Goal: Task Accomplishment & Management: Manage account settings

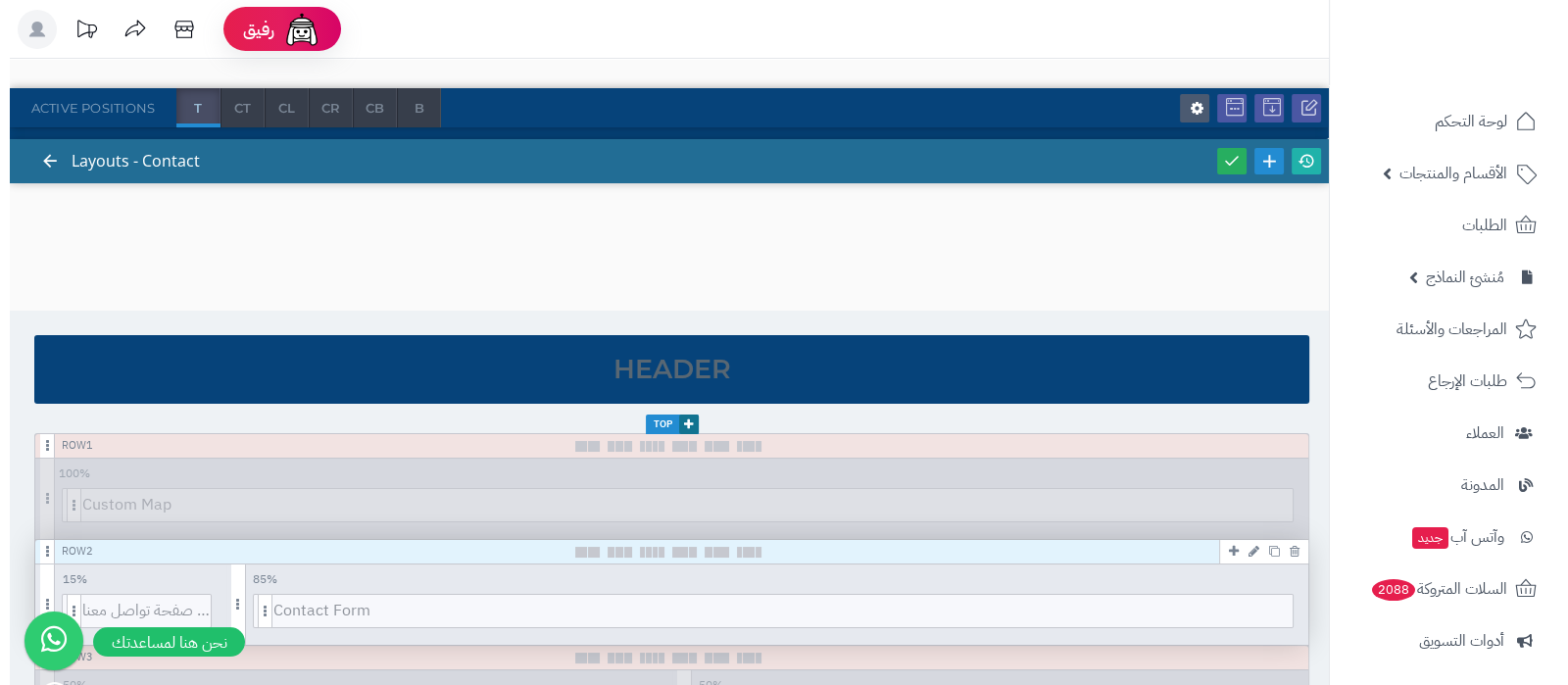
scroll to position [121, 0]
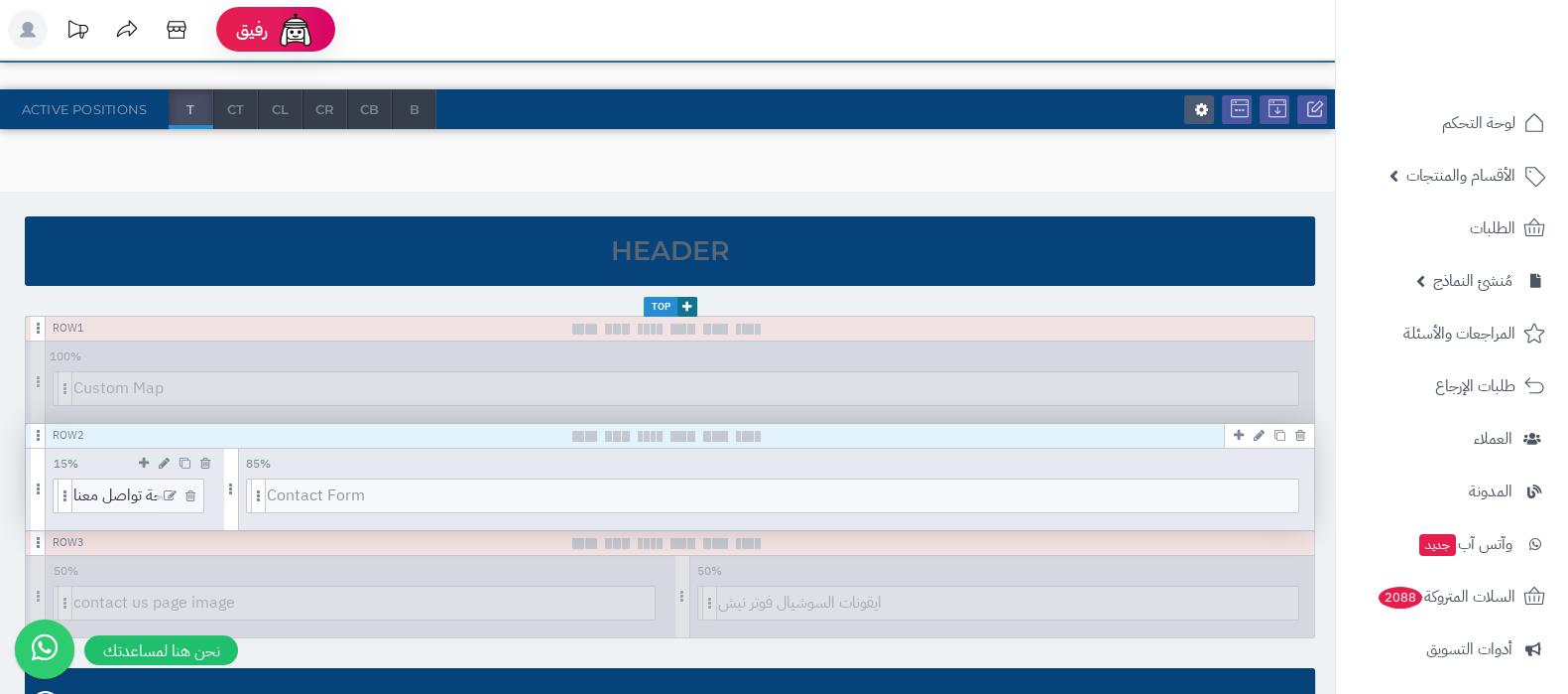
click at [167, 494] on icon at bounding box center [170, 496] width 13 height 14
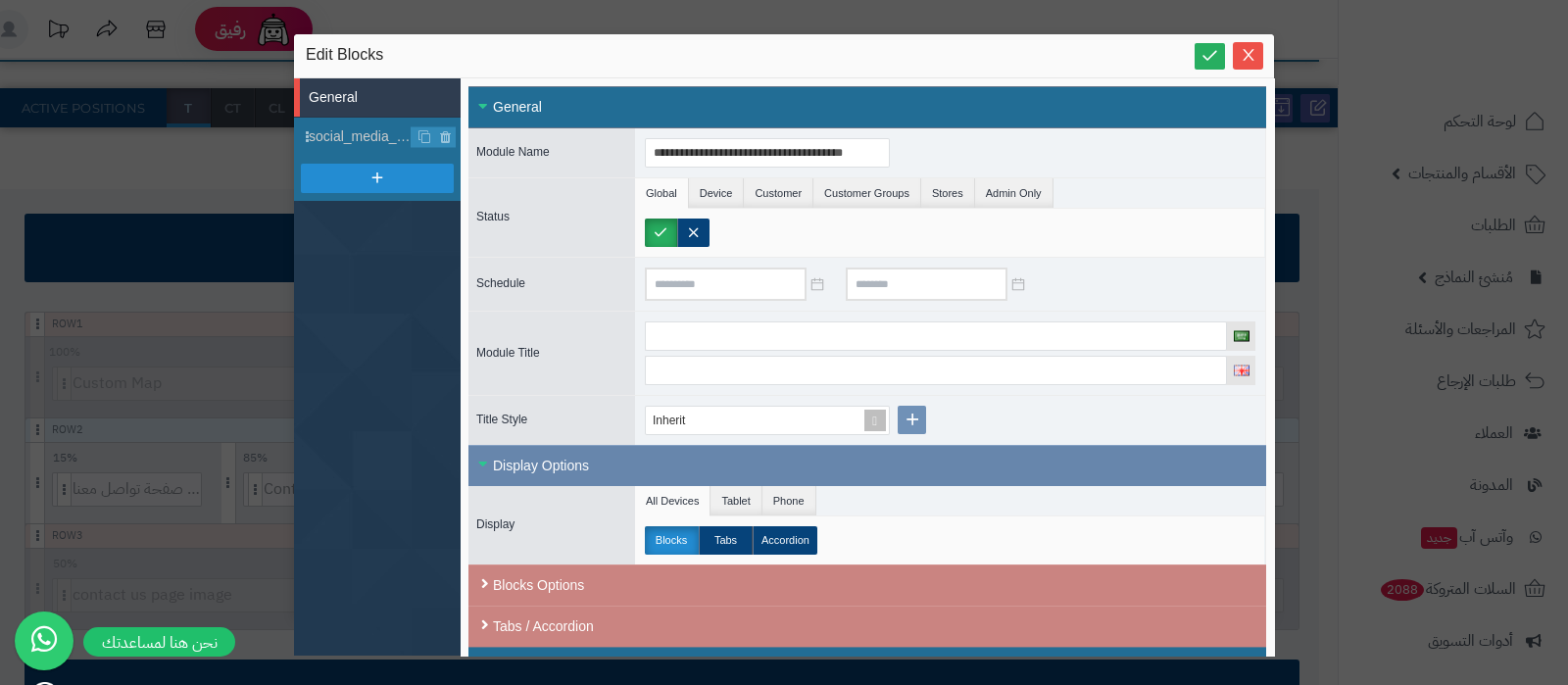
scroll to position [368, 0]
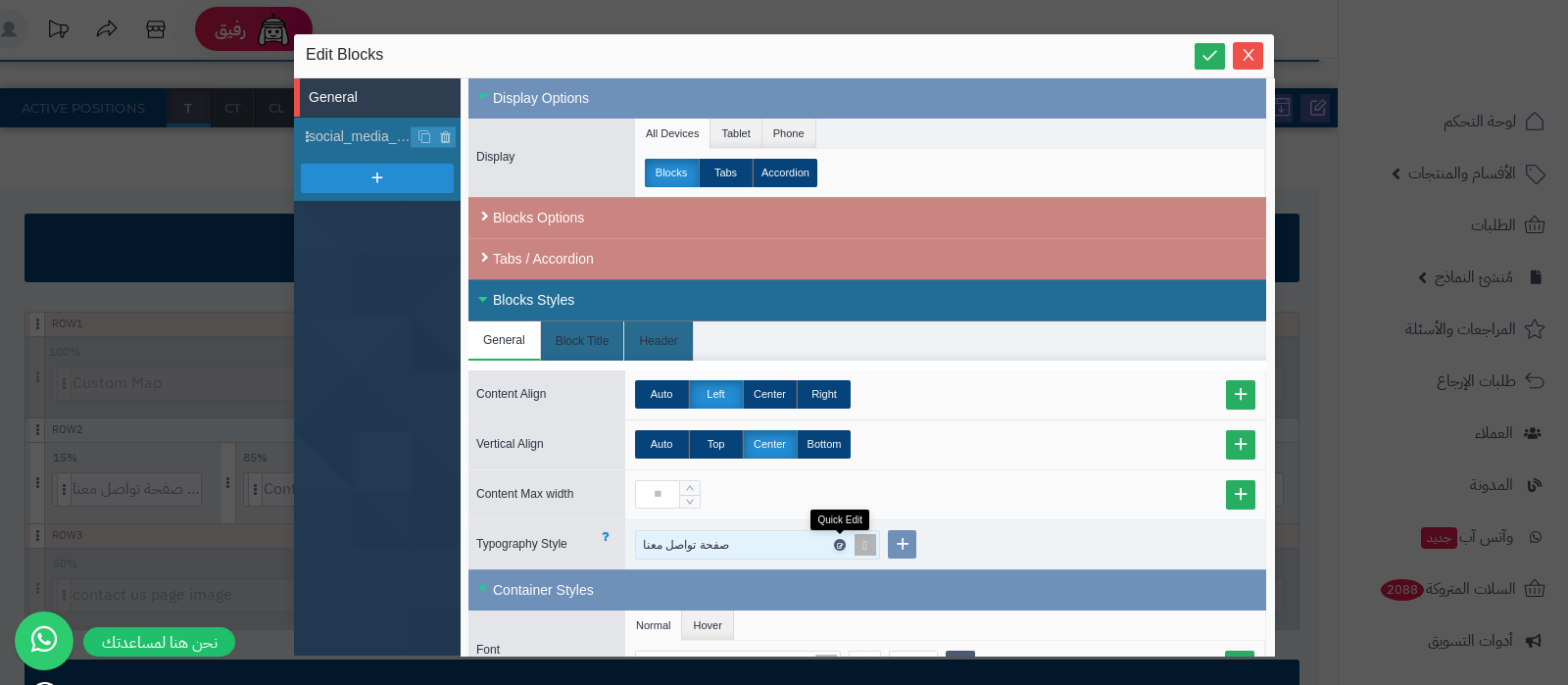
click at [840, 538] on link at bounding box center [840, 544] width 12 height 12
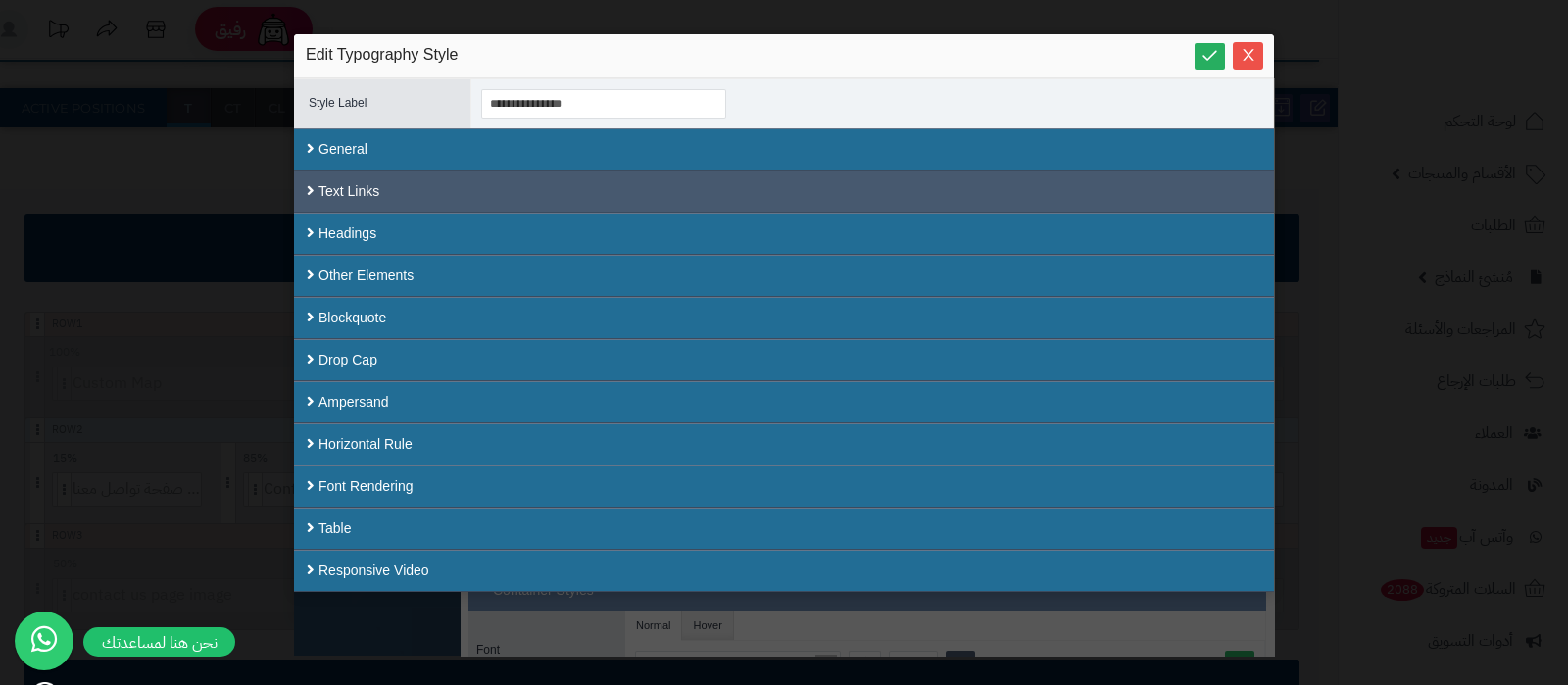
click at [468, 193] on div "Text Links" at bounding box center [784, 191] width 980 height 42
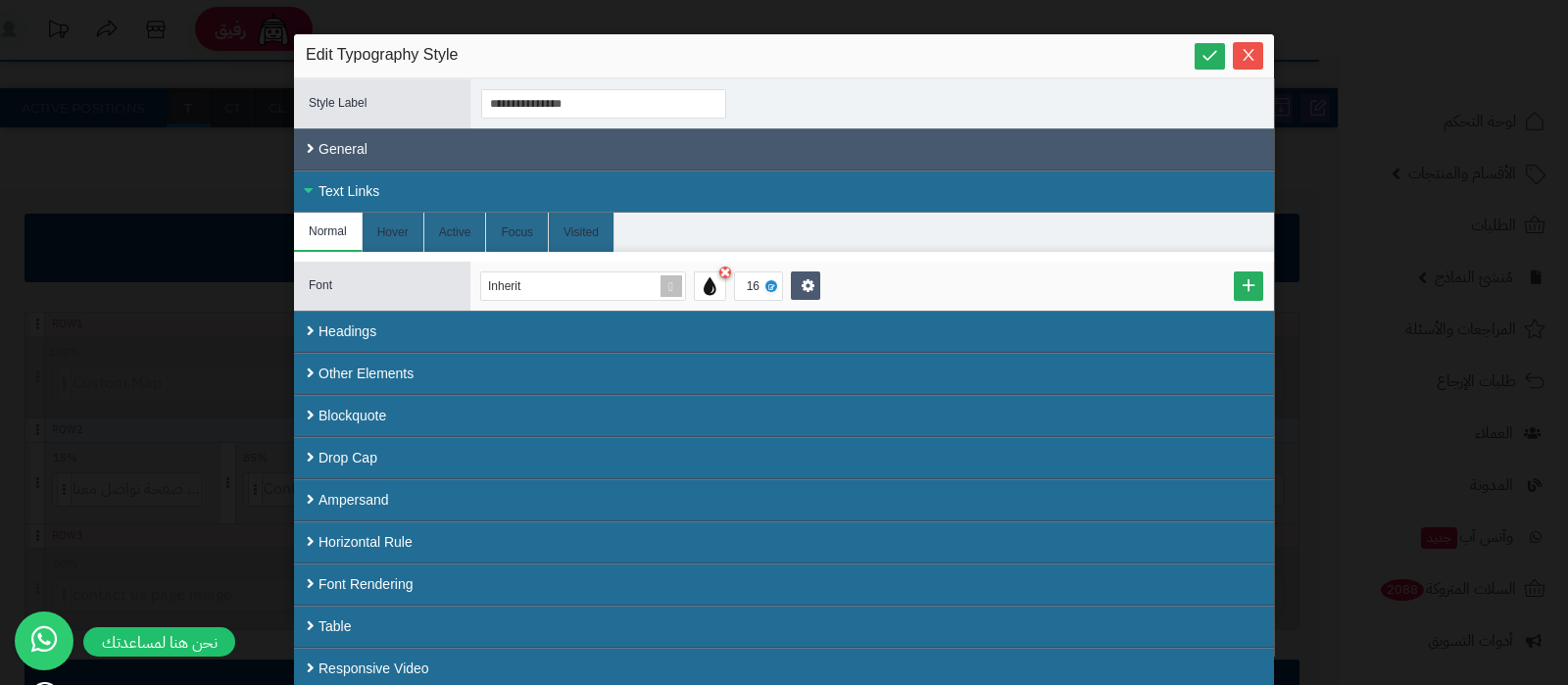
click at [434, 153] on div "General" at bounding box center [784, 149] width 980 height 42
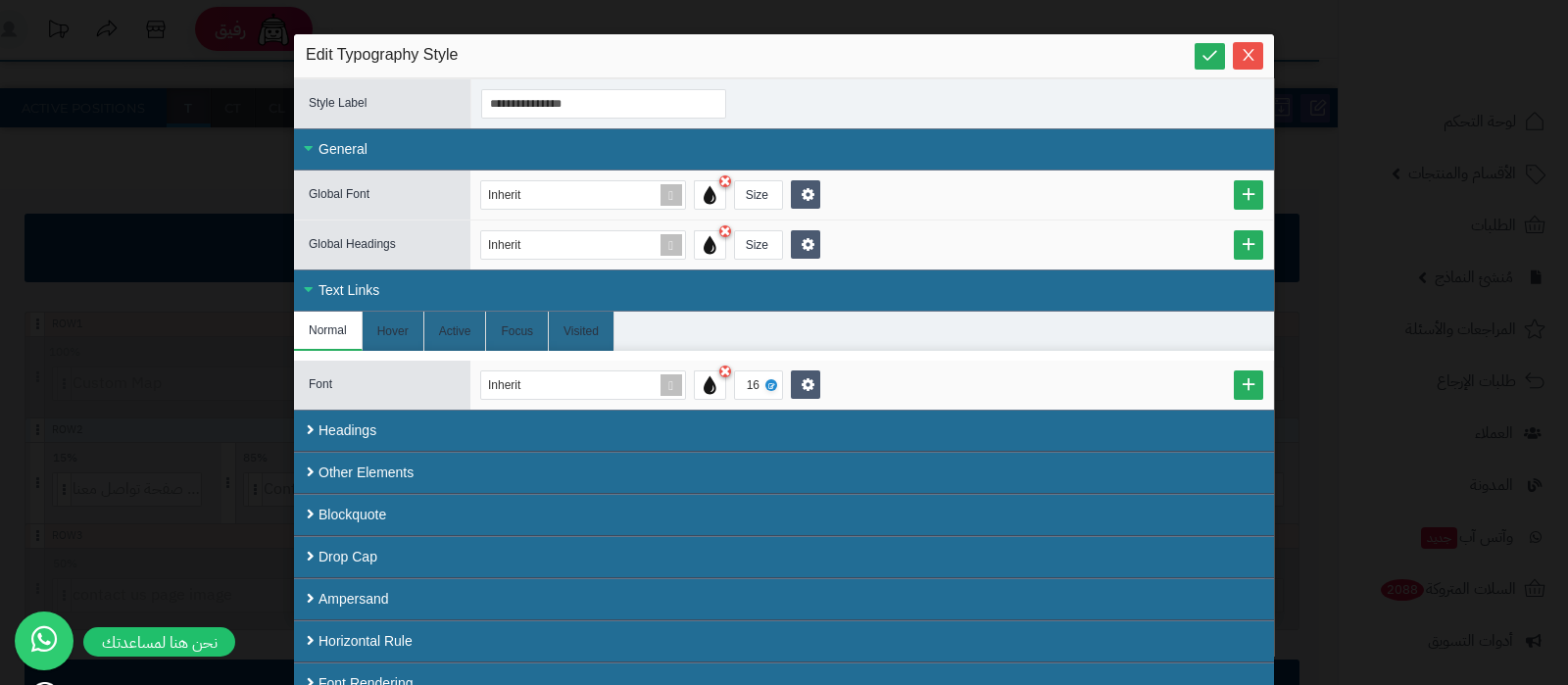
click at [439, 149] on div "General" at bounding box center [784, 149] width 980 height 42
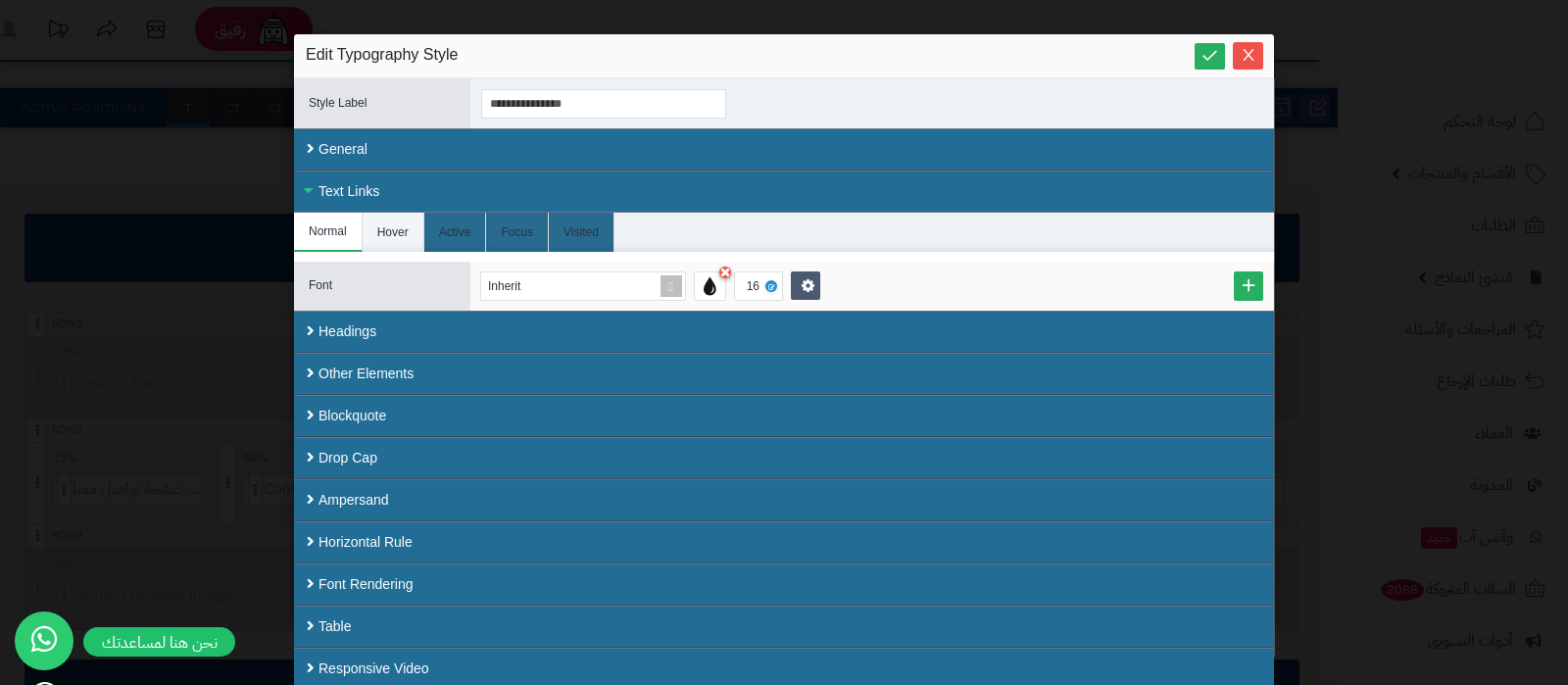
click at [398, 223] on li "Hover" at bounding box center [393, 233] width 62 height 39
click at [334, 238] on li "Normal" at bounding box center [328, 233] width 69 height 39
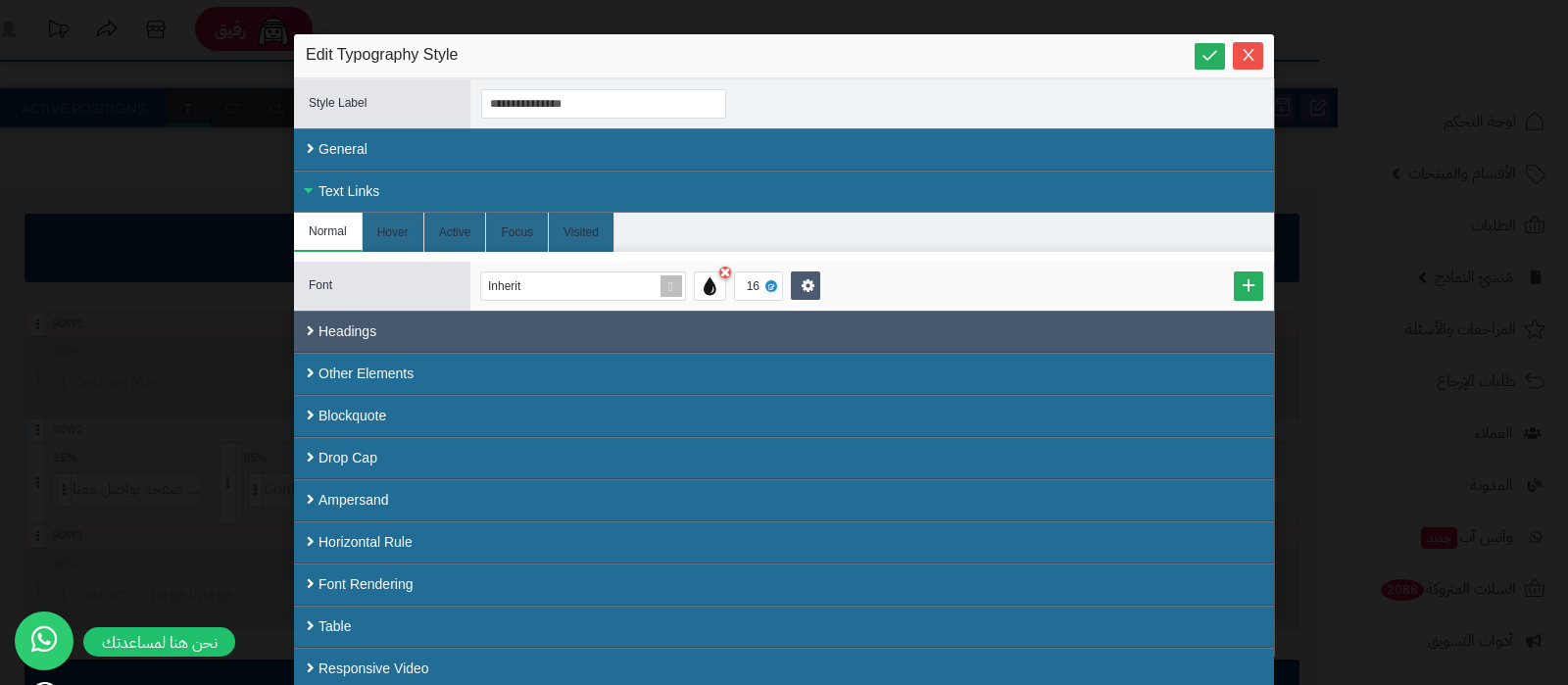
click at [379, 338] on div "Headings" at bounding box center [784, 331] width 980 height 42
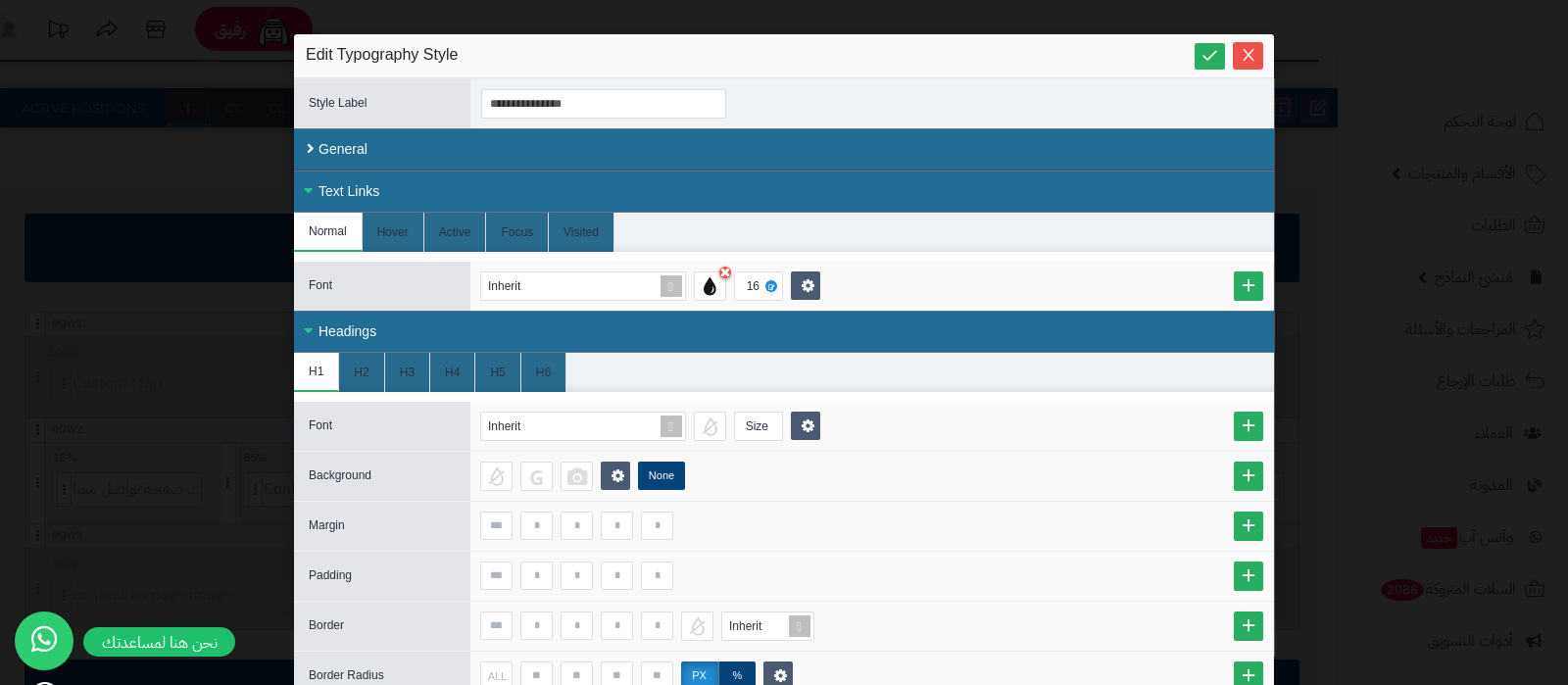
click at [403, 331] on div "Headings" at bounding box center [784, 331] width 980 height 42
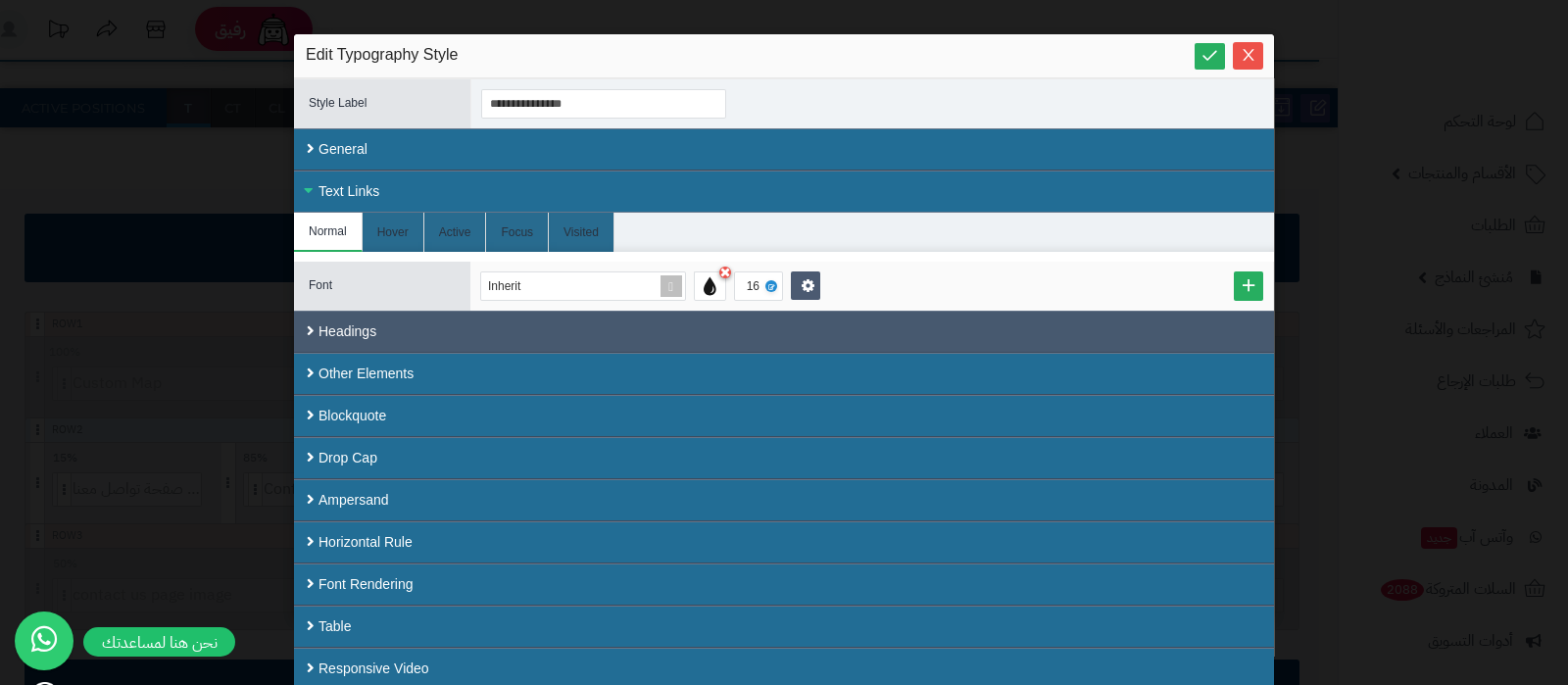
click at [490, 347] on div "Headings" at bounding box center [784, 331] width 980 height 42
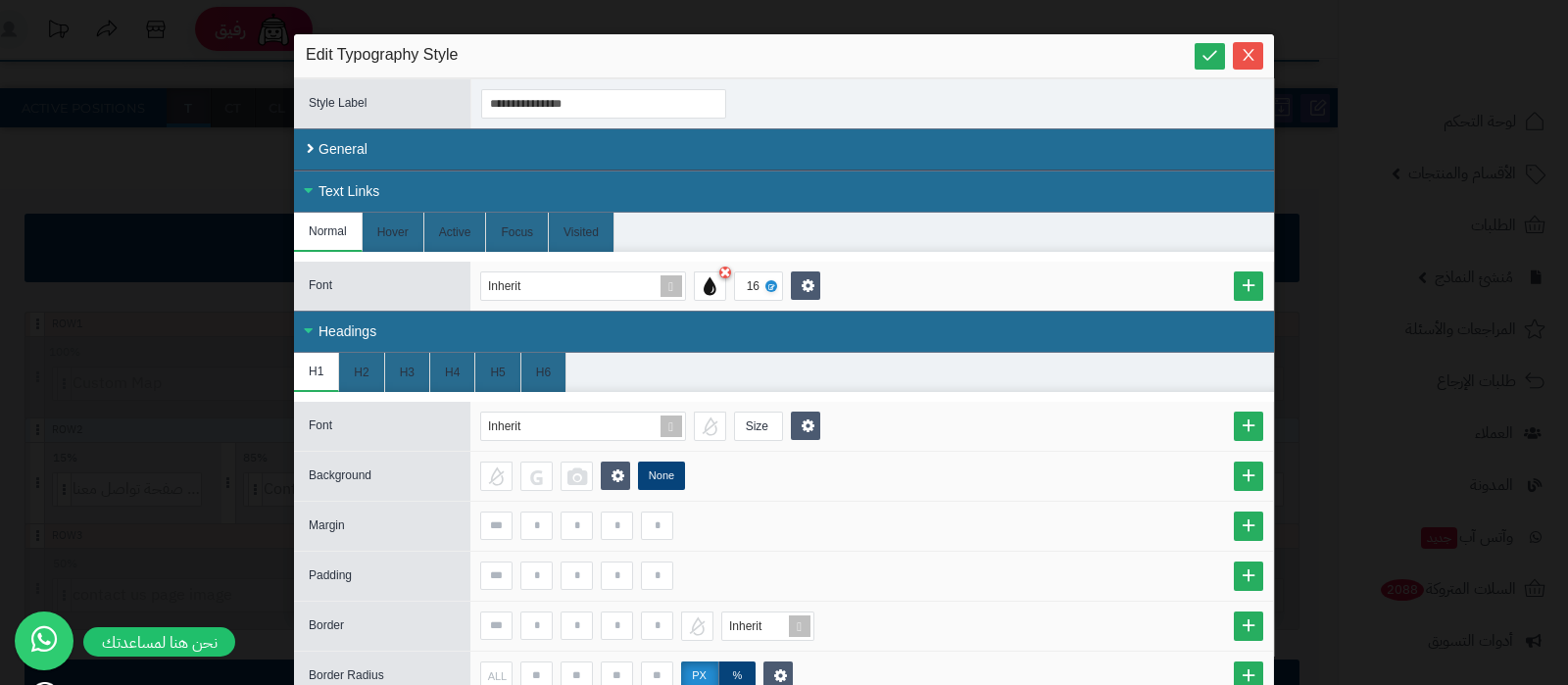
click at [394, 335] on div "Headings" at bounding box center [784, 331] width 980 height 42
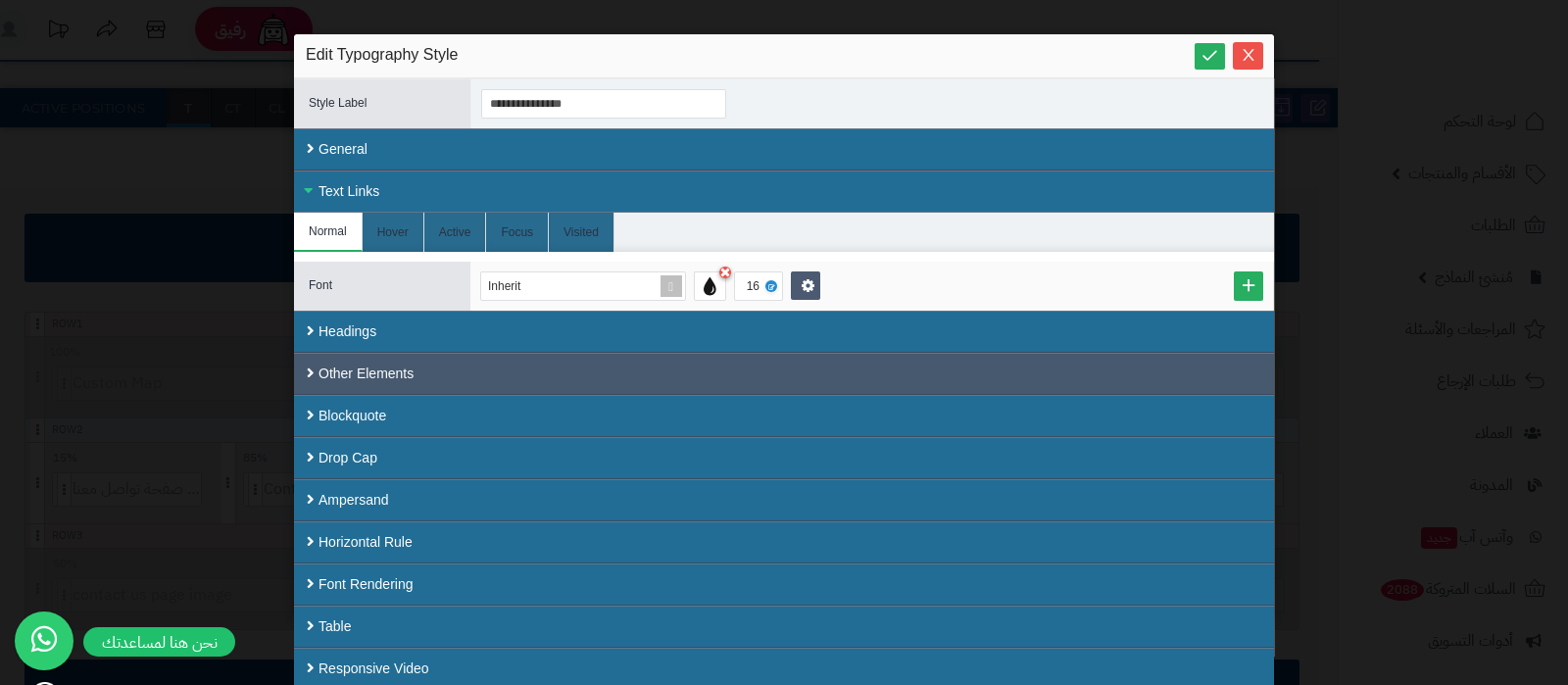
click at [386, 362] on div "Other Elements" at bounding box center [784, 374] width 980 height 42
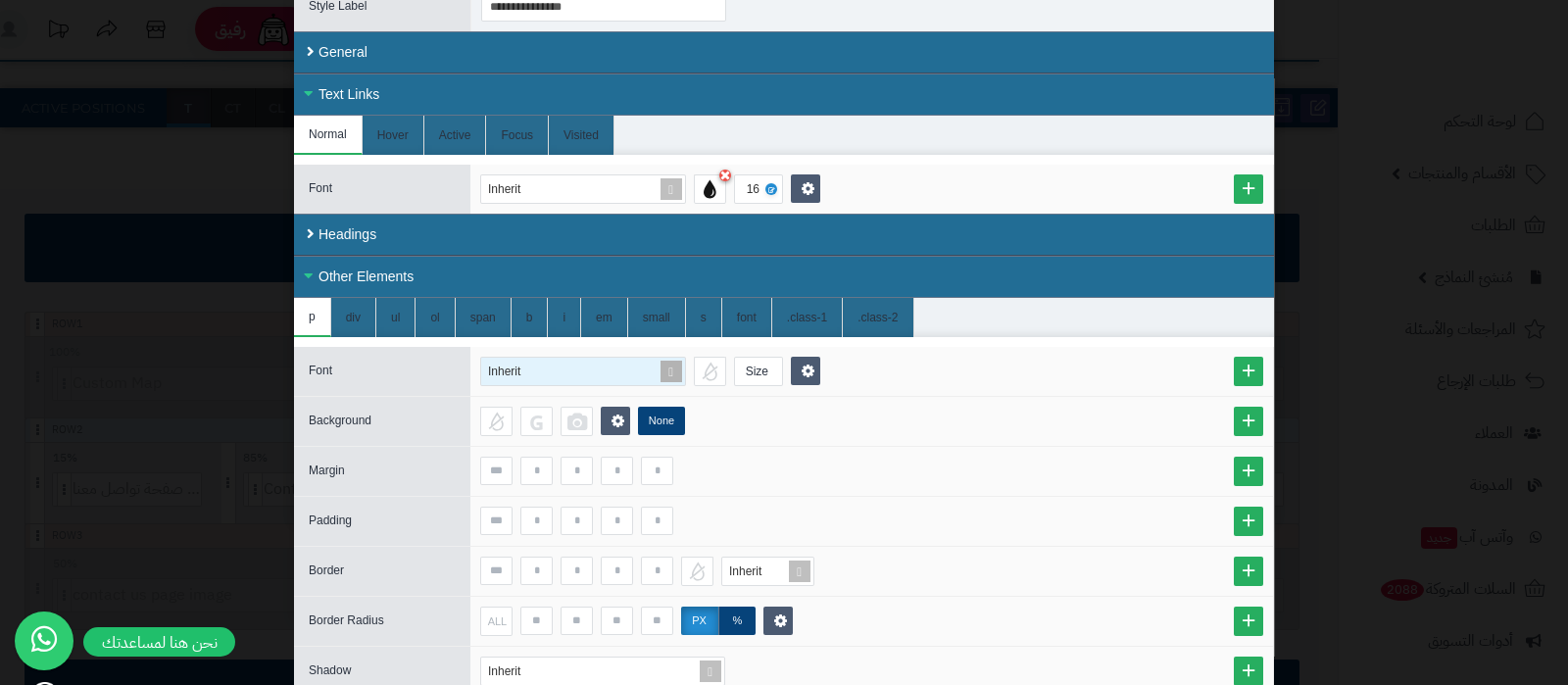
scroll to position [243, 0]
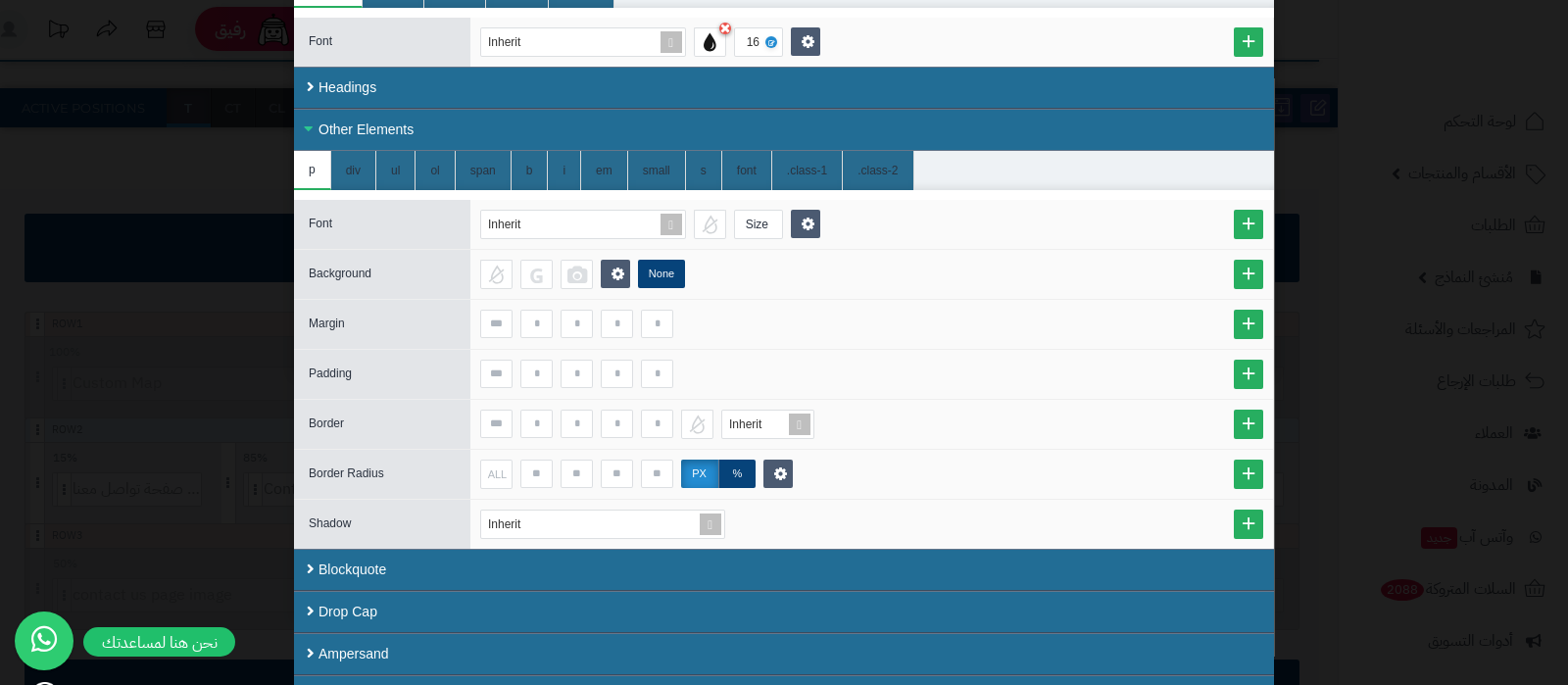
click at [375, 113] on div "Other Elements" at bounding box center [784, 129] width 980 height 42
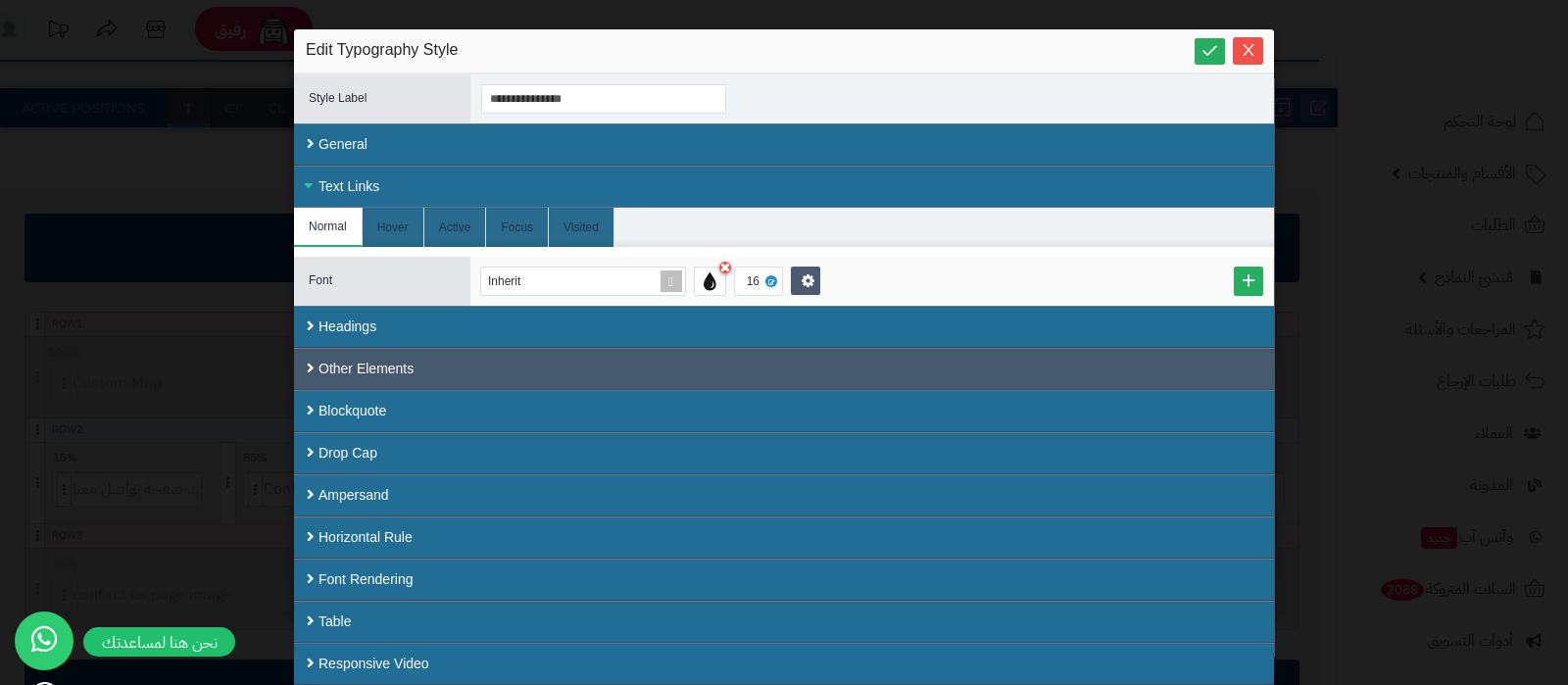
scroll to position [0, 0]
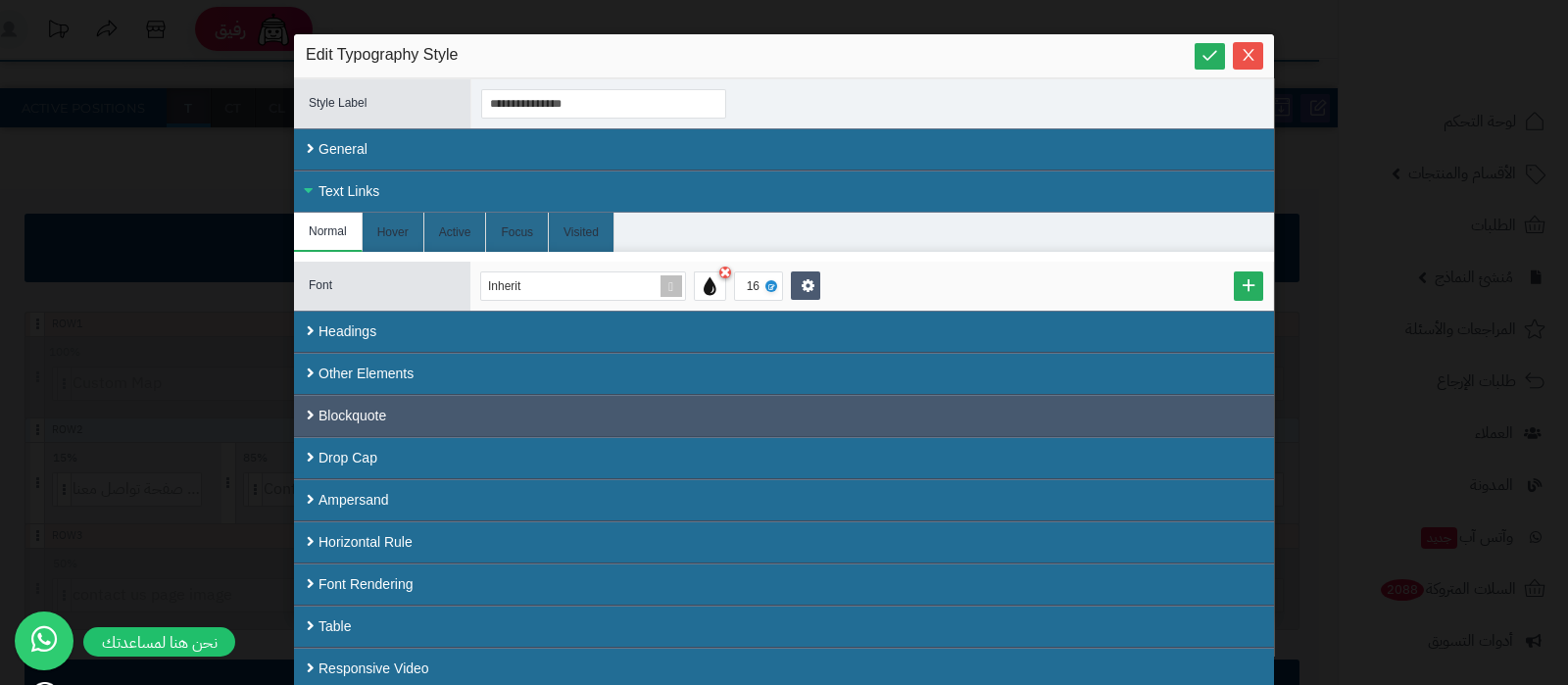
click at [421, 404] on div "Blockquote" at bounding box center [784, 415] width 980 height 42
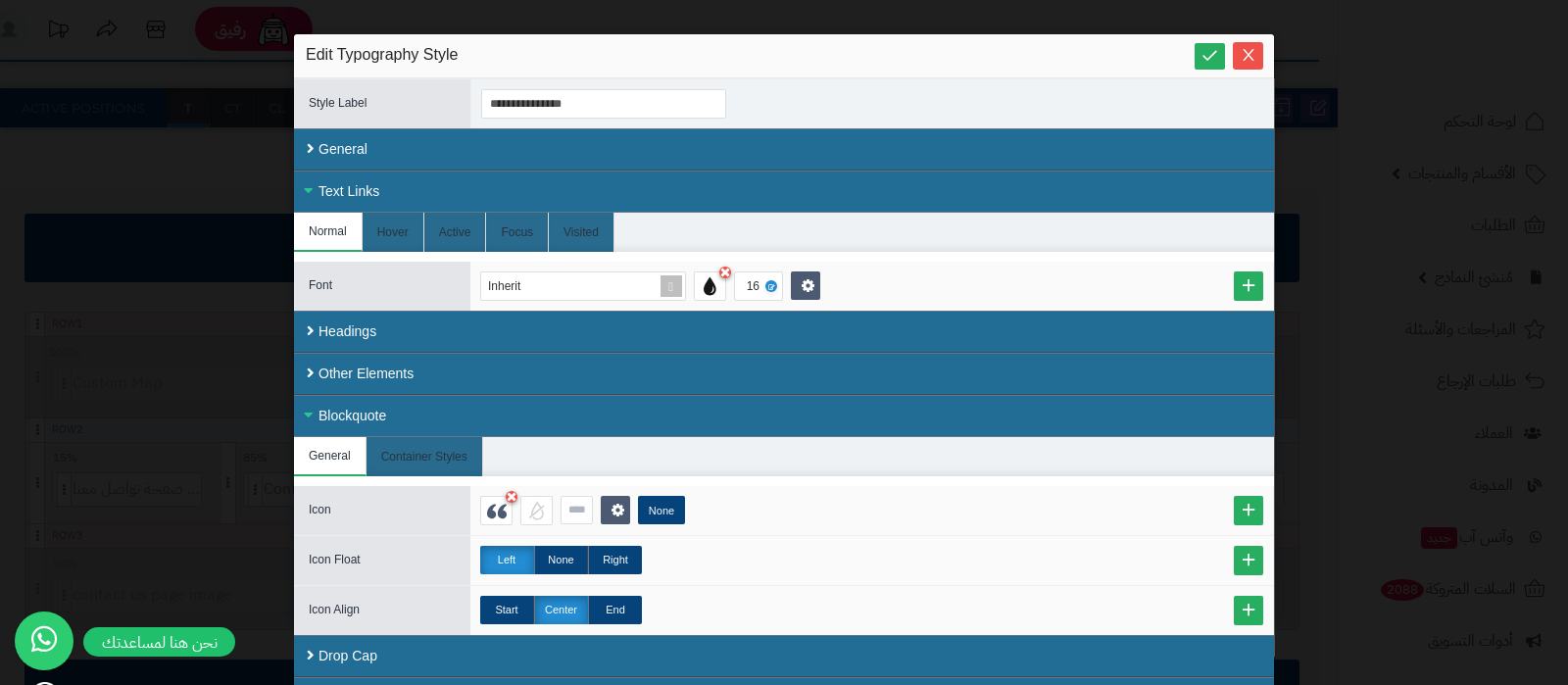
click at [421, 404] on div "Blockquote" at bounding box center [784, 415] width 980 height 42
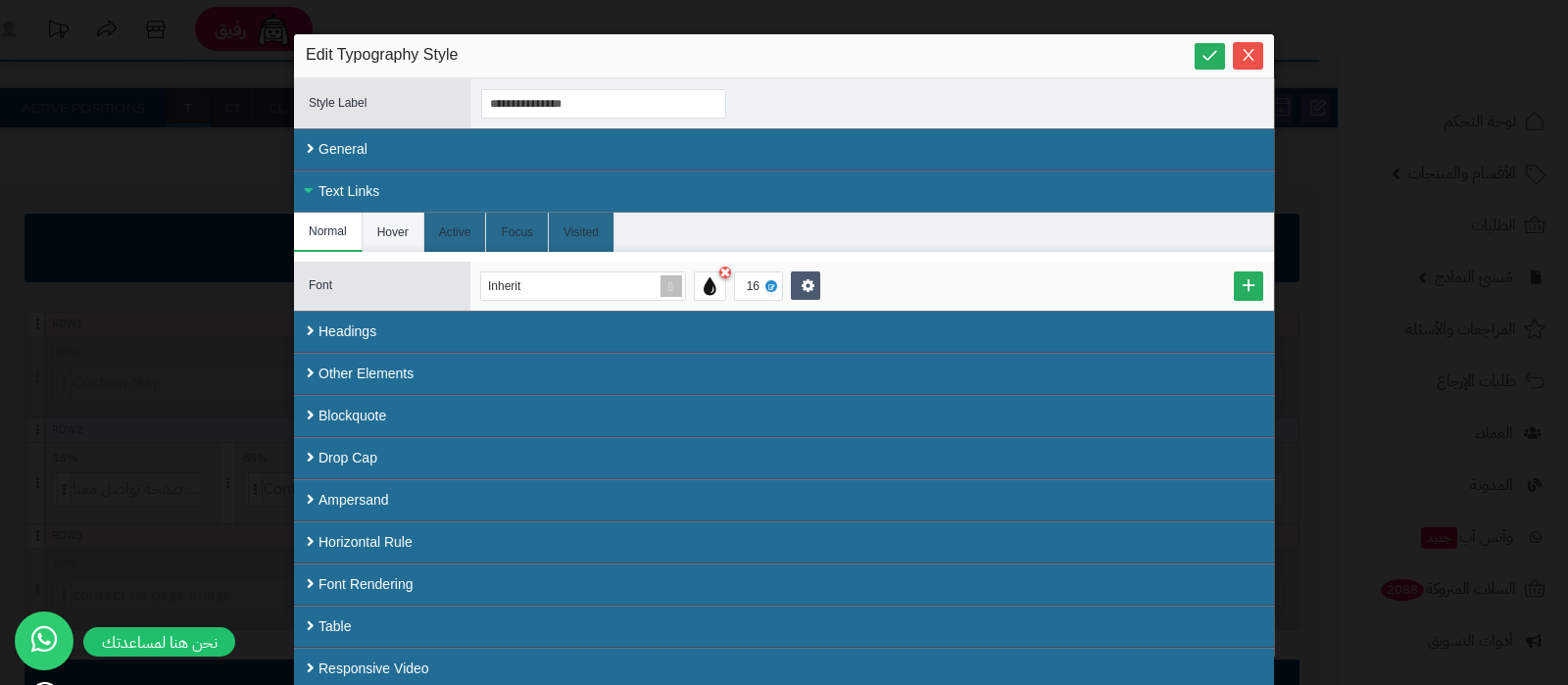
click at [407, 233] on li "Hover" at bounding box center [393, 233] width 62 height 39
click at [318, 229] on li "Normal" at bounding box center [328, 233] width 69 height 39
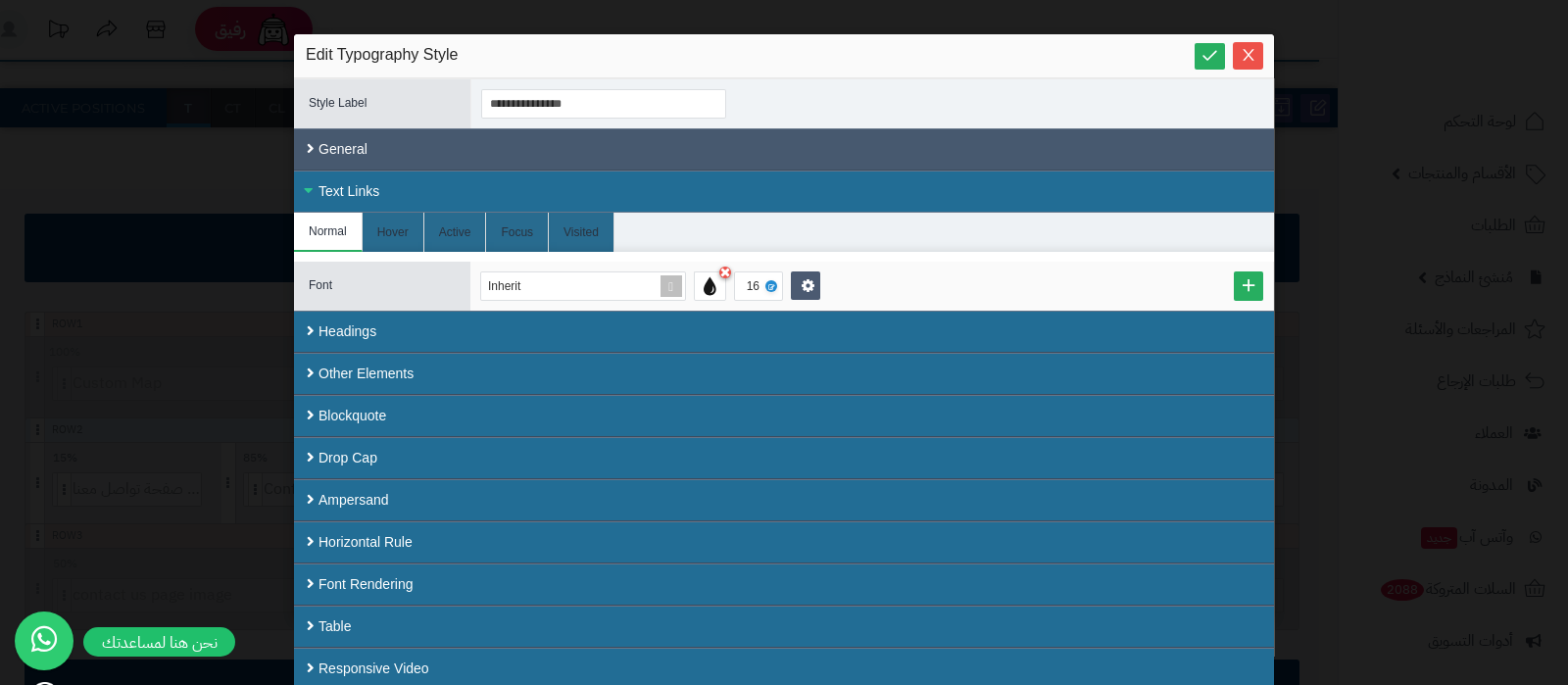
click at [399, 154] on div "General" at bounding box center [784, 149] width 980 height 42
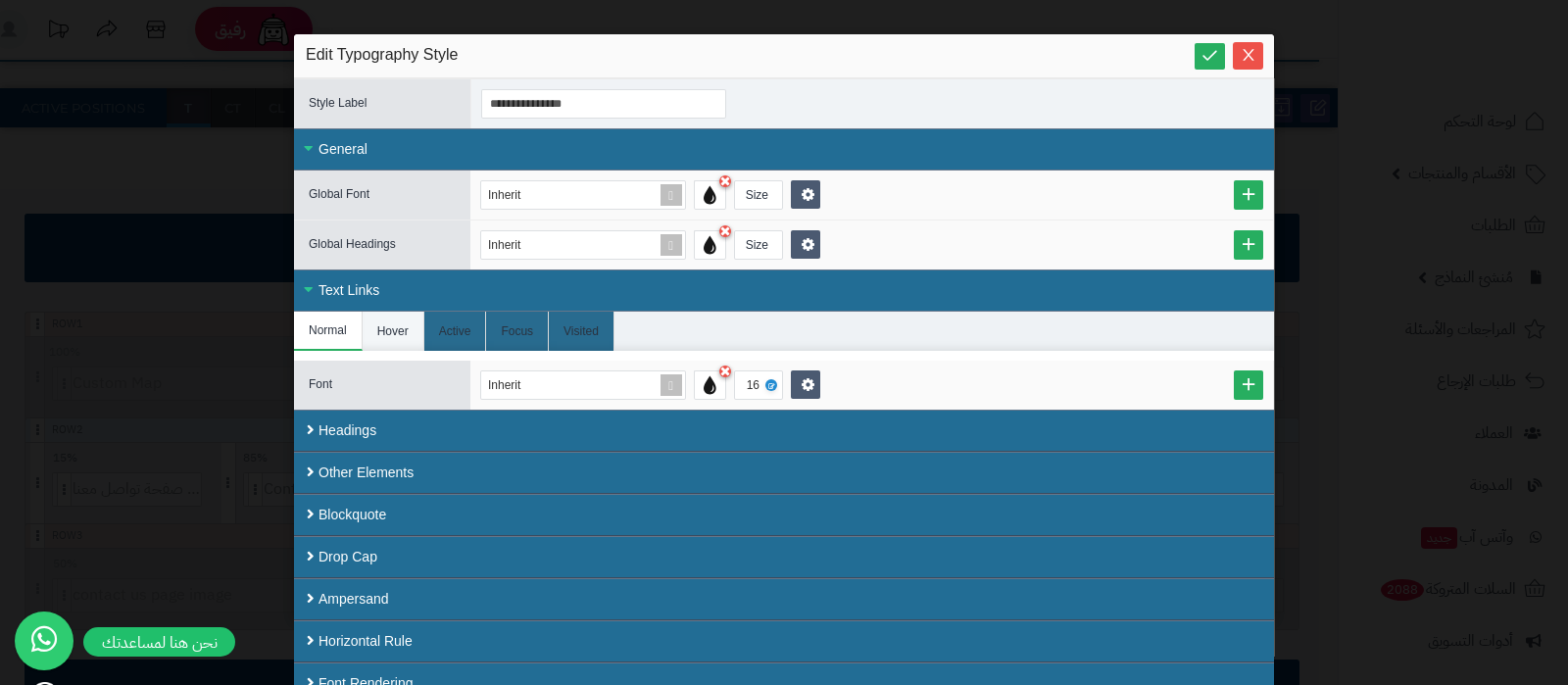
click at [401, 325] on li "Hover" at bounding box center [393, 331] width 62 height 39
click at [328, 333] on li "Normal" at bounding box center [328, 331] width 69 height 39
click at [366, 286] on div "Text Links" at bounding box center [784, 290] width 980 height 42
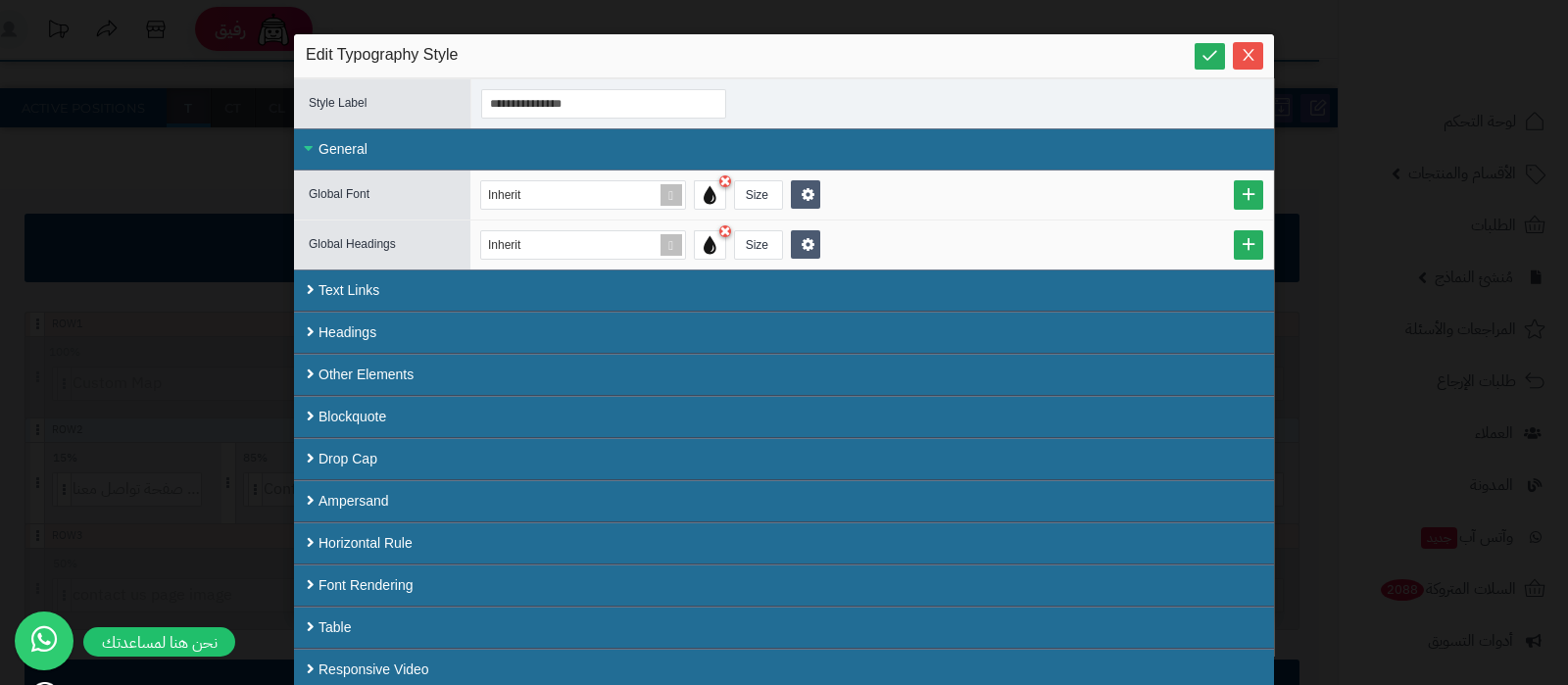
click at [368, 153] on div "General" at bounding box center [784, 149] width 980 height 42
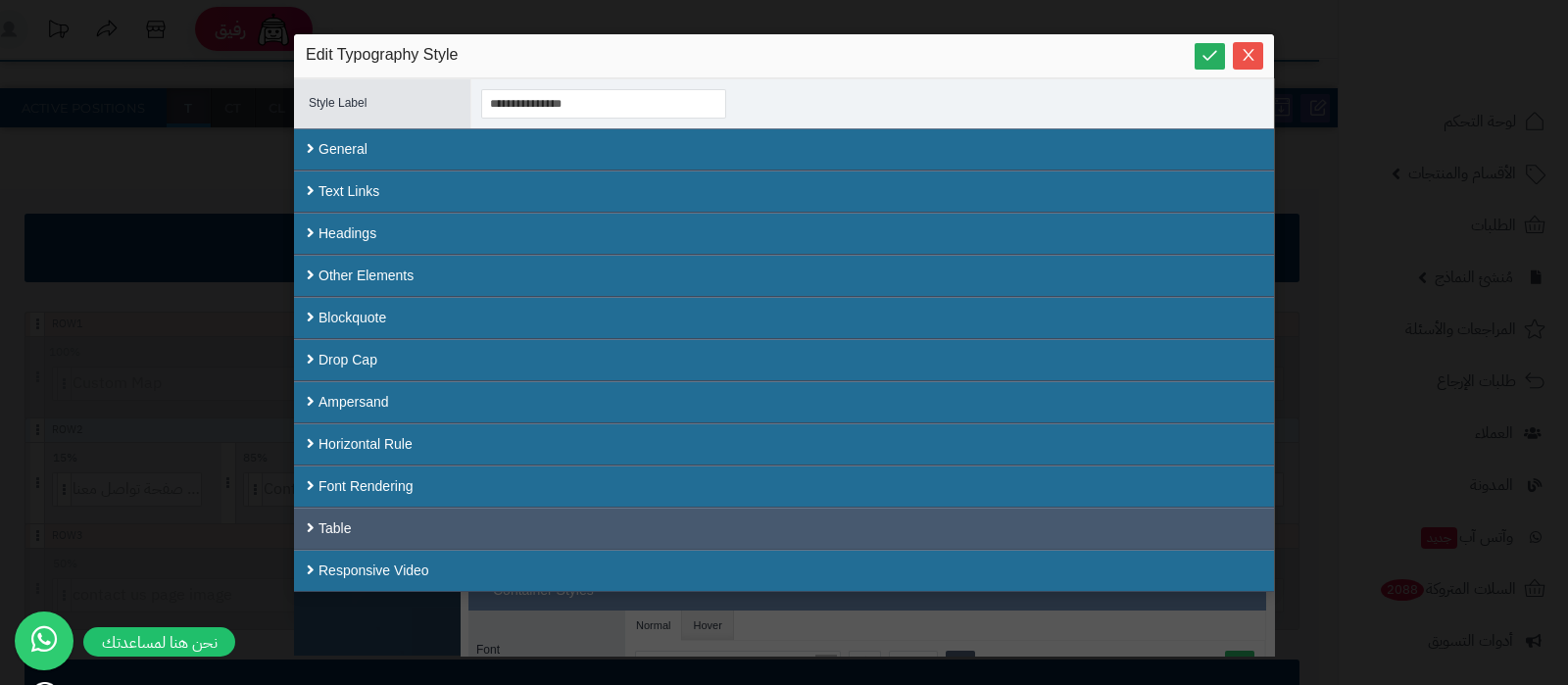
click at [406, 530] on div "Table" at bounding box center [784, 528] width 980 height 42
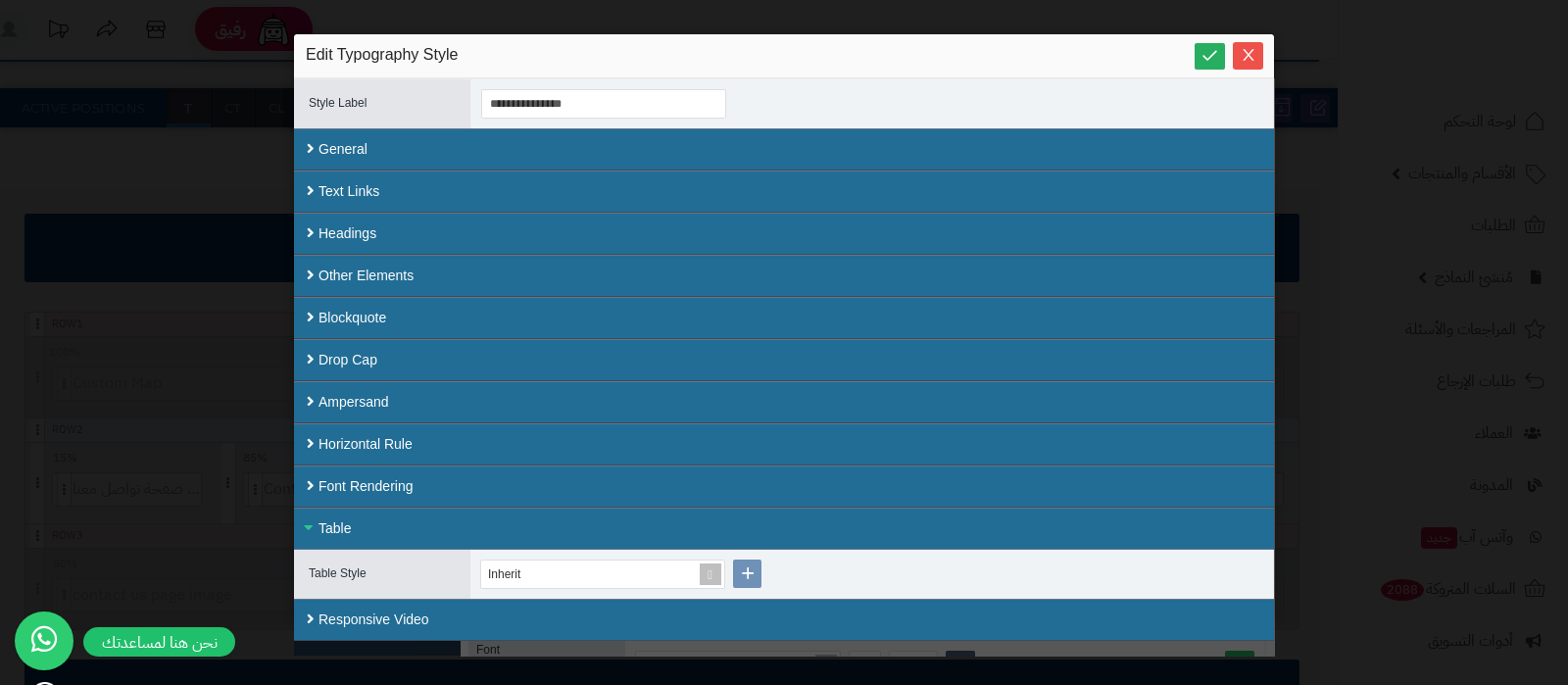
click at [417, 523] on div "Table" at bounding box center [784, 528] width 980 height 42
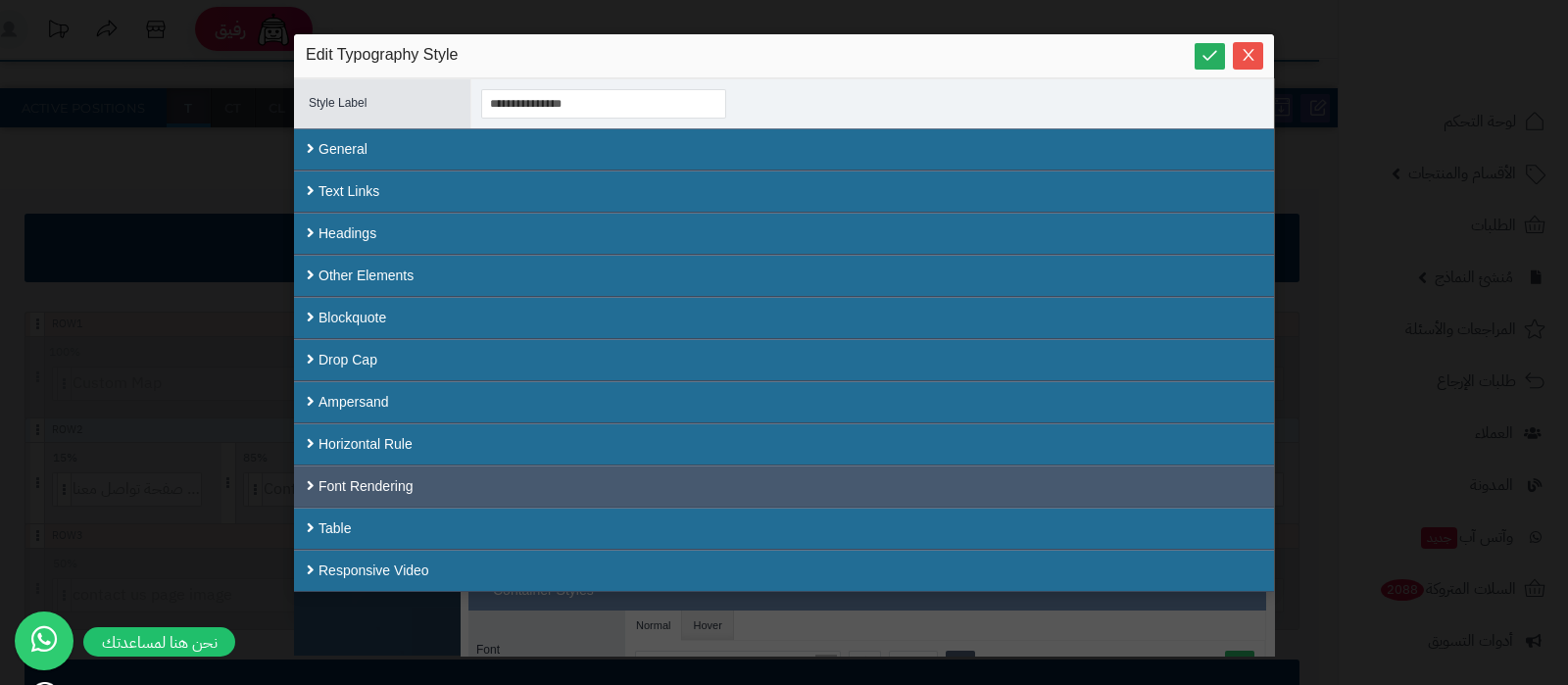
click at [406, 475] on div "Font Rendering" at bounding box center [784, 486] width 980 height 42
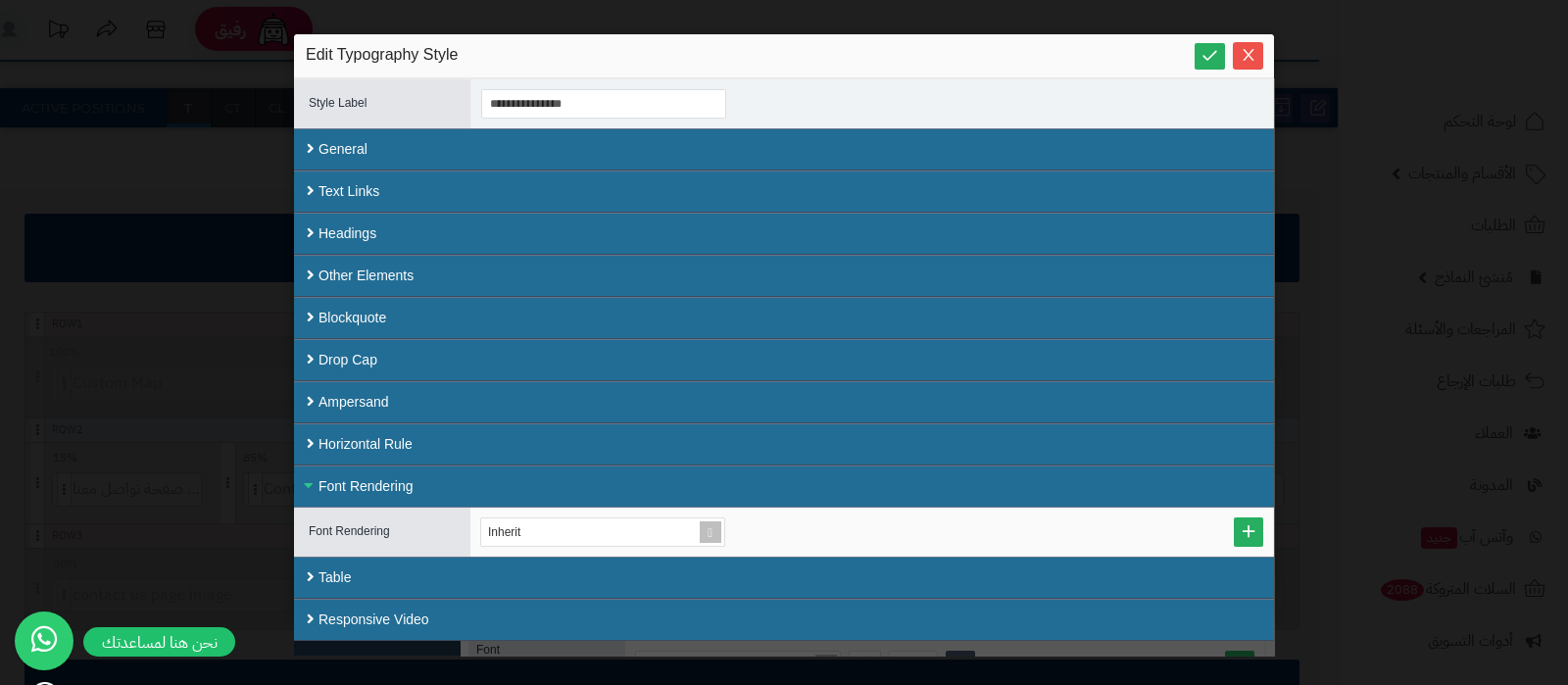
click at [456, 475] on div "Font Rendering" at bounding box center [784, 486] width 980 height 42
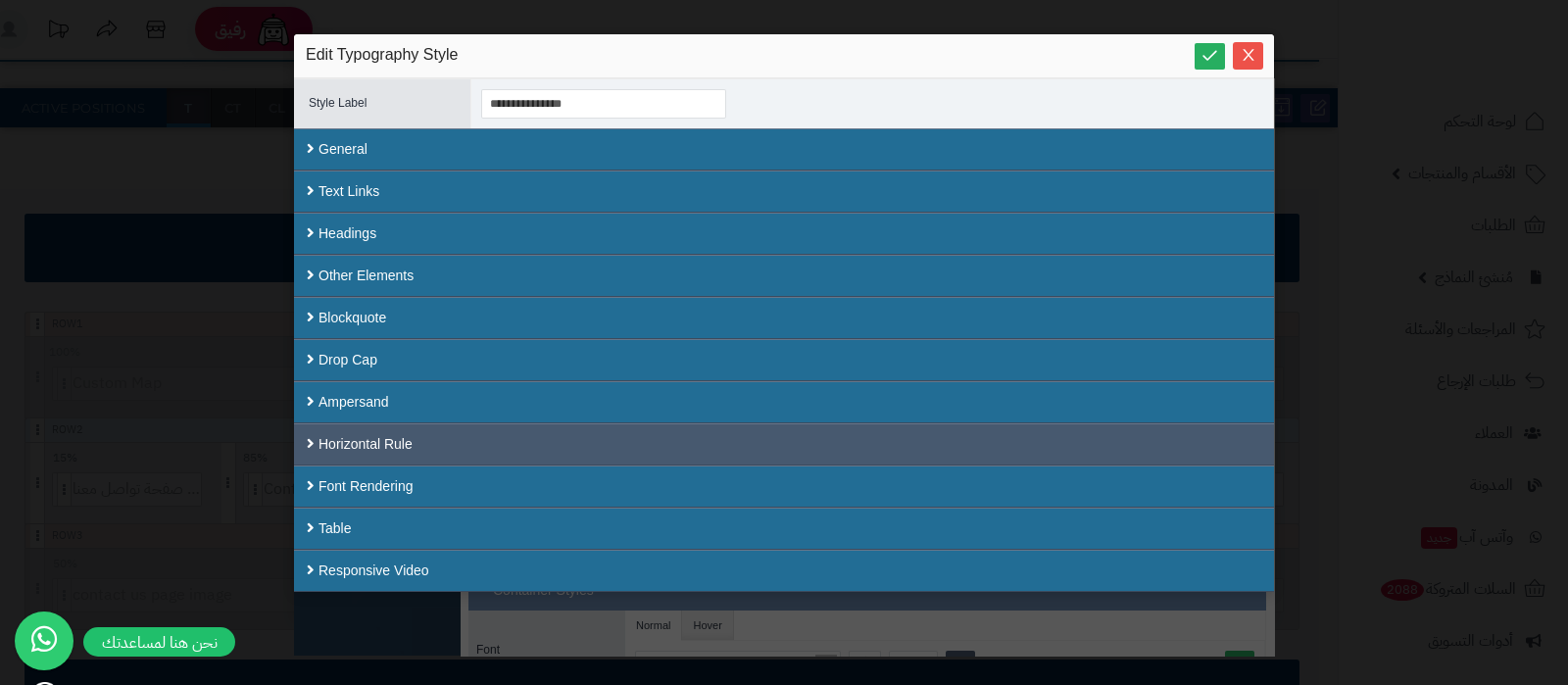
click at [453, 446] on div "Horizontal Rule" at bounding box center [784, 444] width 980 height 42
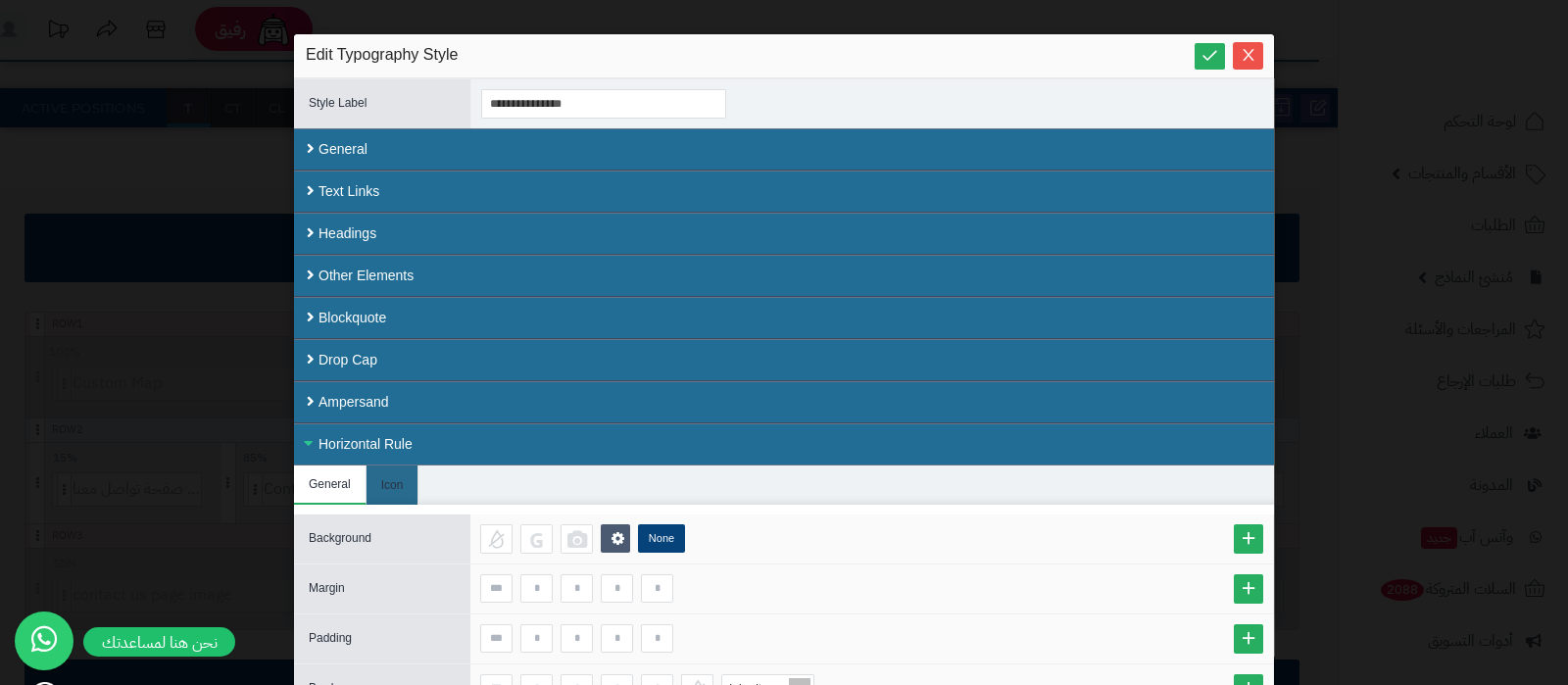
click at [402, 439] on div "Horizontal Rule" at bounding box center [784, 444] width 980 height 42
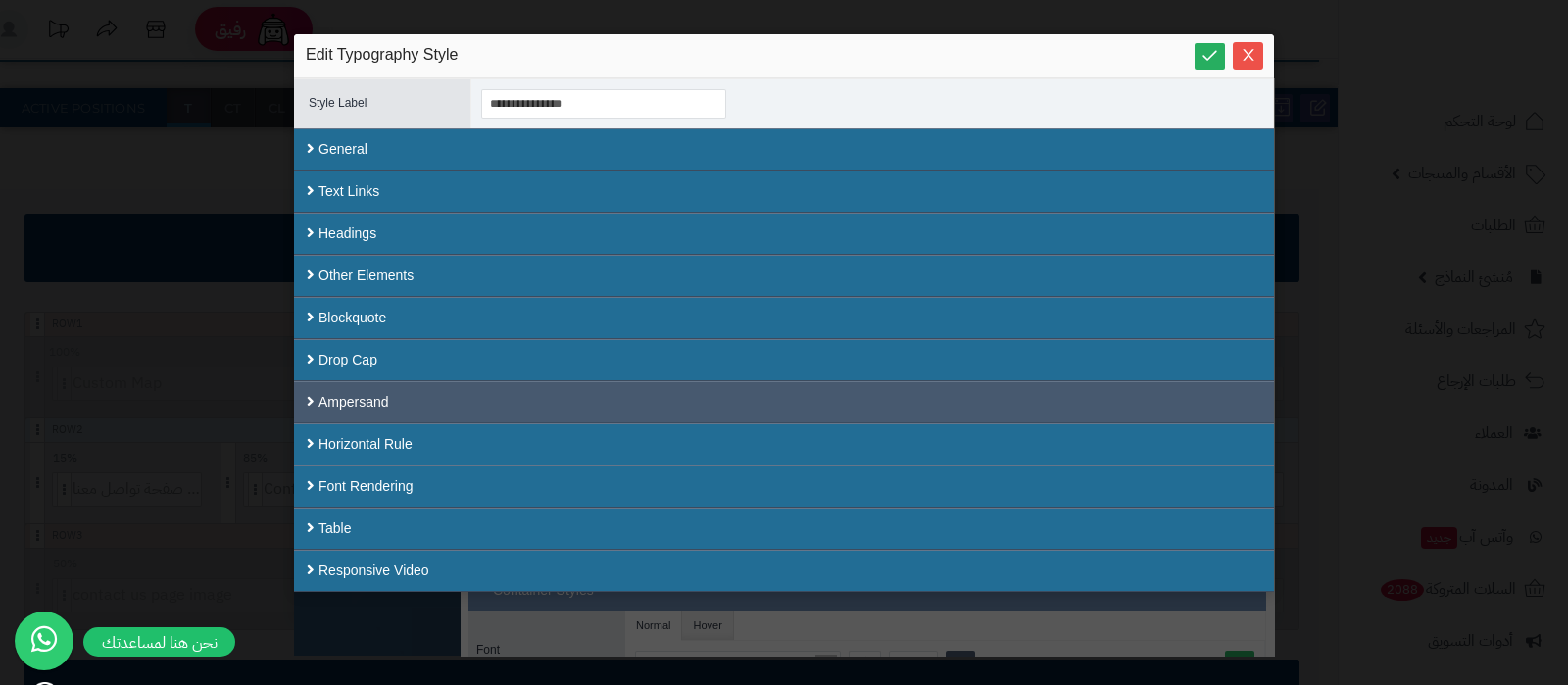
click at [395, 403] on div "Ampersand" at bounding box center [784, 402] width 980 height 42
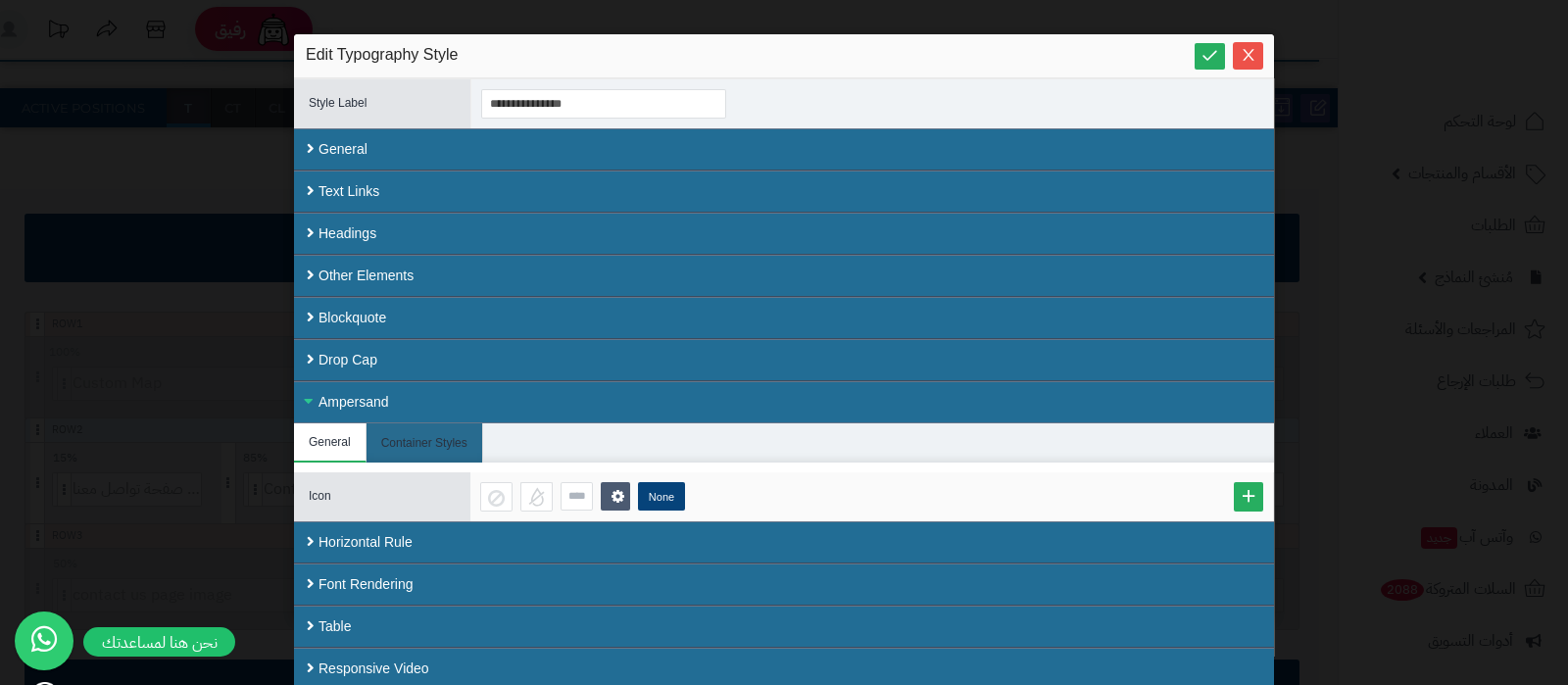
click at [371, 393] on div "Ampersand" at bounding box center [784, 402] width 980 height 42
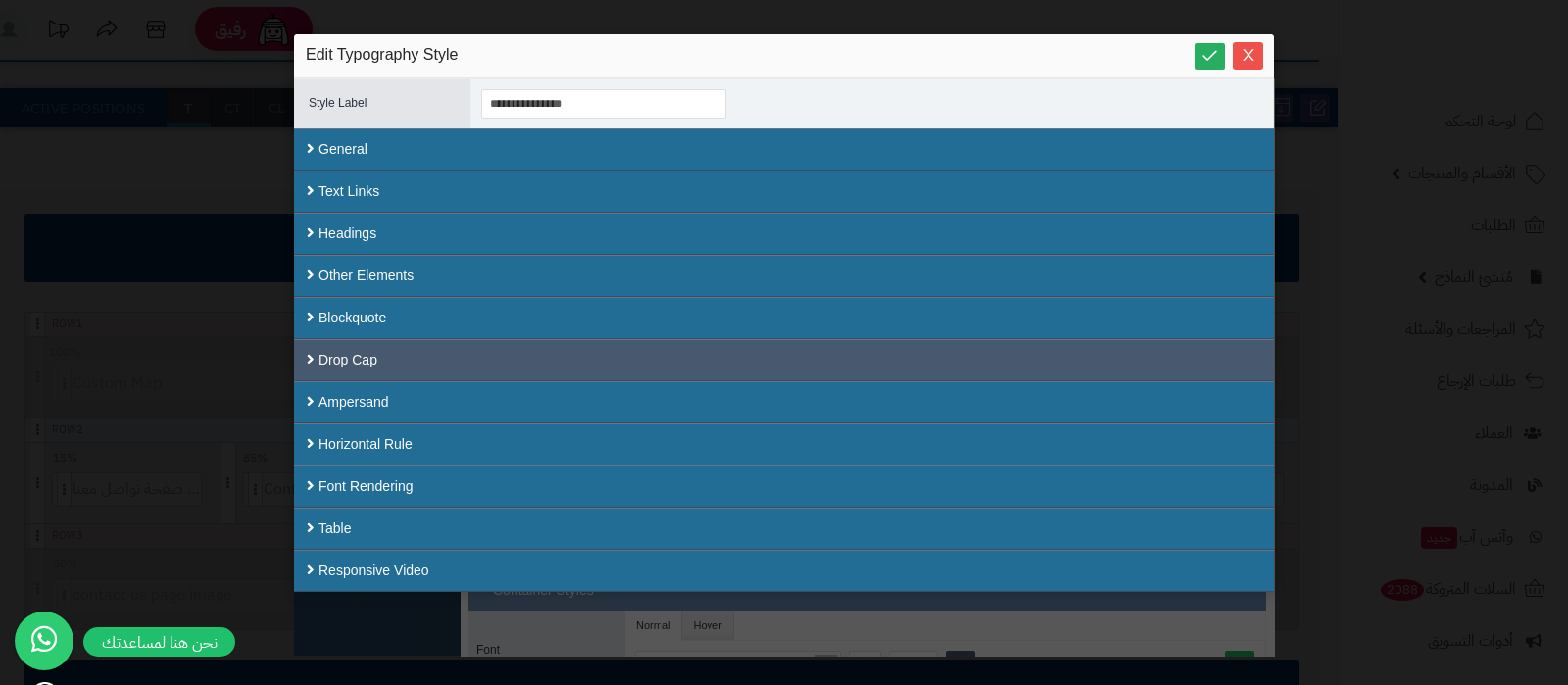
click at [389, 358] on div "Drop Cap" at bounding box center [784, 360] width 980 height 42
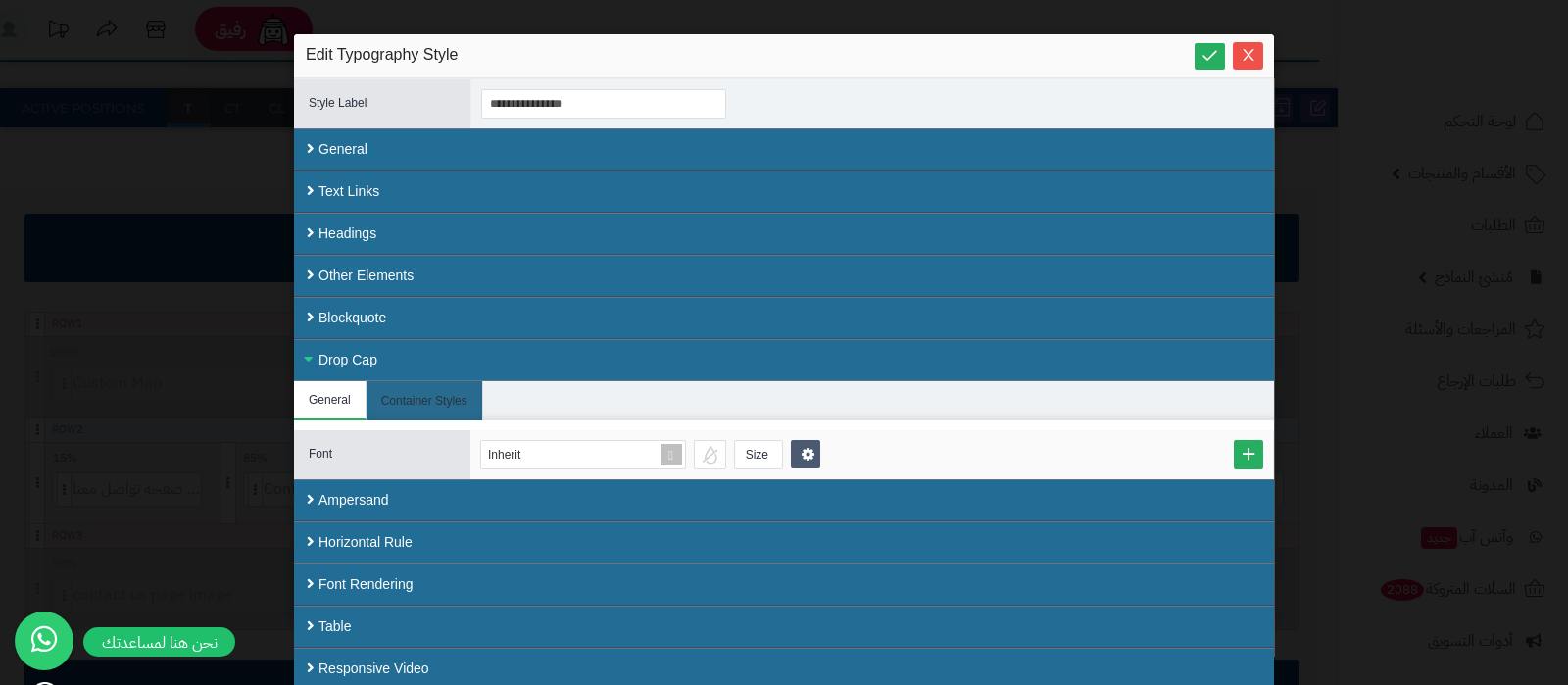
click at [453, 363] on div "Drop Cap" at bounding box center [784, 360] width 980 height 42
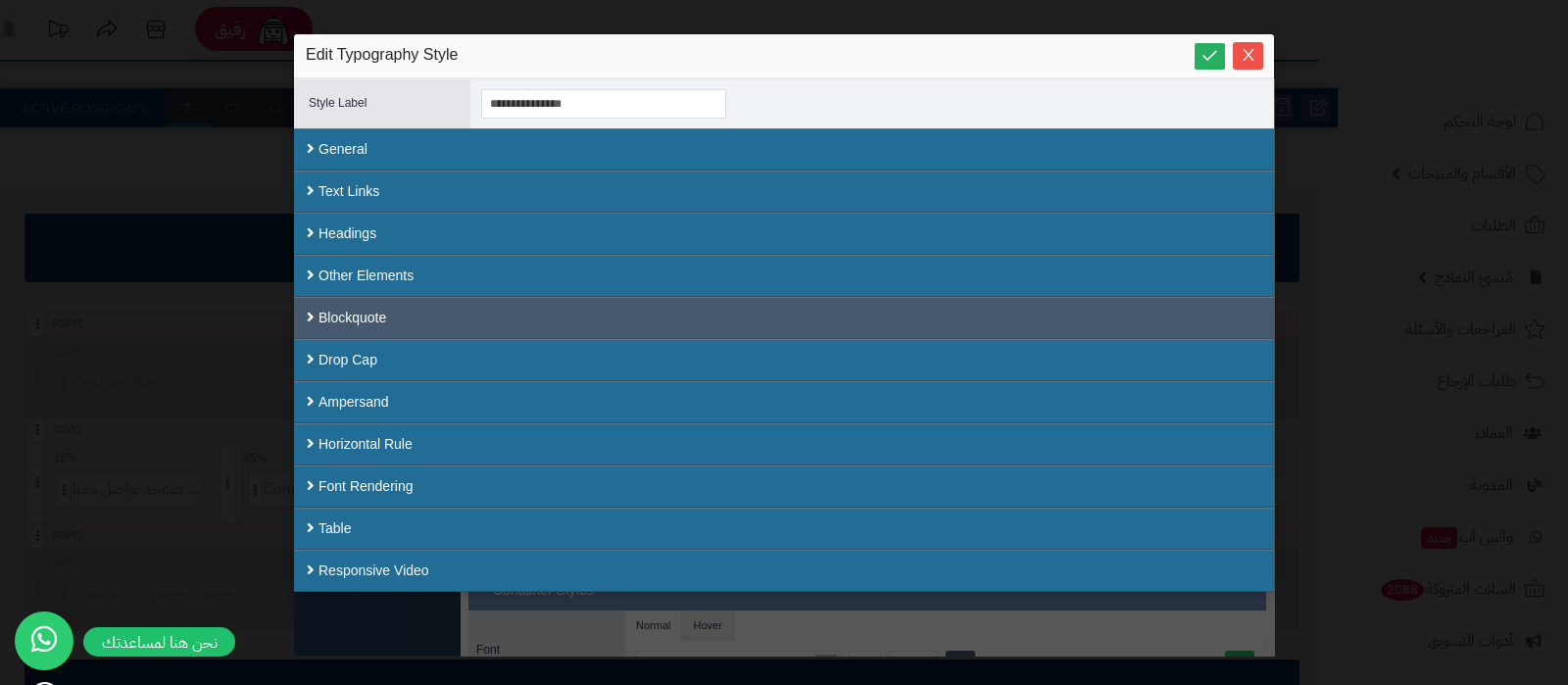
click at [392, 313] on div "Blockquote" at bounding box center [784, 317] width 980 height 42
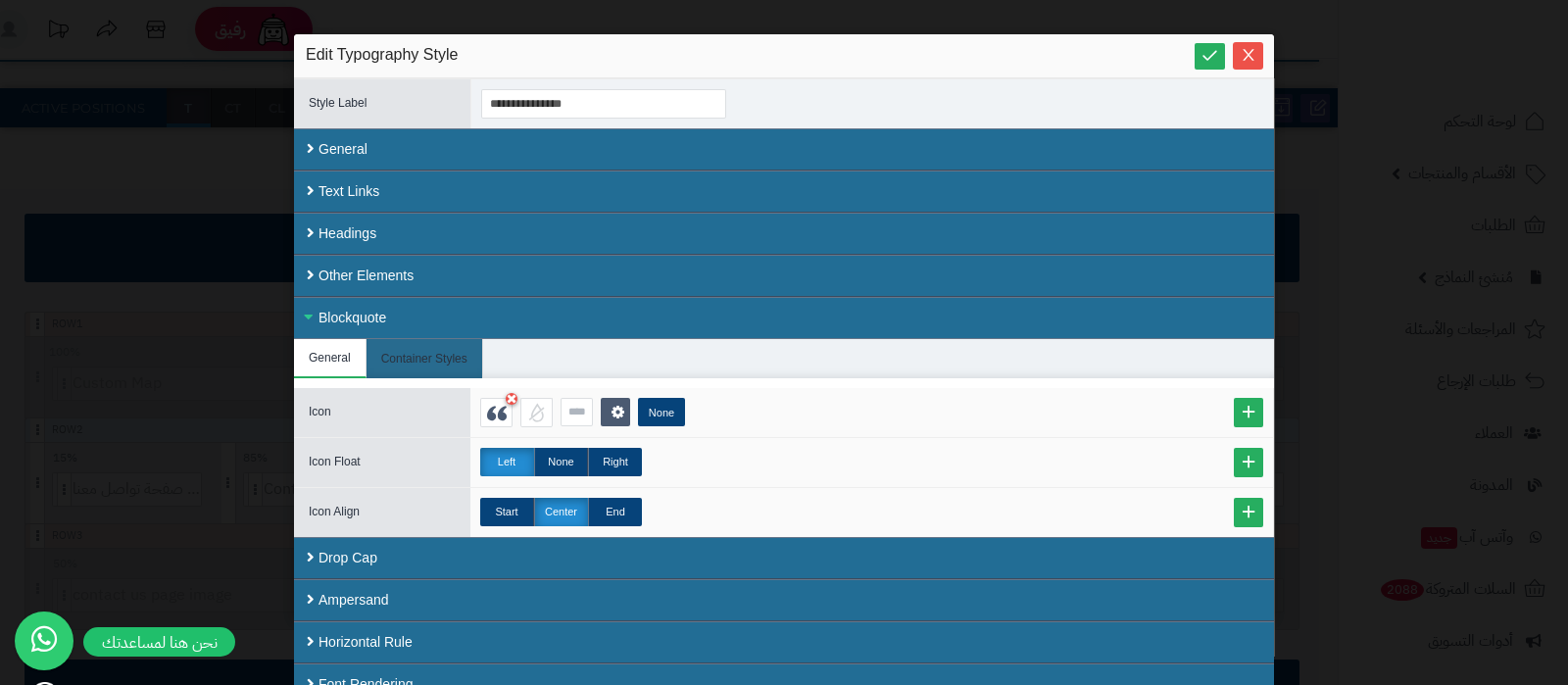
click at [450, 306] on div "Blockquote" at bounding box center [784, 317] width 980 height 42
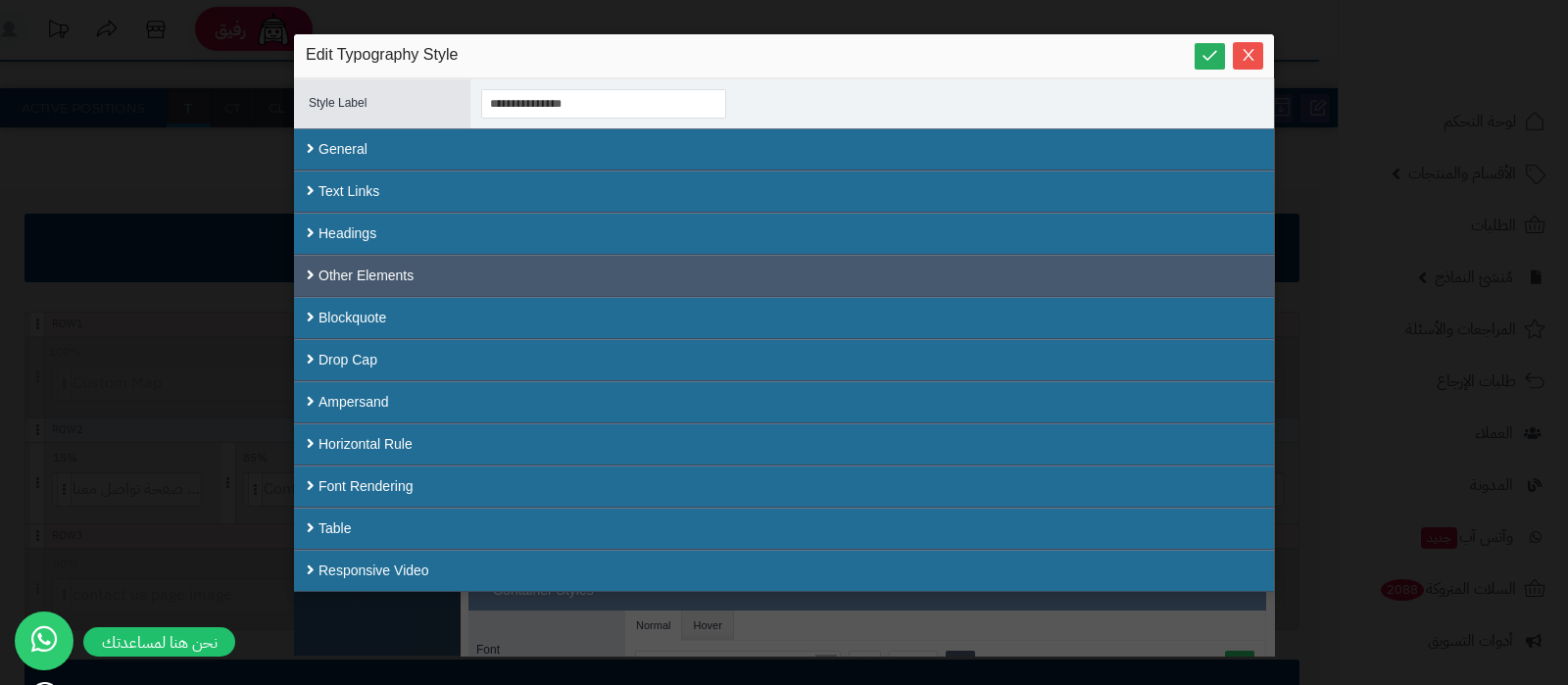
click at [392, 277] on div "Other Elements" at bounding box center [784, 275] width 980 height 42
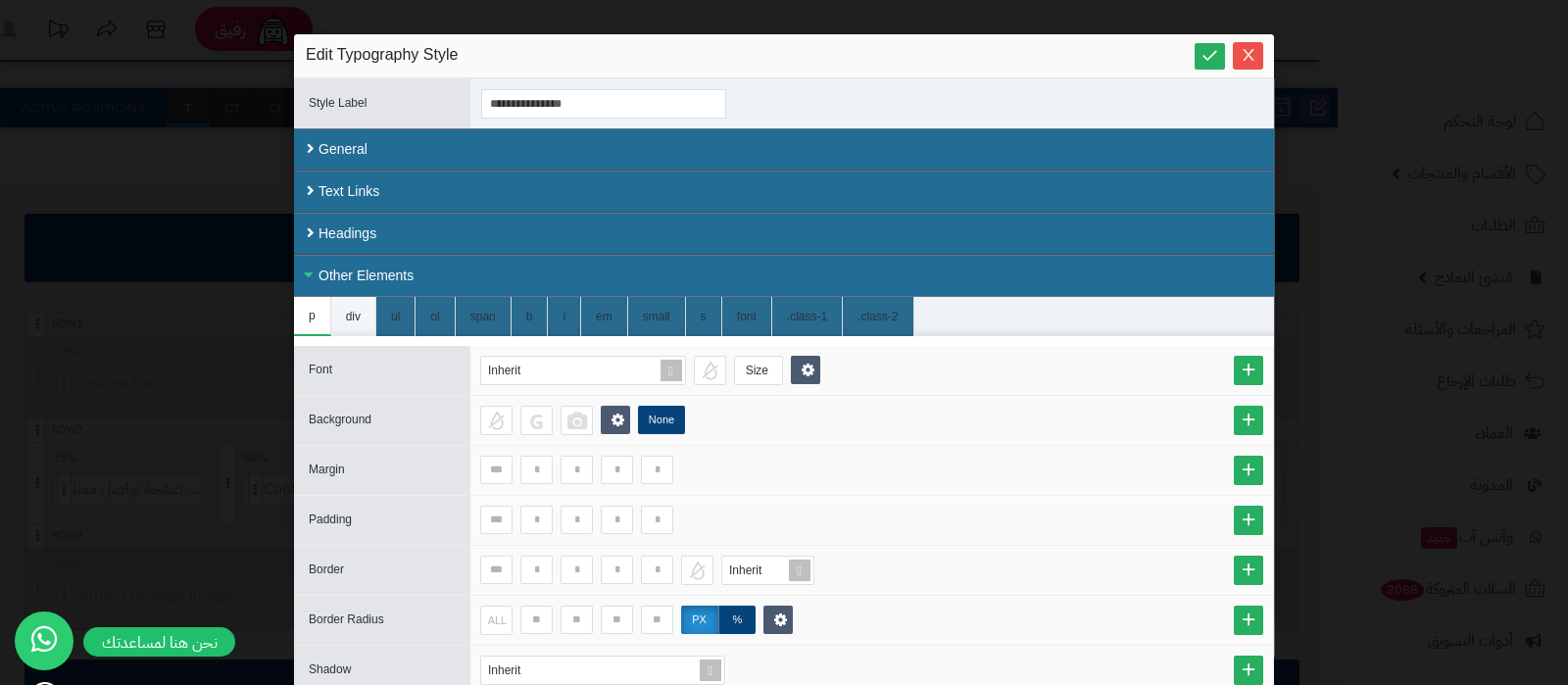
click at [361, 304] on li "div" at bounding box center [354, 316] width 45 height 39
click at [707, 321] on li "s" at bounding box center [704, 316] width 36 height 39
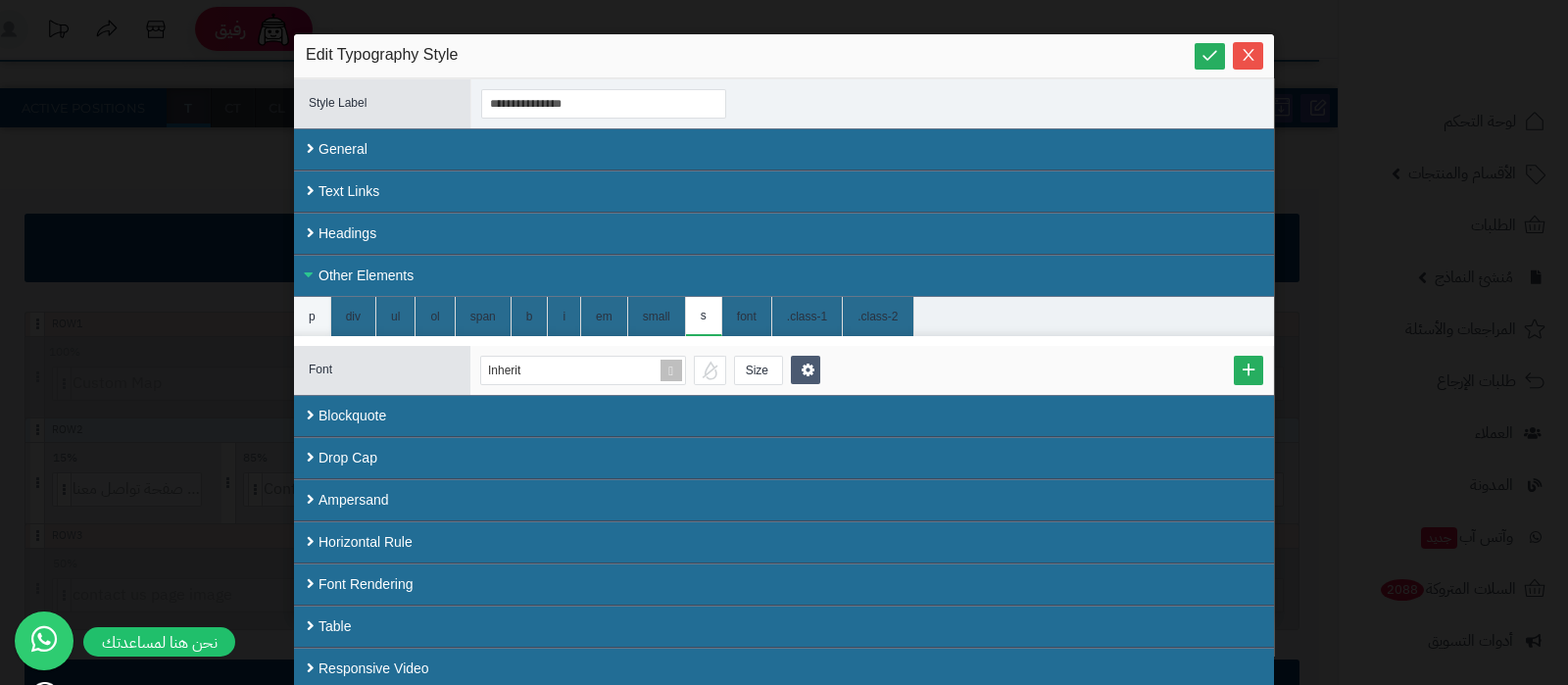
click at [310, 320] on li "p" at bounding box center [313, 316] width 37 height 39
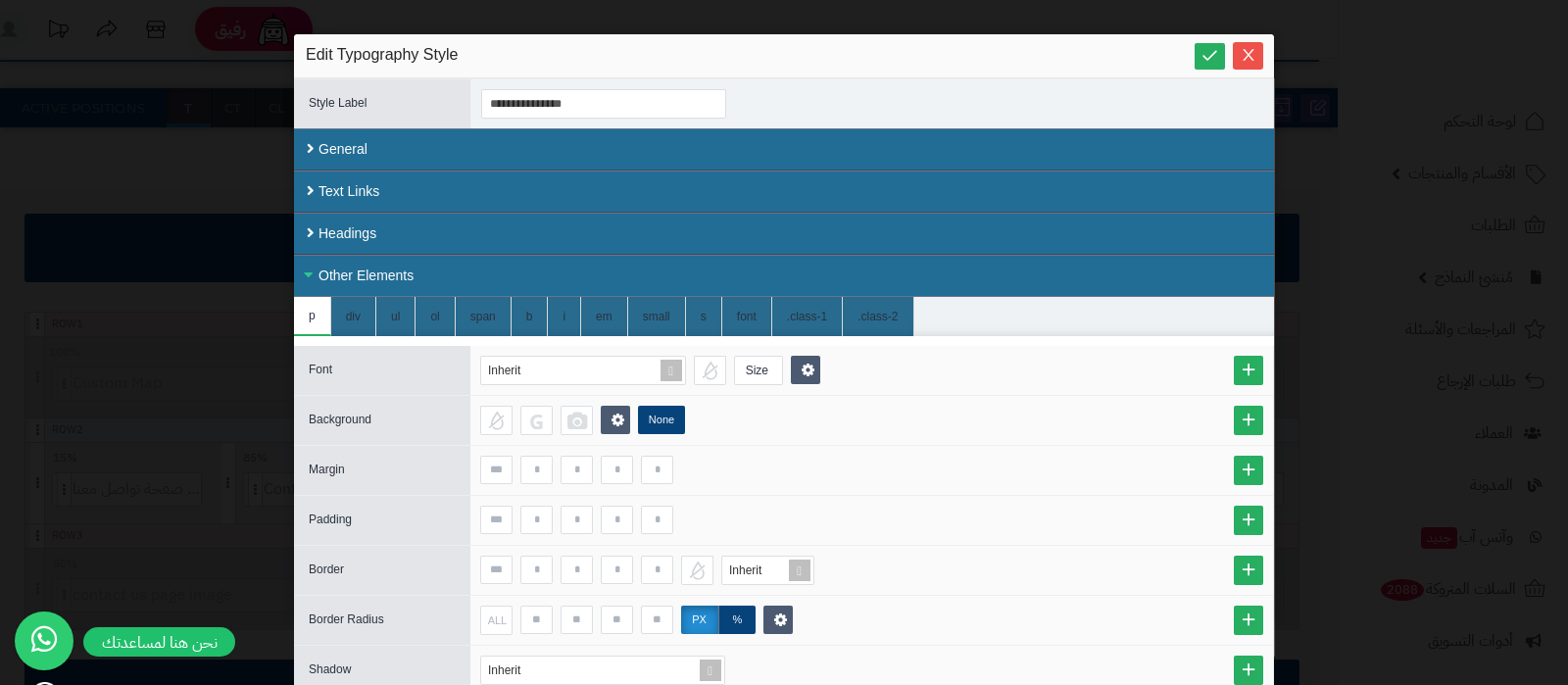
click at [347, 269] on div "Other Elements" at bounding box center [784, 275] width 980 height 42
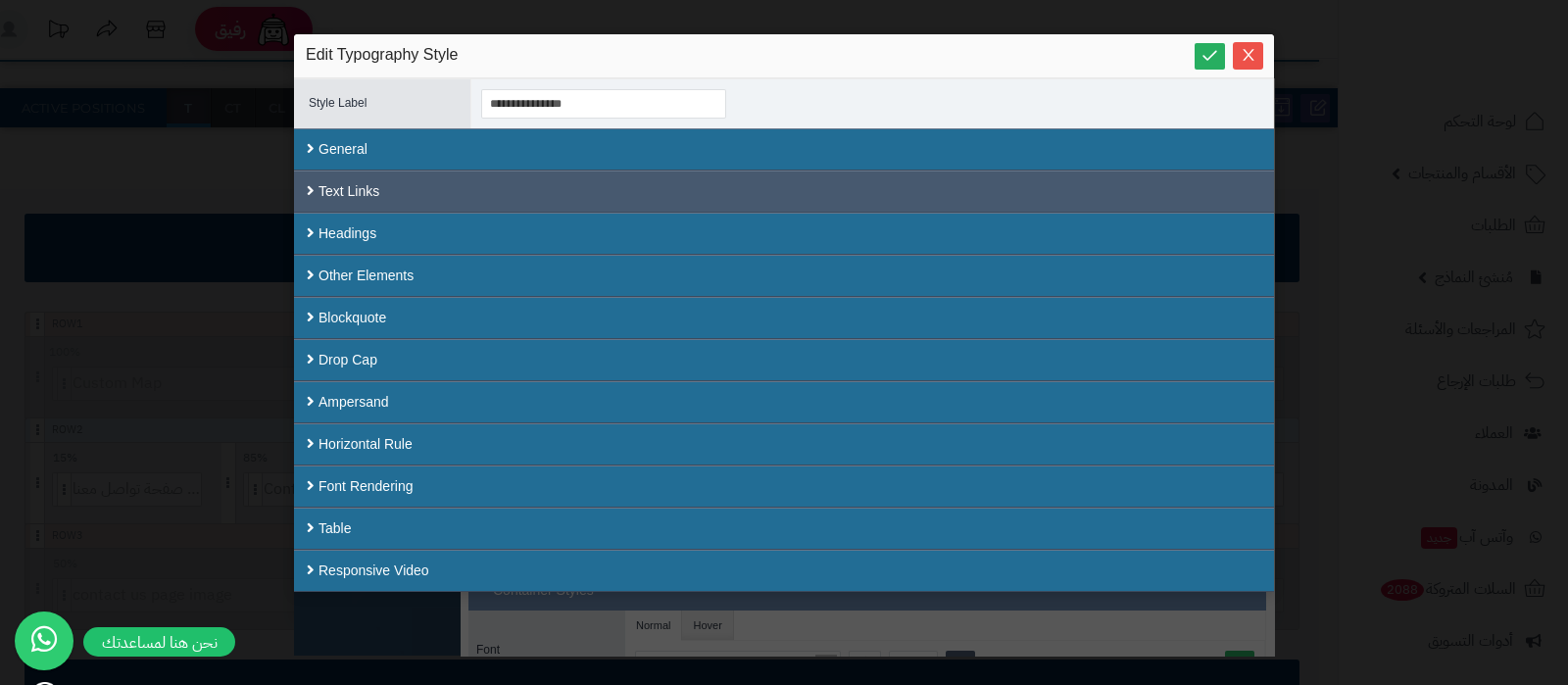
click at [402, 195] on div "Text Links" at bounding box center [784, 191] width 980 height 42
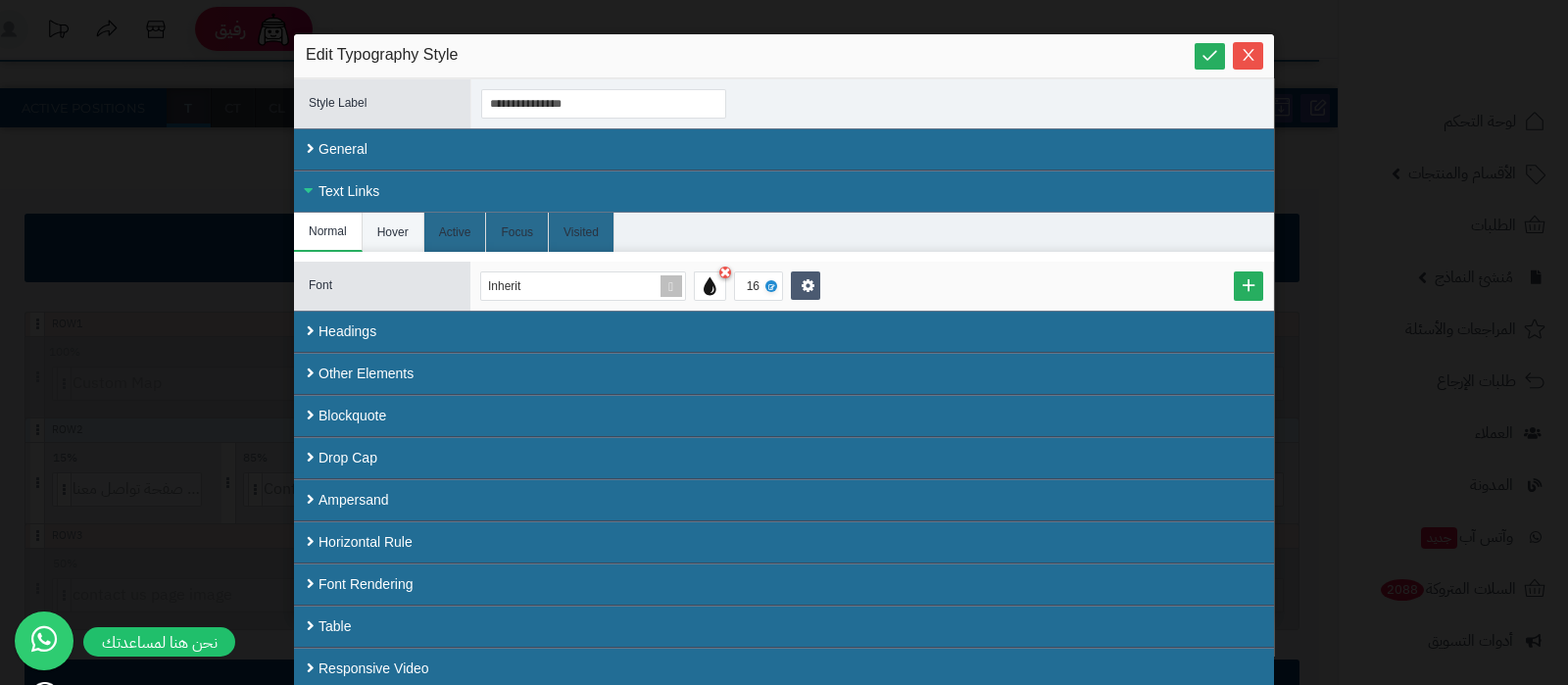
click at [378, 228] on li "Hover" at bounding box center [393, 233] width 62 height 39
click at [337, 232] on li "Normal" at bounding box center [328, 233] width 69 height 39
click at [794, 275] on link at bounding box center [806, 285] width 30 height 29
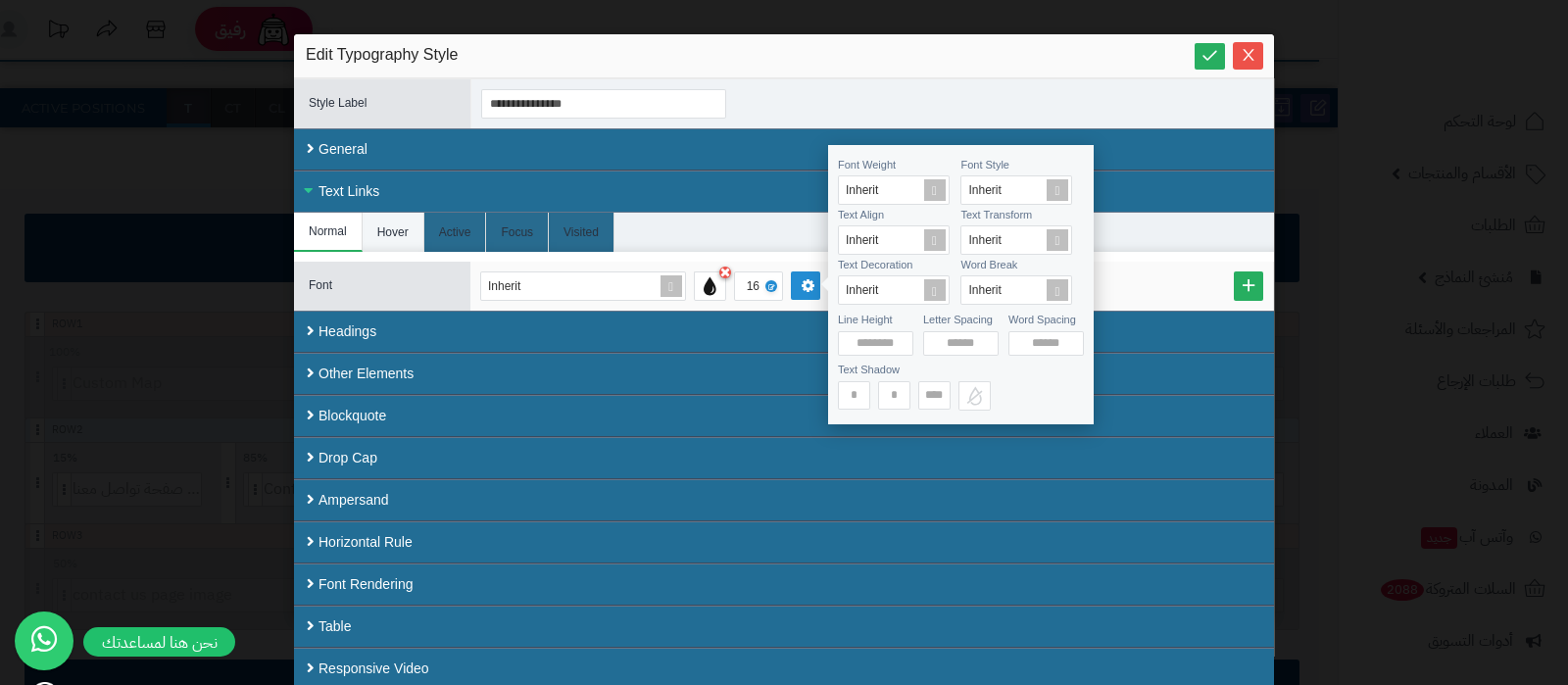
click at [381, 229] on li "Hover" at bounding box center [393, 233] width 62 height 39
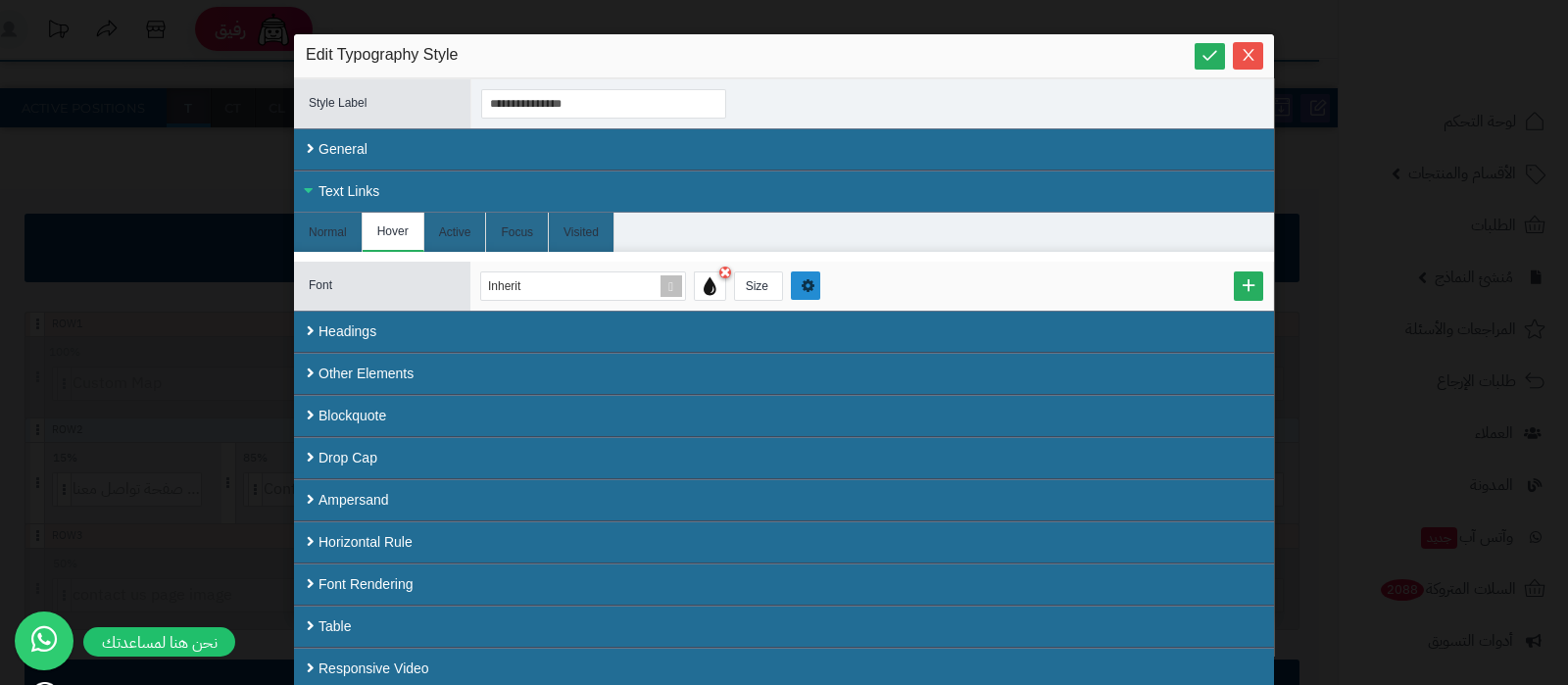
click at [798, 283] on link at bounding box center [806, 285] width 30 height 29
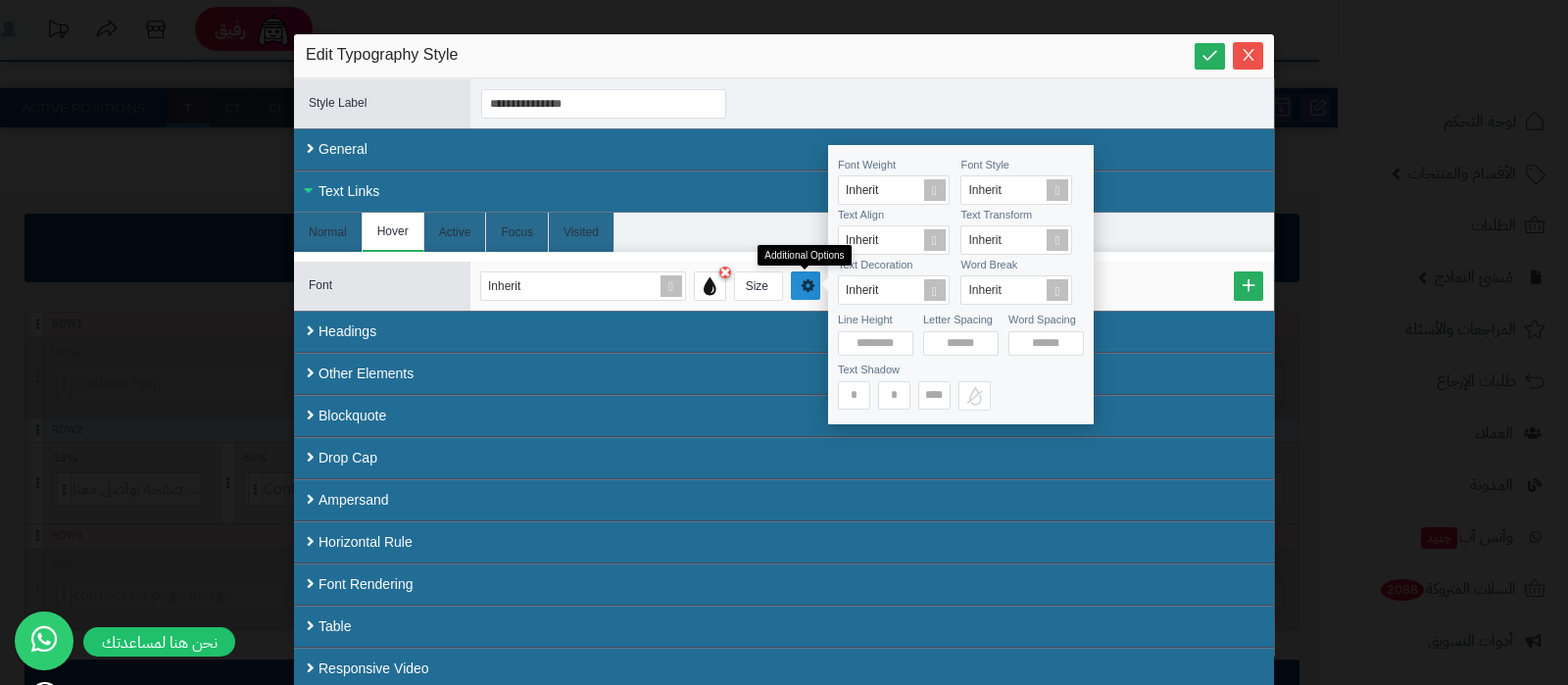
click at [798, 283] on link at bounding box center [806, 285] width 30 height 29
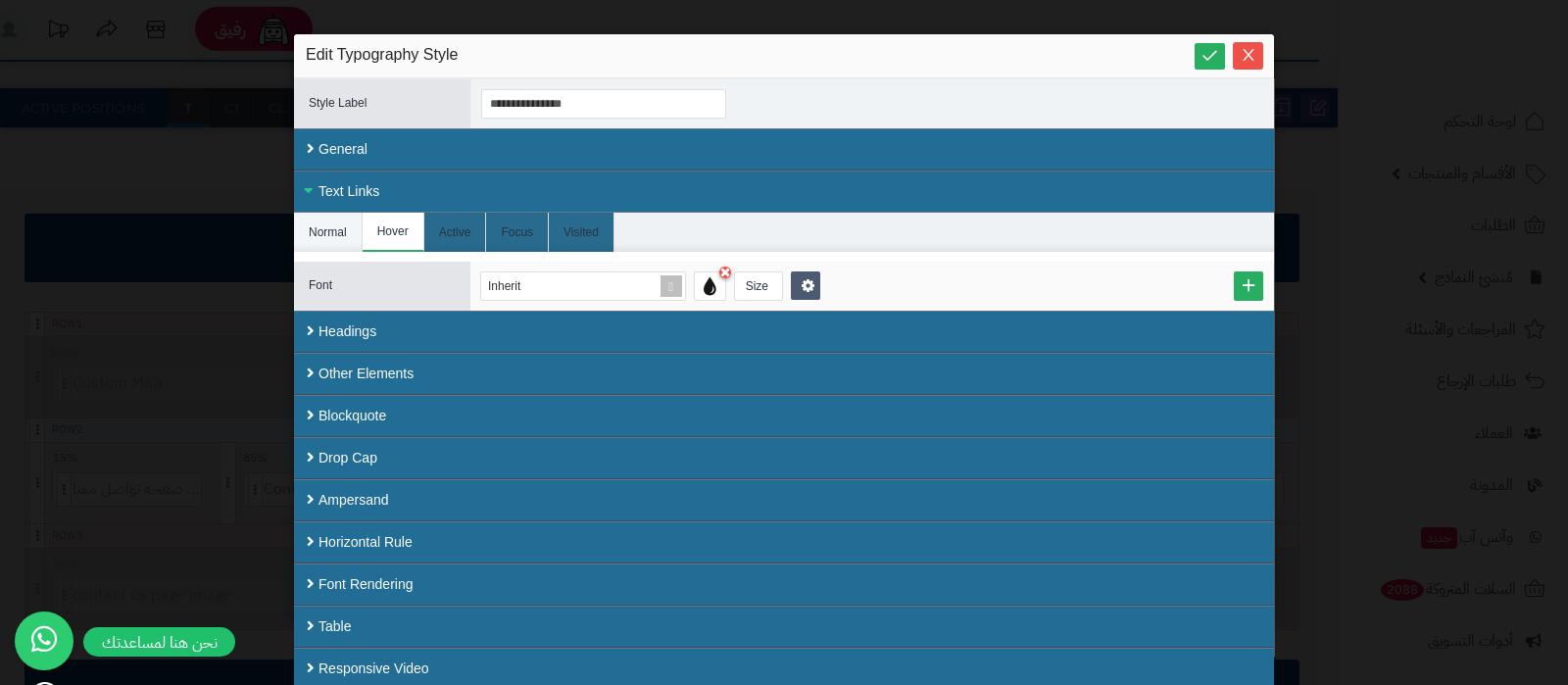
click at [330, 230] on li "Normal" at bounding box center [328, 233] width 69 height 39
click at [1248, 56] on icon "Close" at bounding box center [1247, 55] width 11 height 12
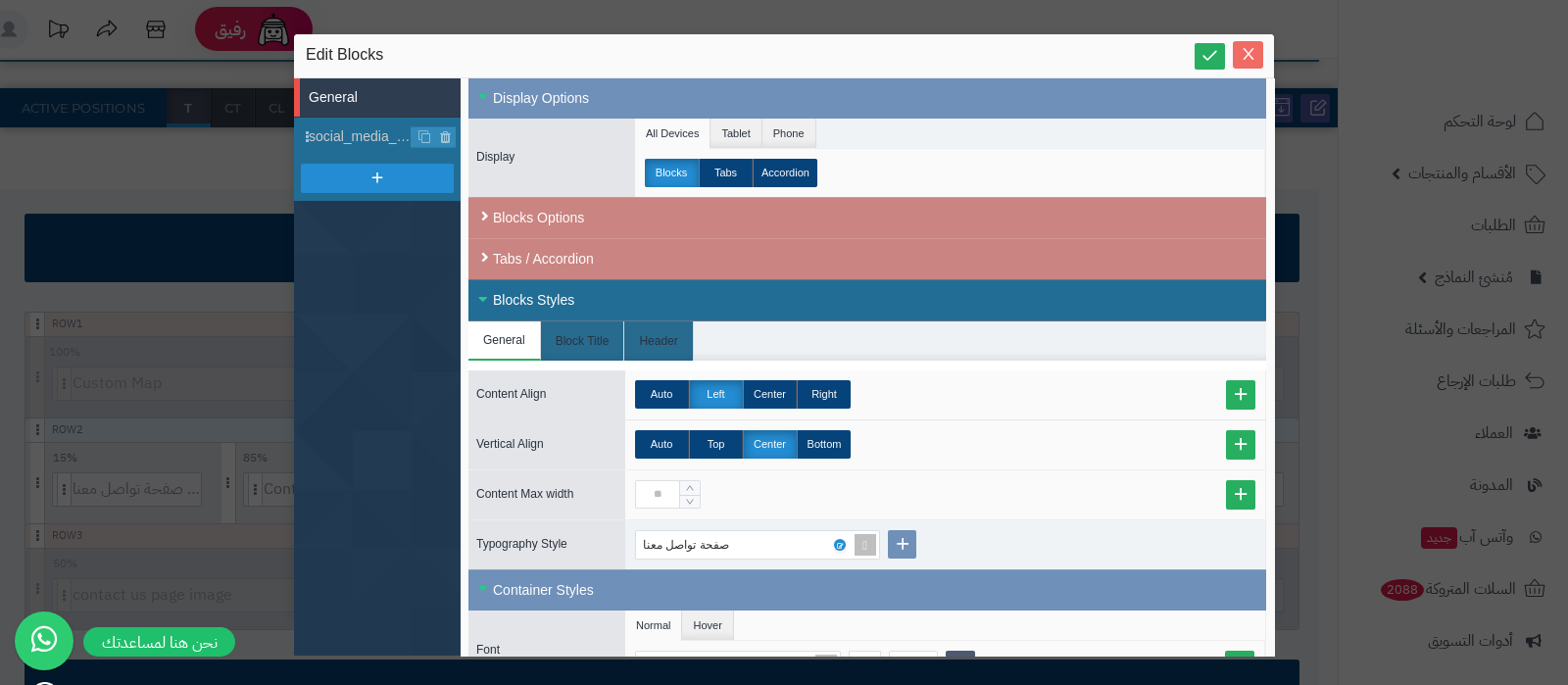
click at [1248, 64] on button "Close" at bounding box center [1247, 55] width 31 height 28
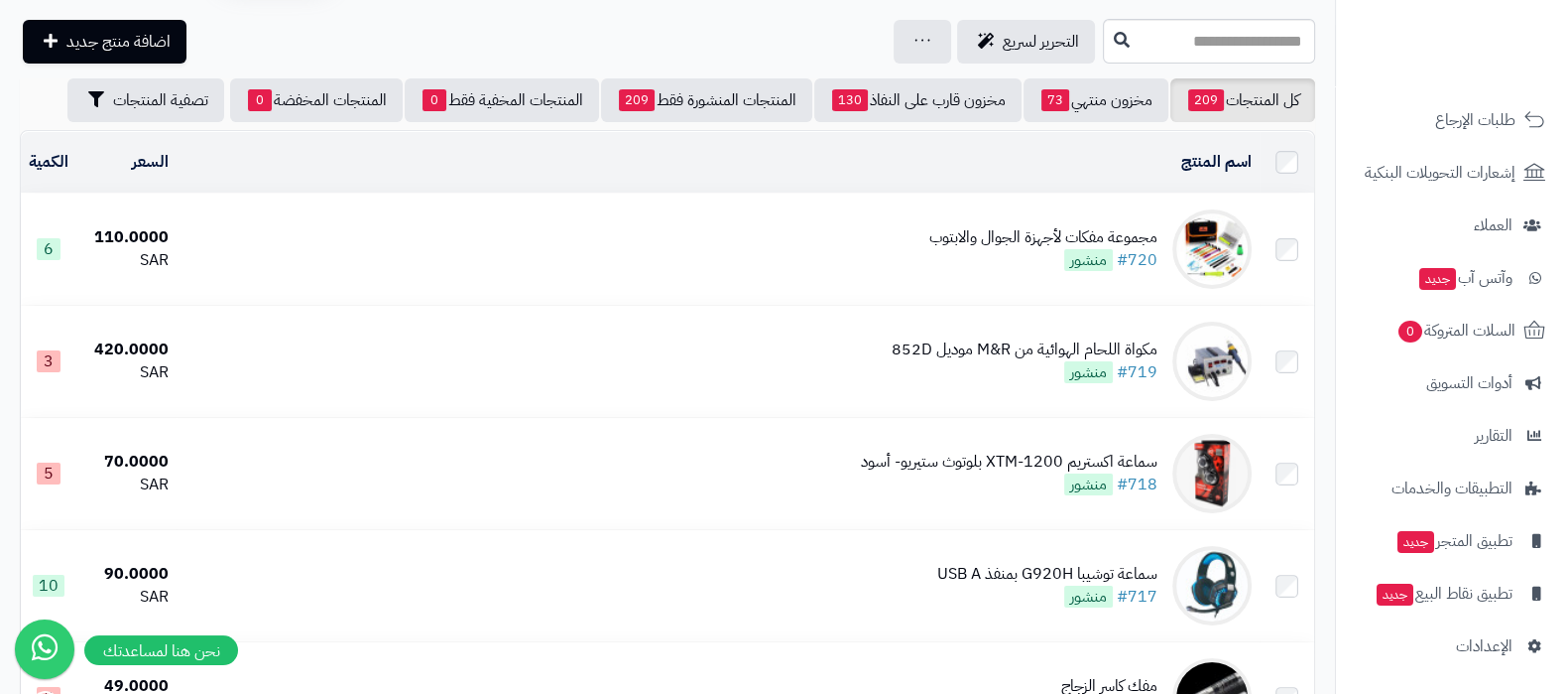
scroll to position [123, 0]
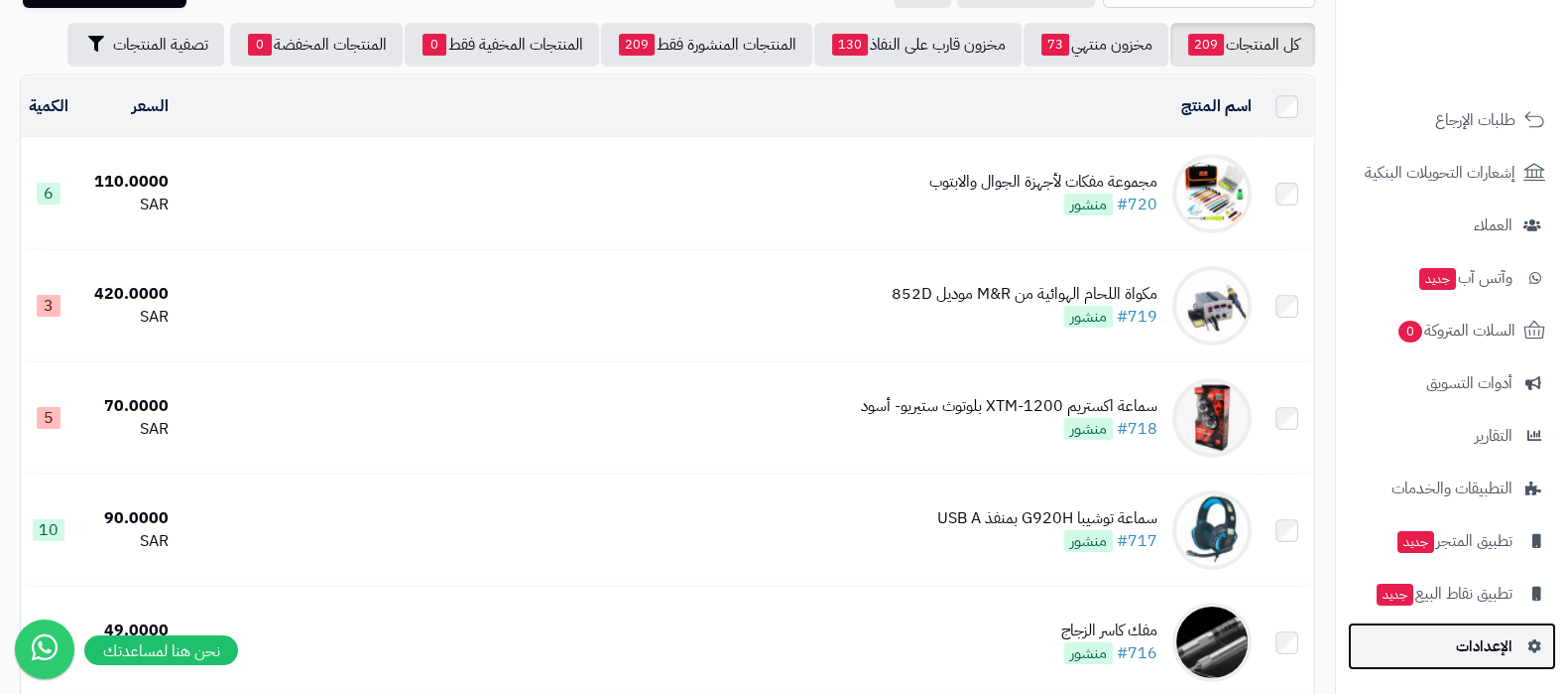
click at [1466, 632] on span "الإعدادات" at bounding box center [1484, 646] width 57 height 28
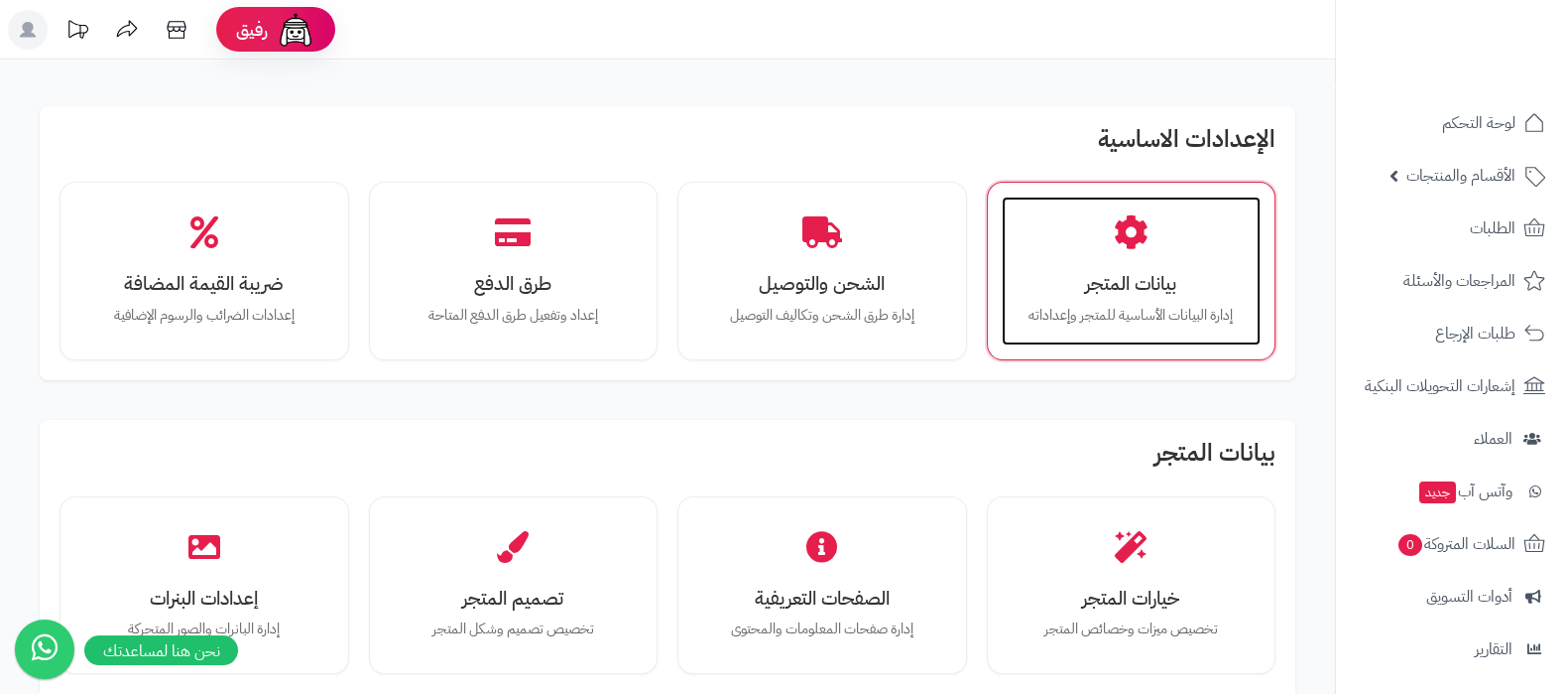
click at [1089, 262] on div "بيانات المتجر إدارة البيانات الأساسية للمتجر وإعداداته" at bounding box center [1132, 271] width 260 height 149
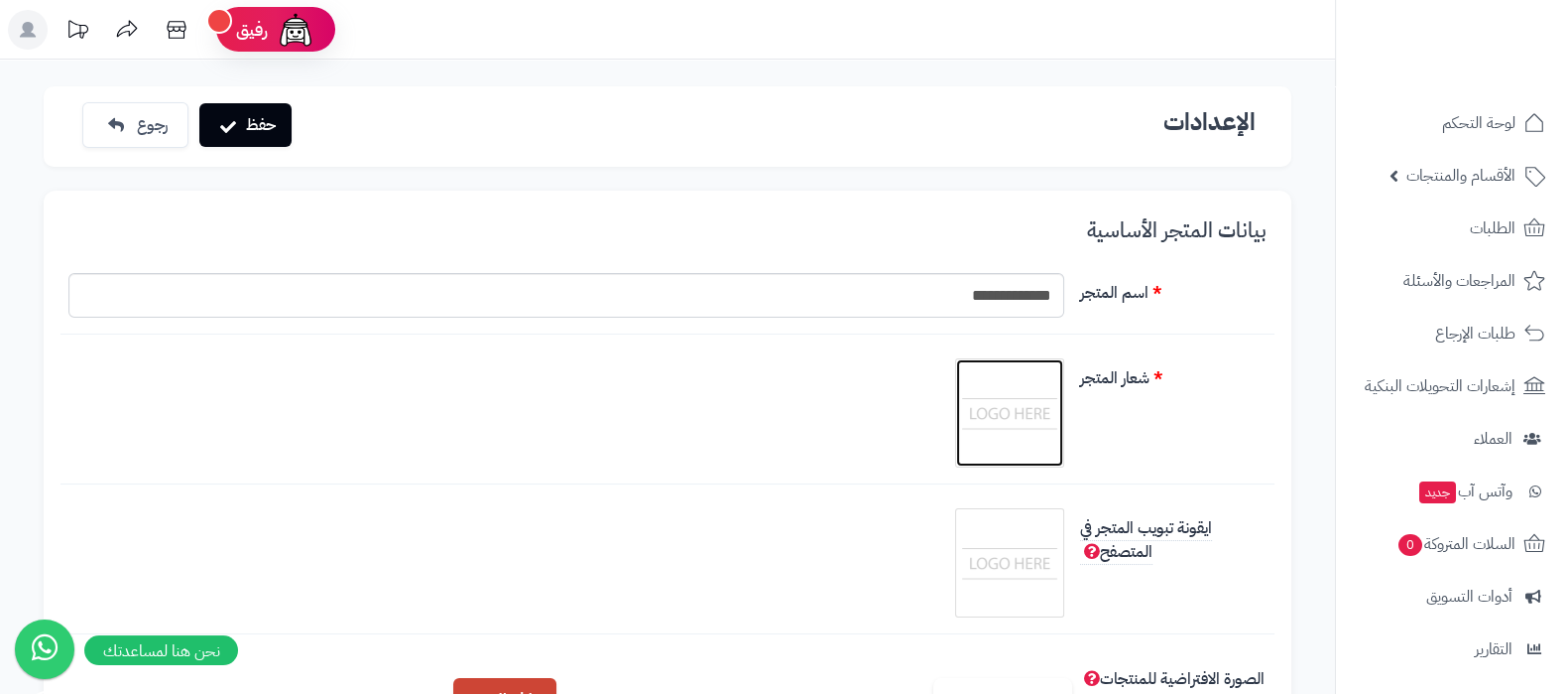
click at [1026, 393] on img at bounding box center [1009, 412] width 99 height 99
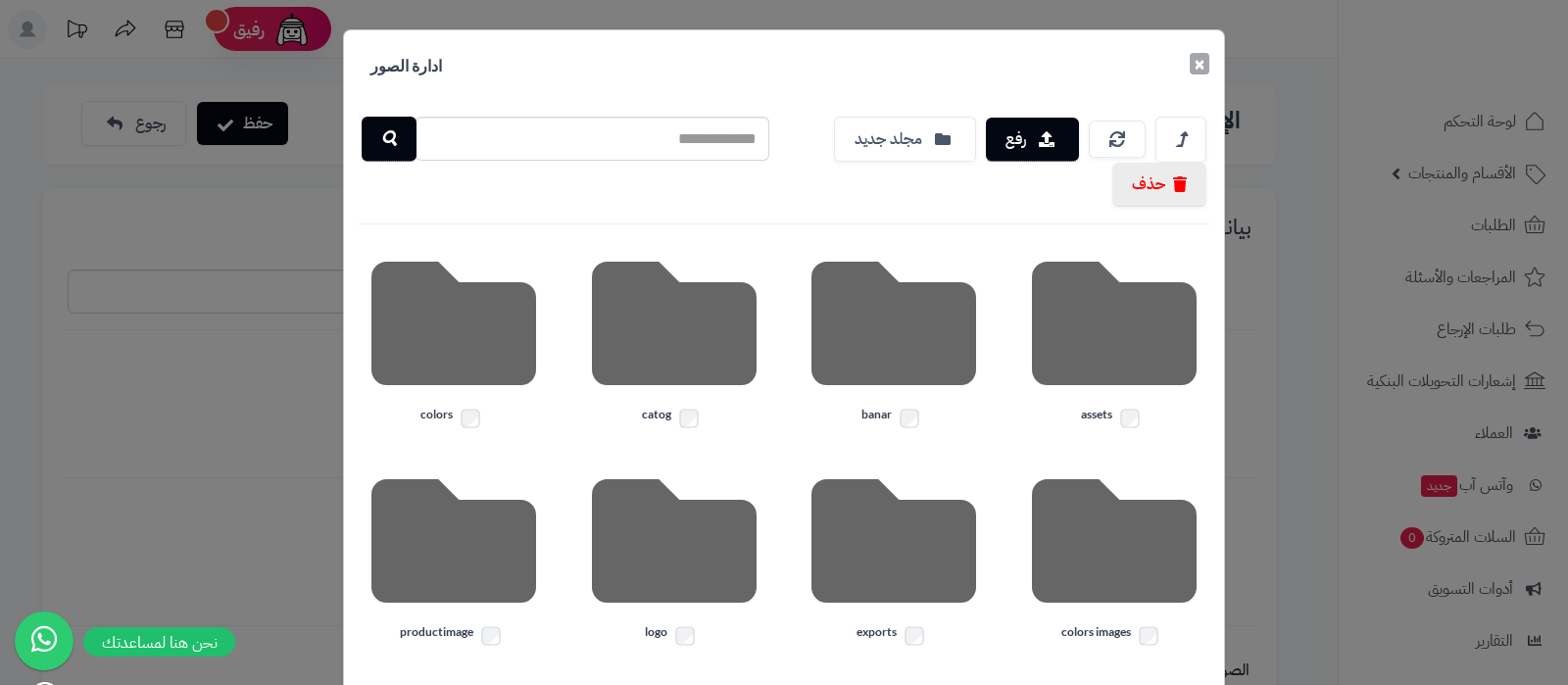
click at [1207, 68] on button "×" at bounding box center [1199, 64] width 20 height 22
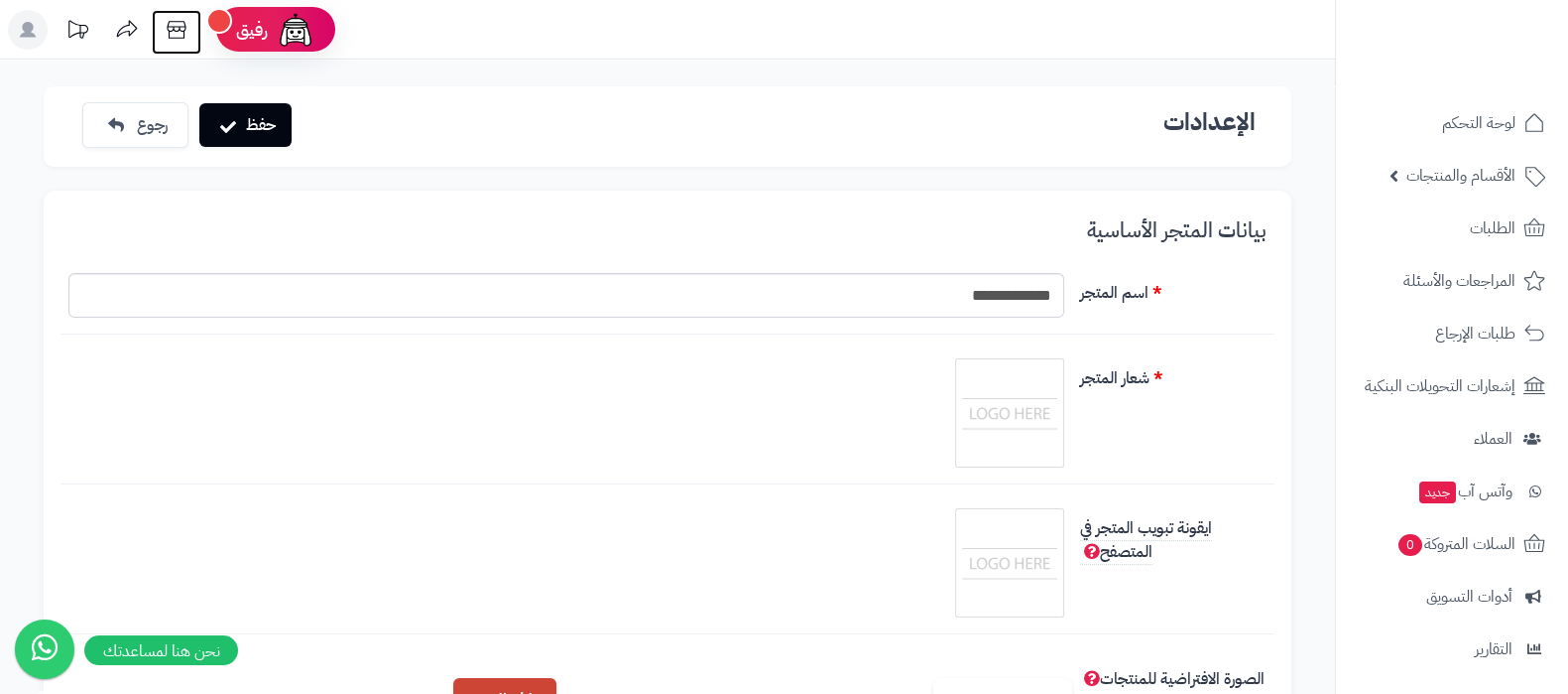
click at [185, 38] on icon at bounding box center [177, 30] width 40 height 40
click at [1031, 403] on img at bounding box center [1009, 412] width 99 height 99
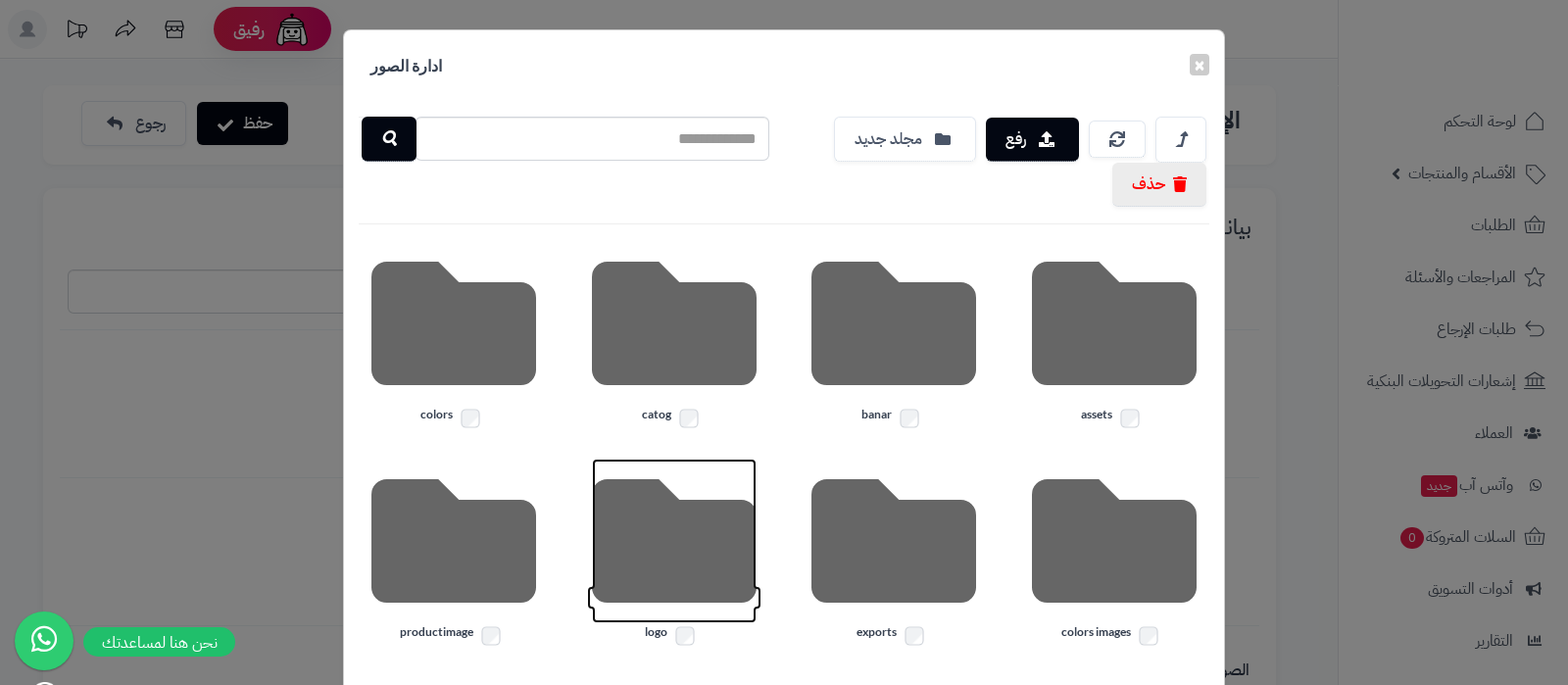
click at [676, 555] on icon at bounding box center [674, 540] width 165 height 165
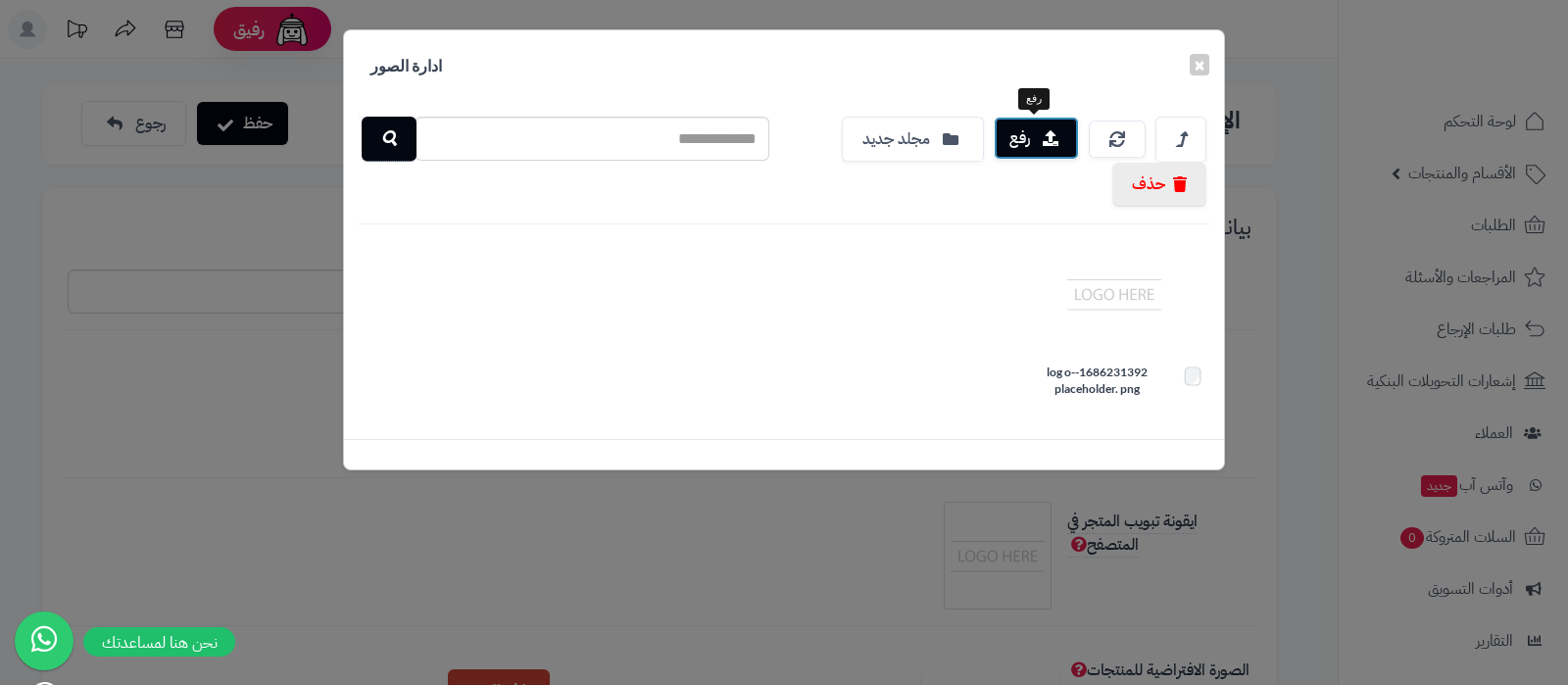
click at [1057, 136] on icon "button" at bounding box center [1050, 138] width 16 height 16
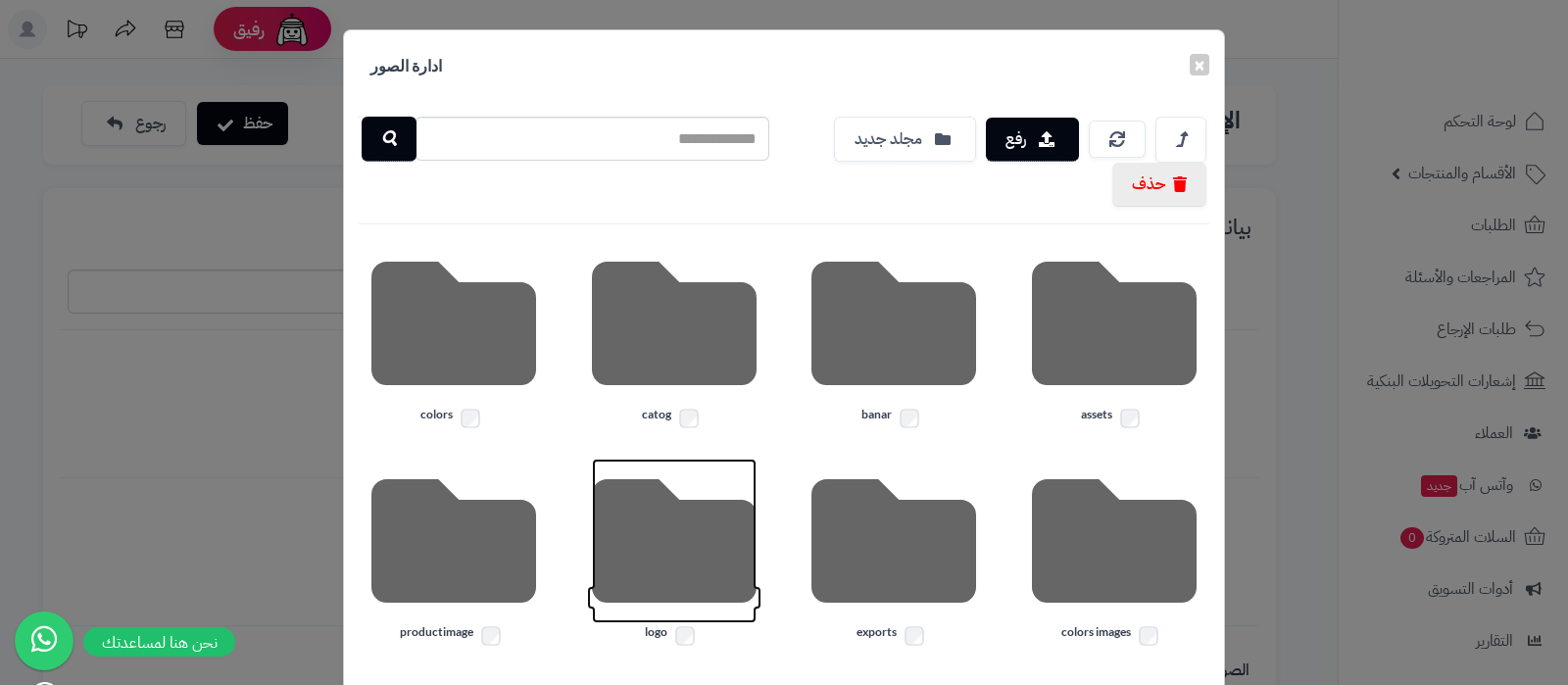
click at [662, 523] on icon at bounding box center [674, 540] width 165 height 165
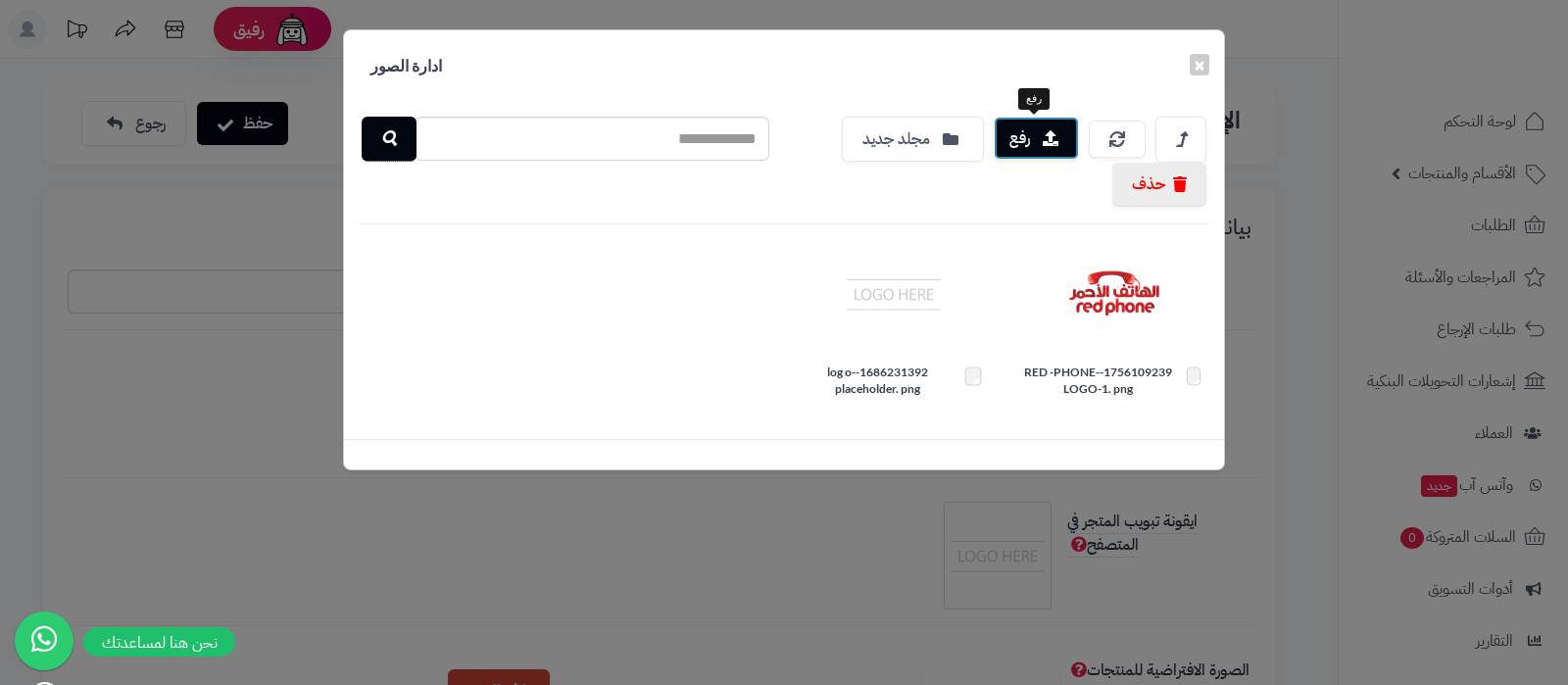
click at [1042, 130] on button "رفع" at bounding box center [1035, 138] width 85 height 43
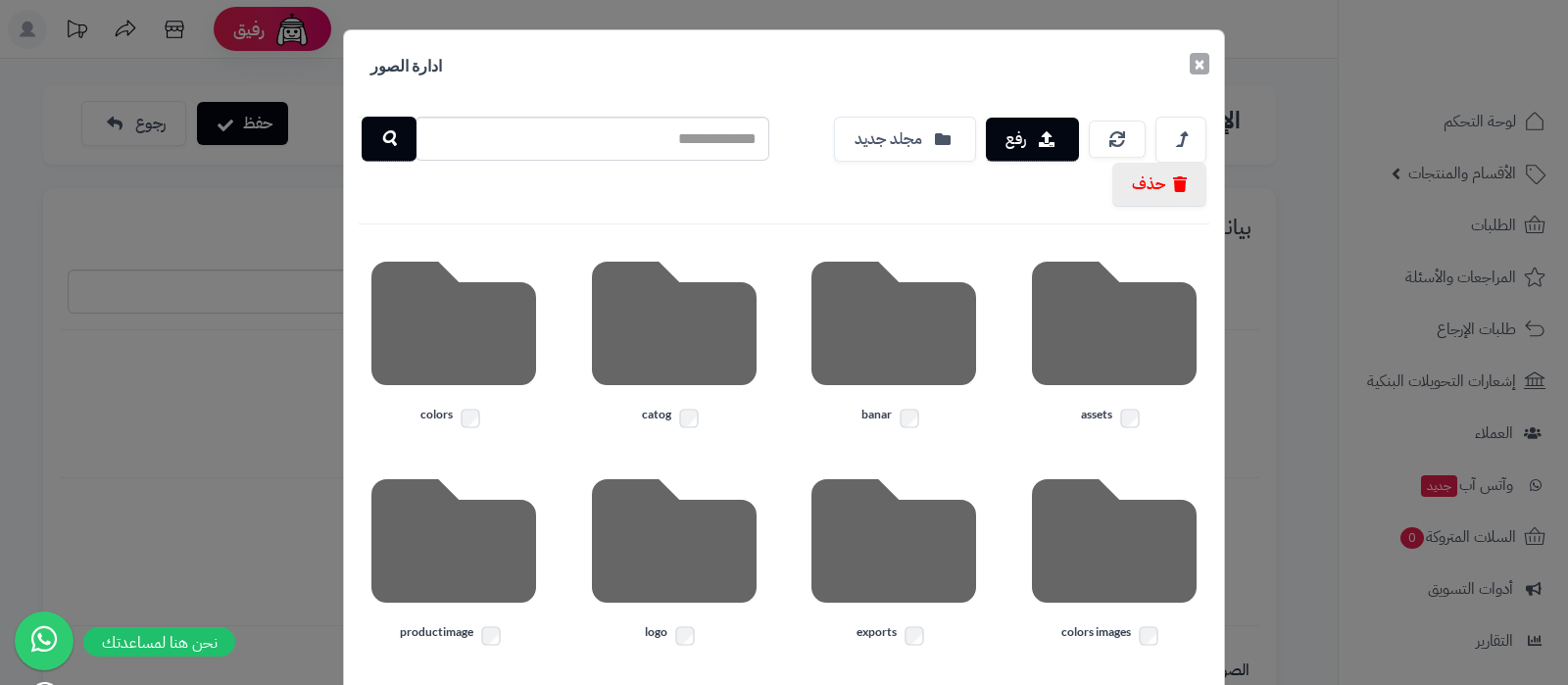
click at [1209, 70] on button "×" at bounding box center [1199, 64] width 20 height 22
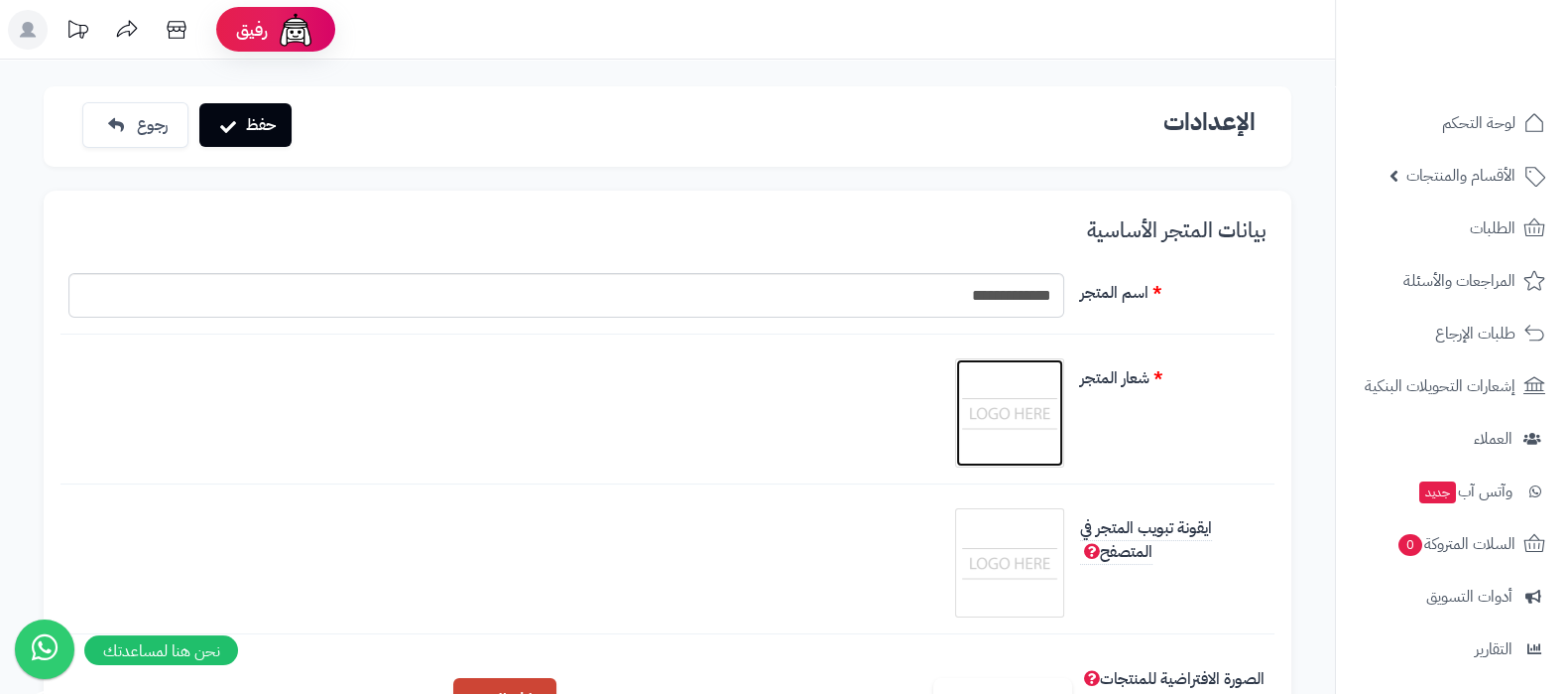
click at [1036, 413] on img at bounding box center [1009, 412] width 99 height 99
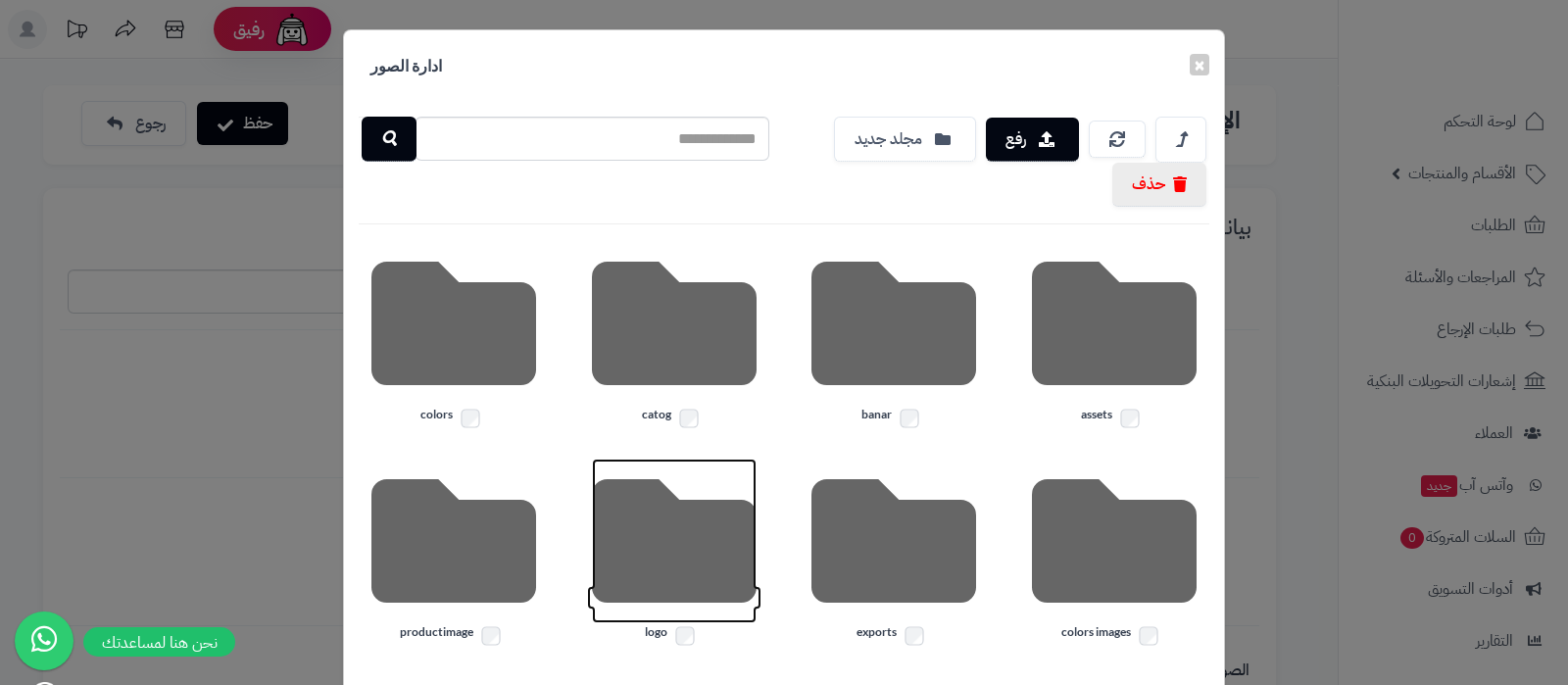
click at [671, 542] on icon at bounding box center [674, 540] width 165 height 165
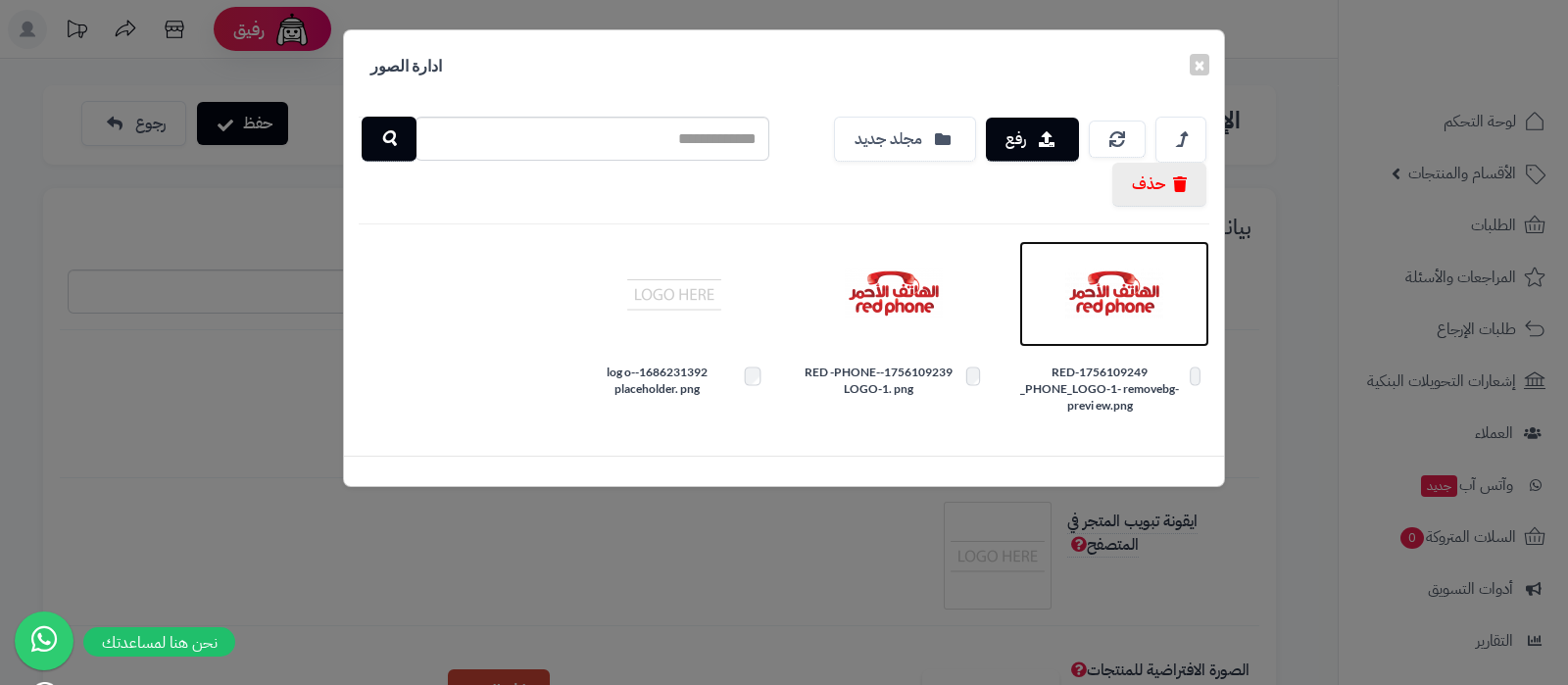
click at [1112, 292] on img at bounding box center [1113, 293] width 98 height 98
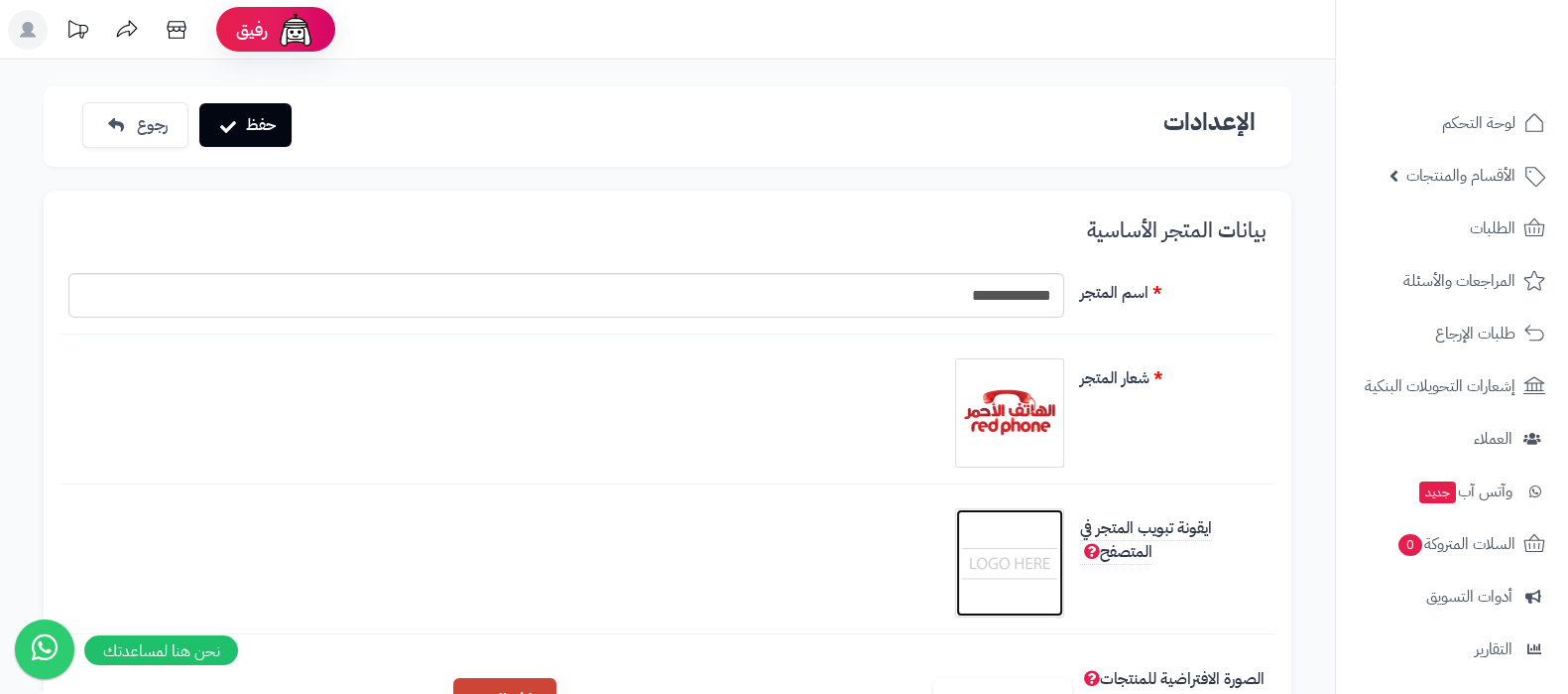
click at [1018, 548] on img at bounding box center [1009, 562] width 99 height 99
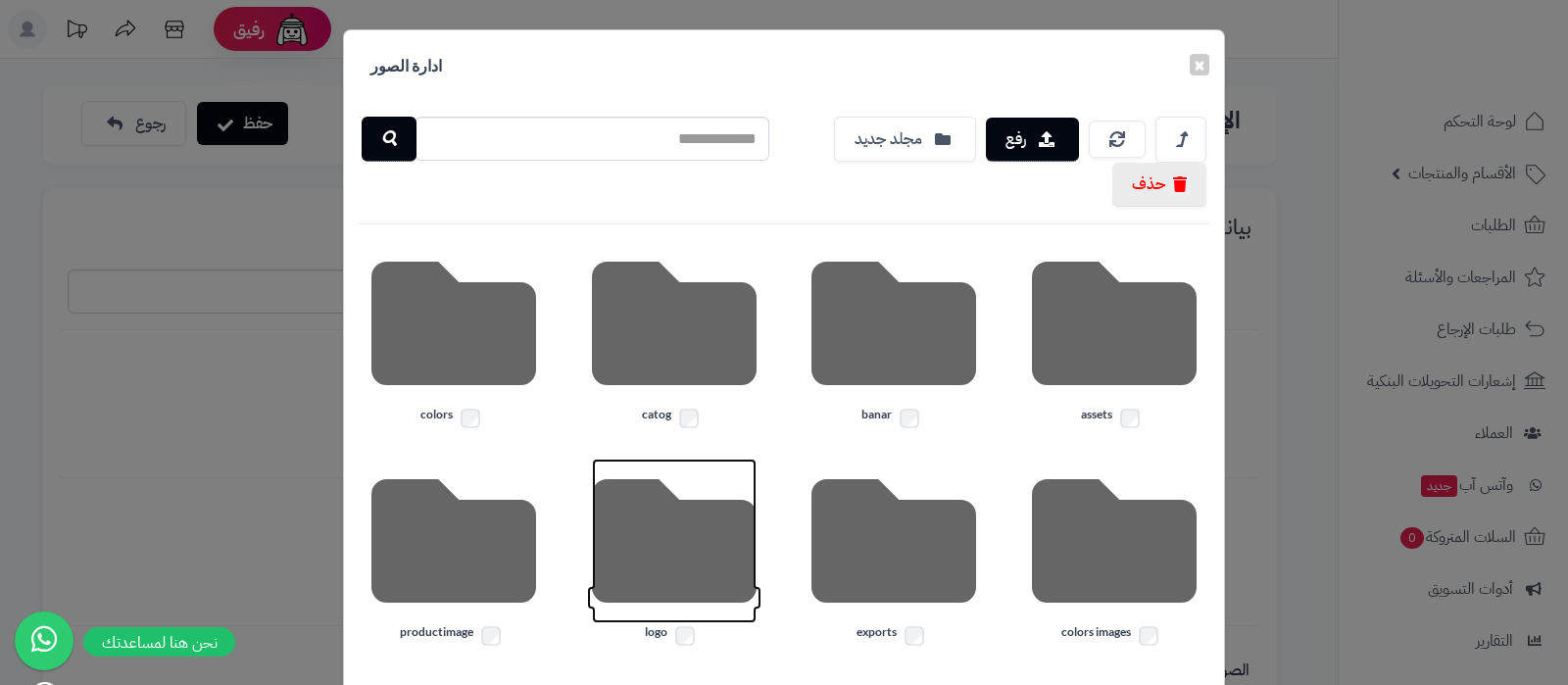
click at [681, 548] on icon at bounding box center [674, 540] width 165 height 165
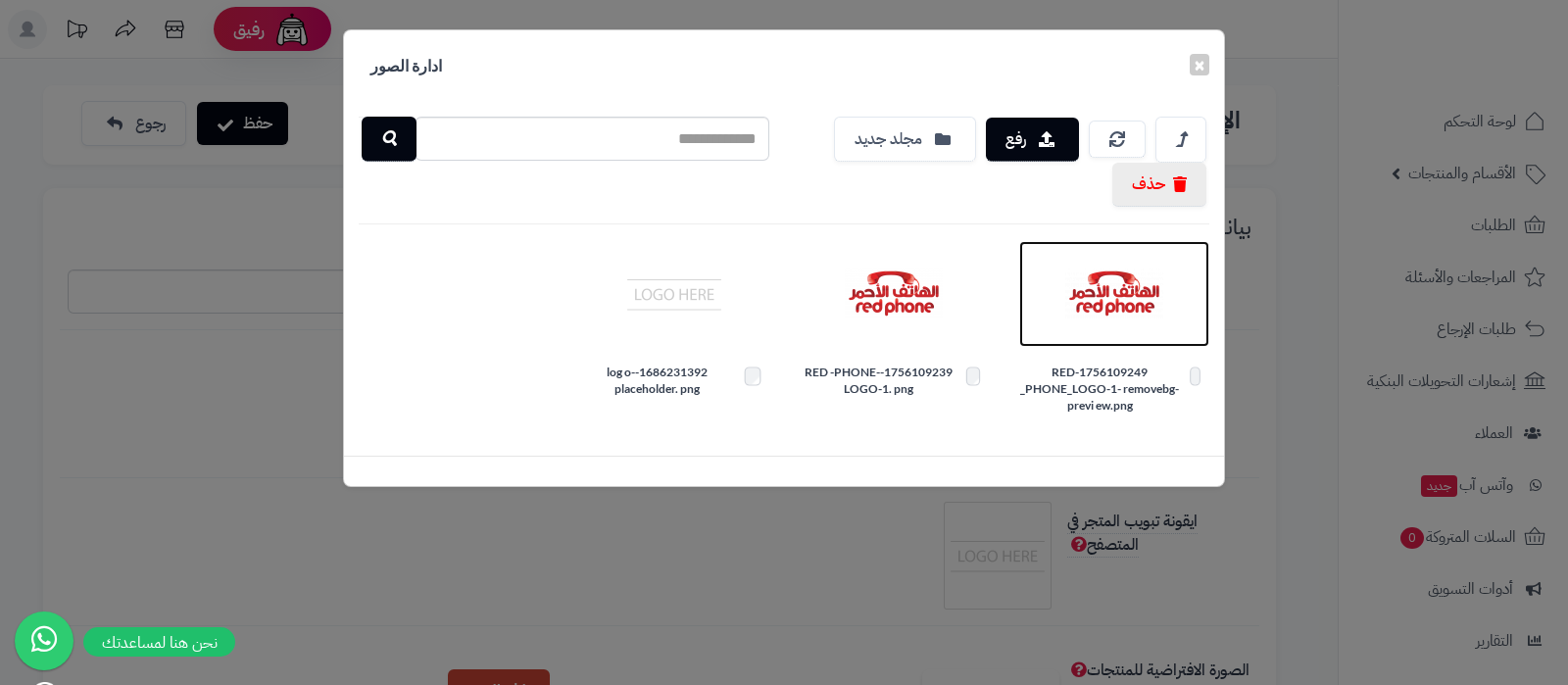
click at [1126, 281] on img at bounding box center [1113, 293] width 98 height 98
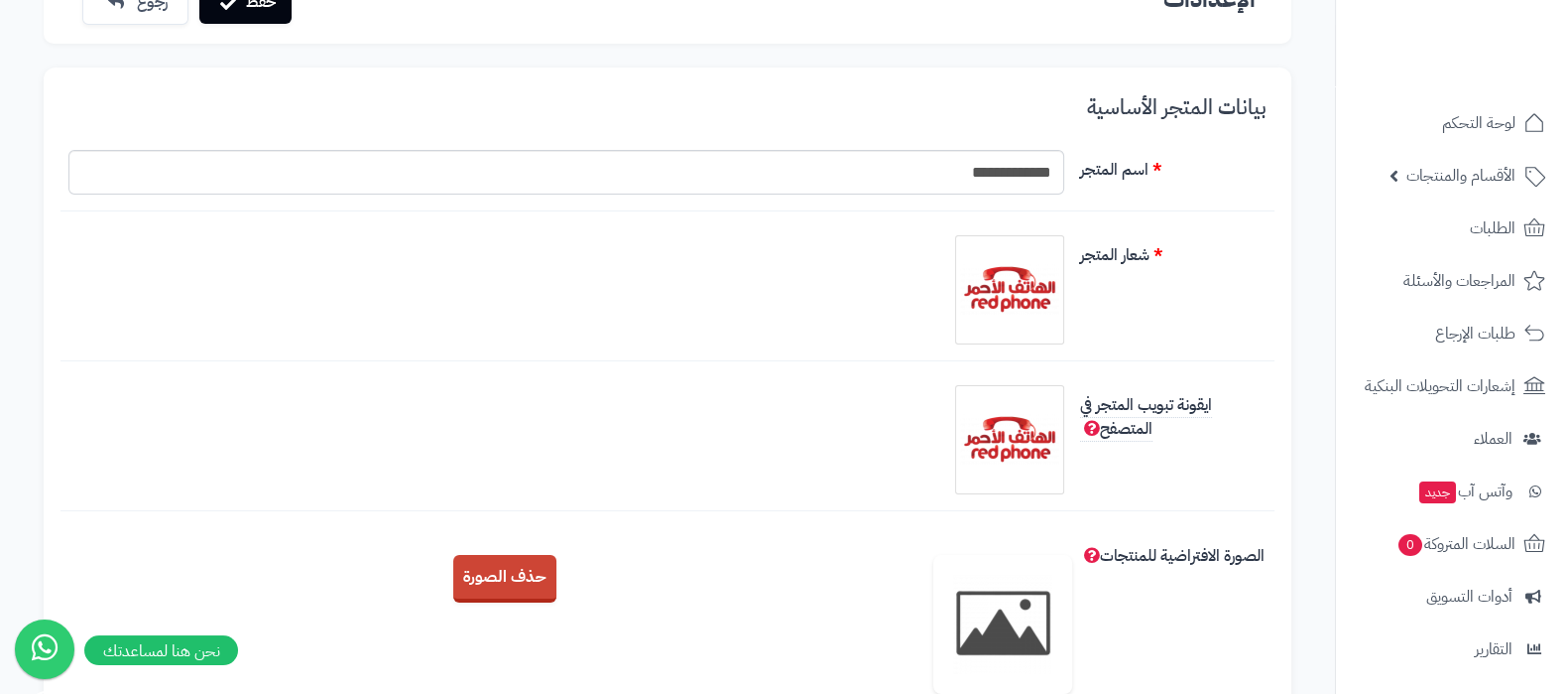
scroll to position [372, 0]
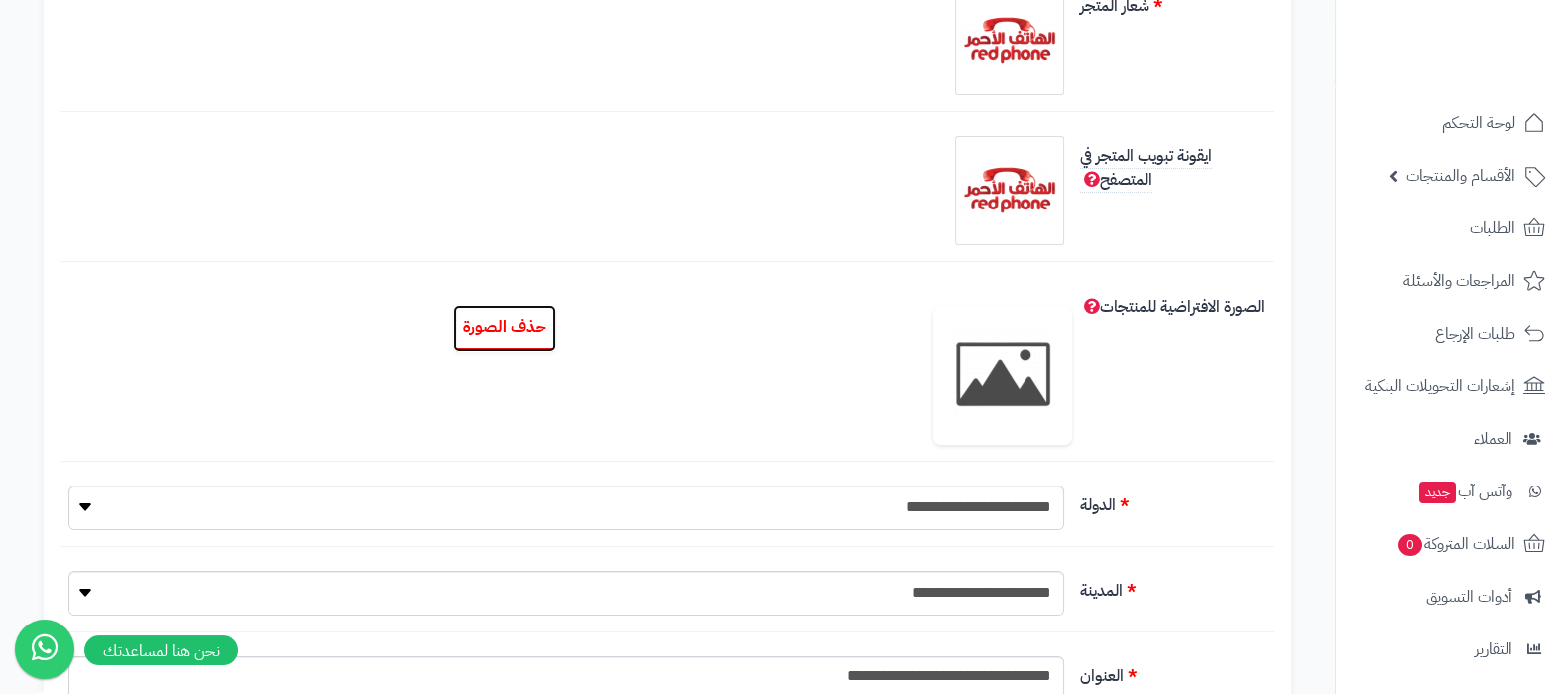
click at [486, 330] on button "حذف الصورة" at bounding box center [504, 329] width 103 height 48
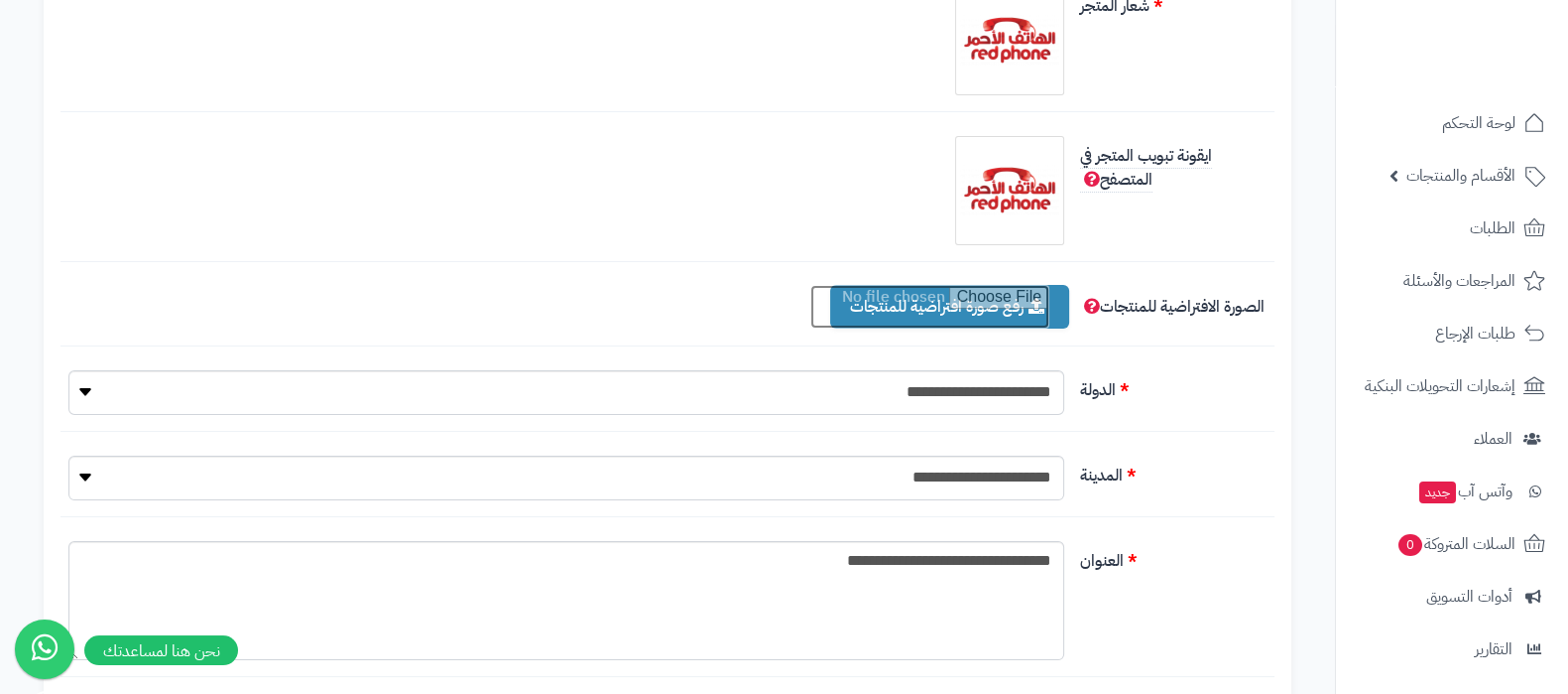
click at [983, 304] on input "file" at bounding box center [929, 307] width 239 height 44
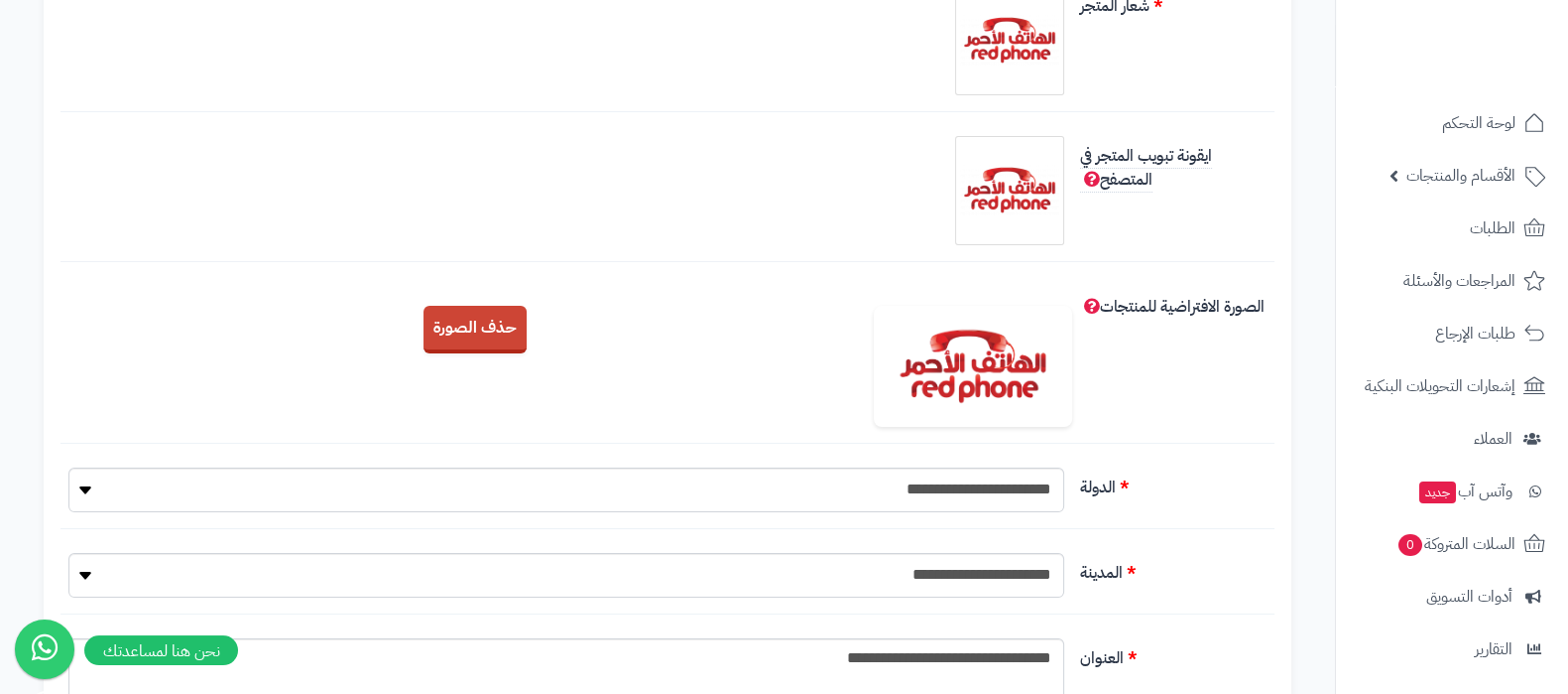
scroll to position [0, 0]
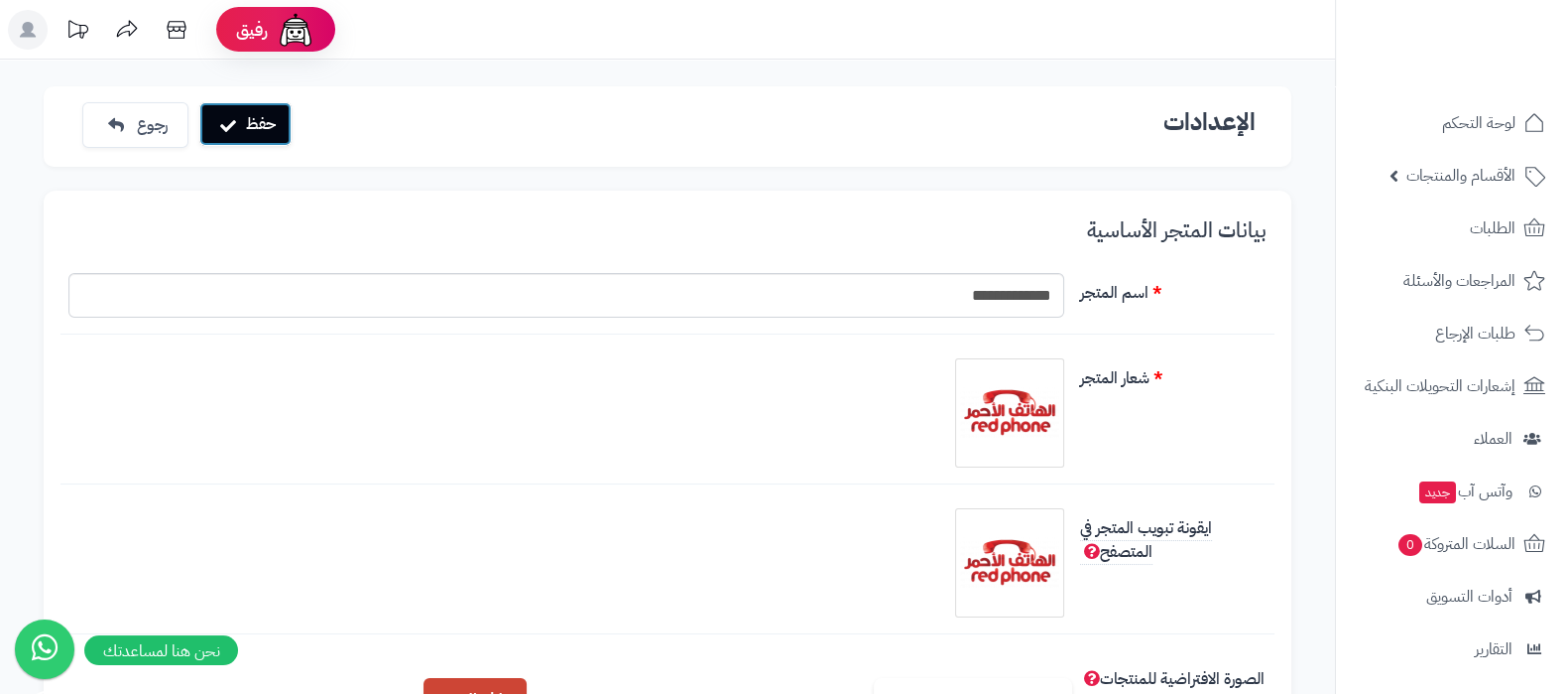
click at [273, 122] on button "حفظ" at bounding box center [246, 124] width 92 height 44
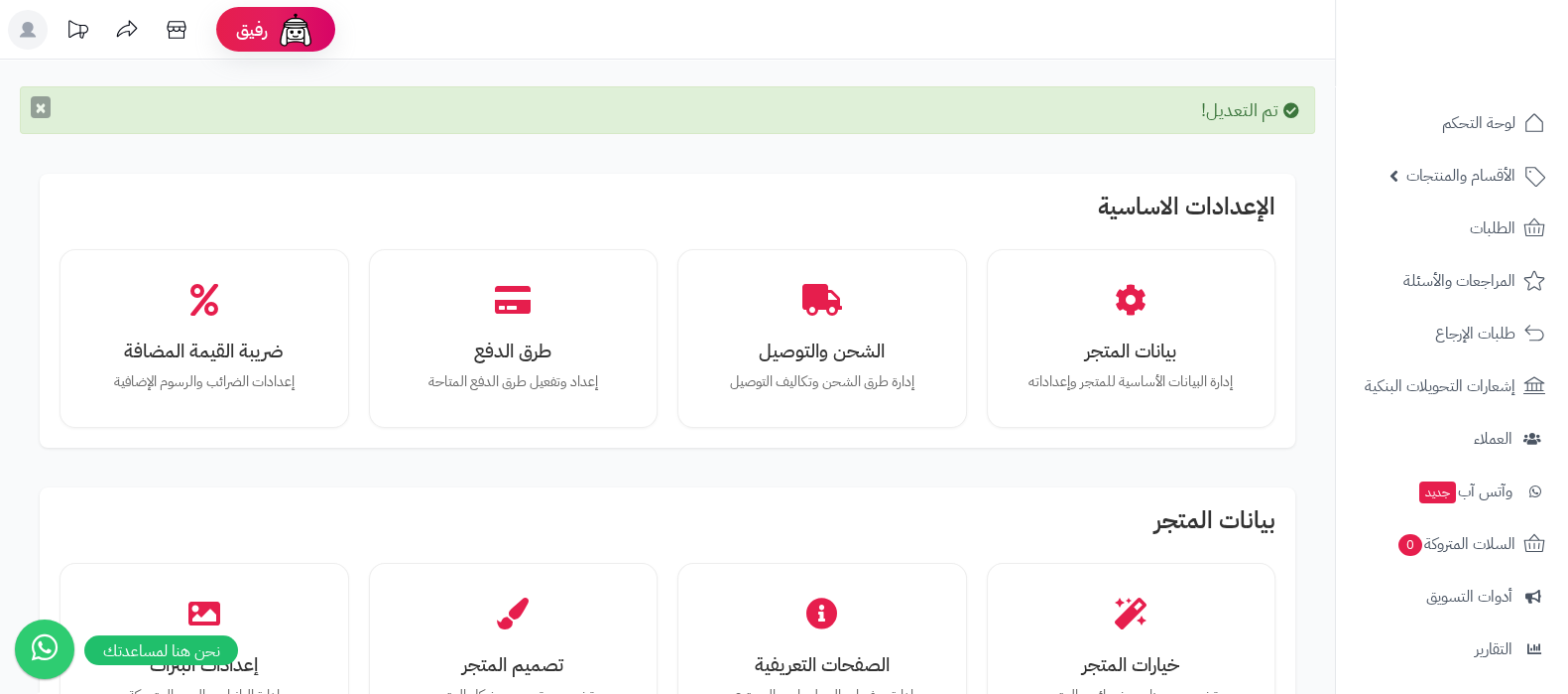
click at [46, 107] on button "×" at bounding box center [41, 107] width 20 height 22
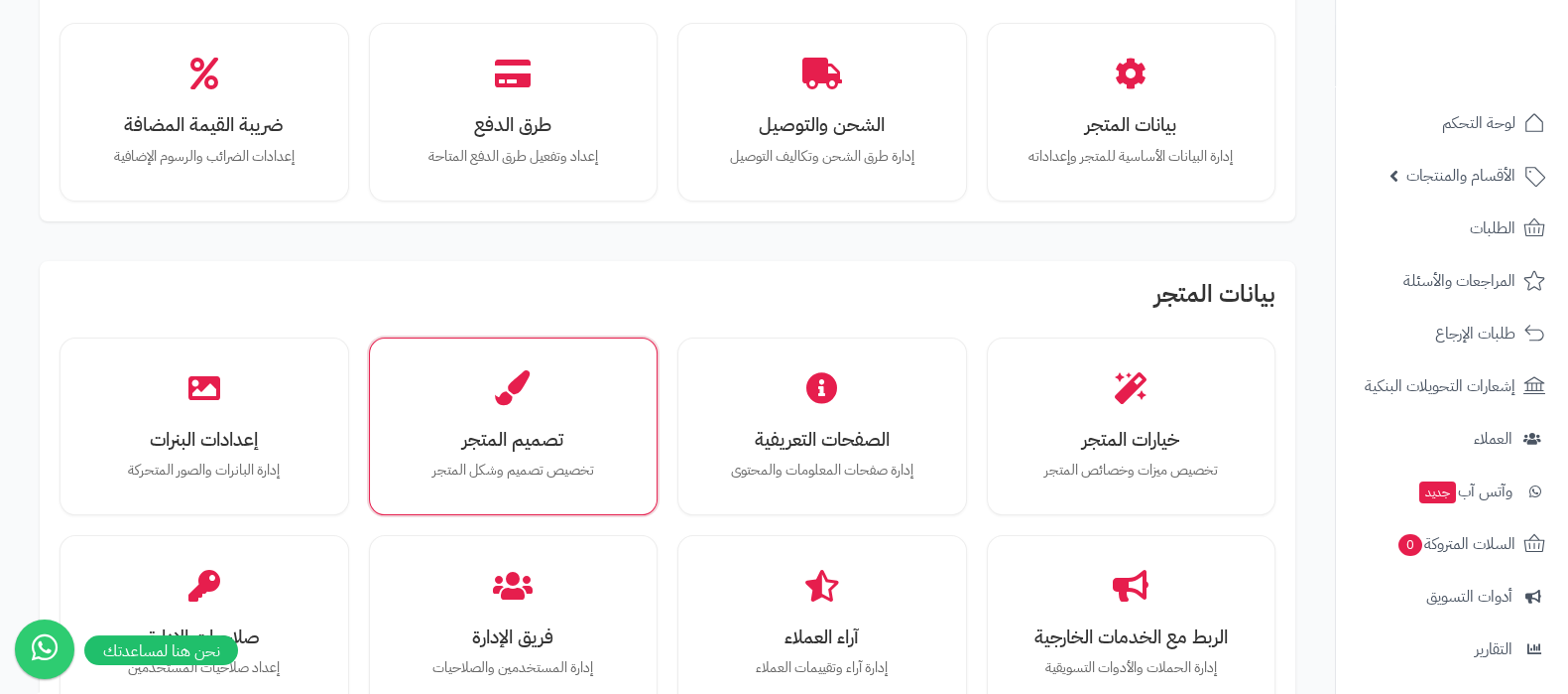
scroll to position [247, 0]
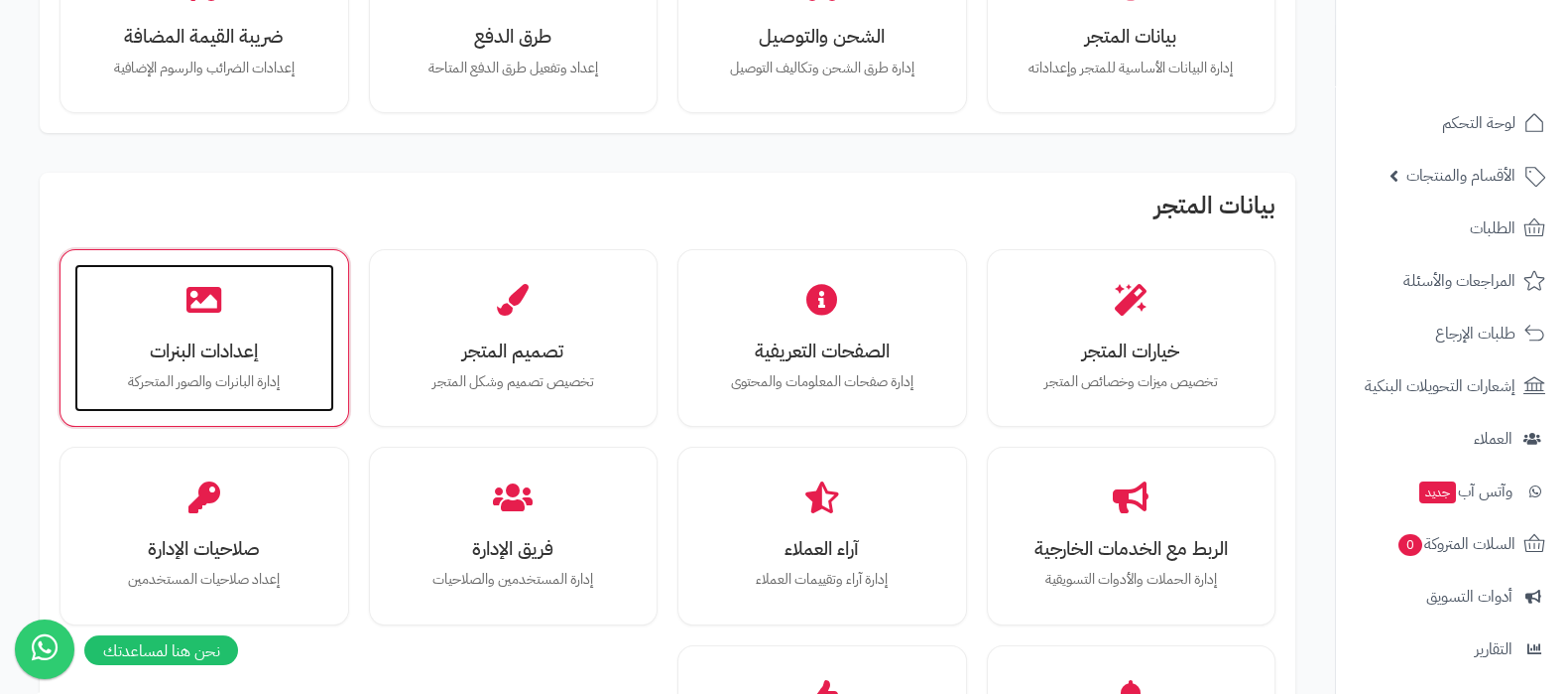
click at [240, 354] on h3 "إعدادات البنرات" at bounding box center [204, 350] width 221 height 21
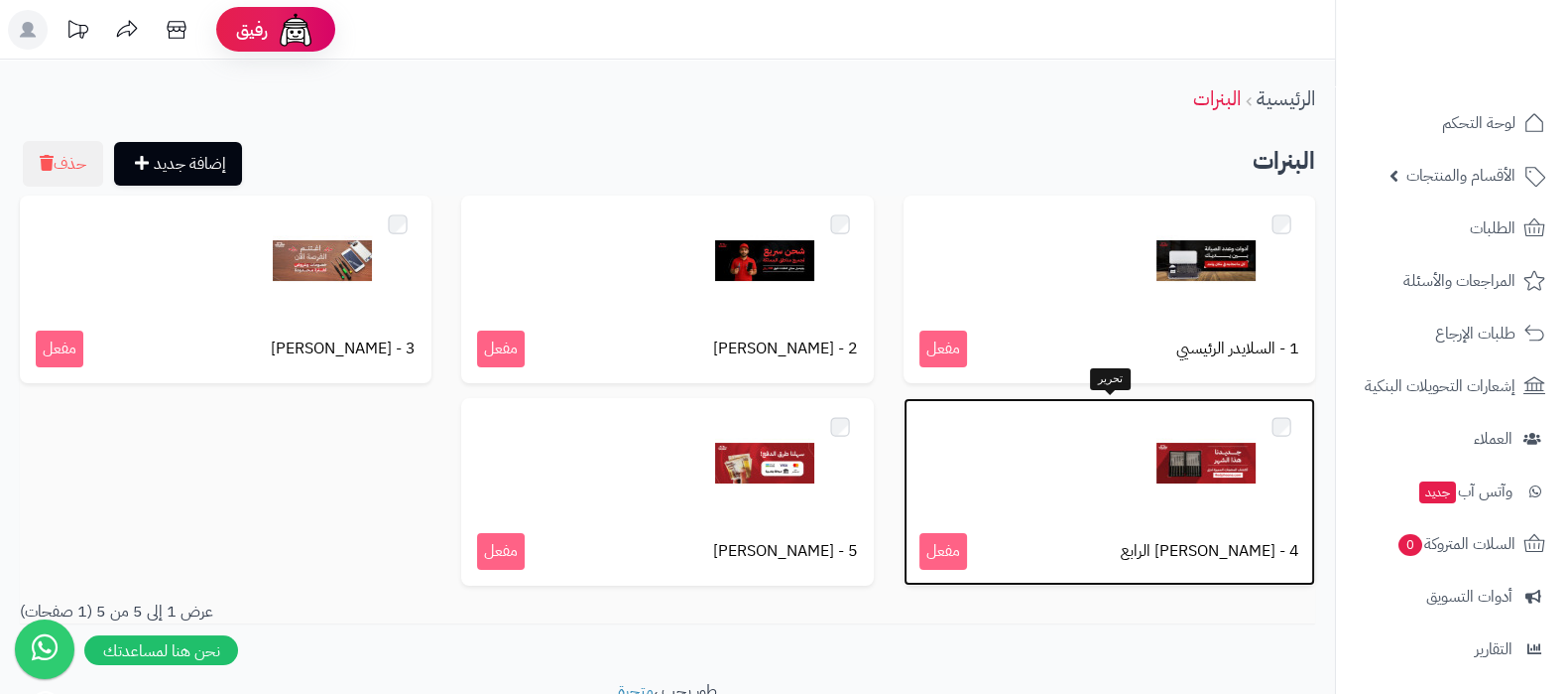
click at [1220, 462] on img at bounding box center [1206, 462] width 99 height 99
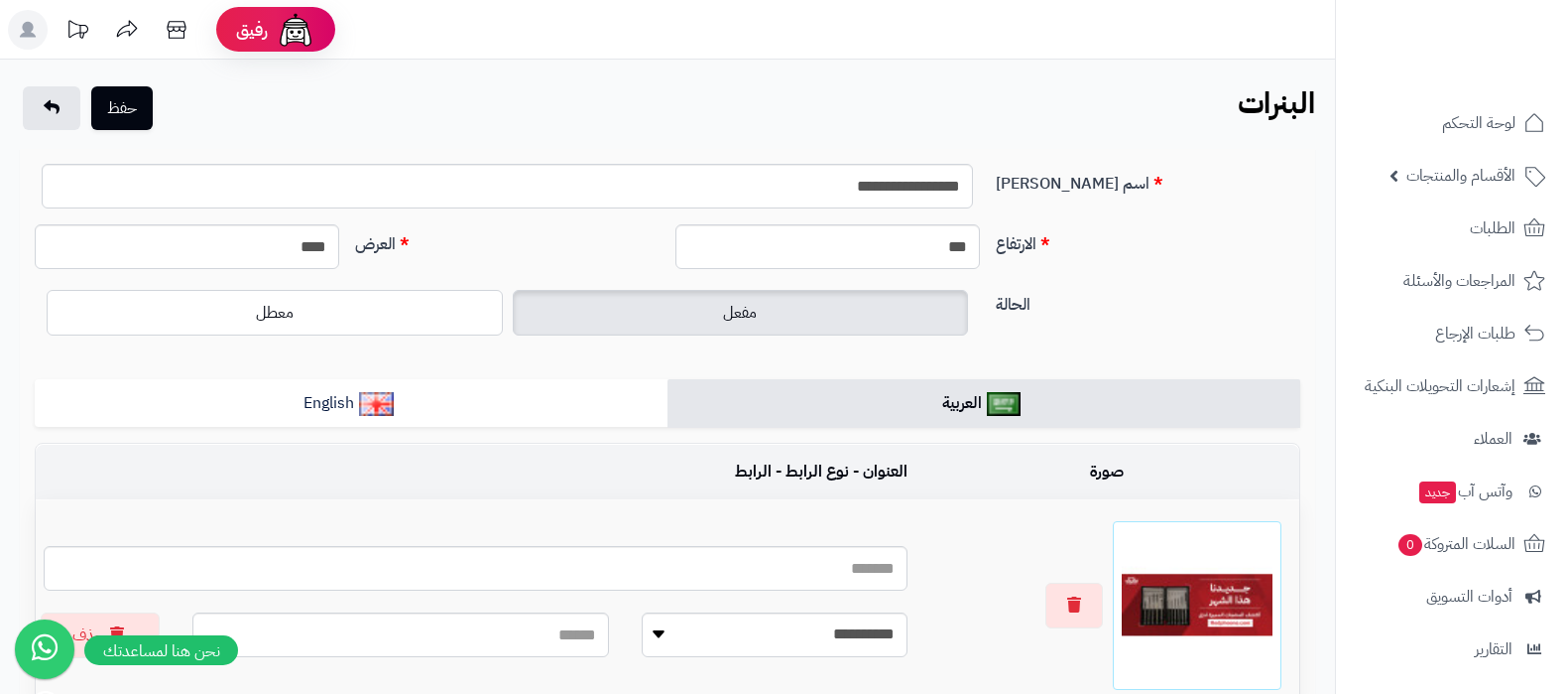
scroll to position [242, 0]
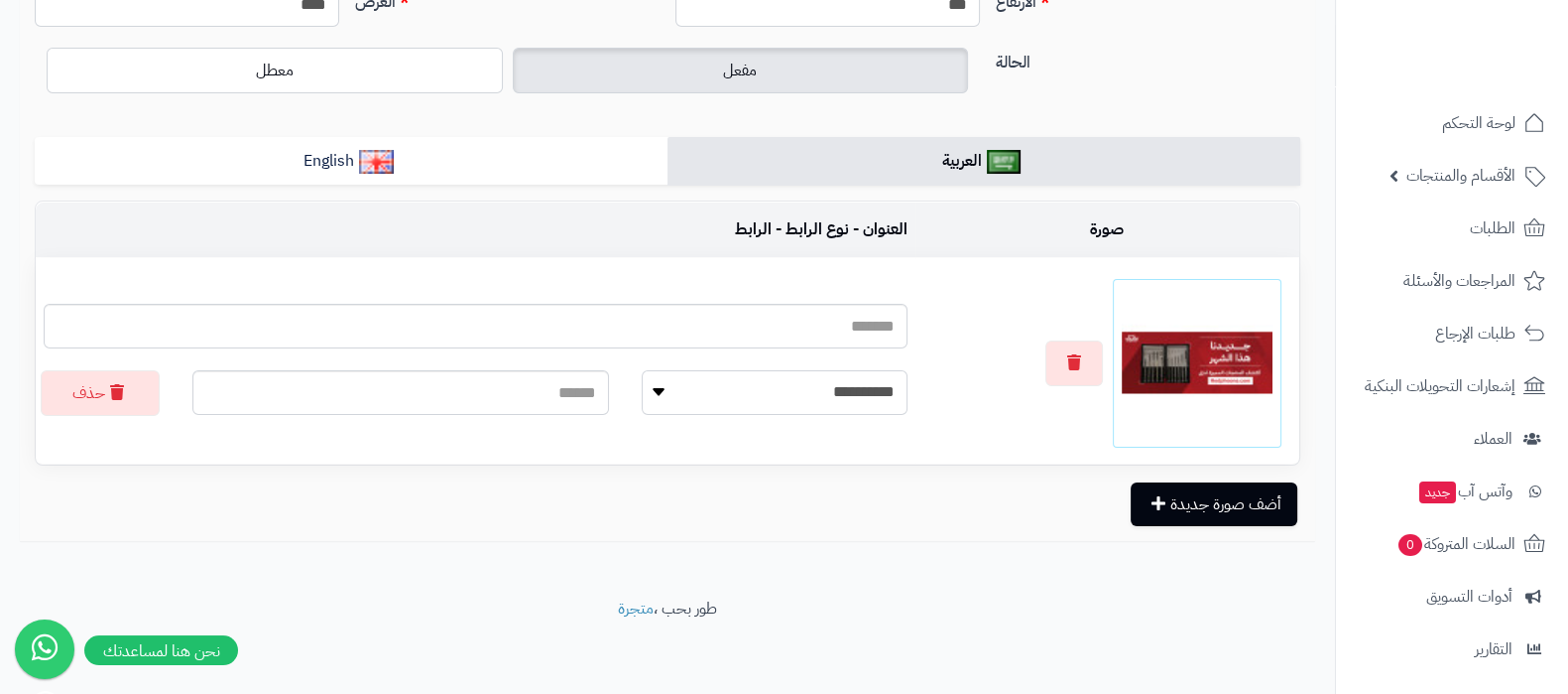
click at [844, 385] on select "**********" at bounding box center [775, 392] width 265 height 45
click at [642, 370] on select "**********" at bounding box center [775, 392] width 265 height 45
click at [536, 377] on input "text" at bounding box center [400, 392] width 416 height 45
paste input "**********"
type input "**********"
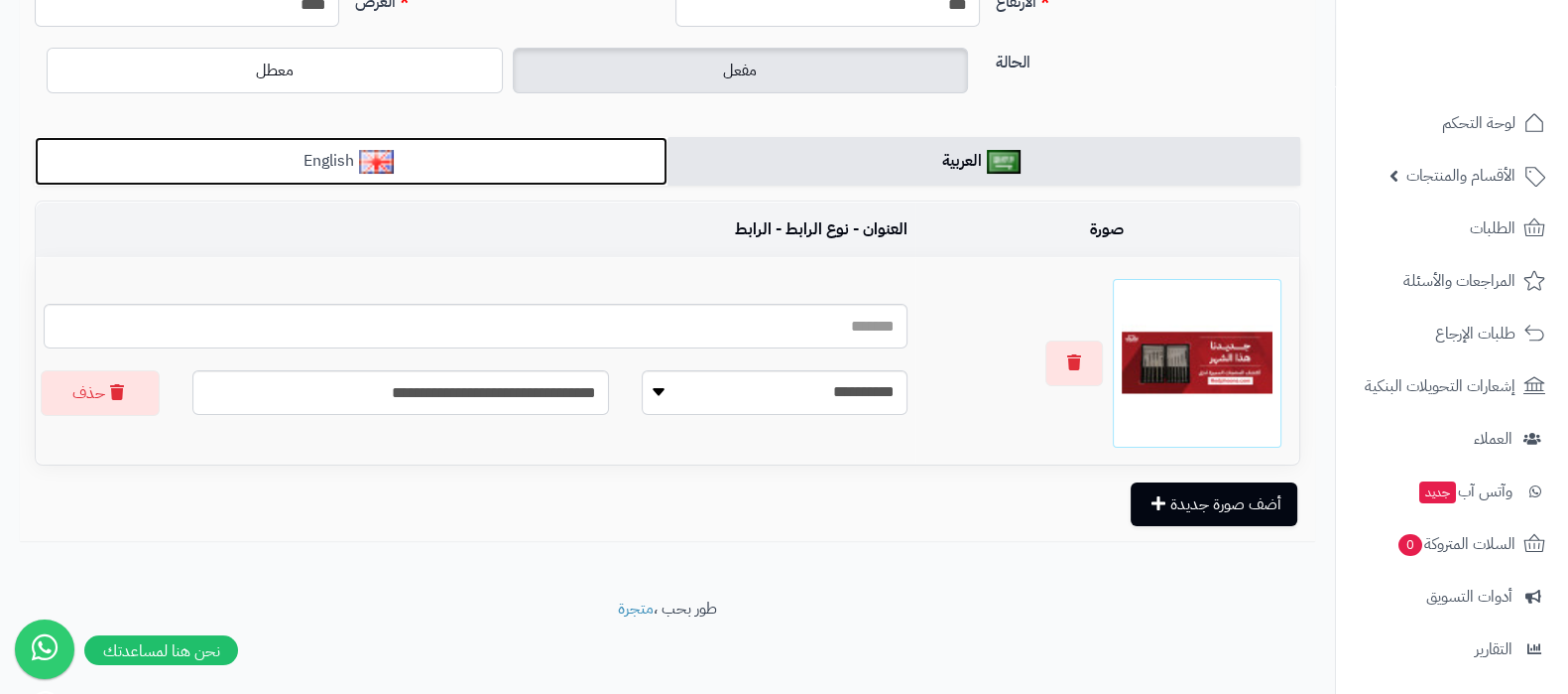
click at [481, 157] on link "English" at bounding box center [351, 161] width 633 height 49
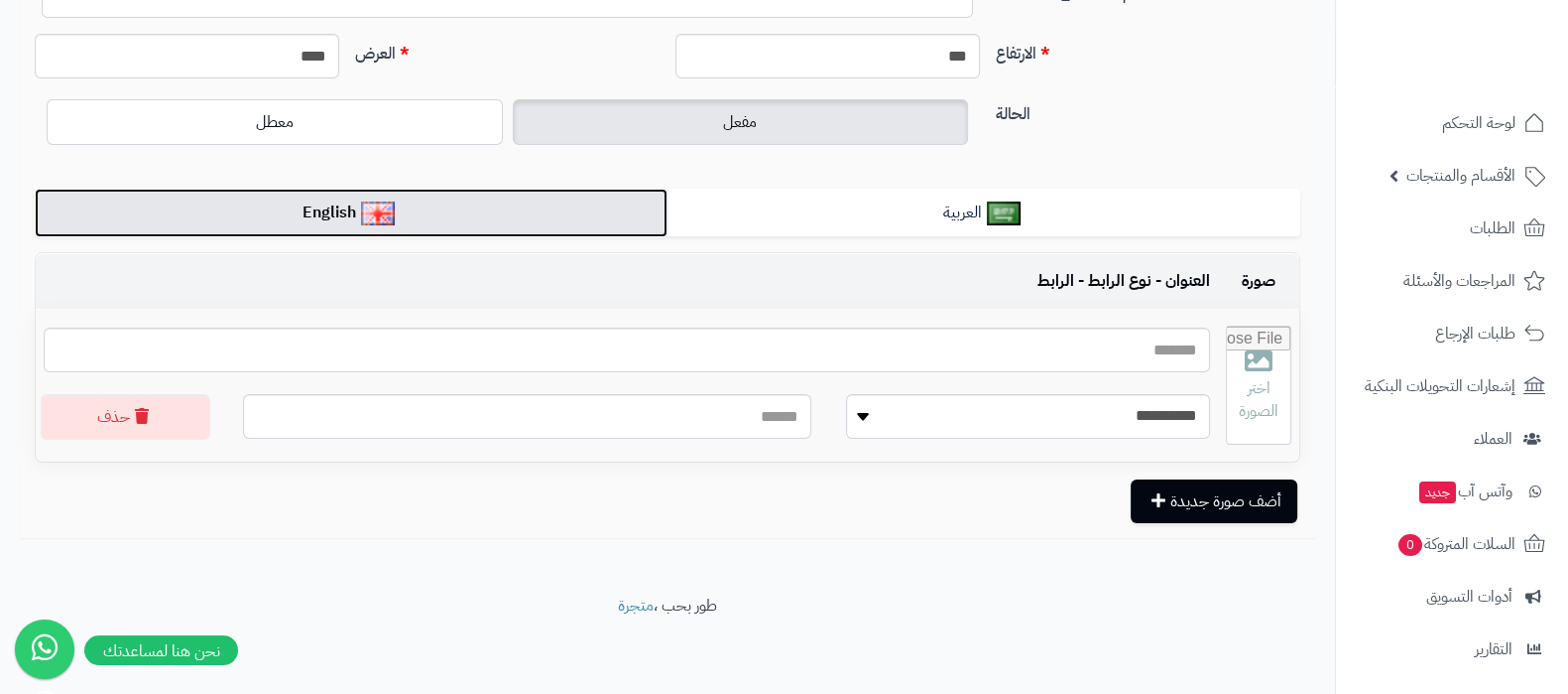
scroll to position [189, 0]
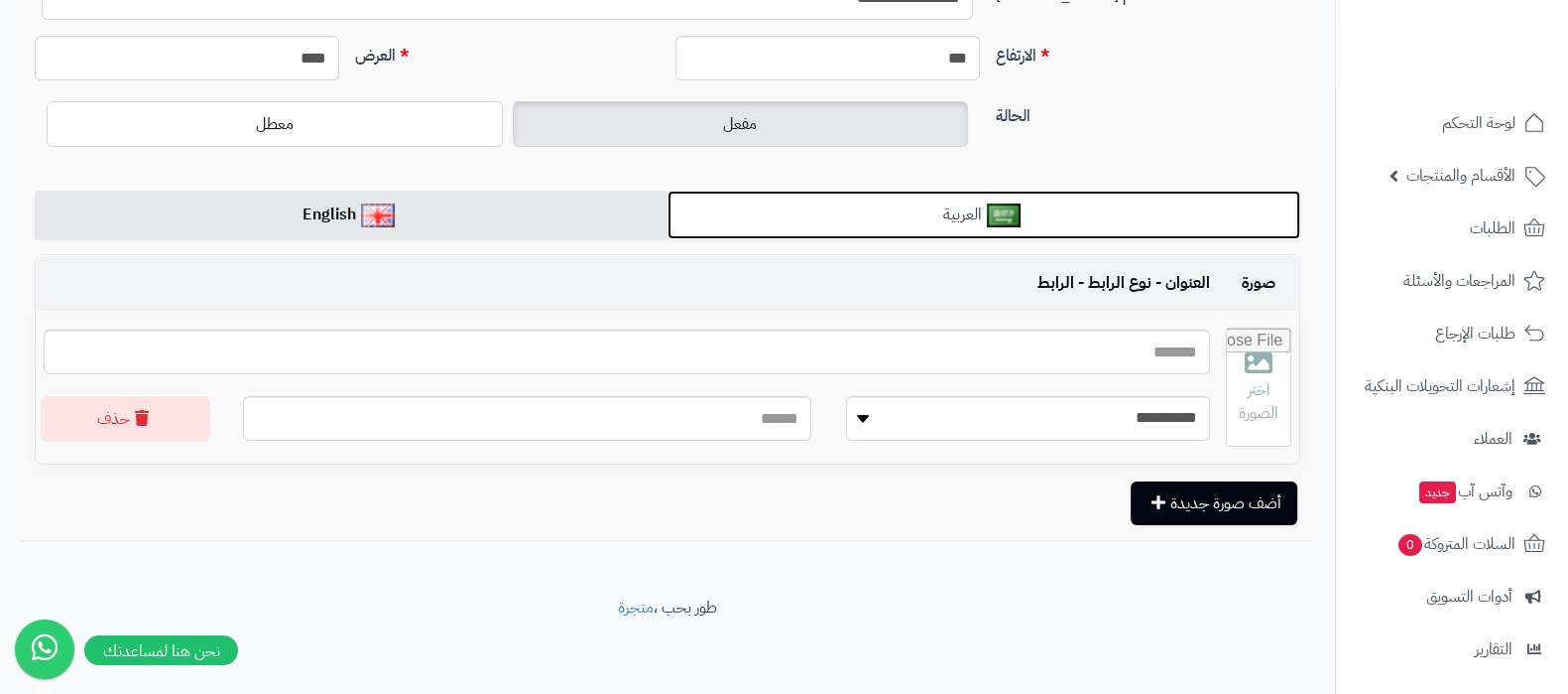
click at [894, 222] on link "العربية" at bounding box center [984, 215] width 633 height 49
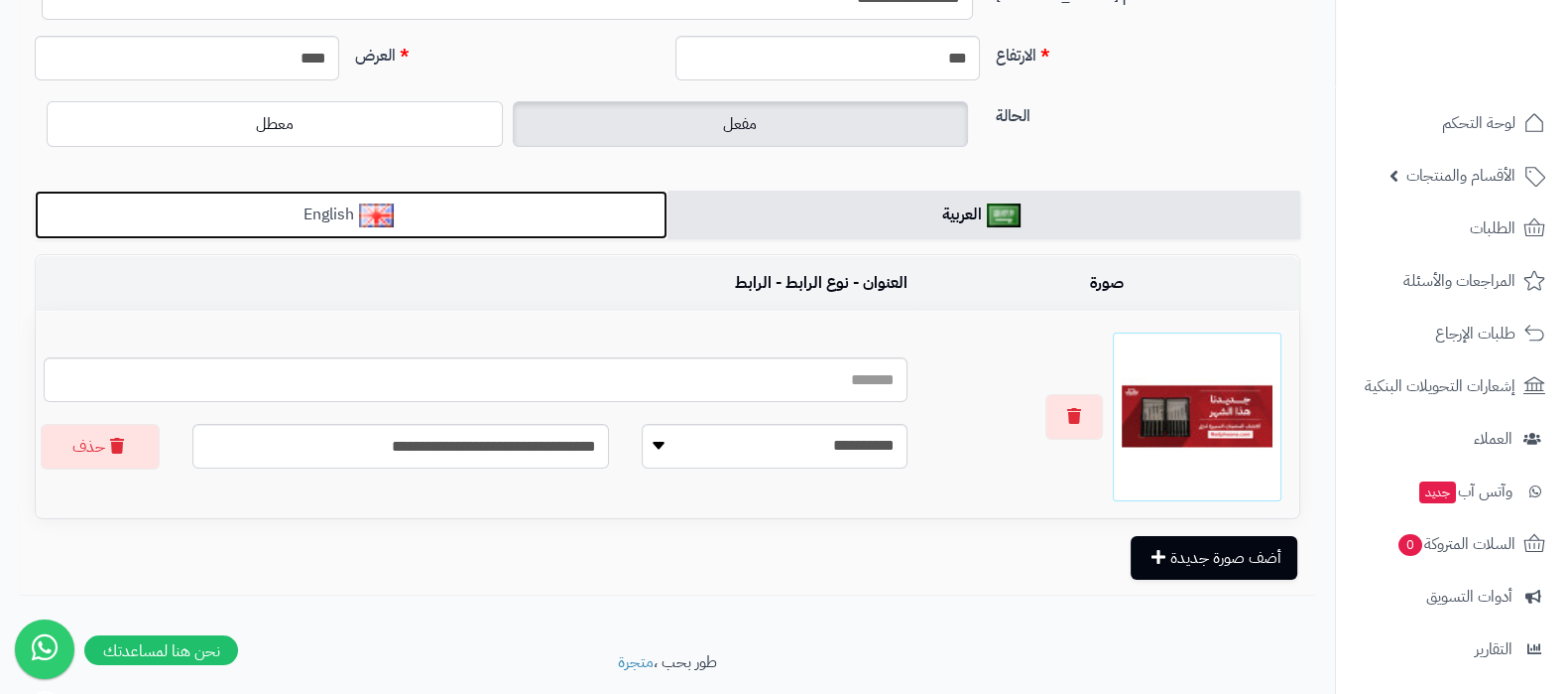
click at [520, 225] on link "English" at bounding box center [351, 215] width 633 height 49
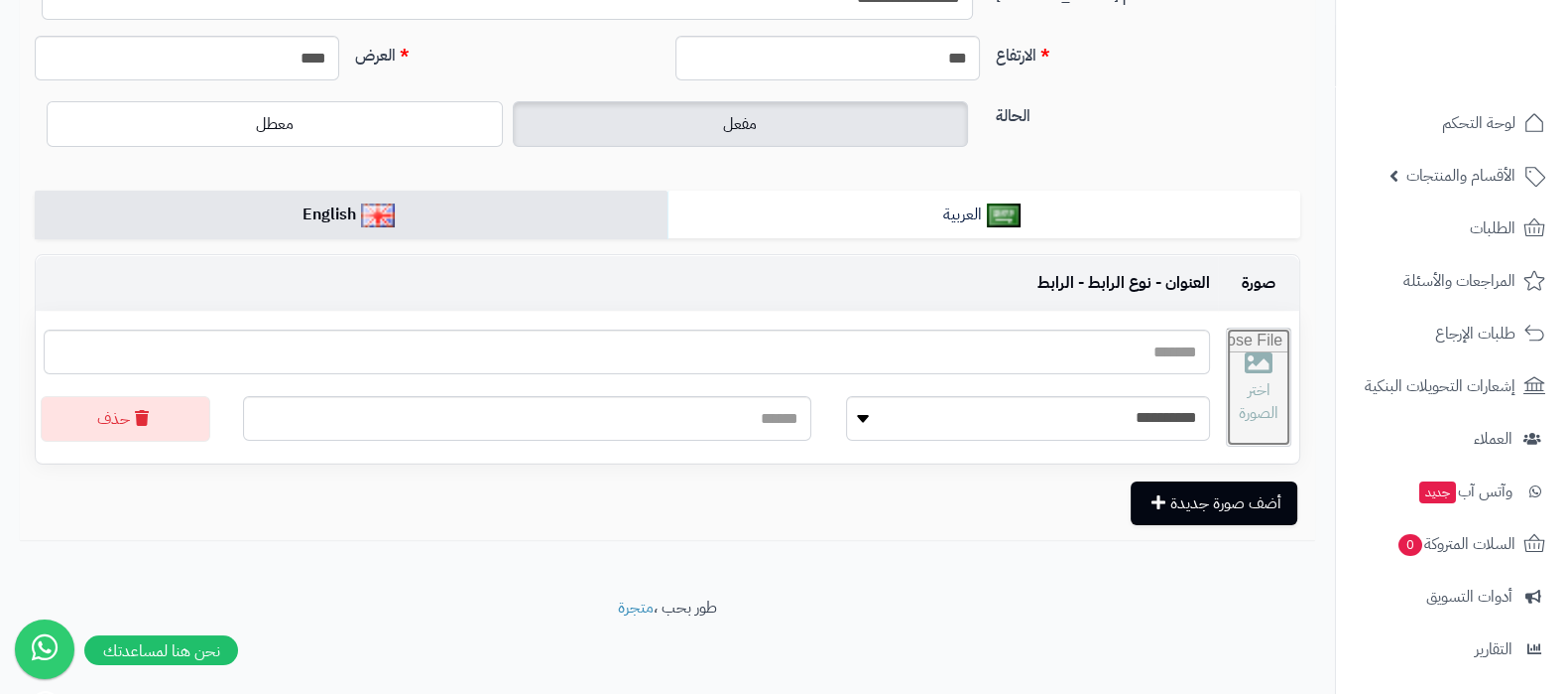
click at [1243, 382] on input "file" at bounding box center [1259, 386] width 64 height 117
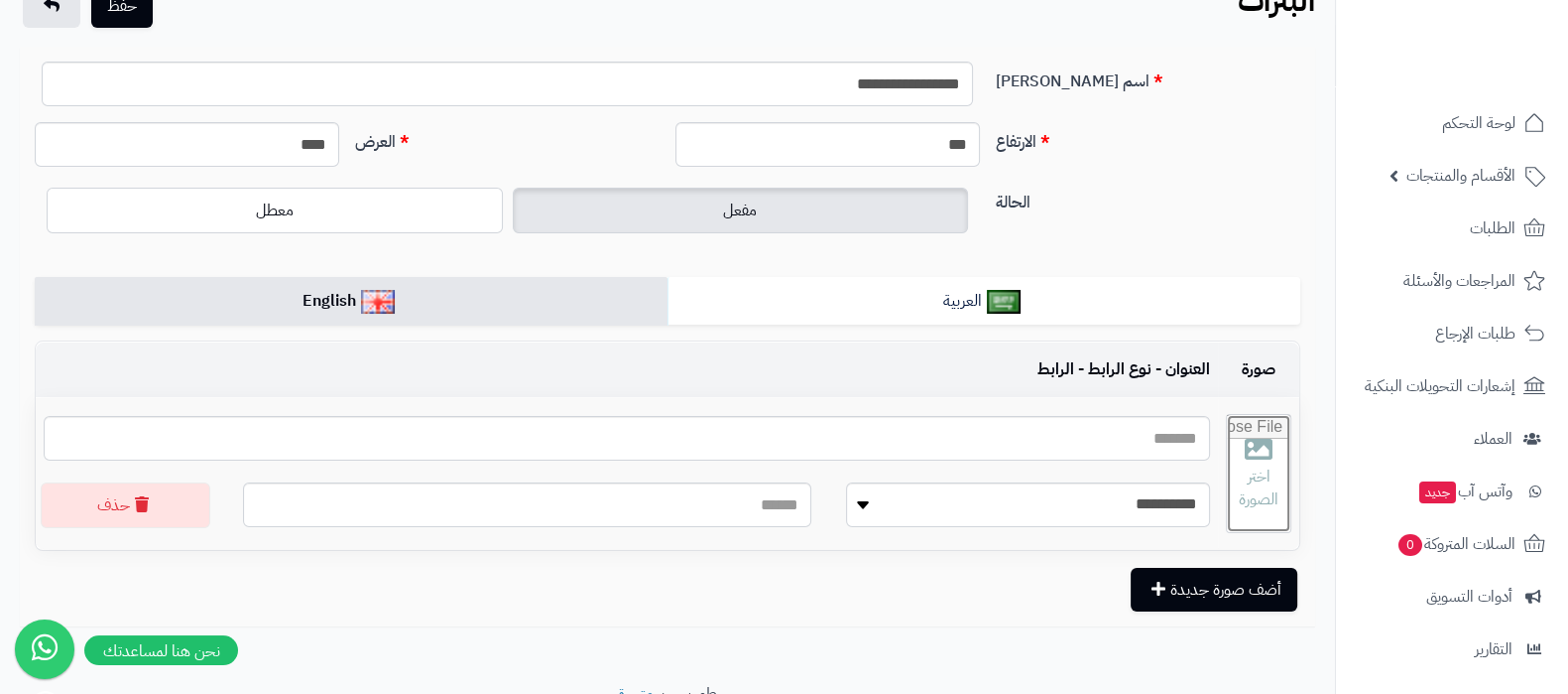
scroll to position [65, 0]
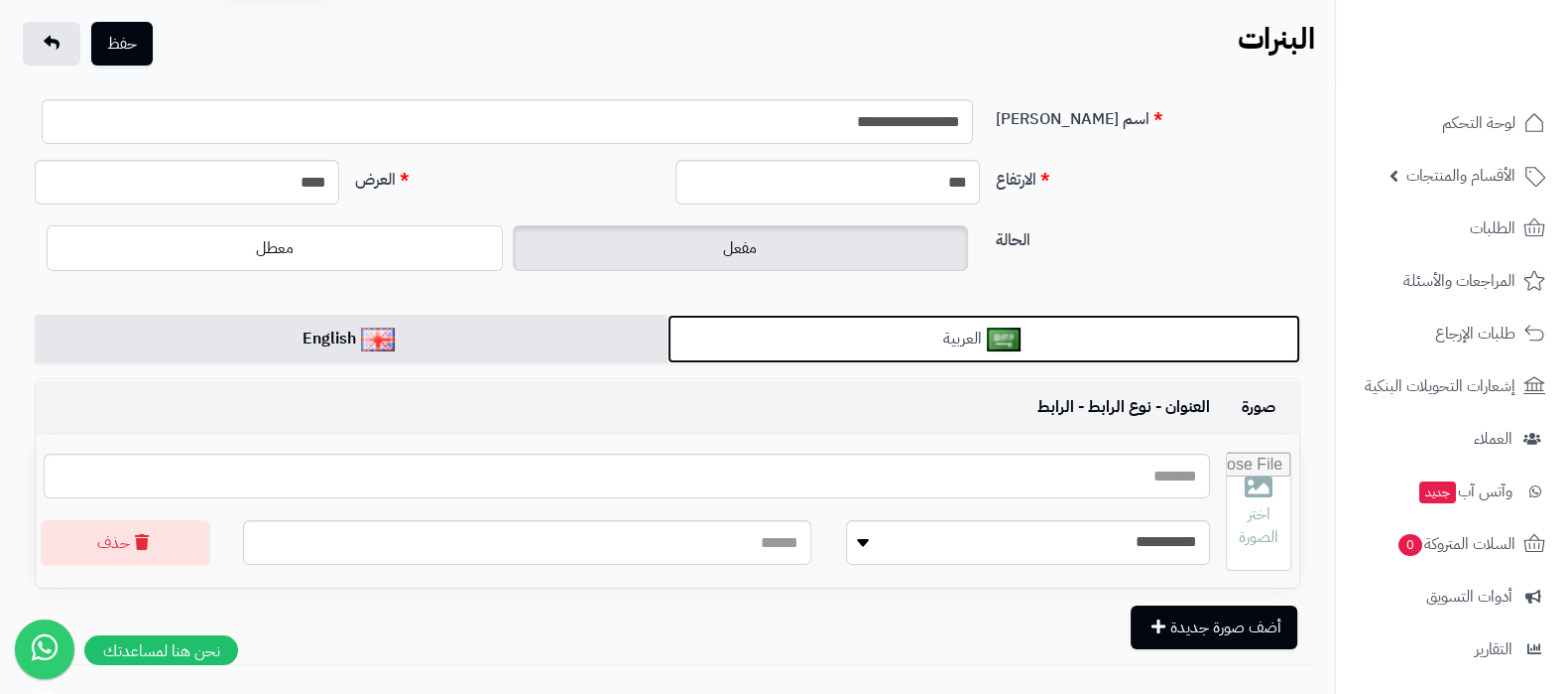
click at [1034, 345] on link "العربية" at bounding box center [984, 339] width 633 height 49
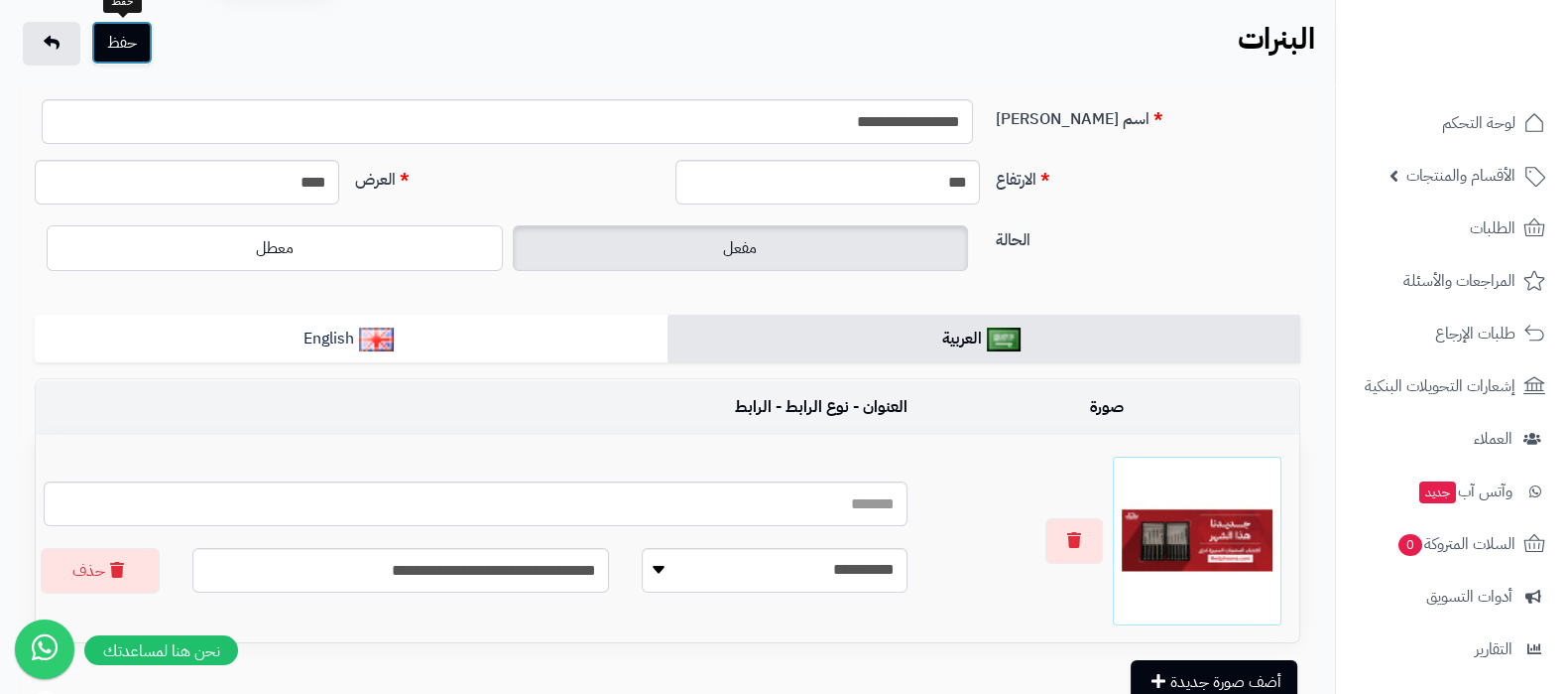
click at [130, 51] on button "حفظ" at bounding box center [122, 43] width 62 height 44
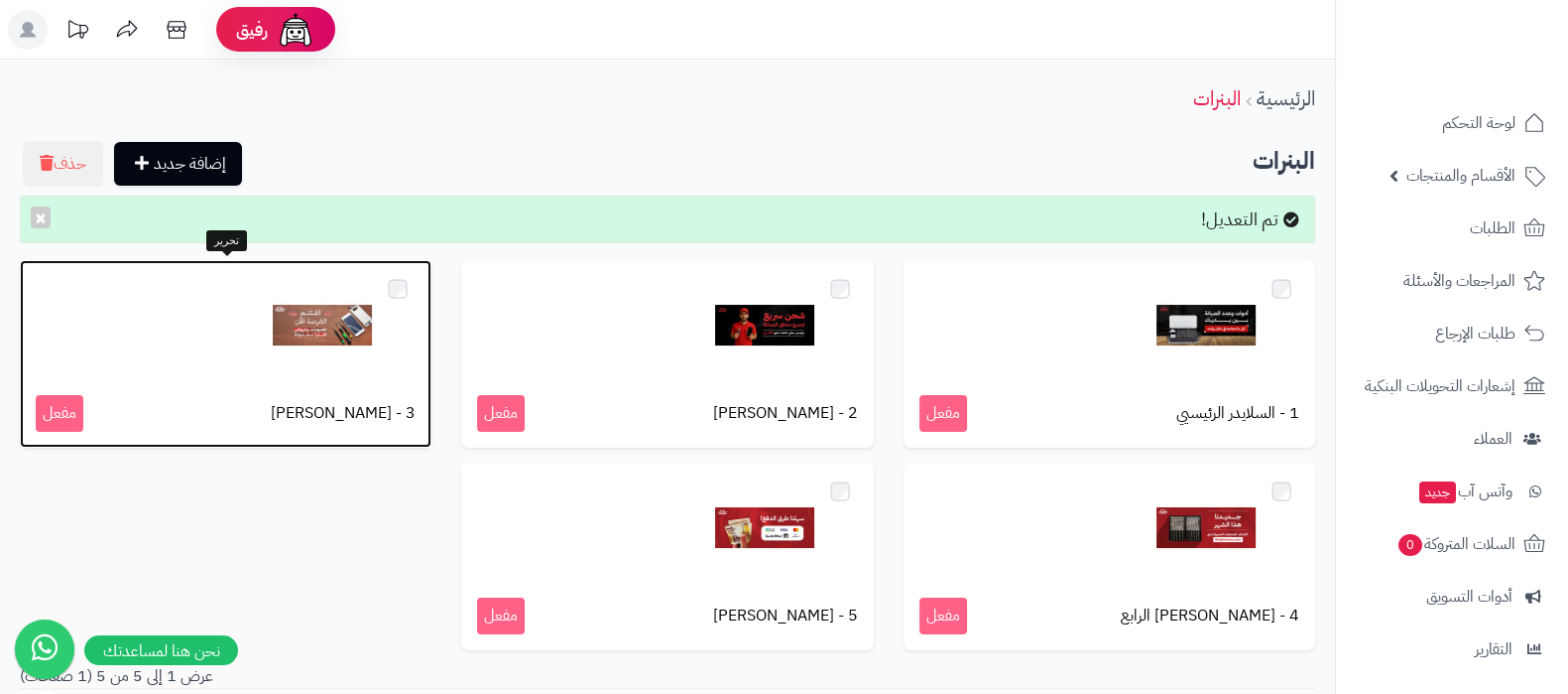
click at [332, 333] on img at bounding box center [321, 325] width 99 height 99
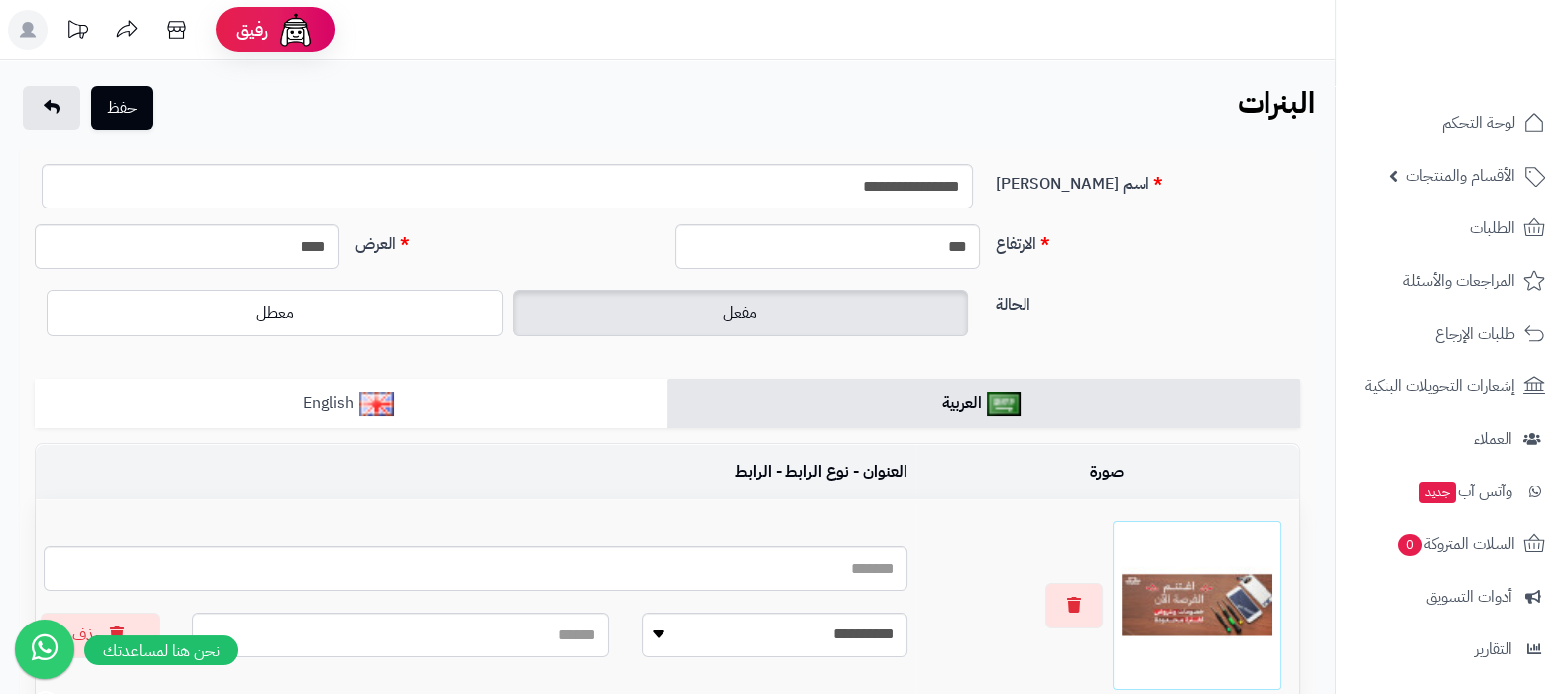
scroll to position [123, 0]
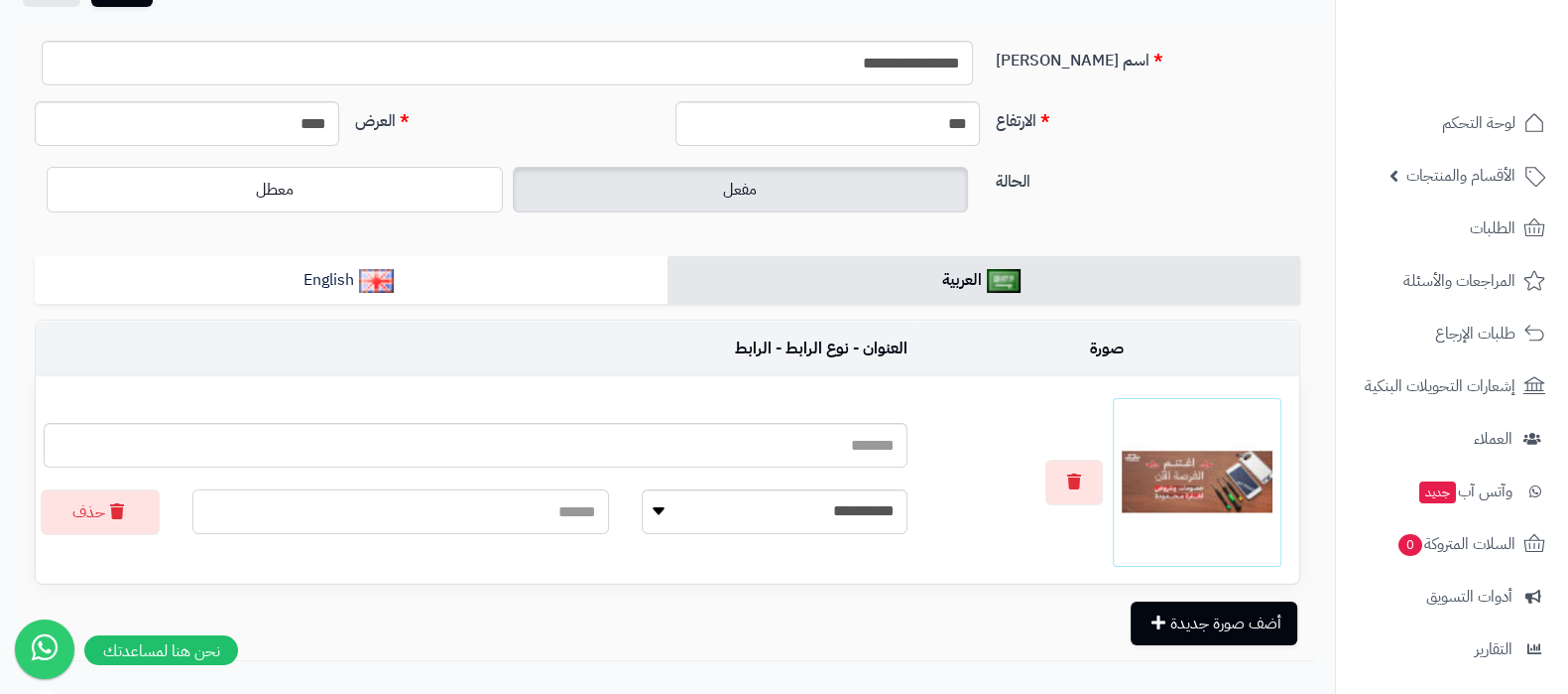
click at [526, 508] on input "text" at bounding box center [400, 511] width 416 height 45
paste input "**********"
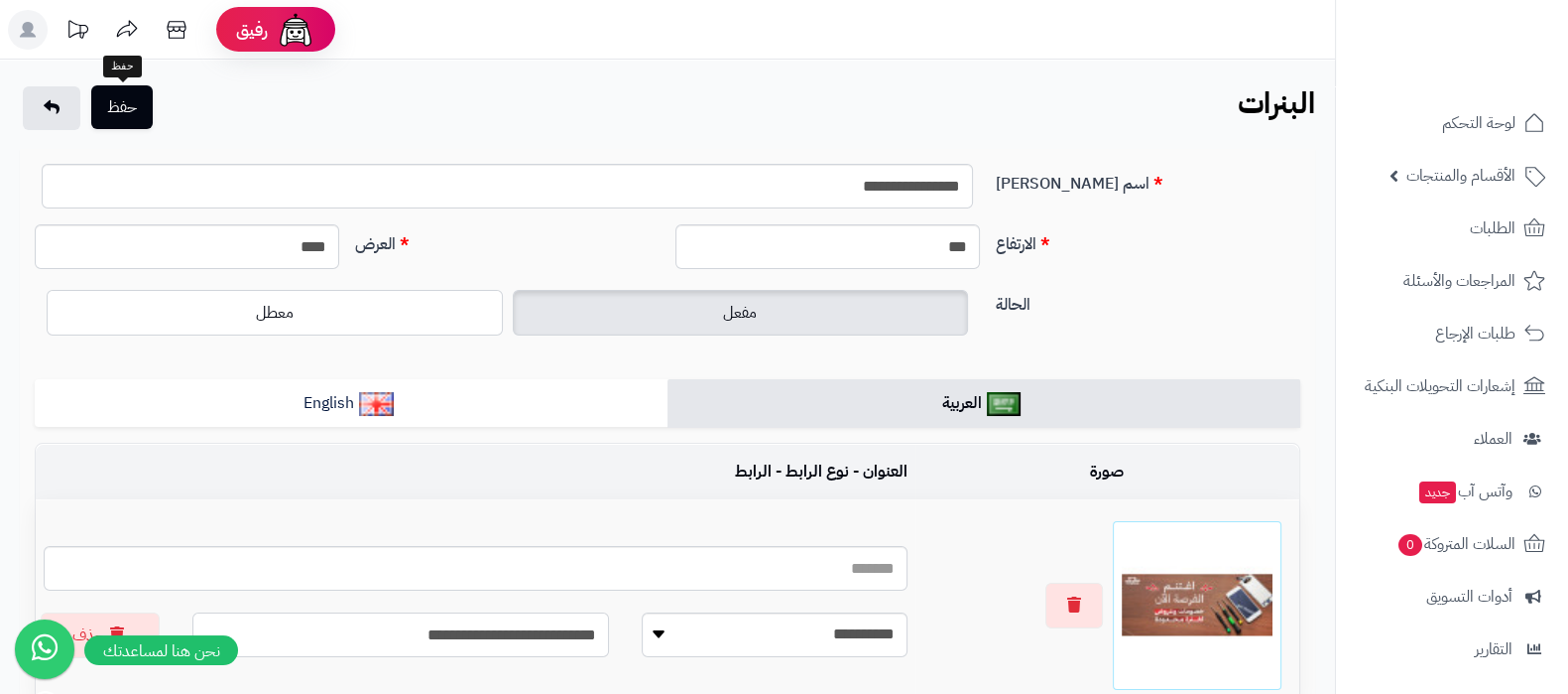
type input "**********"
click at [127, 95] on button "حفظ" at bounding box center [122, 107] width 62 height 44
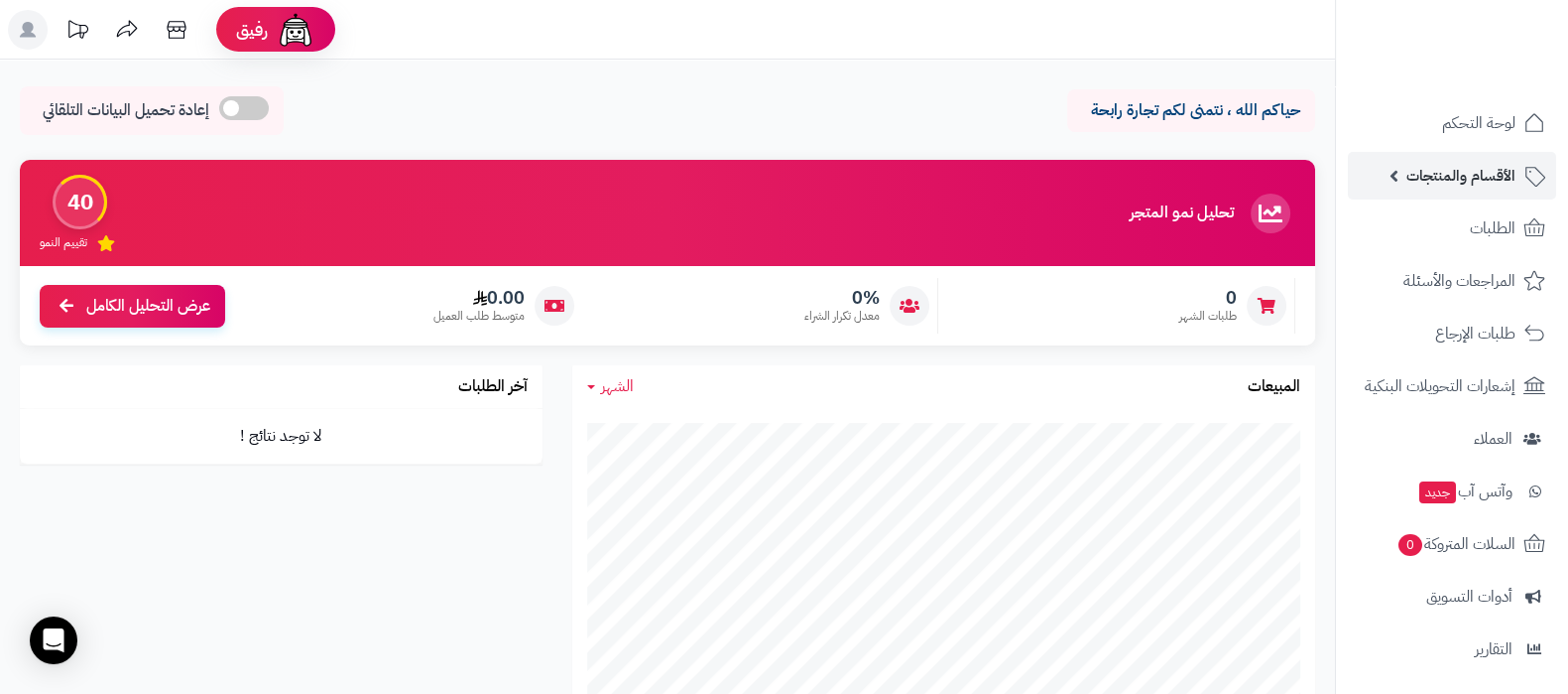
click at [1451, 175] on span "الأقسام والمنتجات" at bounding box center [1460, 176] width 109 height 28
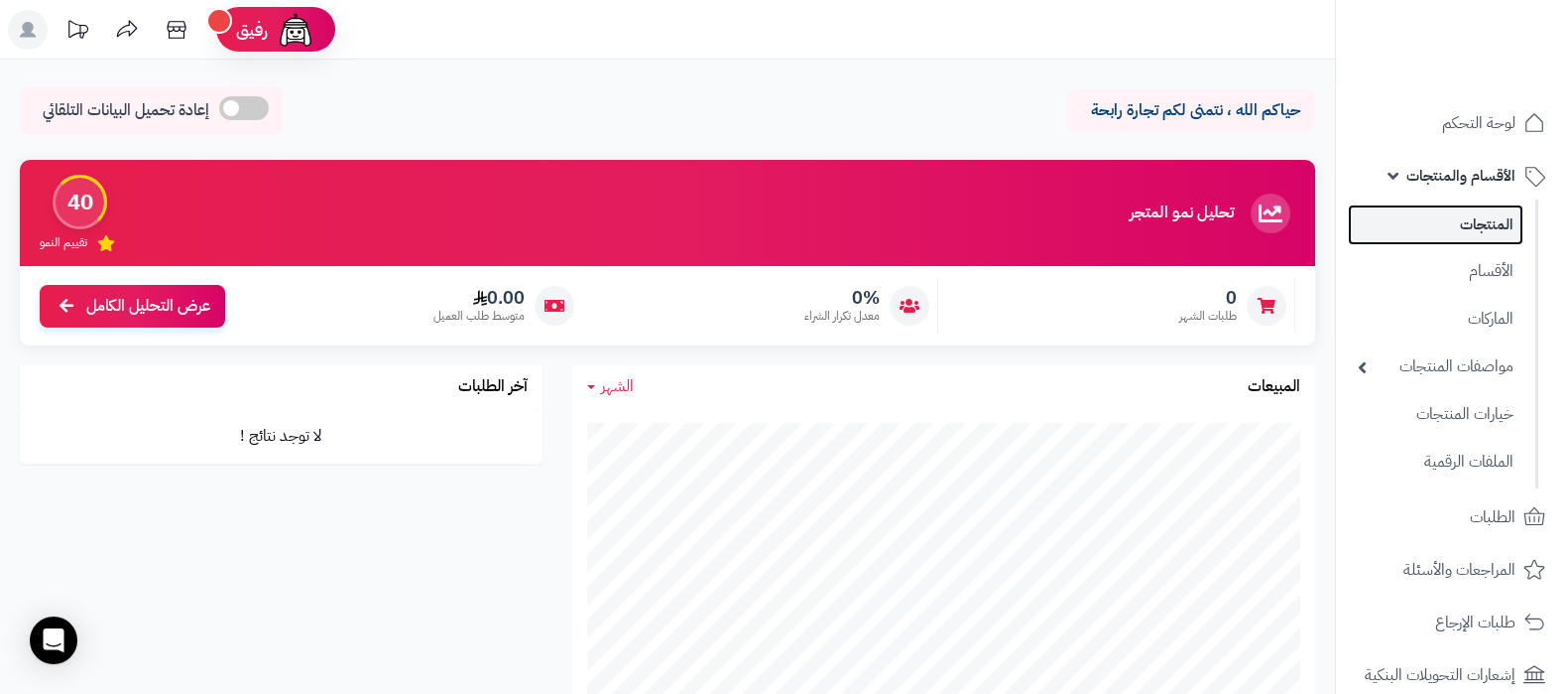
click at [1452, 220] on link "المنتجات" at bounding box center [1435, 225] width 176 height 41
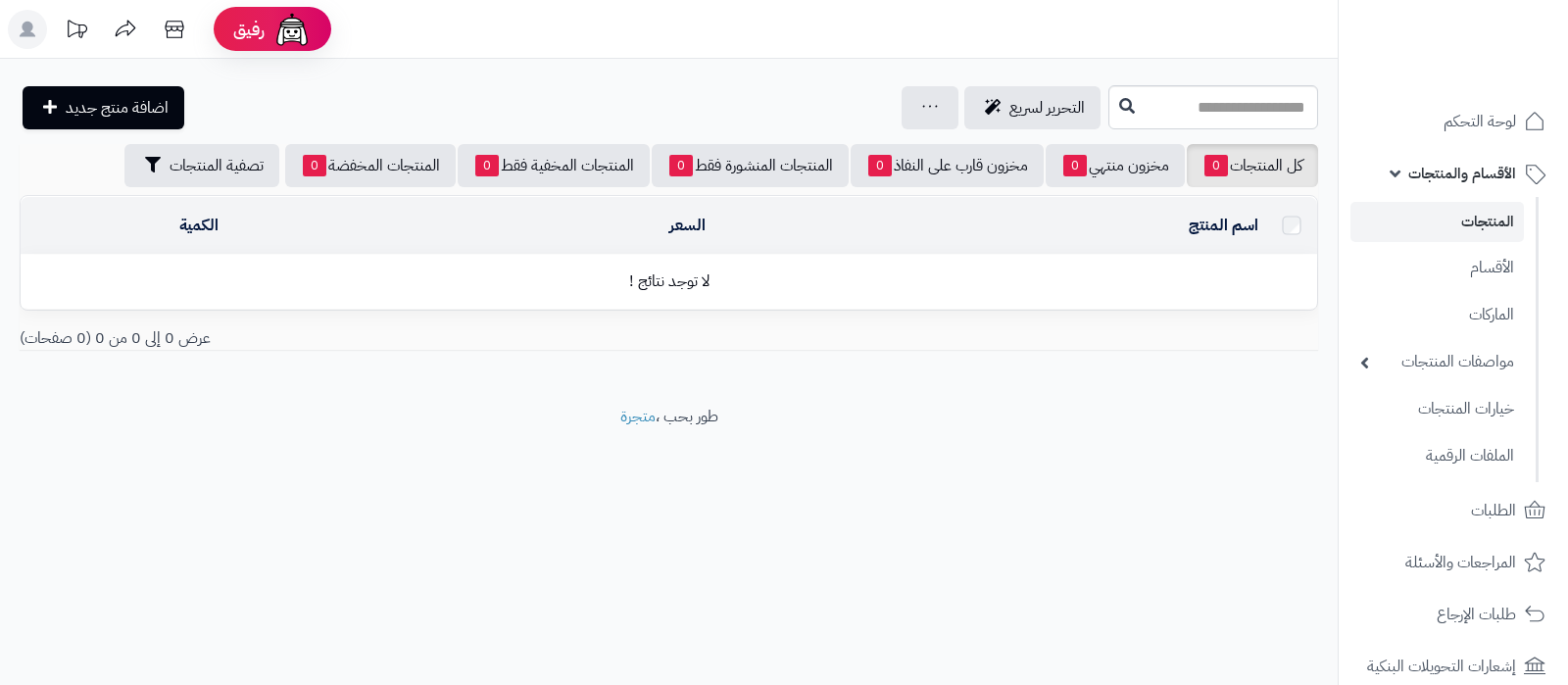
click at [1438, 257] on link "الأقسام" at bounding box center [1437, 267] width 174 height 42
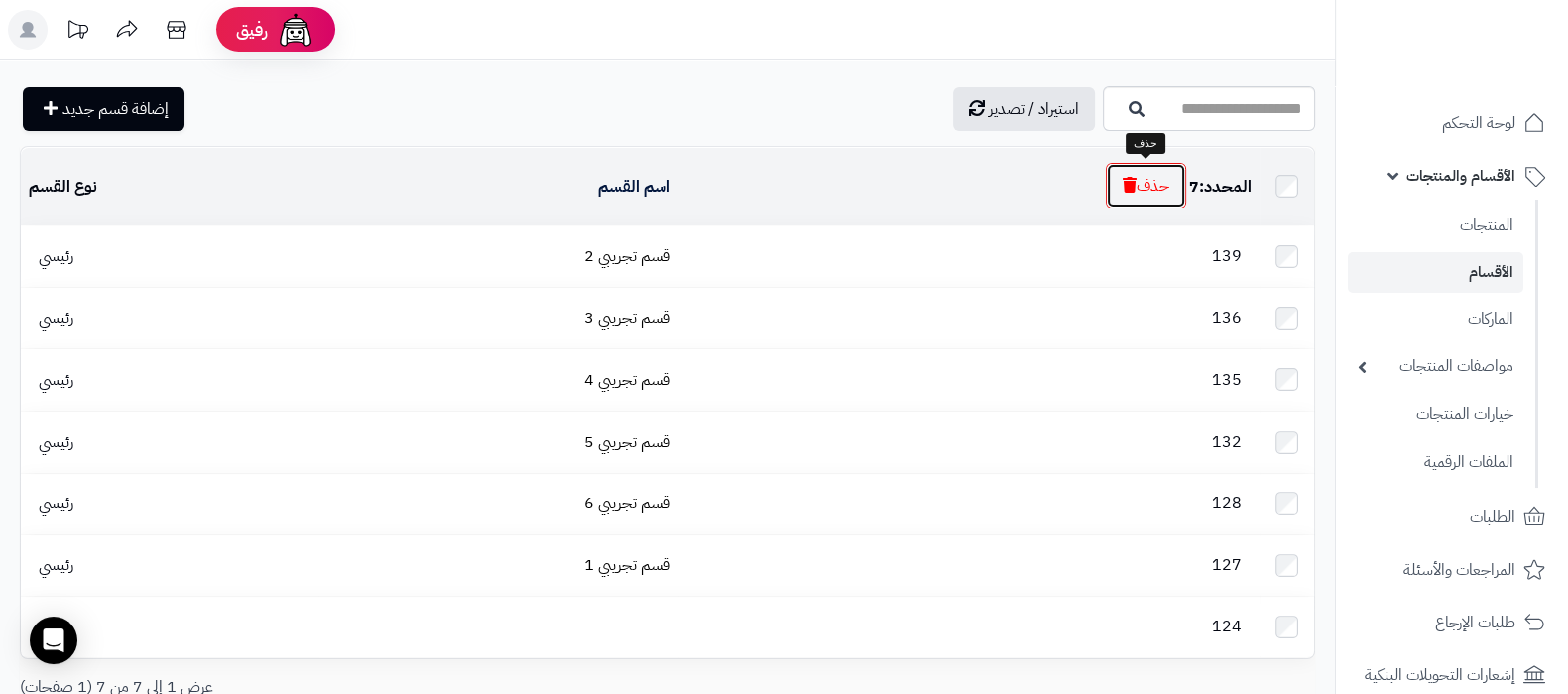
click at [1127, 182] on icon "button" at bounding box center [1130, 185] width 14 height 16
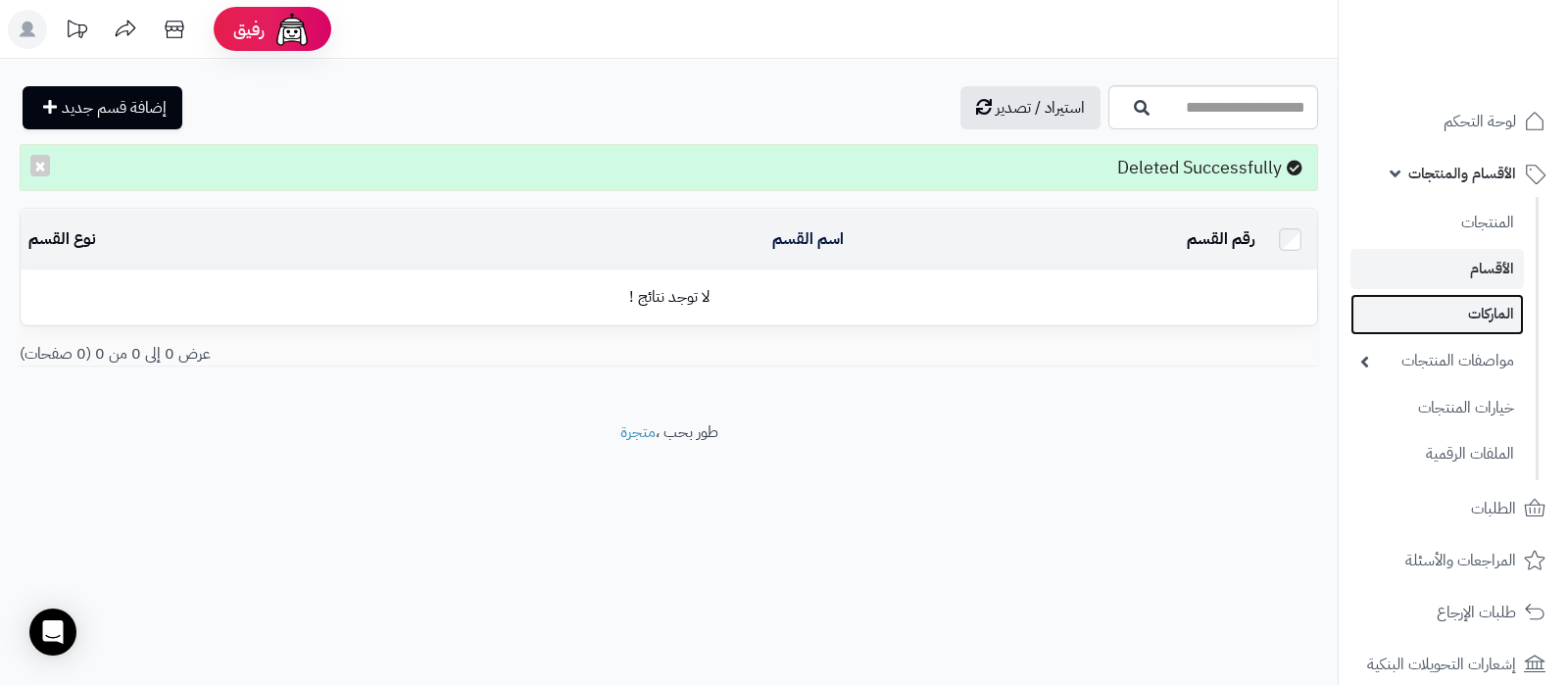
click at [1422, 308] on link "الماركات" at bounding box center [1437, 313] width 174 height 40
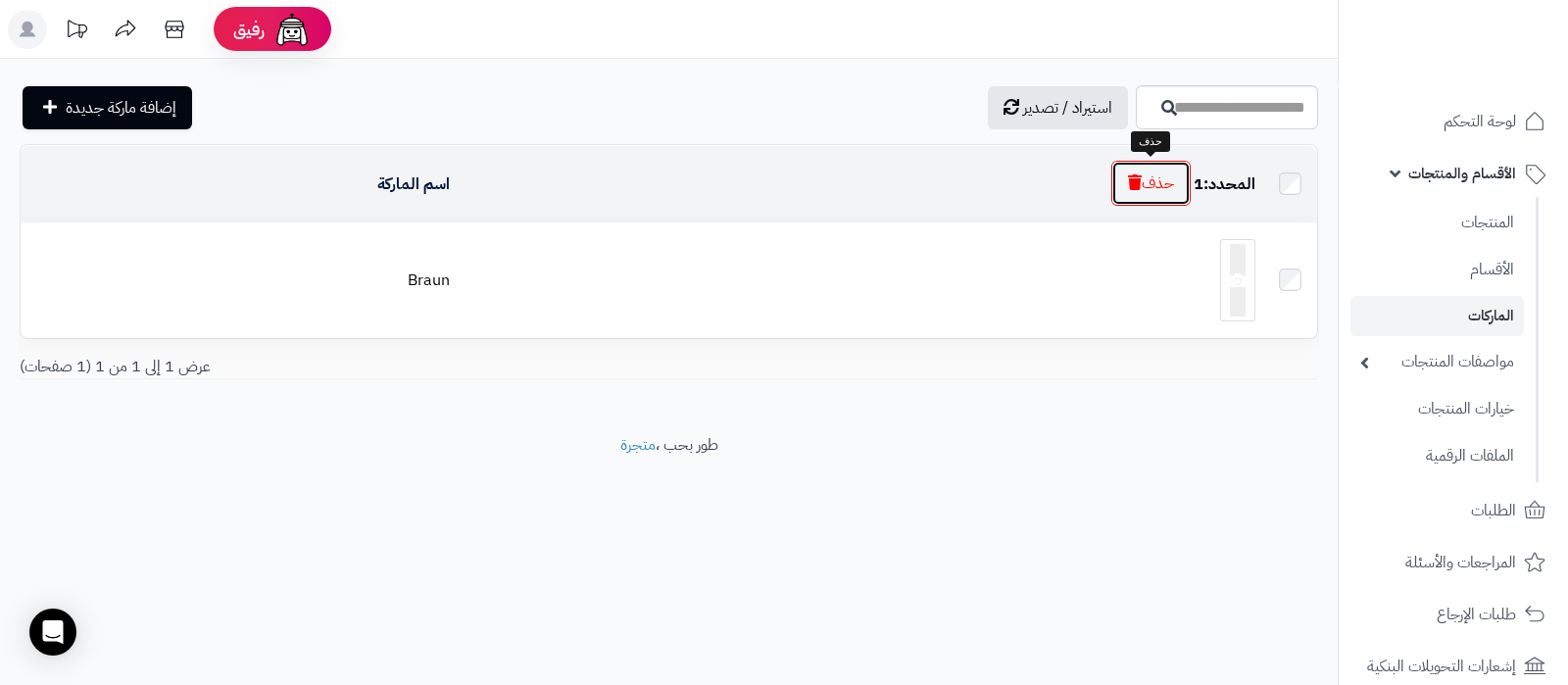
click at [1133, 181] on icon "button" at bounding box center [1135, 182] width 14 height 16
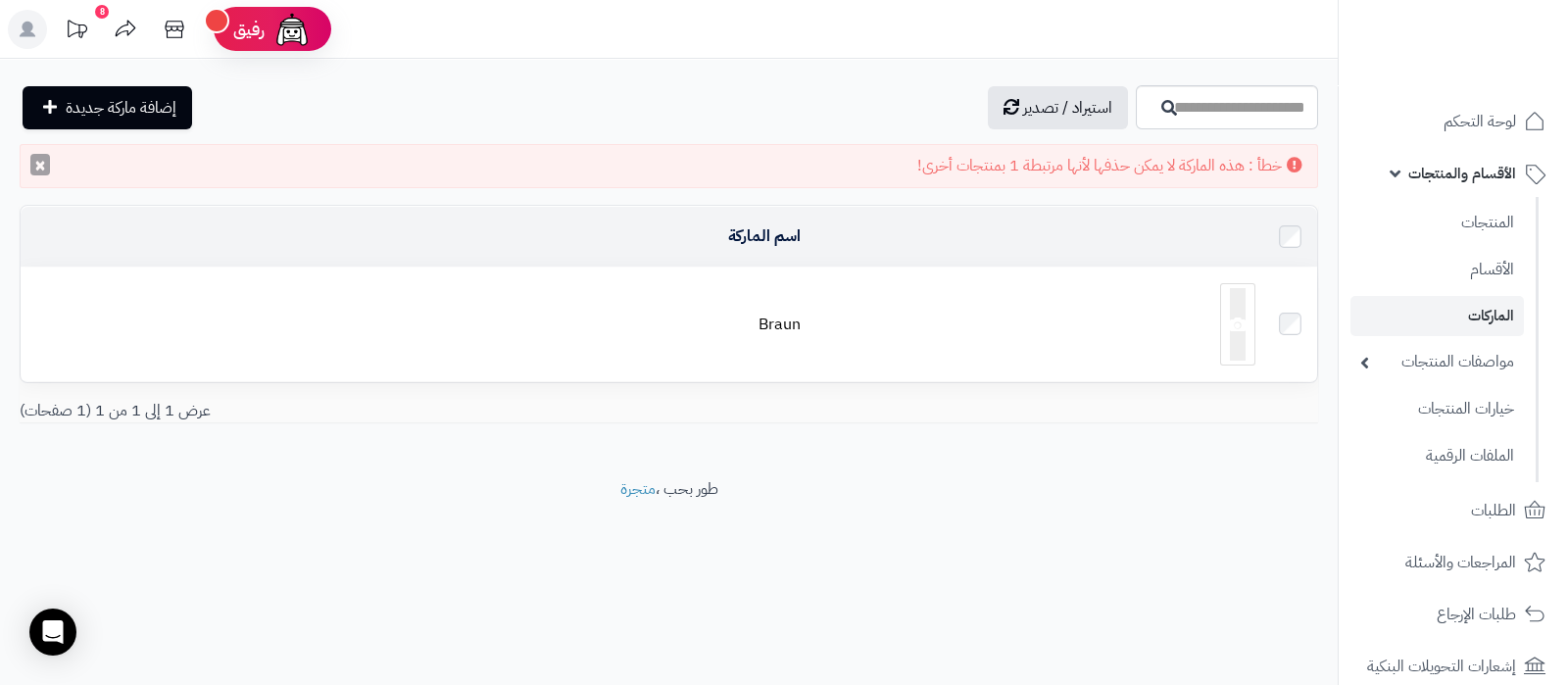
click at [44, 167] on button "×" at bounding box center [40, 165] width 20 height 22
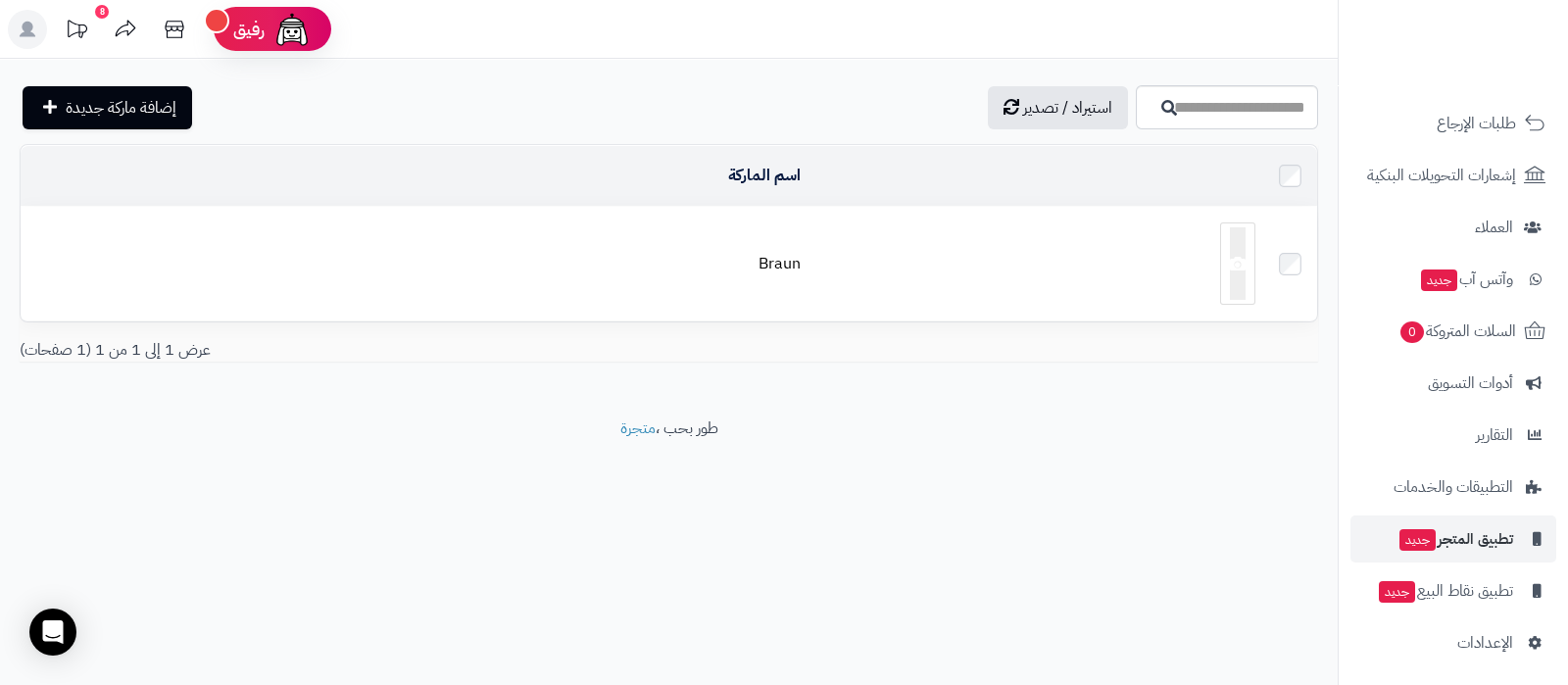
scroll to position [496, 0]
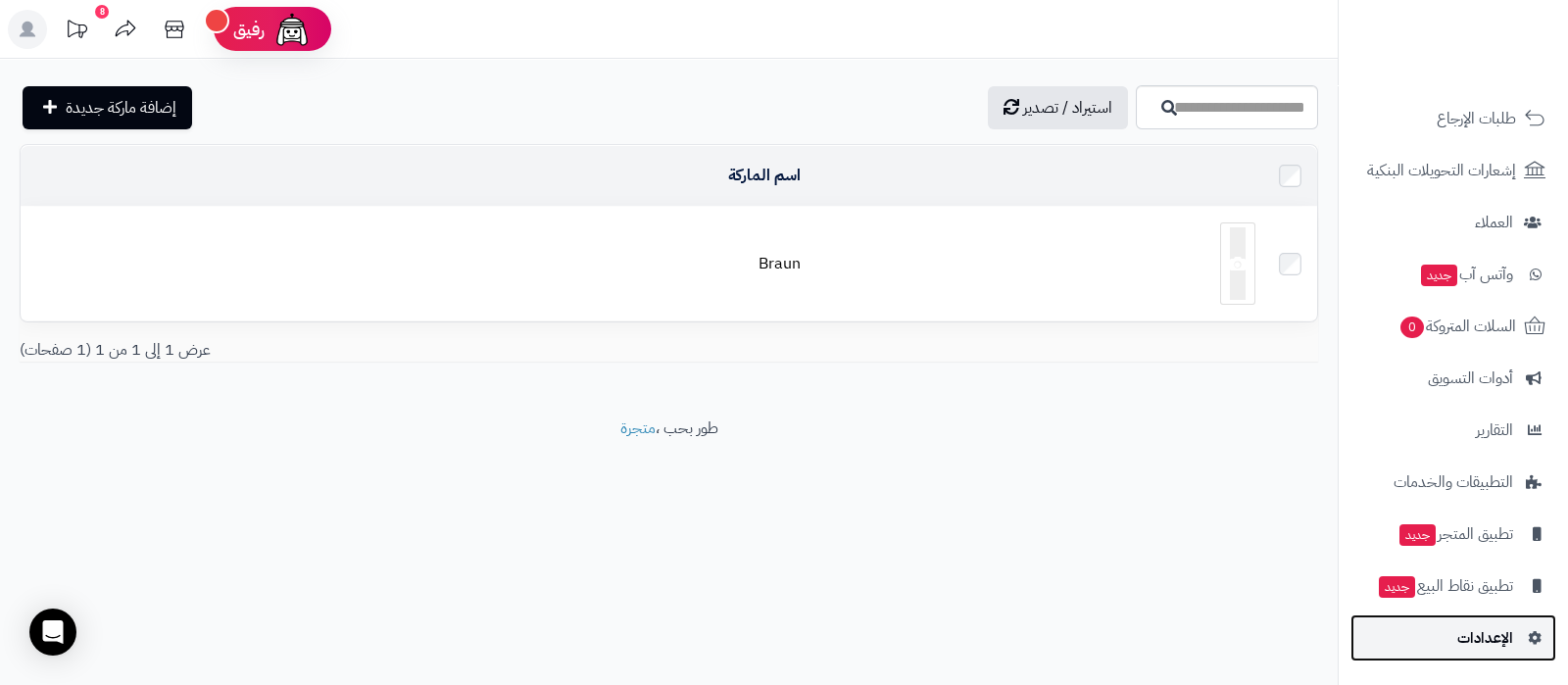
click at [1466, 643] on span "الإعدادات" at bounding box center [1484, 638] width 56 height 28
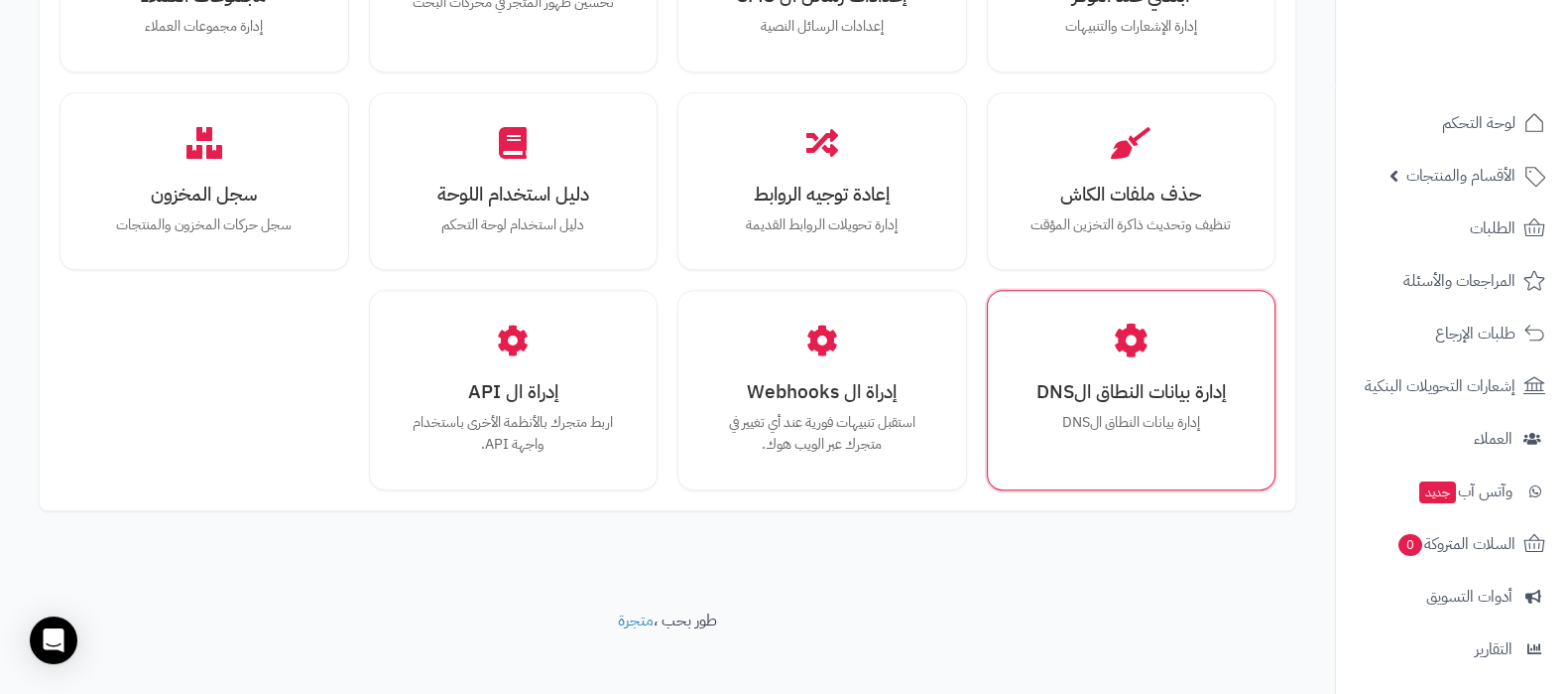
scroll to position [1834, 0]
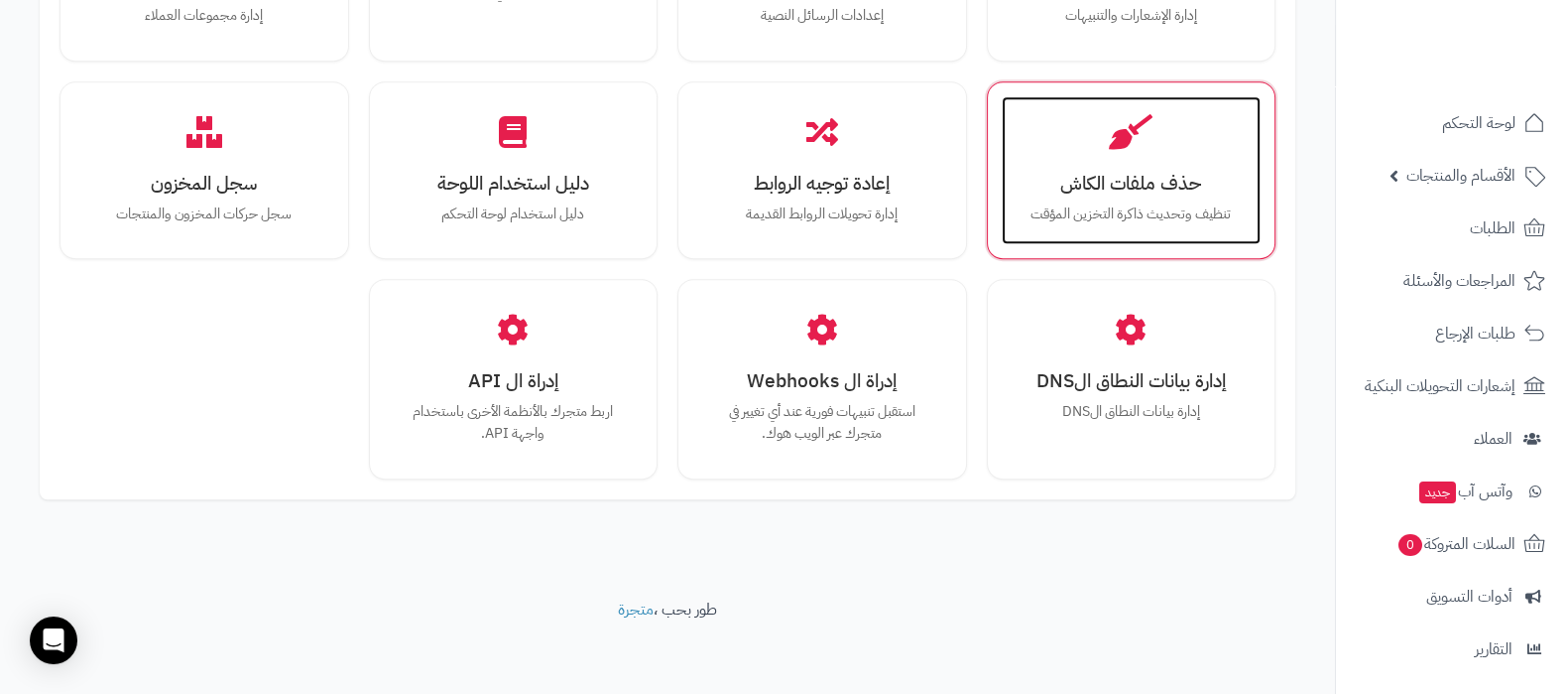
click at [1151, 159] on div "حذف ملفات الكاش تنظيف وتحديث ذاكرة التخزين المؤقت" at bounding box center [1132, 170] width 260 height 149
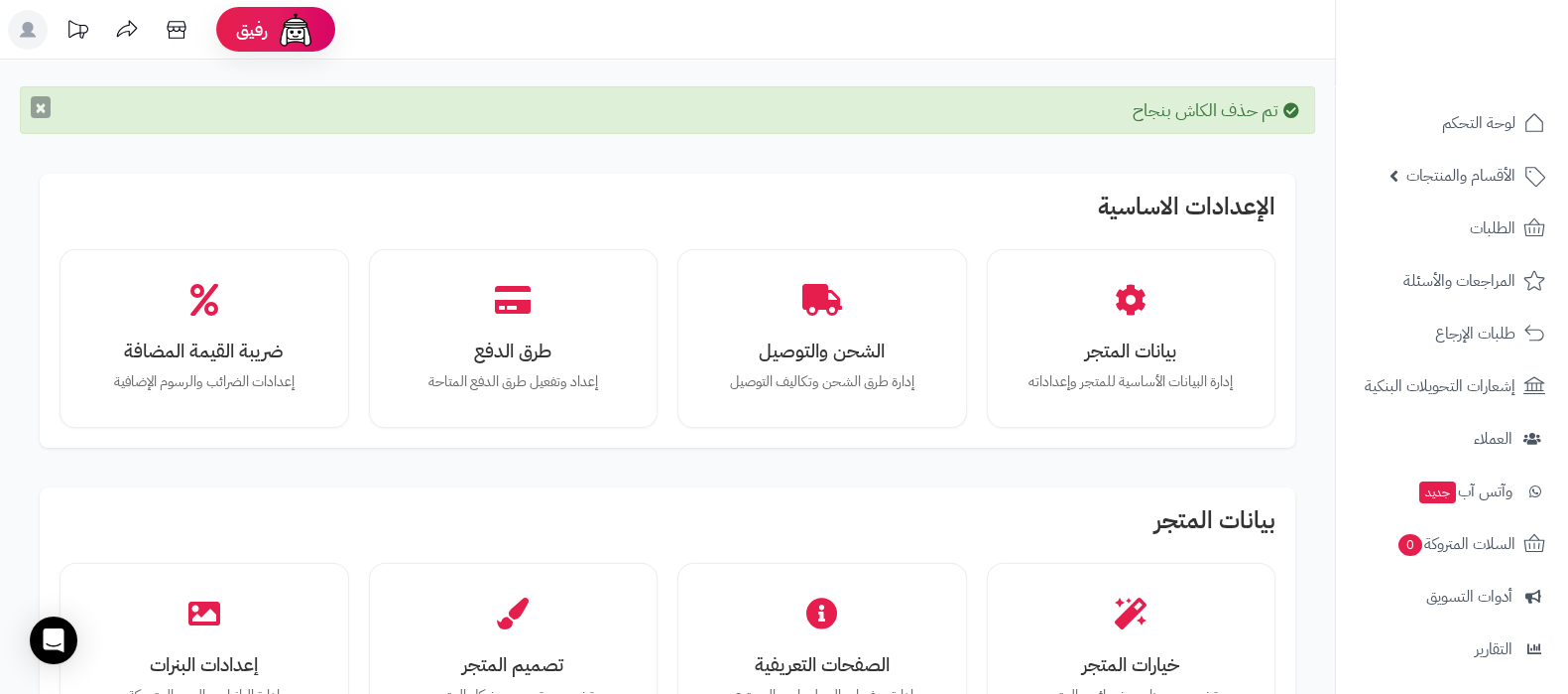
click at [45, 102] on button "×" at bounding box center [41, 107] width 20 height 22
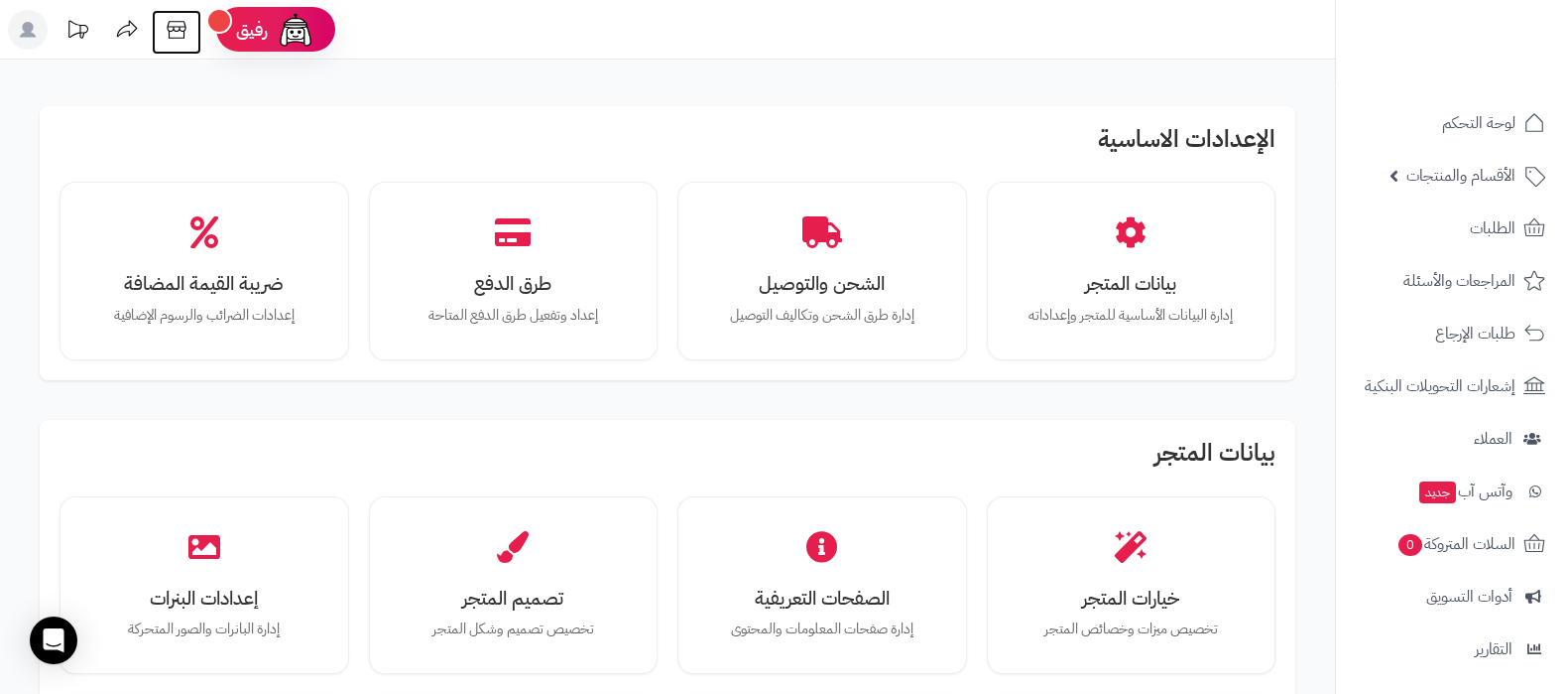
click at [177, 29] on icon at bounding box center [177, 30] width 40 height 40
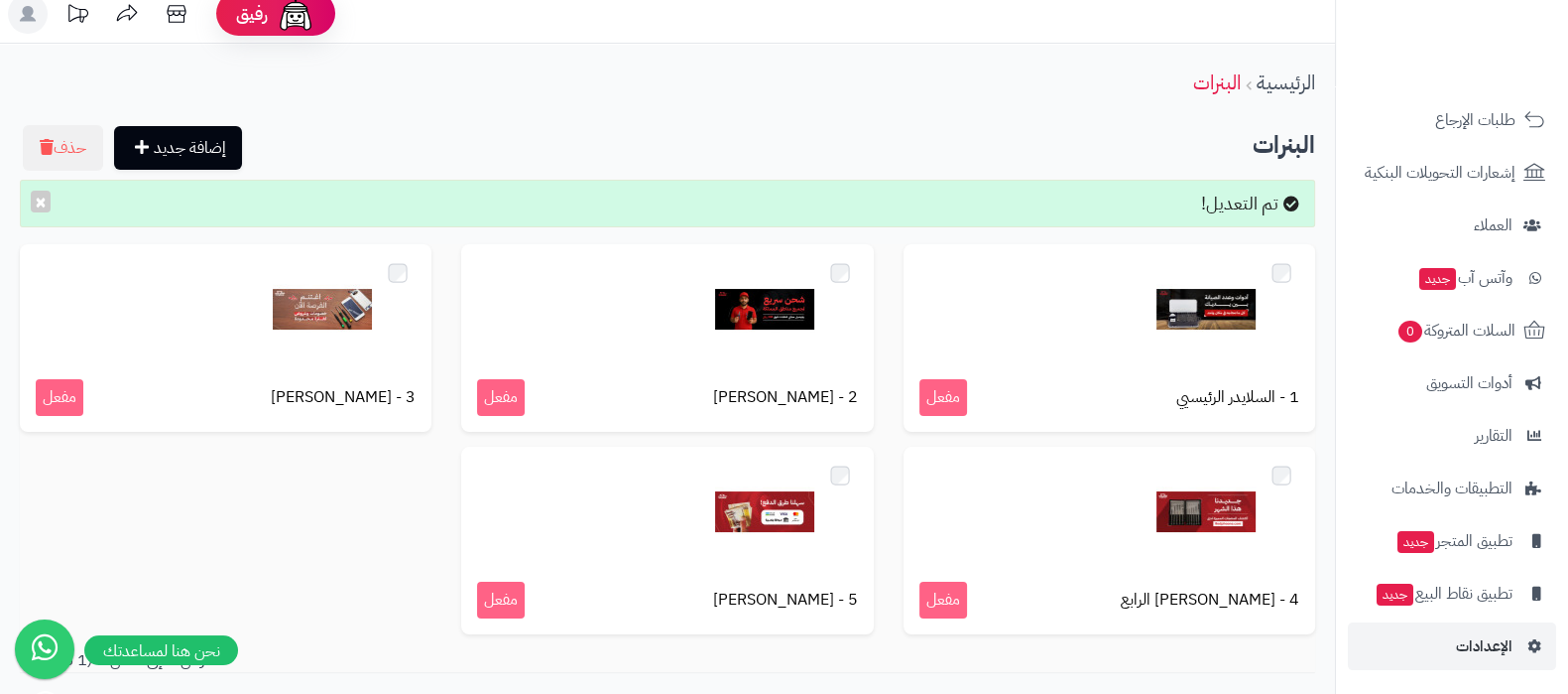
scroll to position [149, 0]
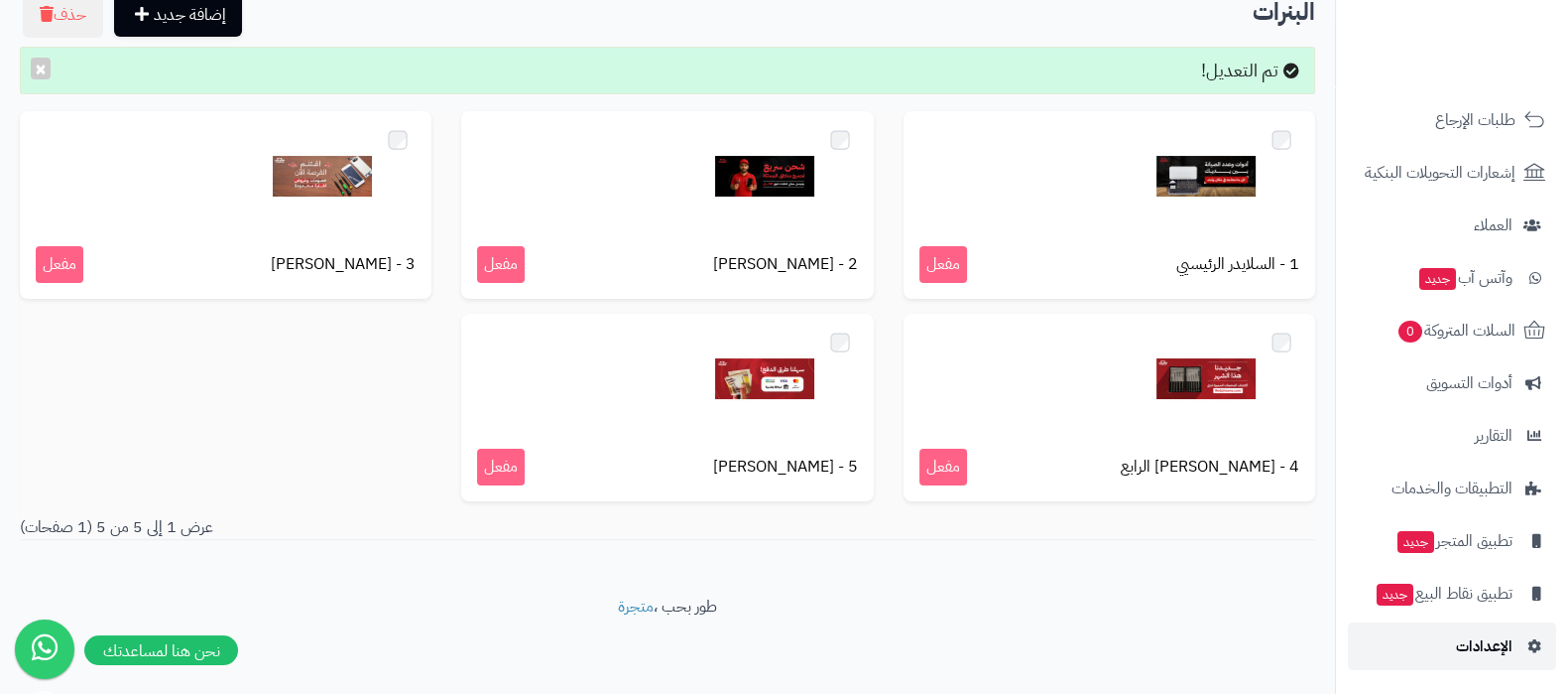
click at [1477, 645] on span "الإعدادات" at bounding box center [1484, 646] width 57 height 28
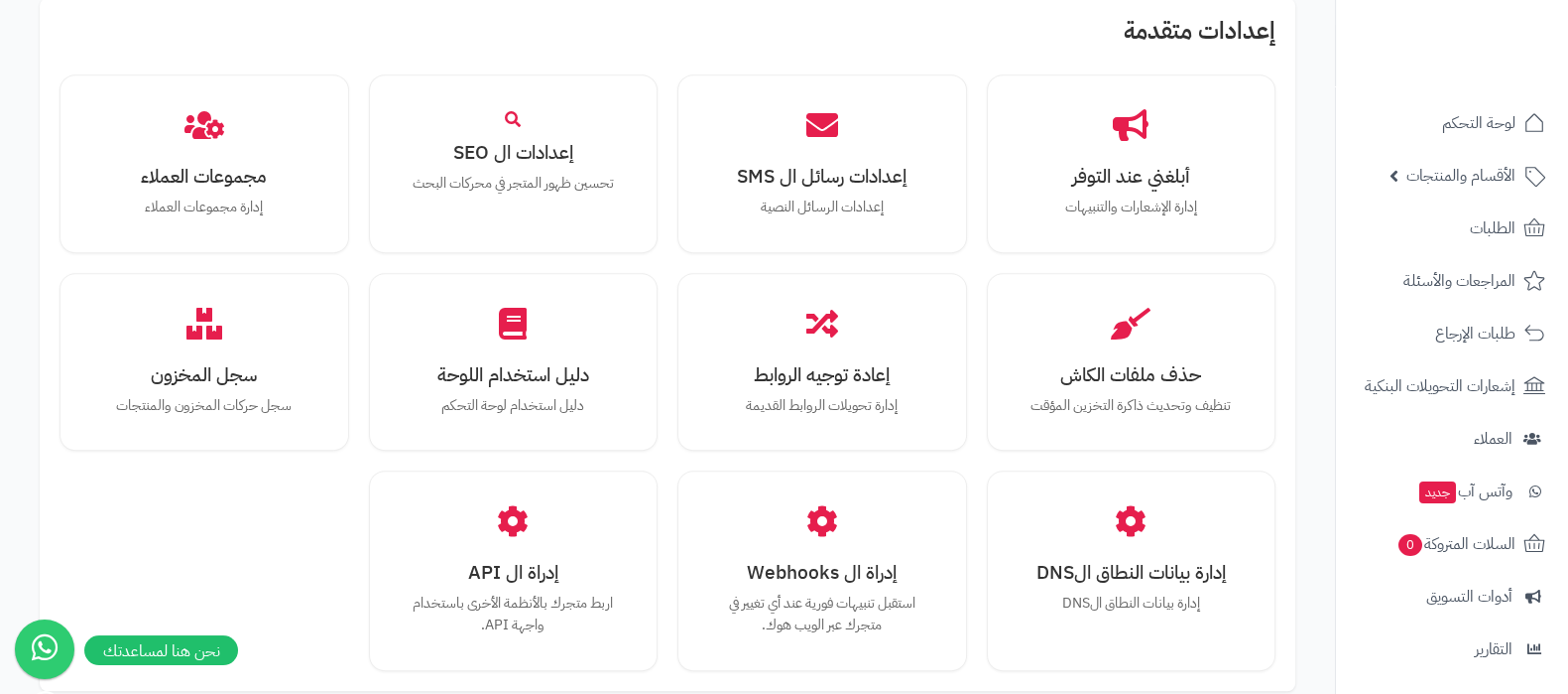
scroll to position [1834, 0]
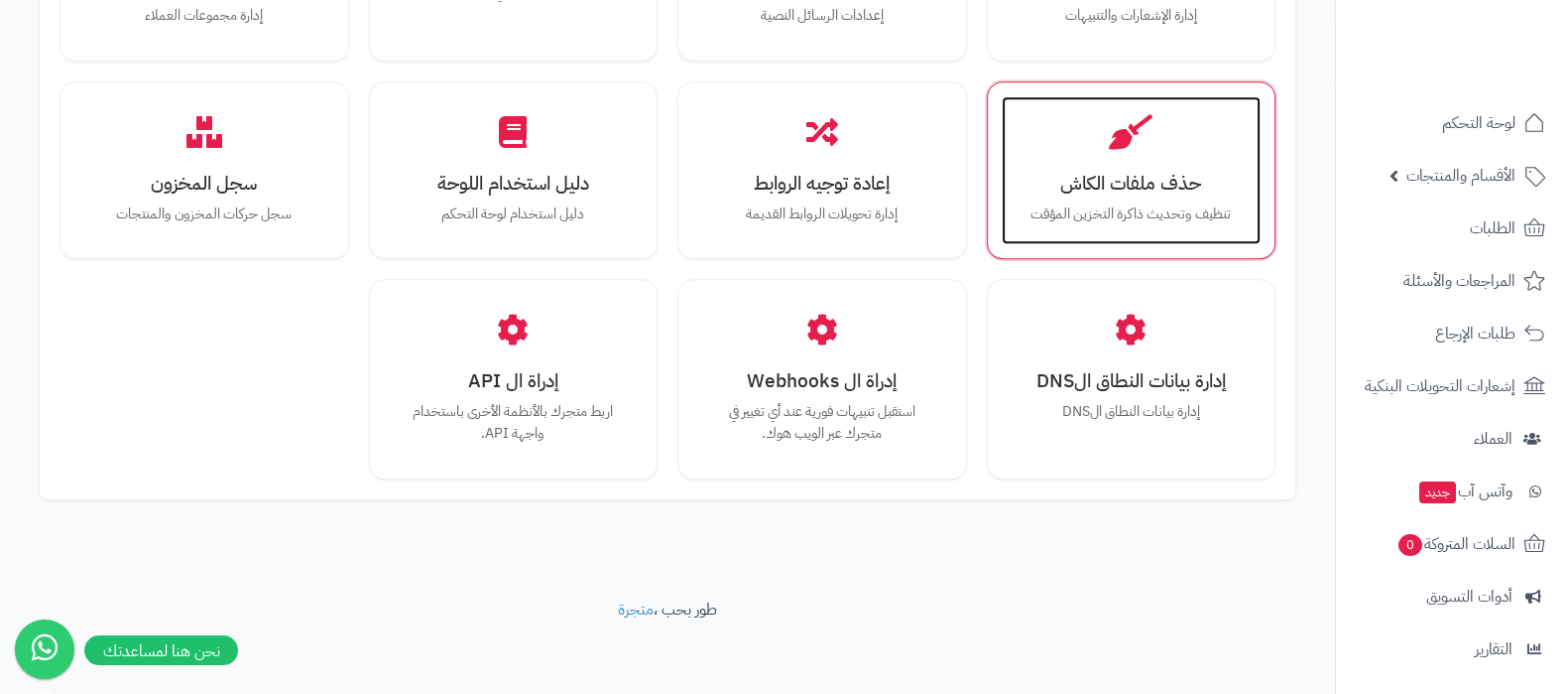
click at [1107, 211] on p "تنظيف وتحديث ذاكرة التخزين المؤقت" at bounding box center [1131, 215] width 221 height 22
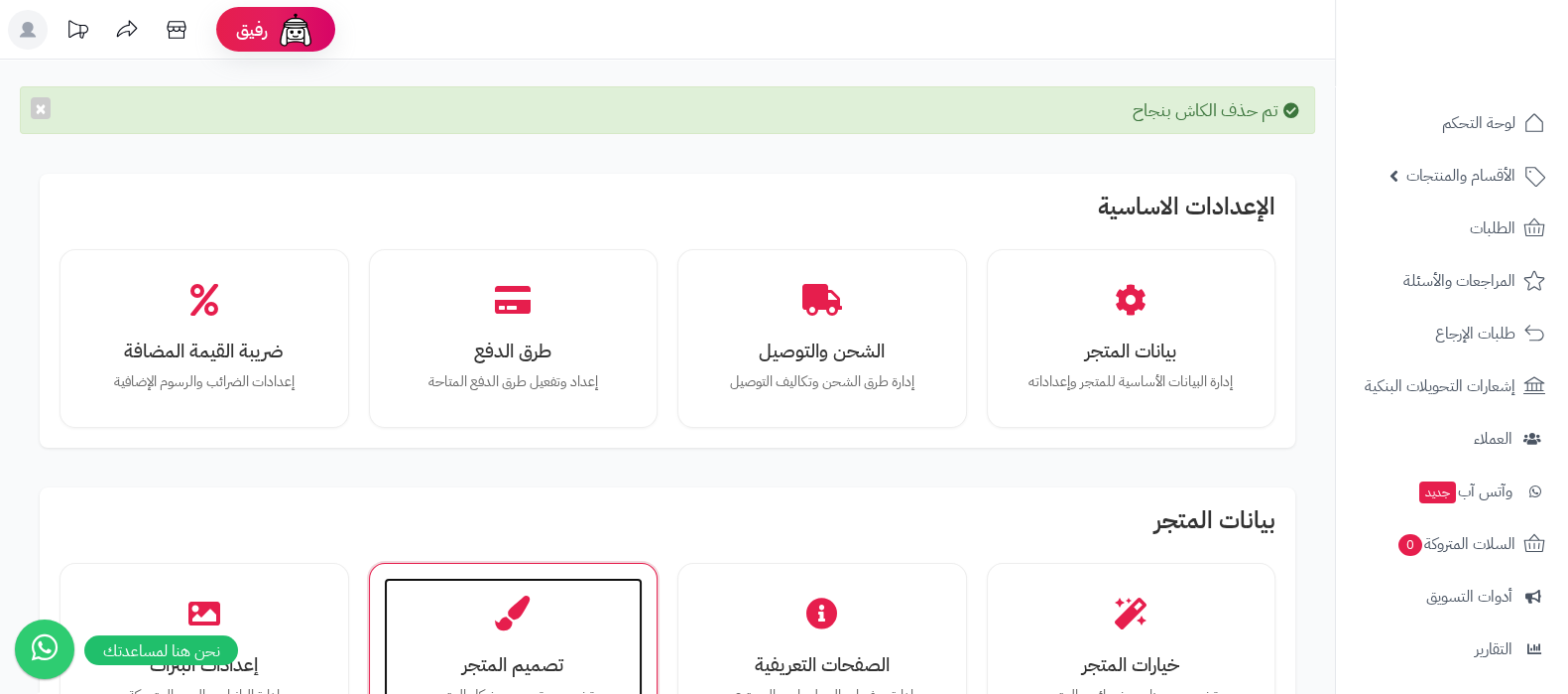
click at [539, 614] on div "تصميم المتجر تخصيص تصميم وشكل المتجر" at bounding box center [514, 651] width 260 height 149
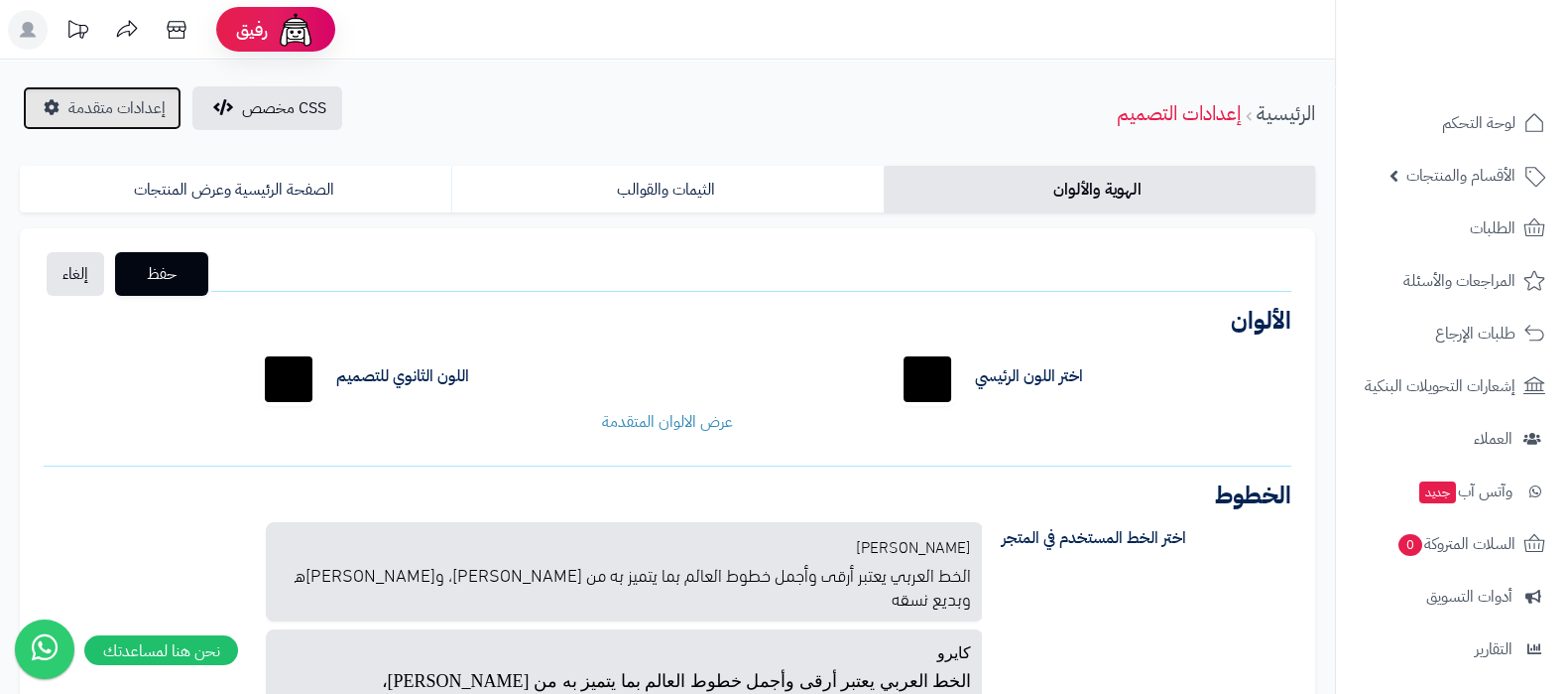
click at [120, 124] on link "إعدادات متقدمة" at bounding box center [102, 108] width 159 height 44
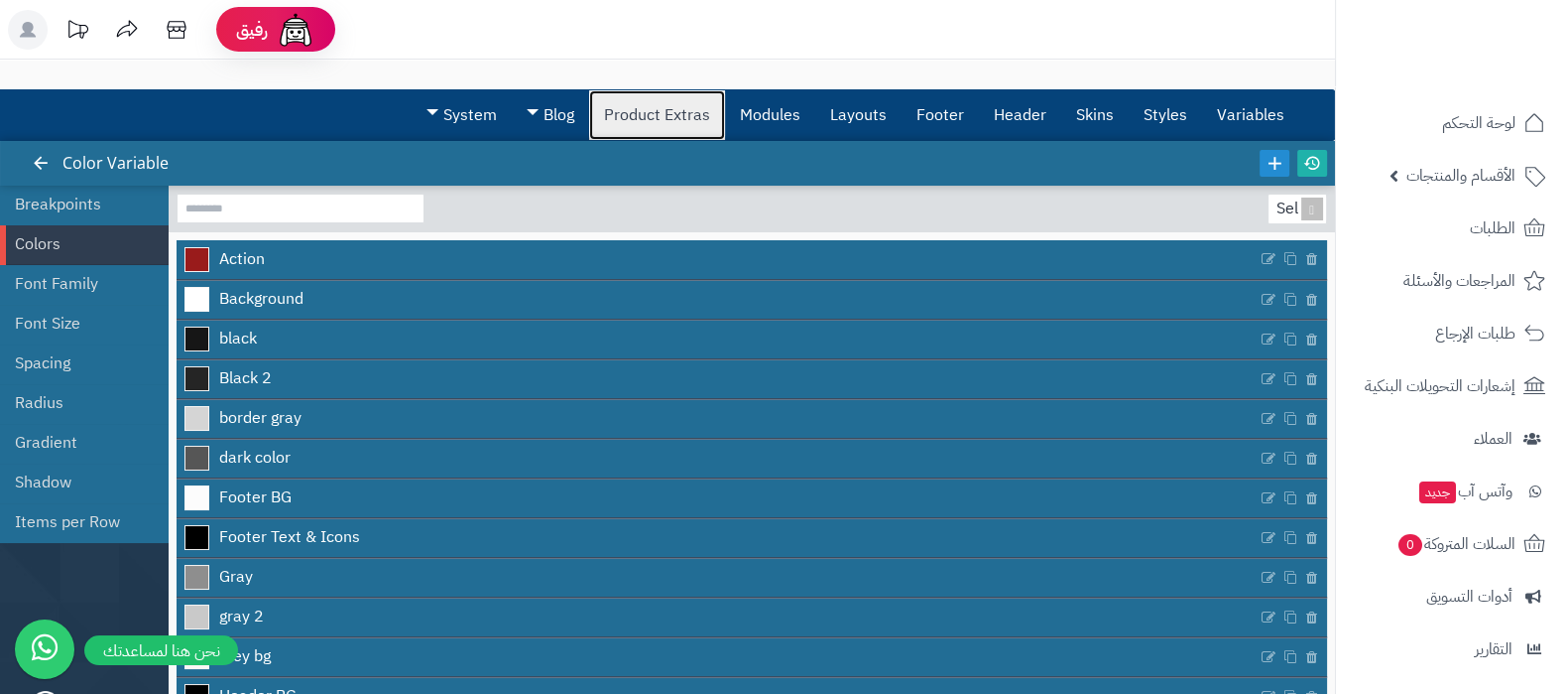
click at [644, 105] on link "Product Extras" at bounding box center [657, 115] width 136 height 50
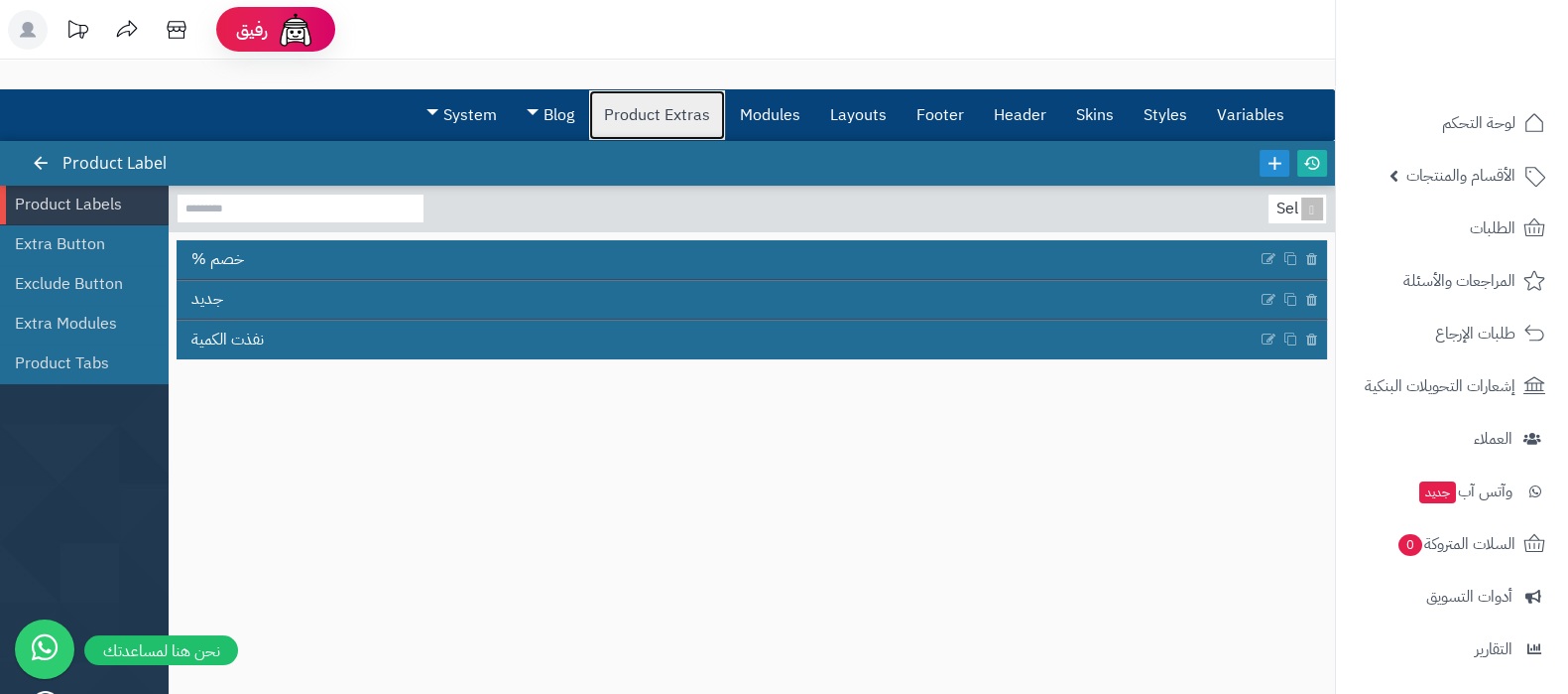
click at [653, 121] on link "Product Extras" at bounding box center [657, 115] width 136 height 50
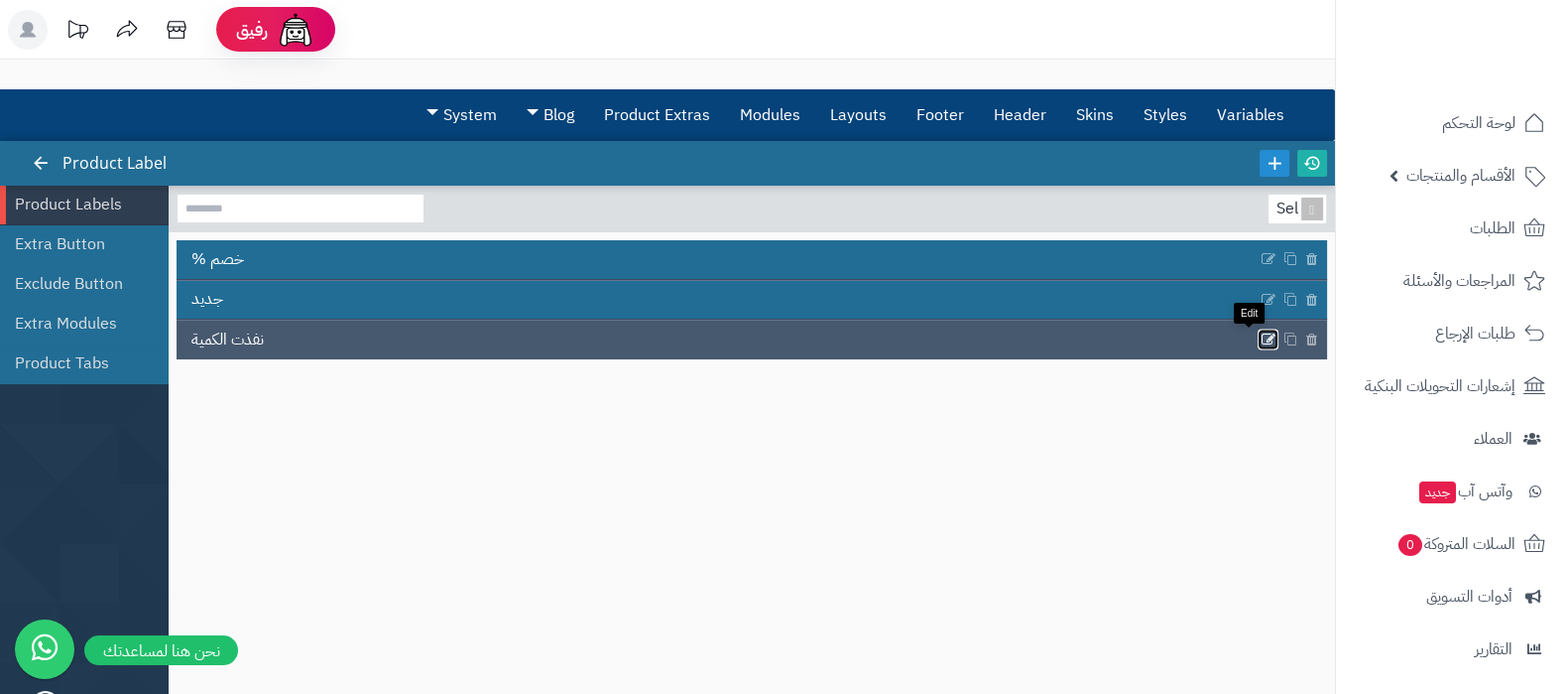
click at [1261, 335] on icon at bounding box center [1269, 340] width 16 height 17
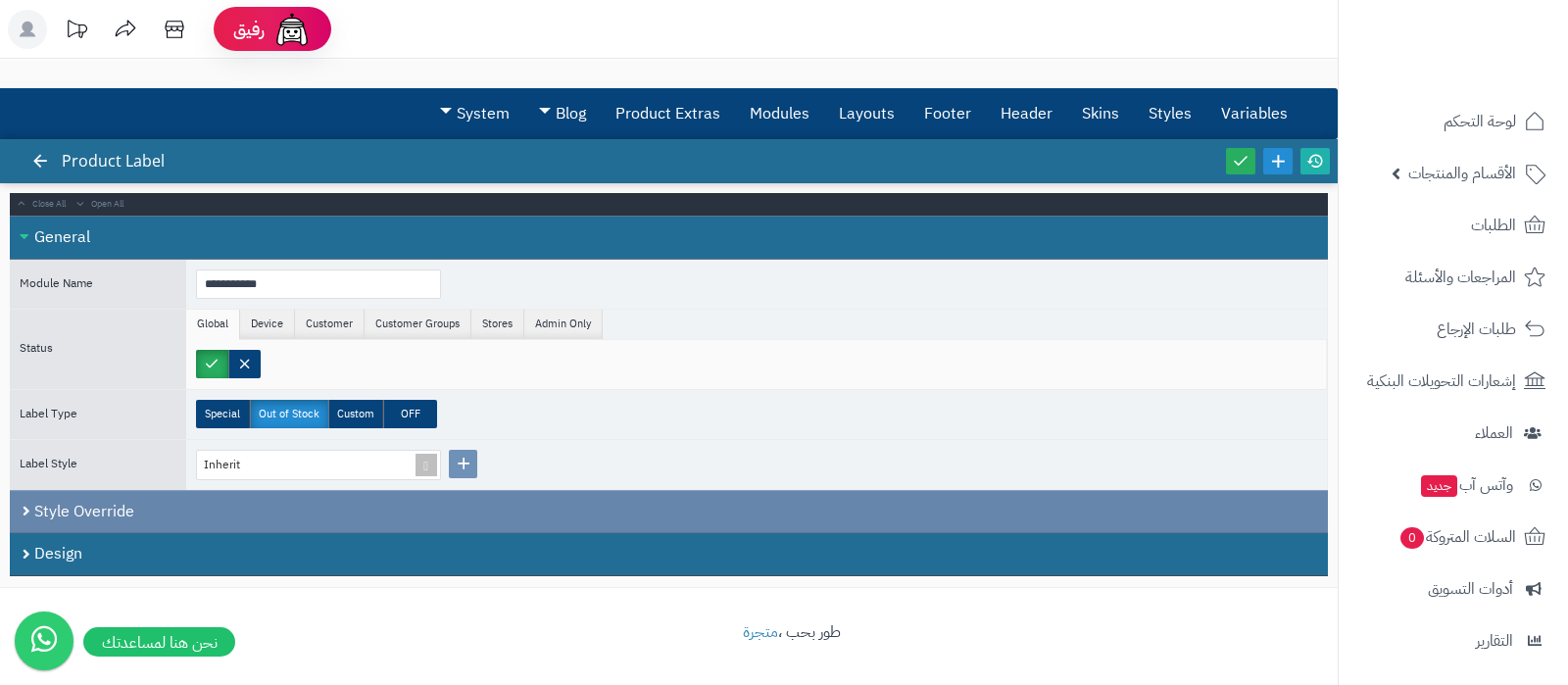
click at [162, 502] on div "Style Override" at bounding box center [669, 512] width 1318 height 43
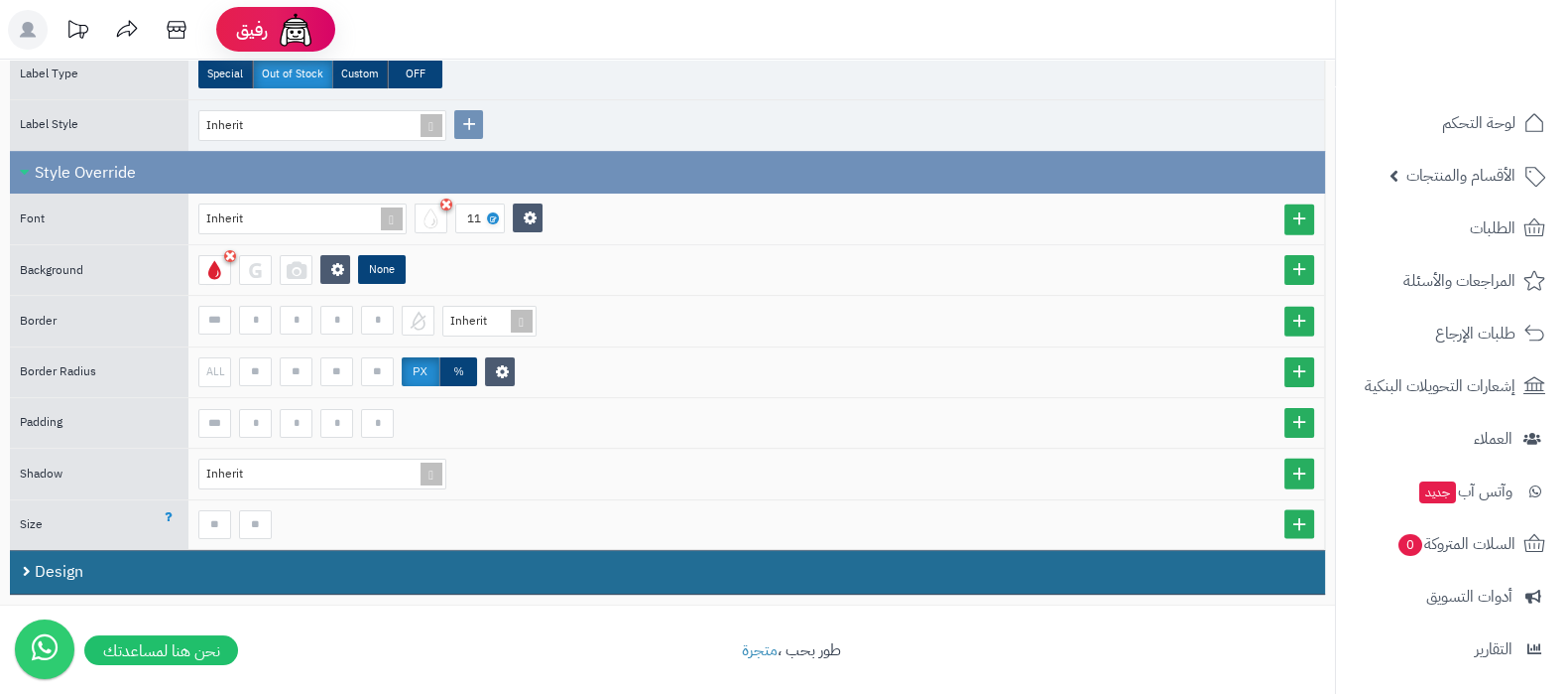
scroll to position [348, 0]
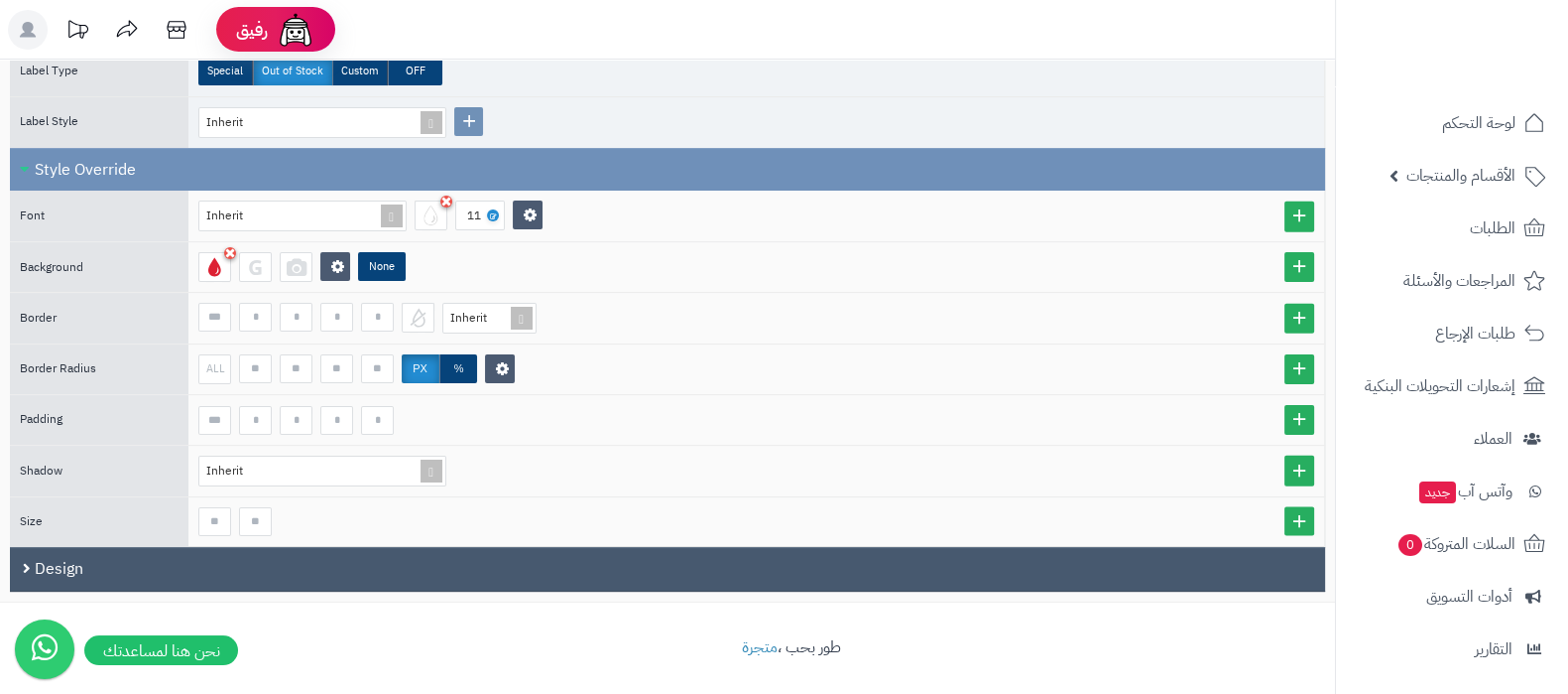
click at [317, 566] on div "Design" at bounding box center [667, 568] width 1314 height 45
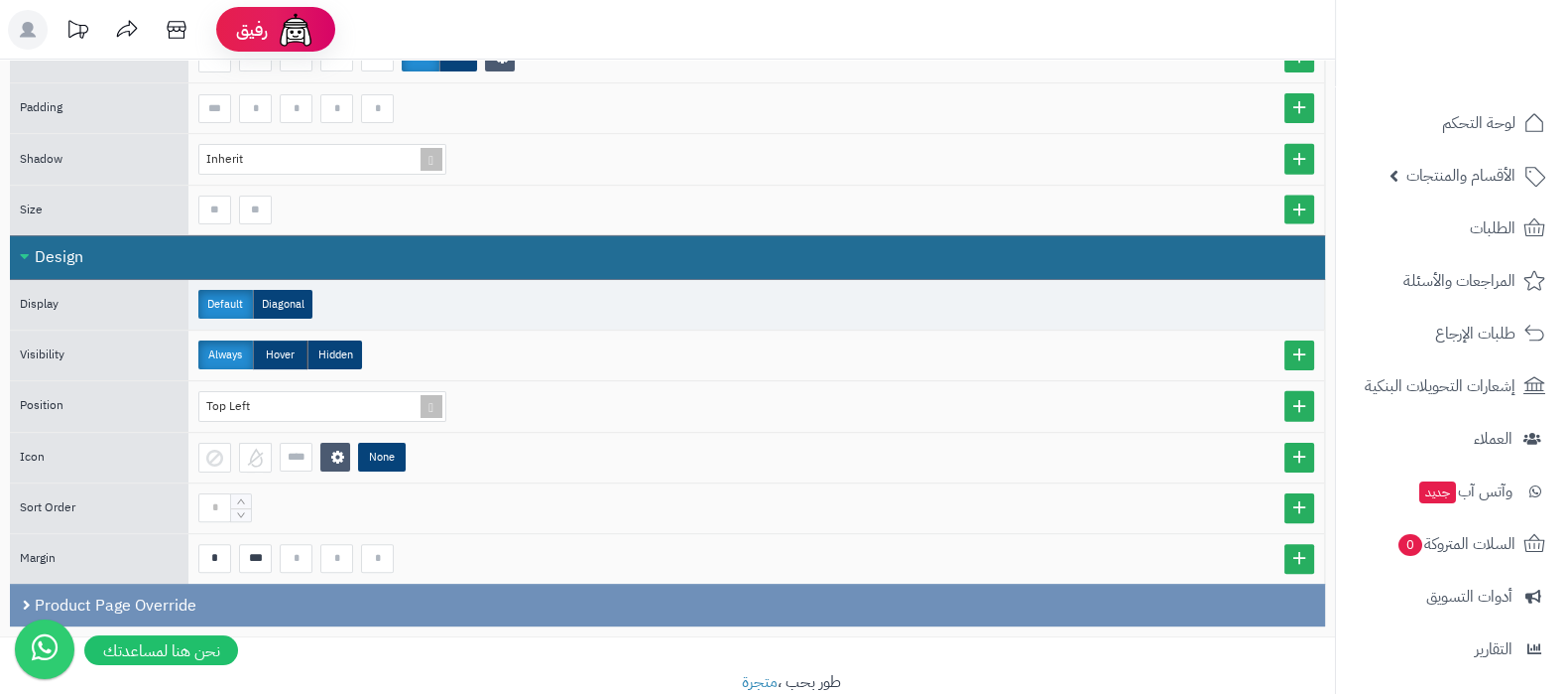
scroll to position [694, 0]
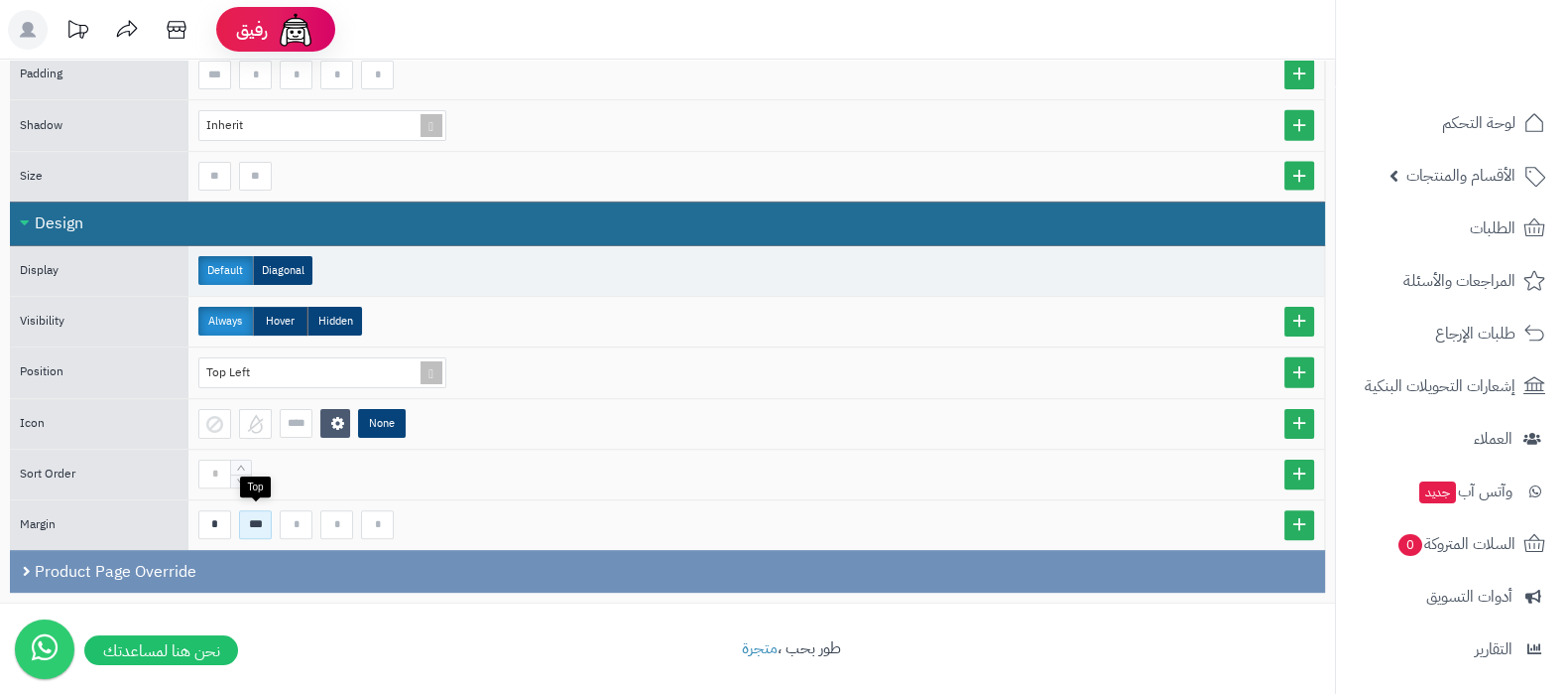
click at [262, 526] on input "***" at bounding box center [255, 524] width 33 height 29
type input "*"
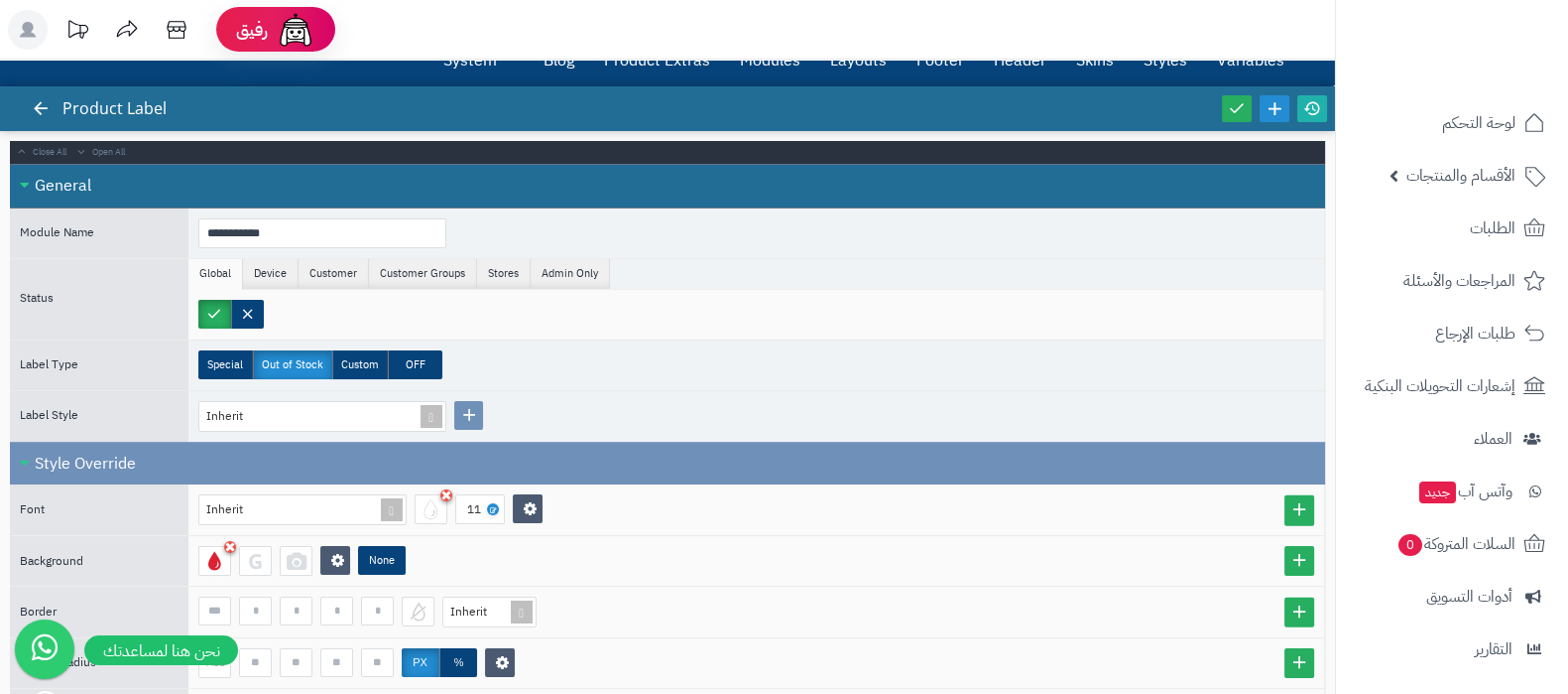
scroll to position [0, 0]
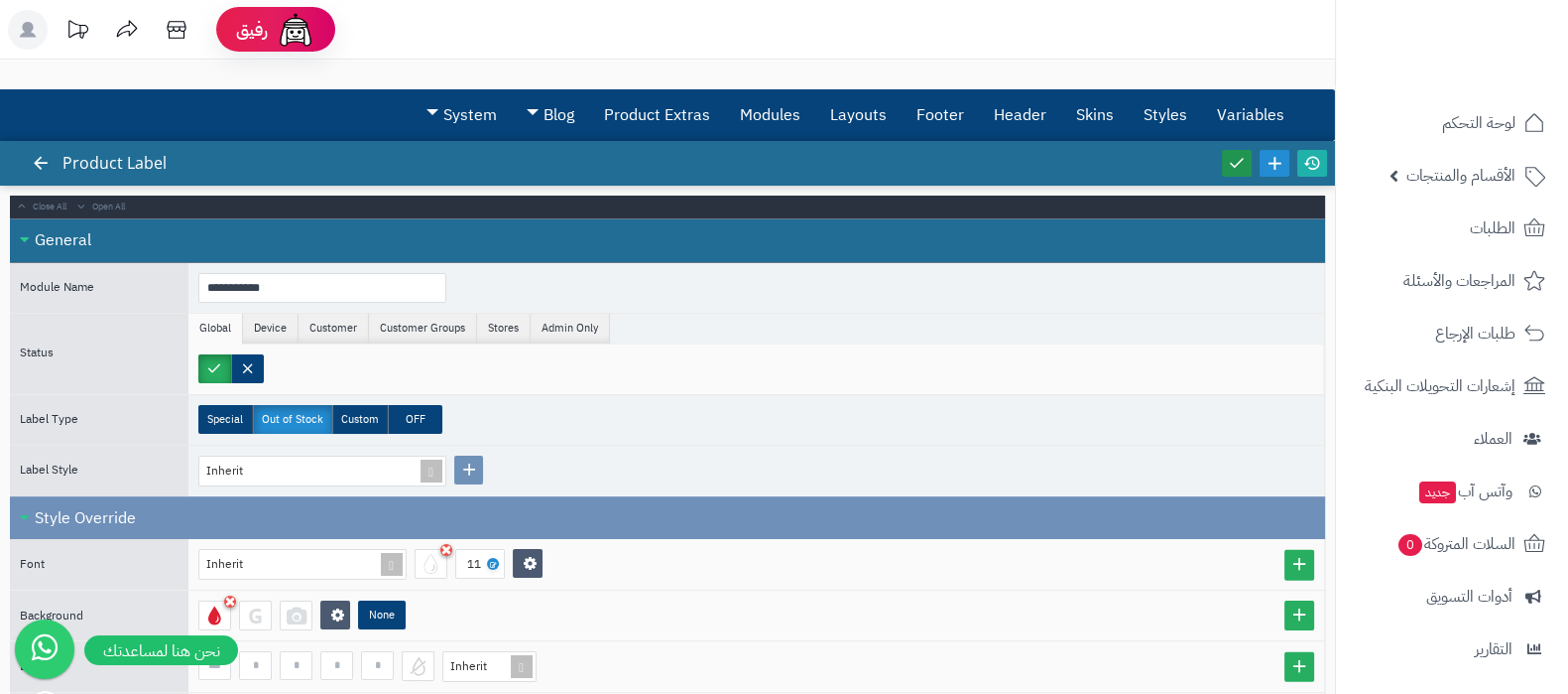
click at [1238, 158] on icon at bounding box center [1237, 163] width 18 height 18
click at [1313, 164] on icon at bounding box center [1312, 163] width 18 height 18
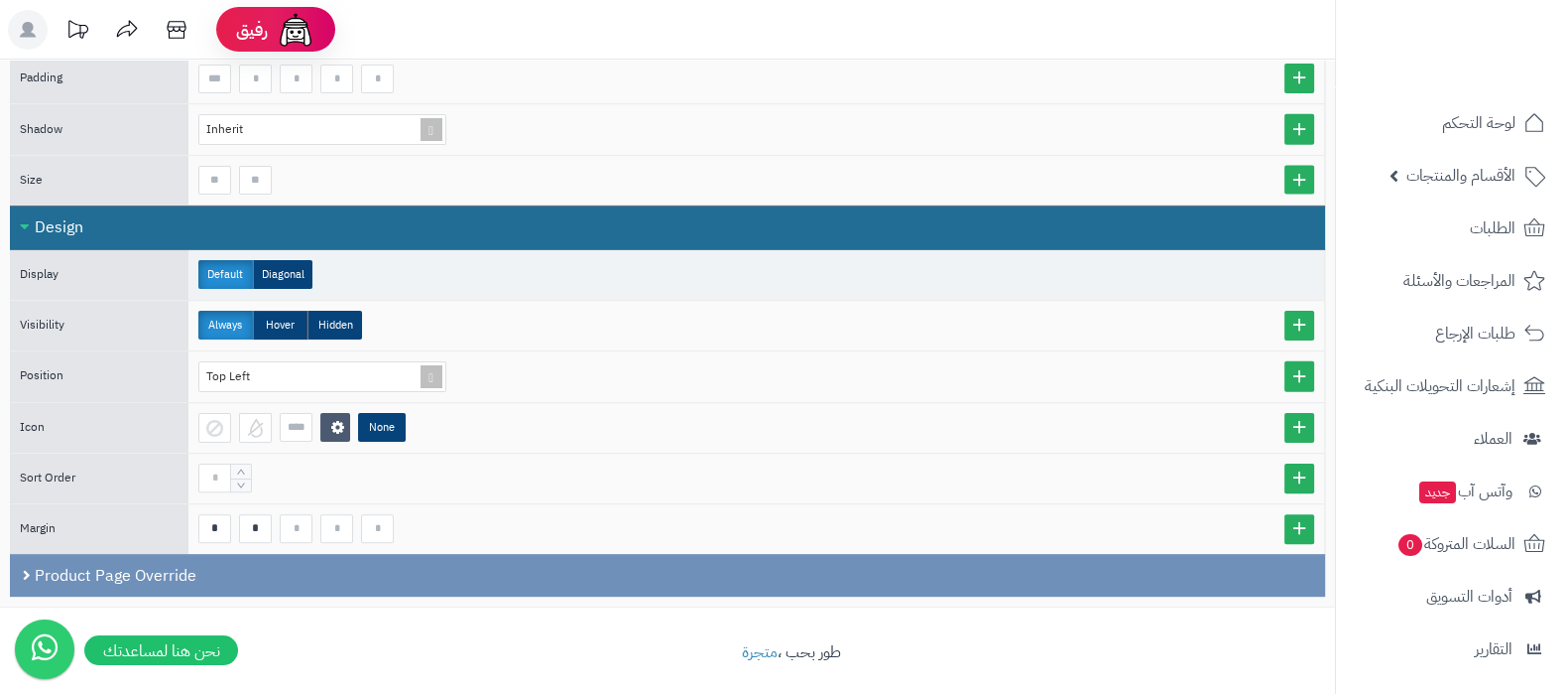
scroll to position [694, 0]
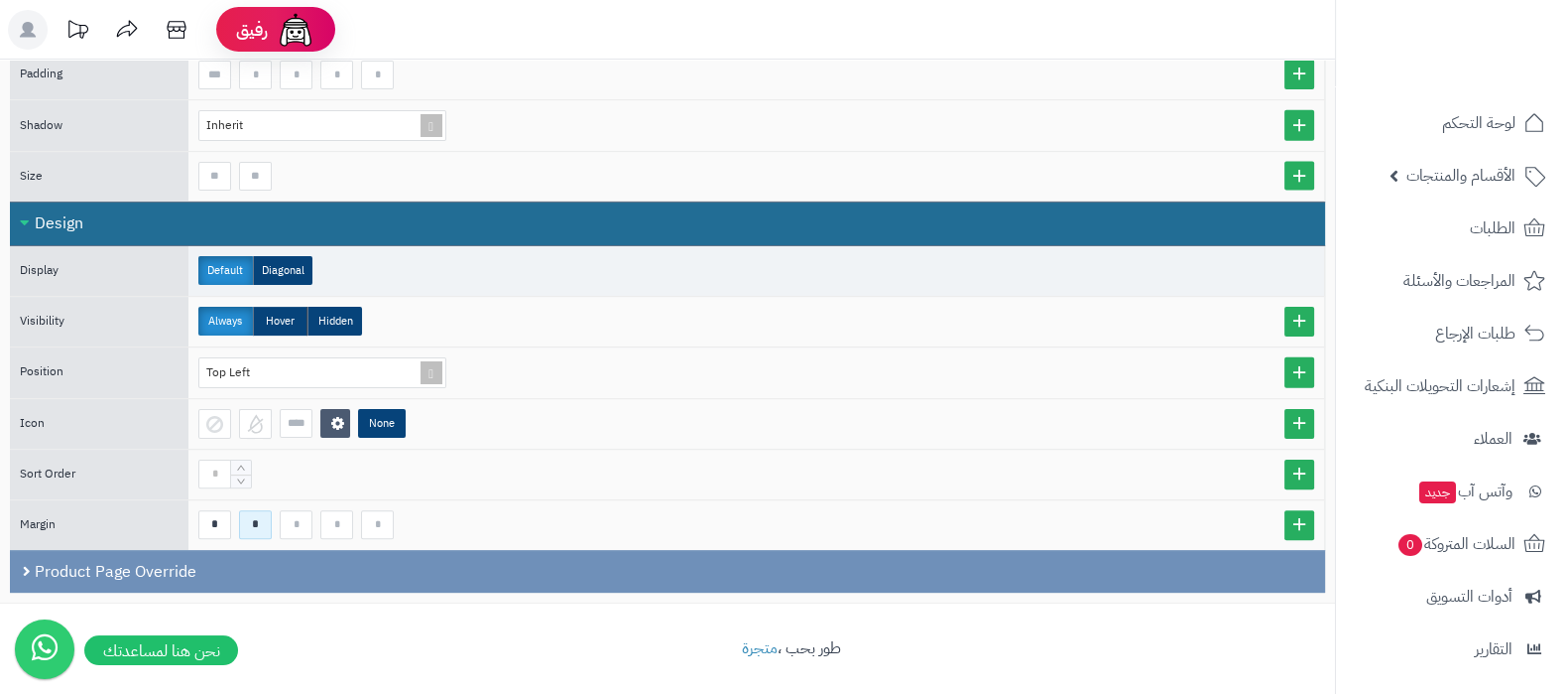
click at [259, 522] on input "*" at bounding box center [255, 524] width 33 height 29
type input "*"
click at [253, 521] on input "*" at bounding box center [255, 524] width 33 height 29
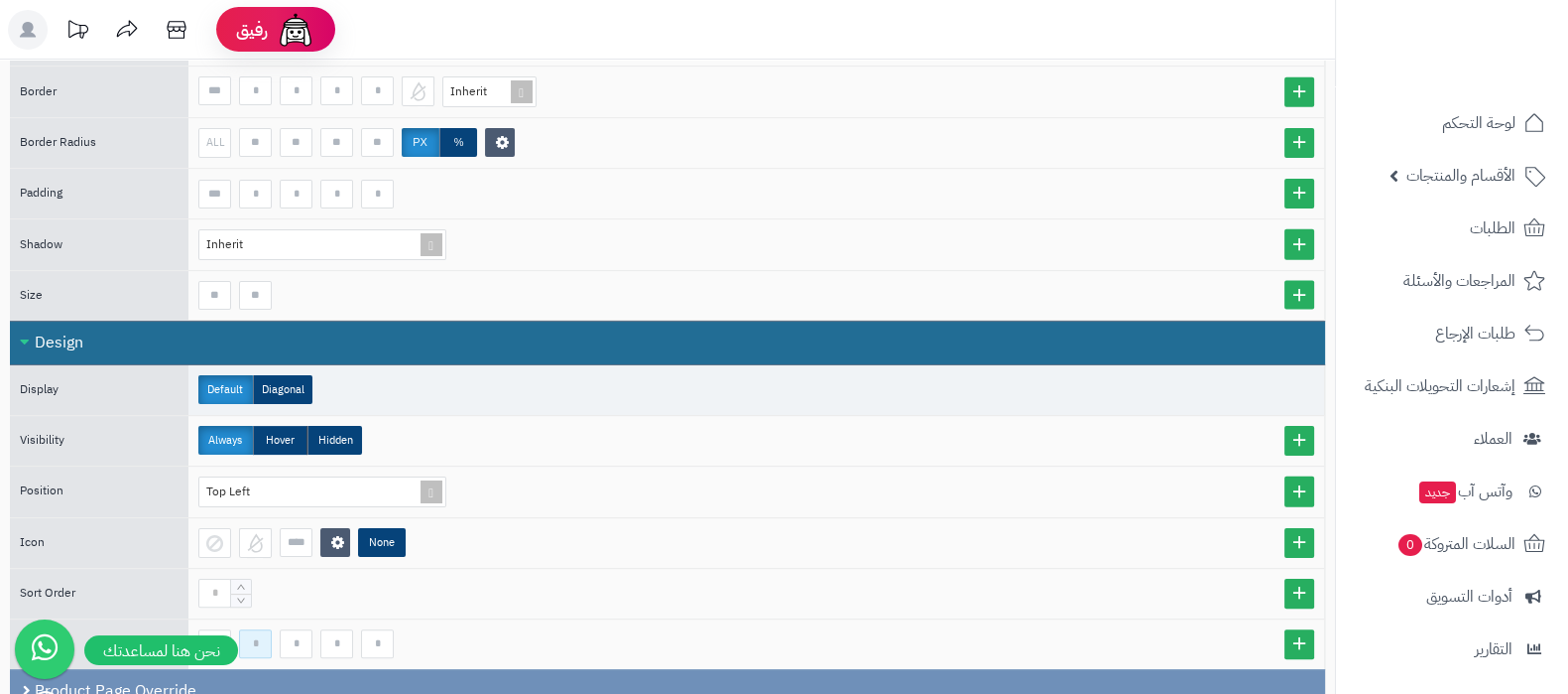
scroll to position [445, 0]
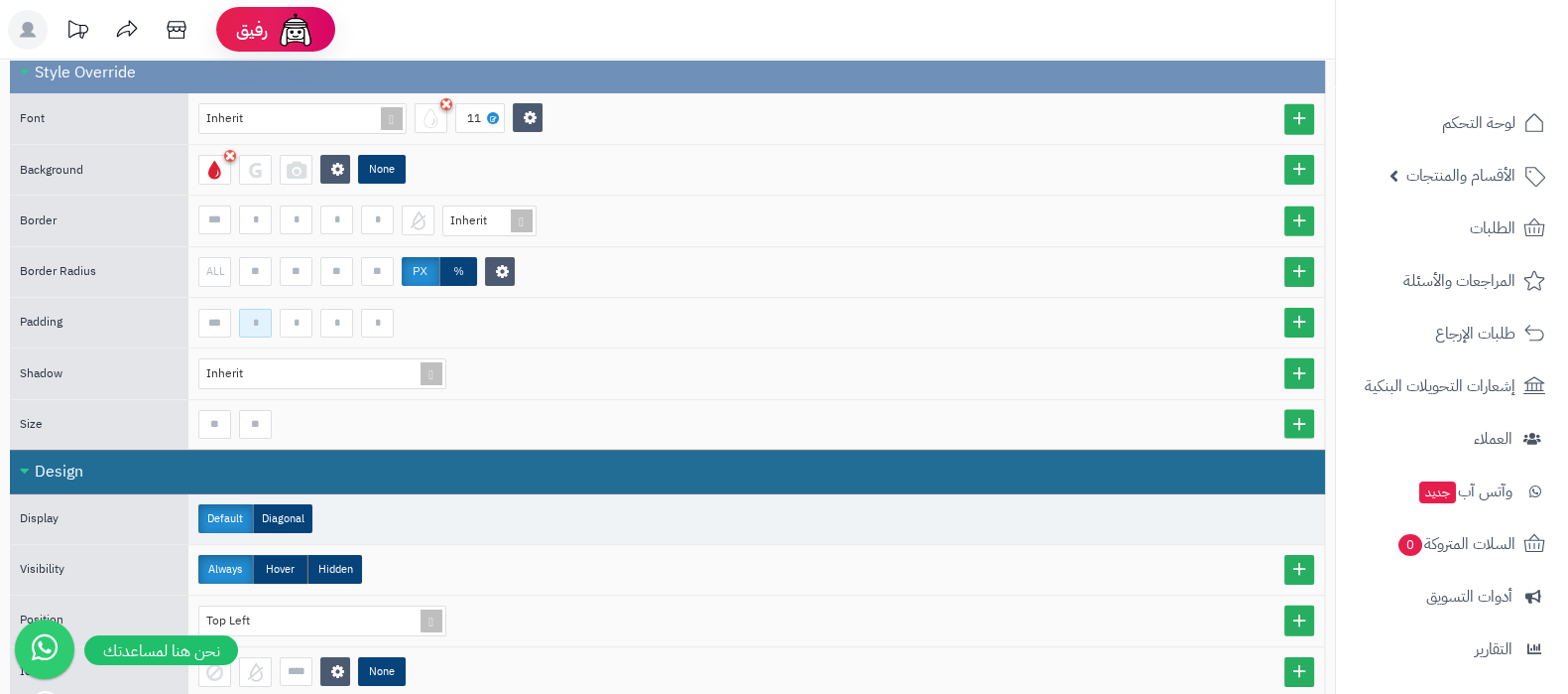
click at [248, 324] on input at bounding box center [255, 323] width 33 height 29
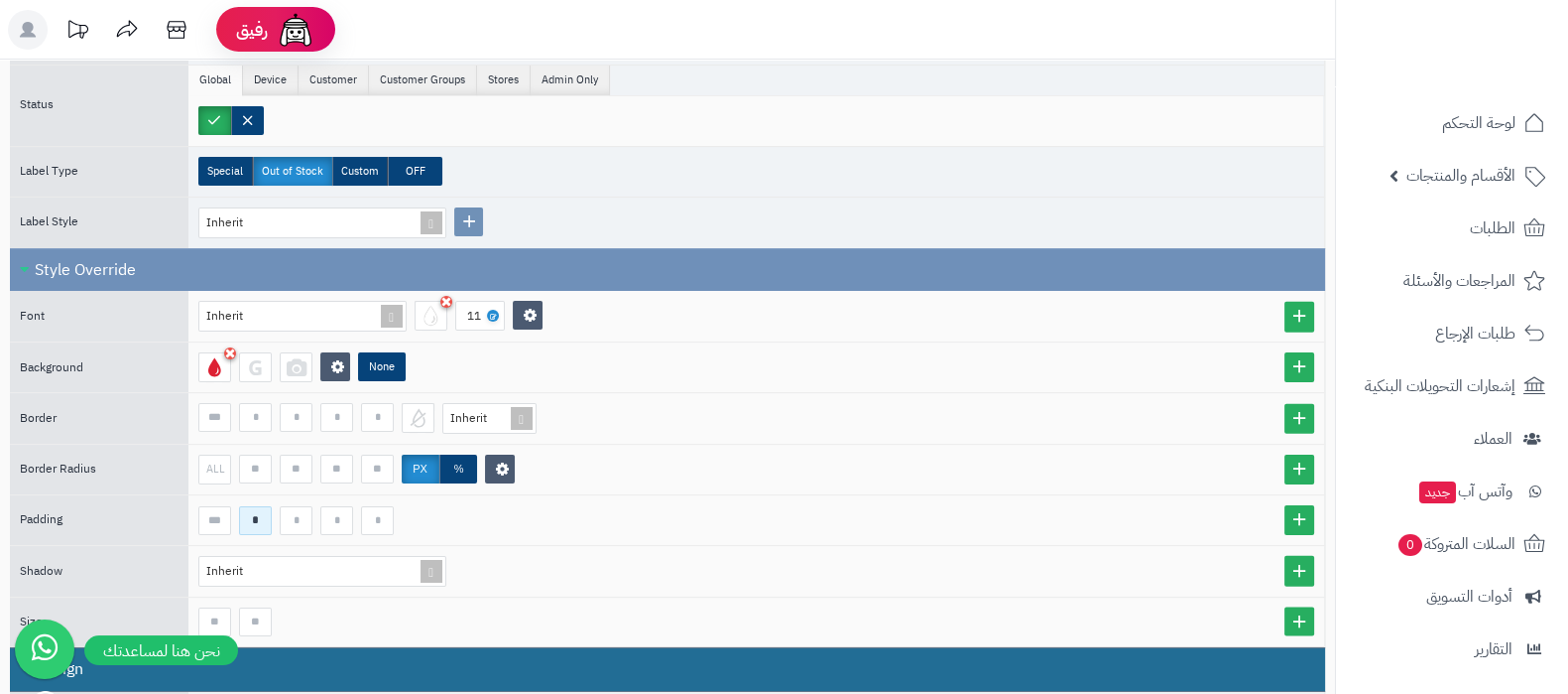
scroll to position [0, 0]
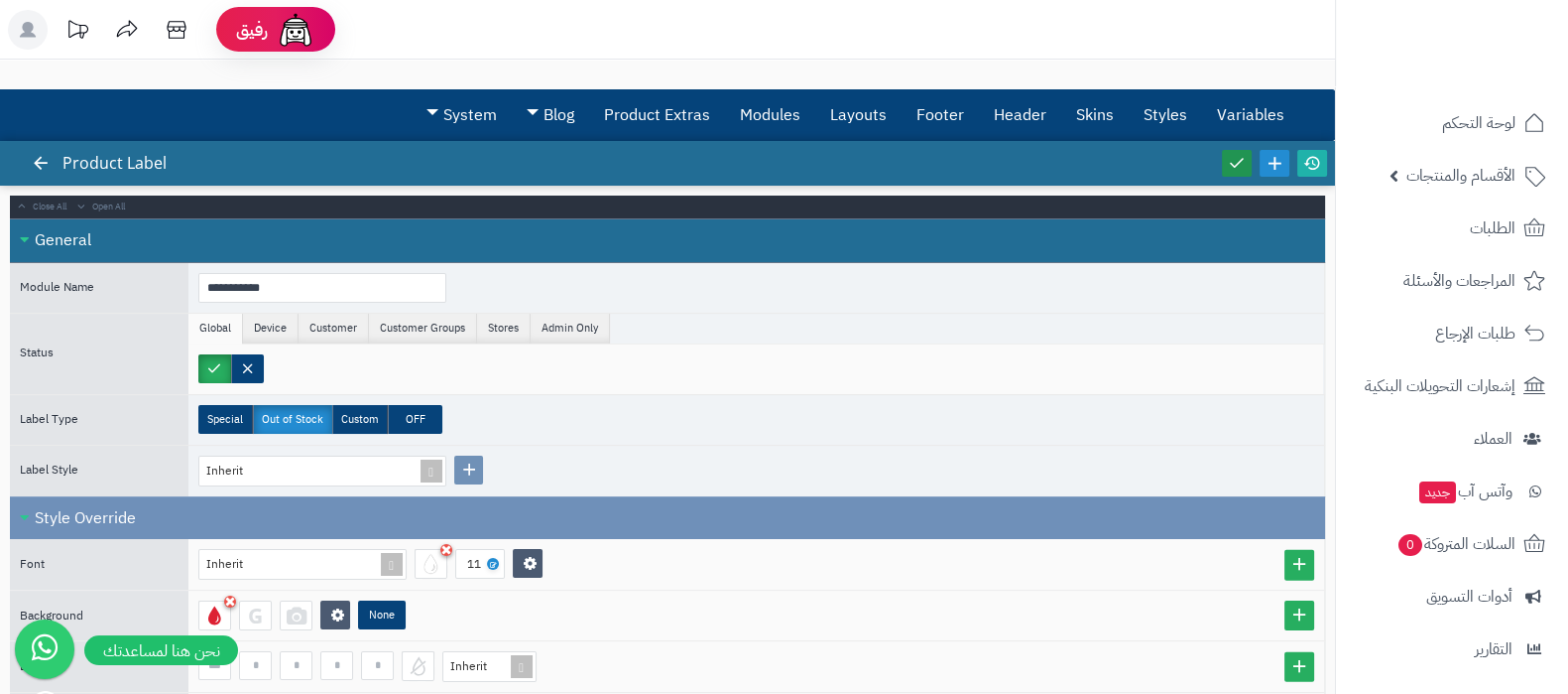
type input "*"
click at [1250, 167] on link at bounding box center [1237, 163] width 30 height 27
click at [1313, 161] on icon at bounding box center [1312, 163] width 18 height 18
click at [248, 365] on label at bounding box center [248, 368] width 33 height 29
click at [1238, 171] on link at bounding box center [1237, 163] width 30 height 27
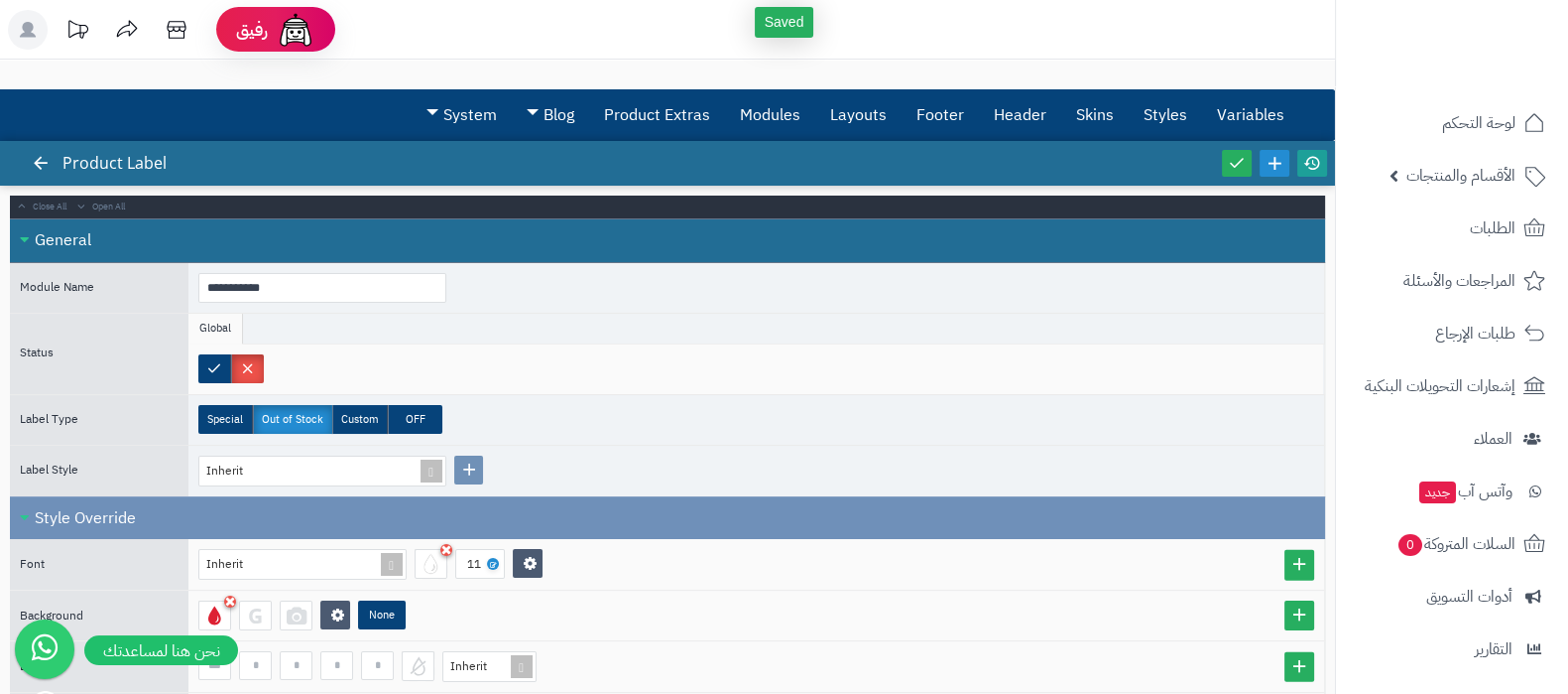
click at [1314, 154] on icon at bounding box center [1312, 163] width 18 height 18
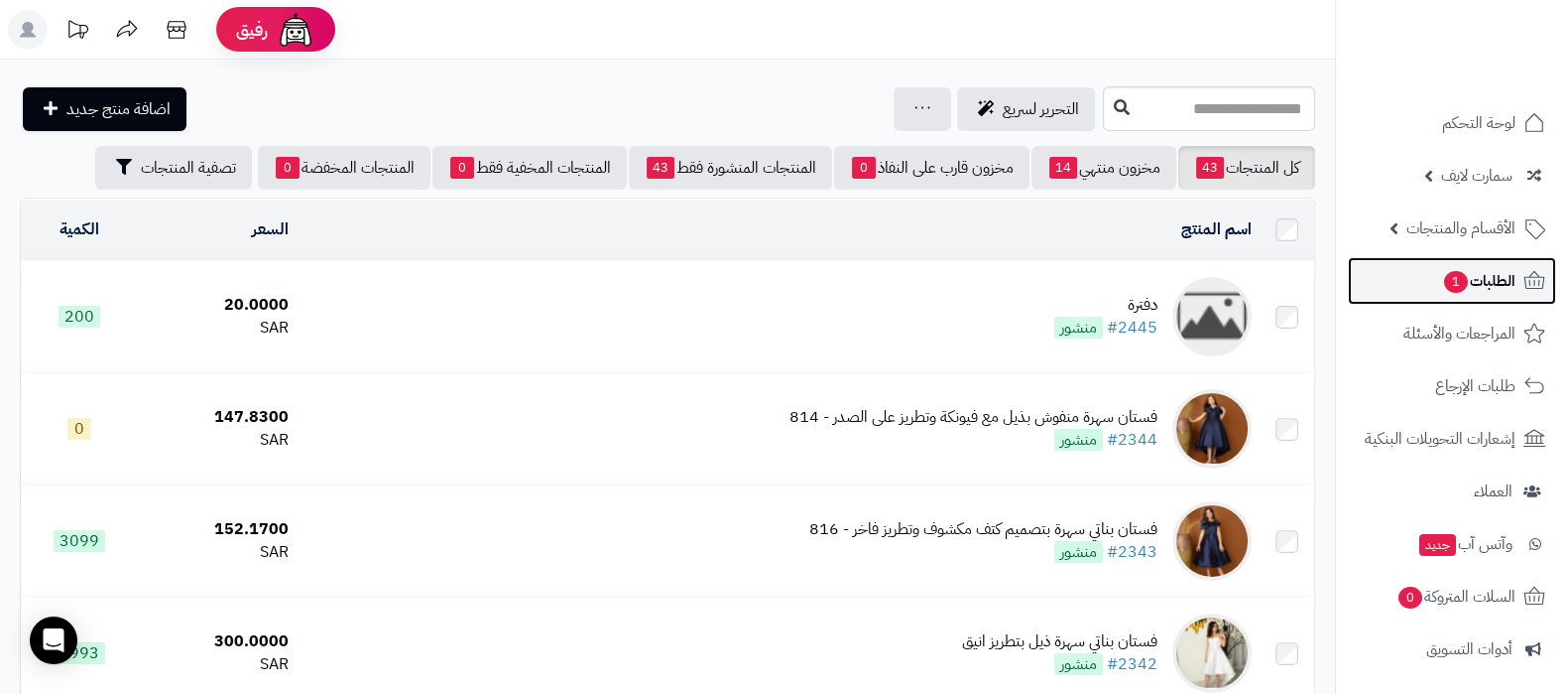
click at [1462, 267] on span "الطلبات 1" at bounding box center [1479, 281] width 74 height 28
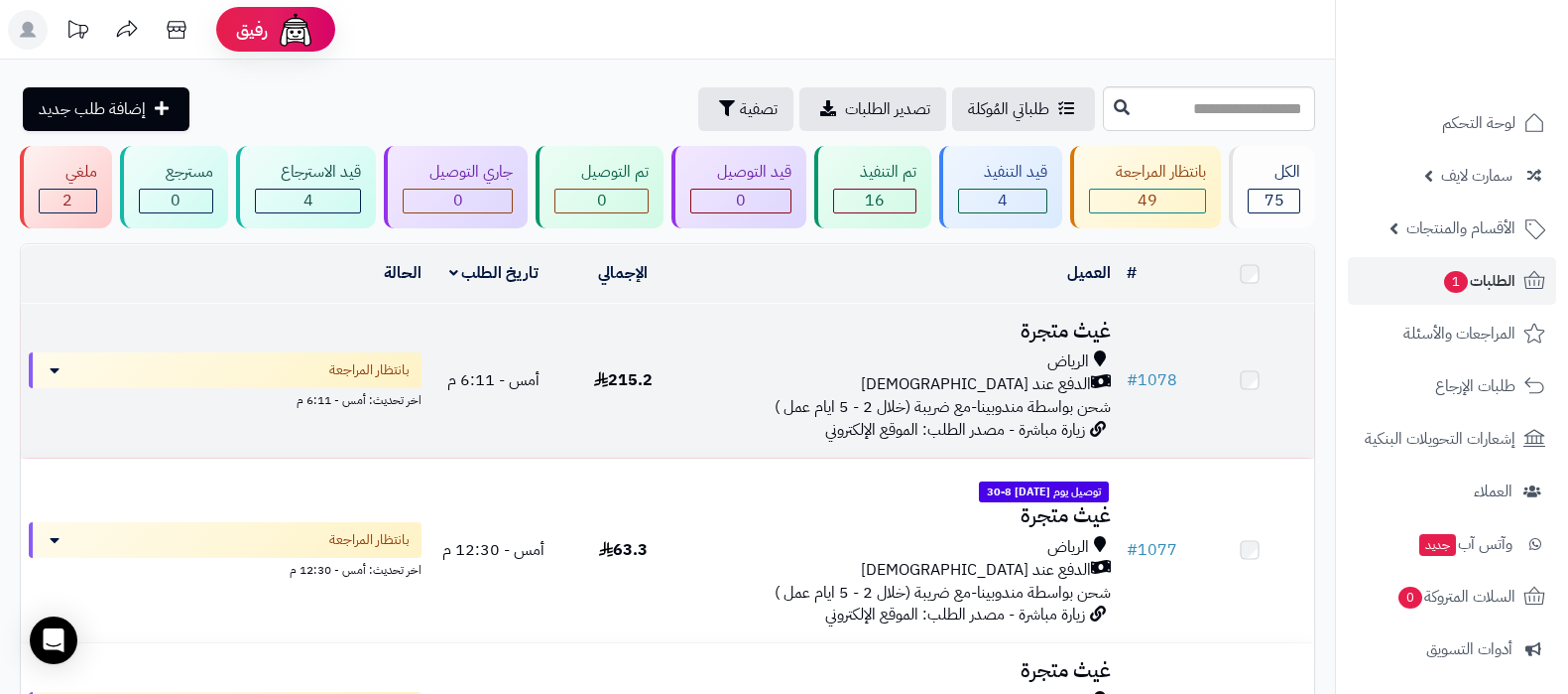
click at [997, 338] on h3 "غيث متجرة" at bounding box center [901, 331] width 414 height 23
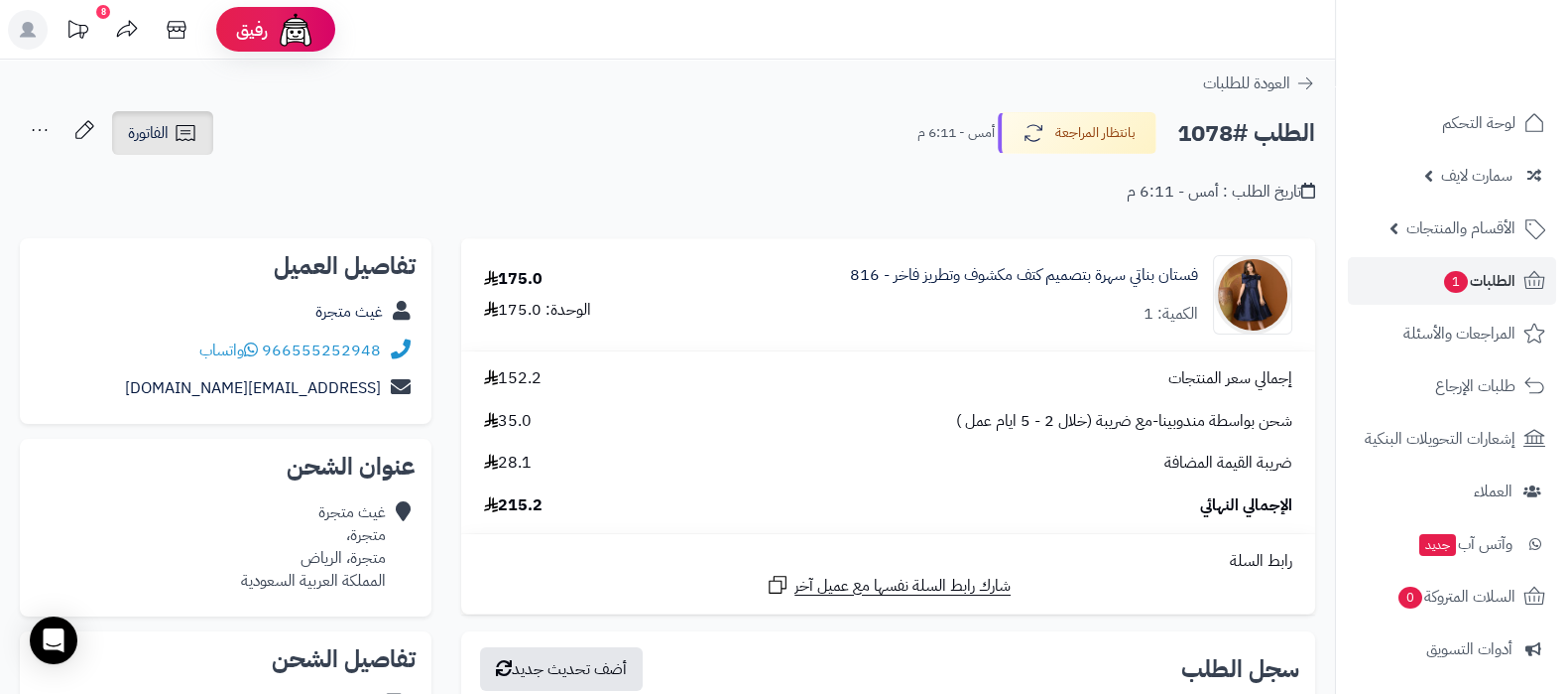
click at [139, 131] on span "الفاتورة" at bounding box center [148, 133] width 41 height 24
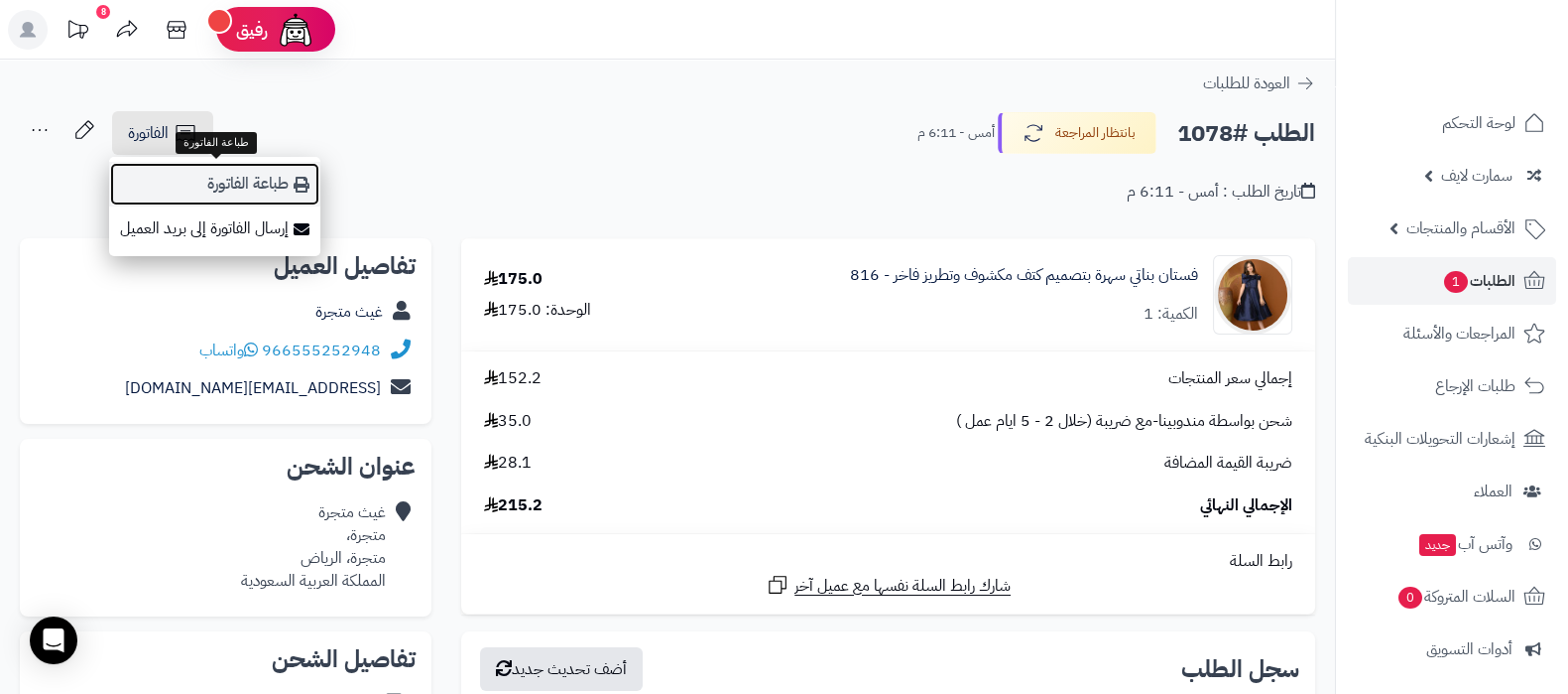
click at [225, 182] on link "طباعة الفاتورة" at bounding box center [215, 184] width 212 height 45
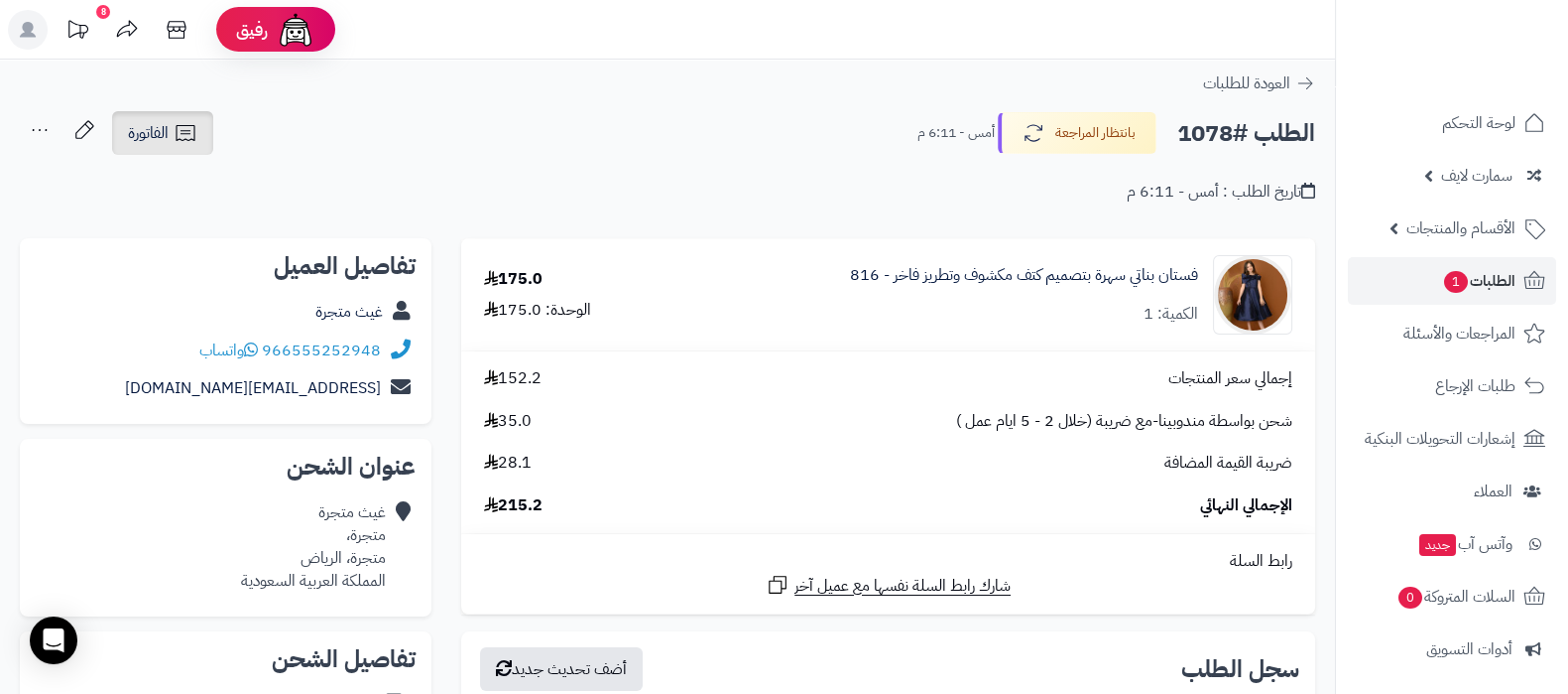
click at [162, 137] on span "الفاتورة" at bounding box center [148, 133] width 41 height 24
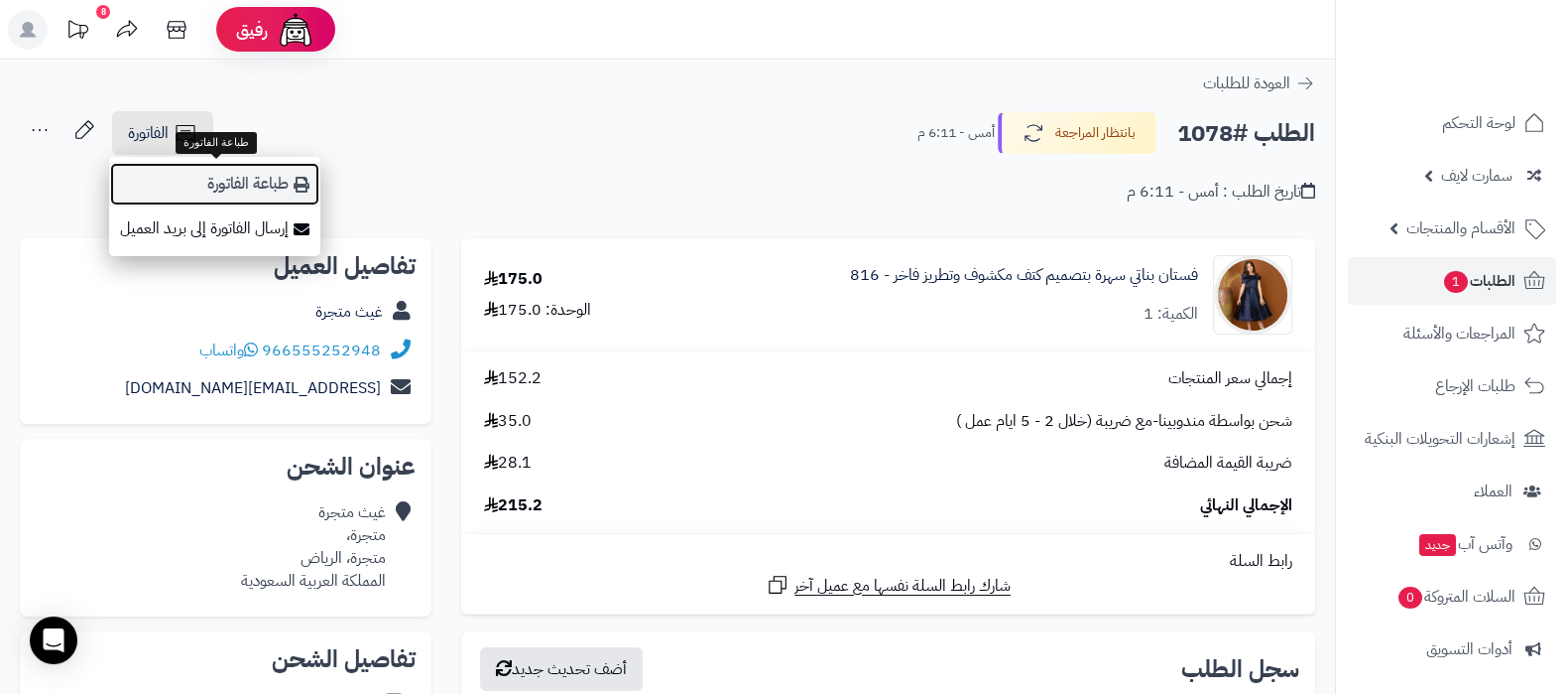
click at [257, 186] on link "طباعة الفاتورة" at bounding box center [215, 184] width 212 height 45
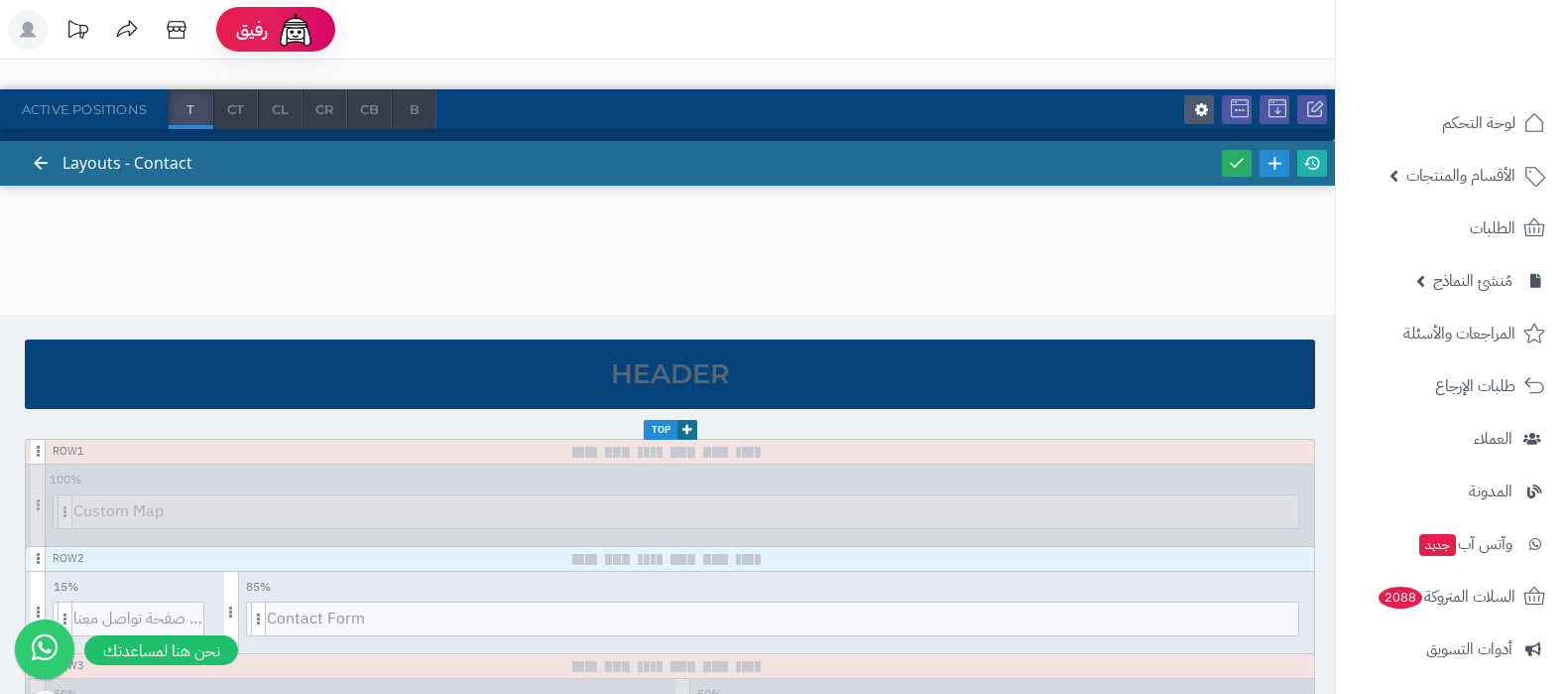
scroll to position [123, 0]
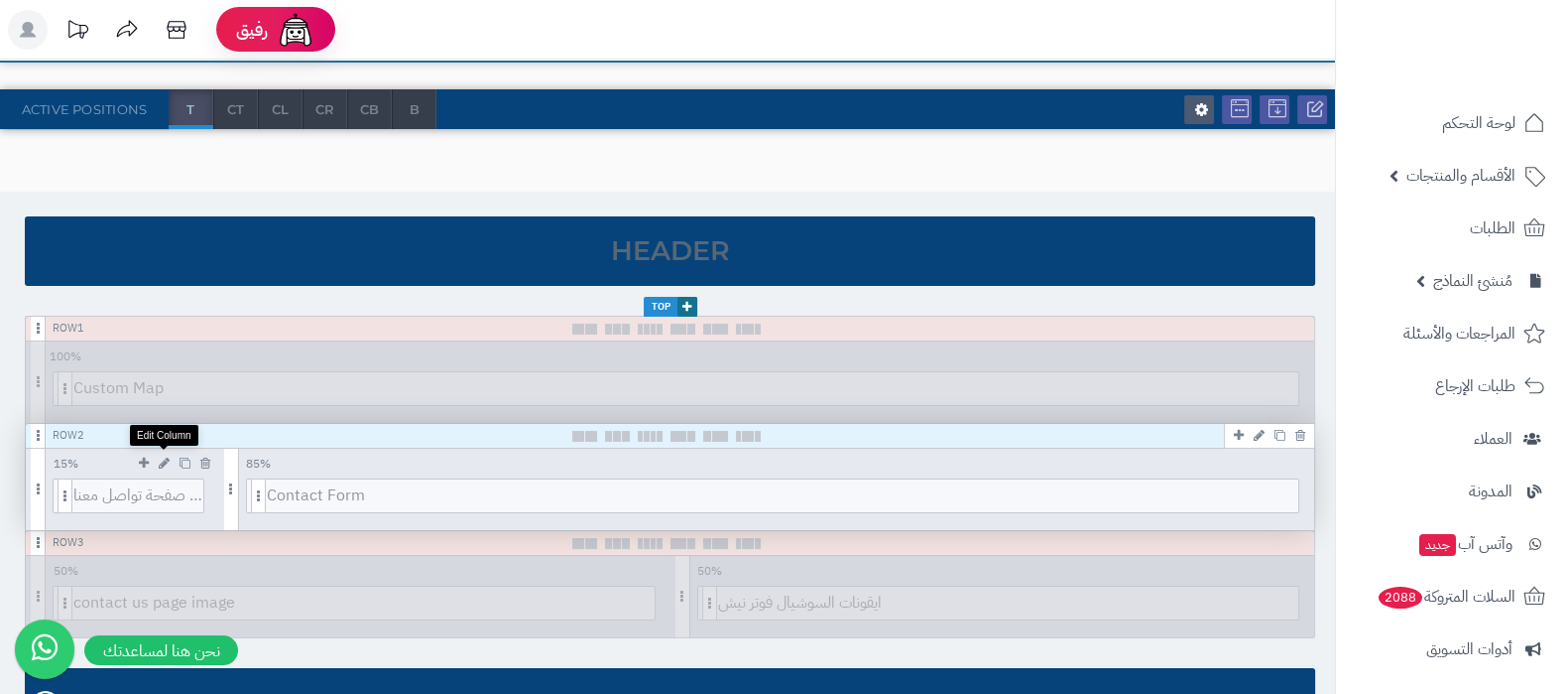
click at [161, 458] on icon at bounding box center [164, 462] width 11 height 13
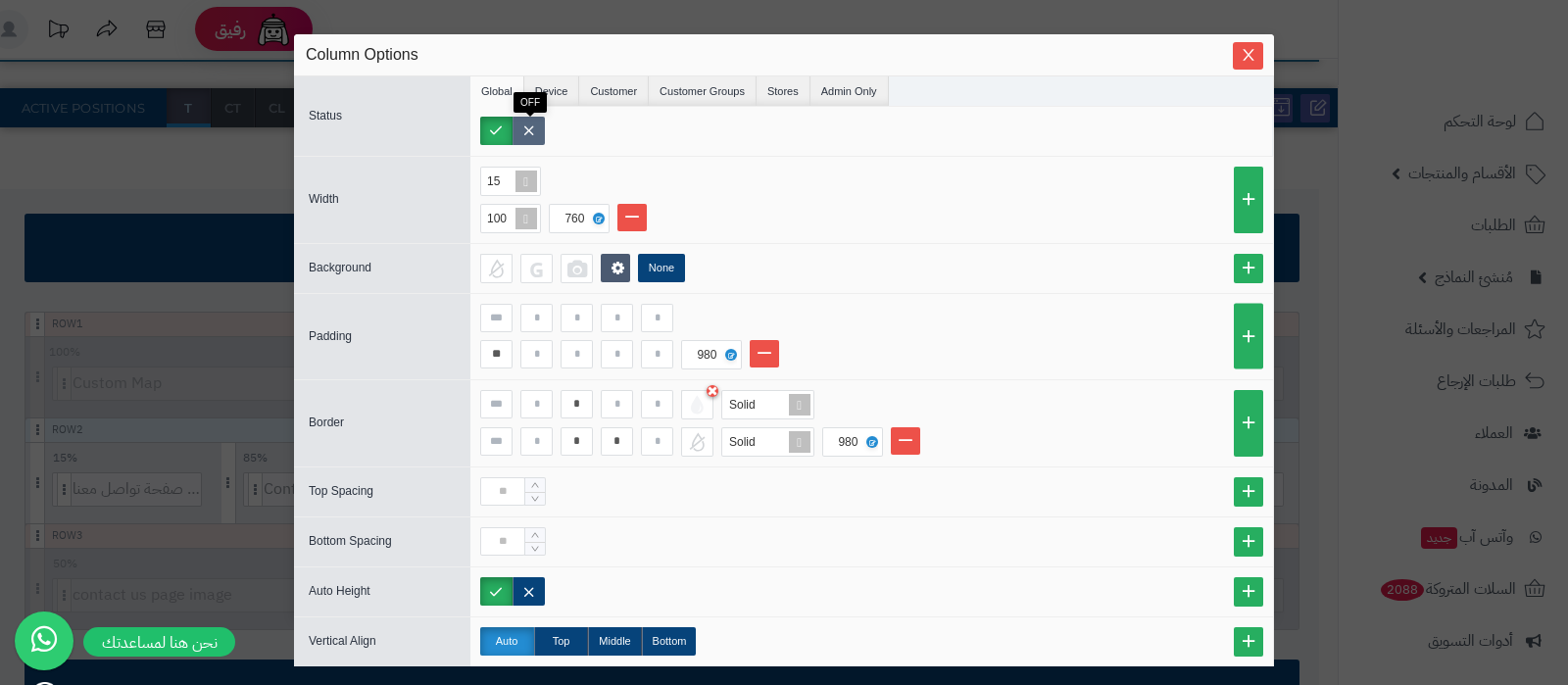
click at [538, 131] on label at bounding box center [529, 130] width 33 height 29
click at [1253, 61] on icon "Close" at bounding box center [1248, 54] width 16 height 16
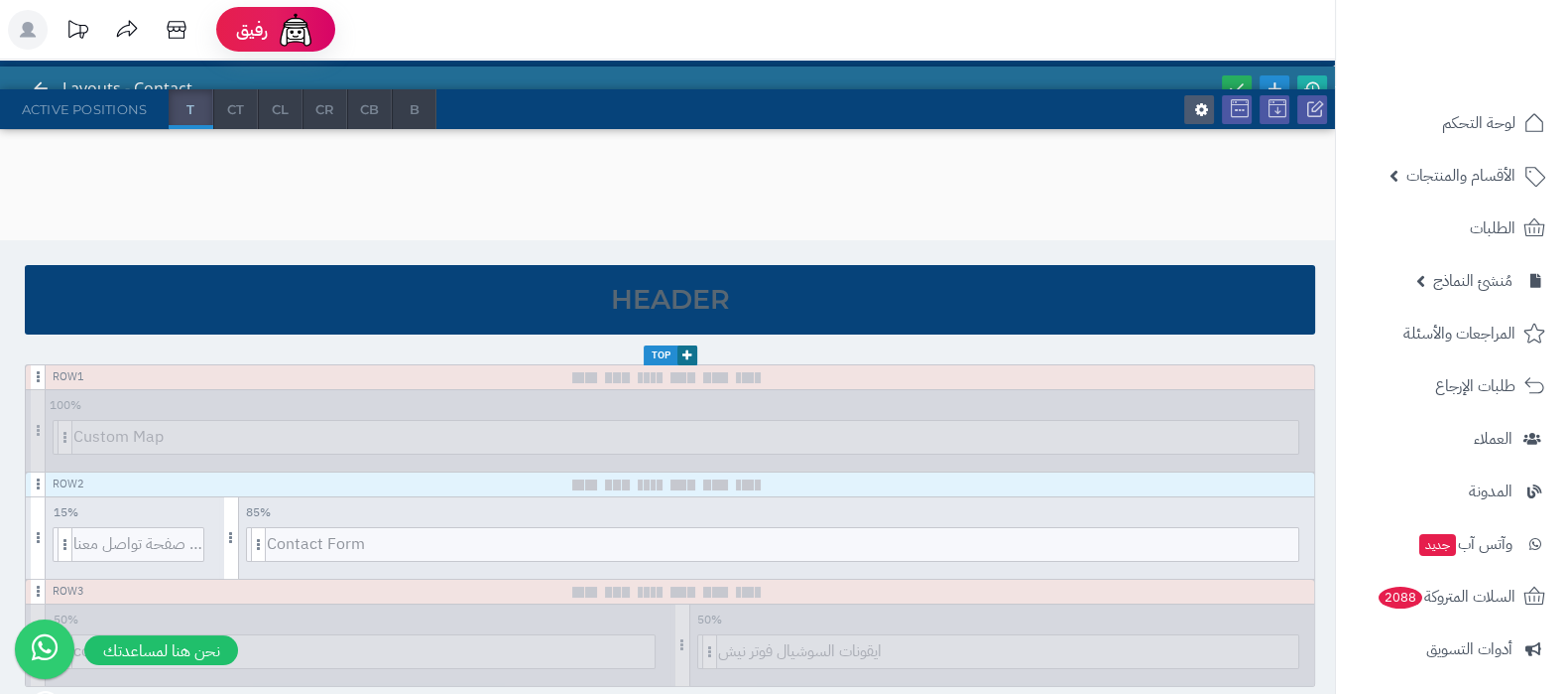
scroll to position [0, 0]
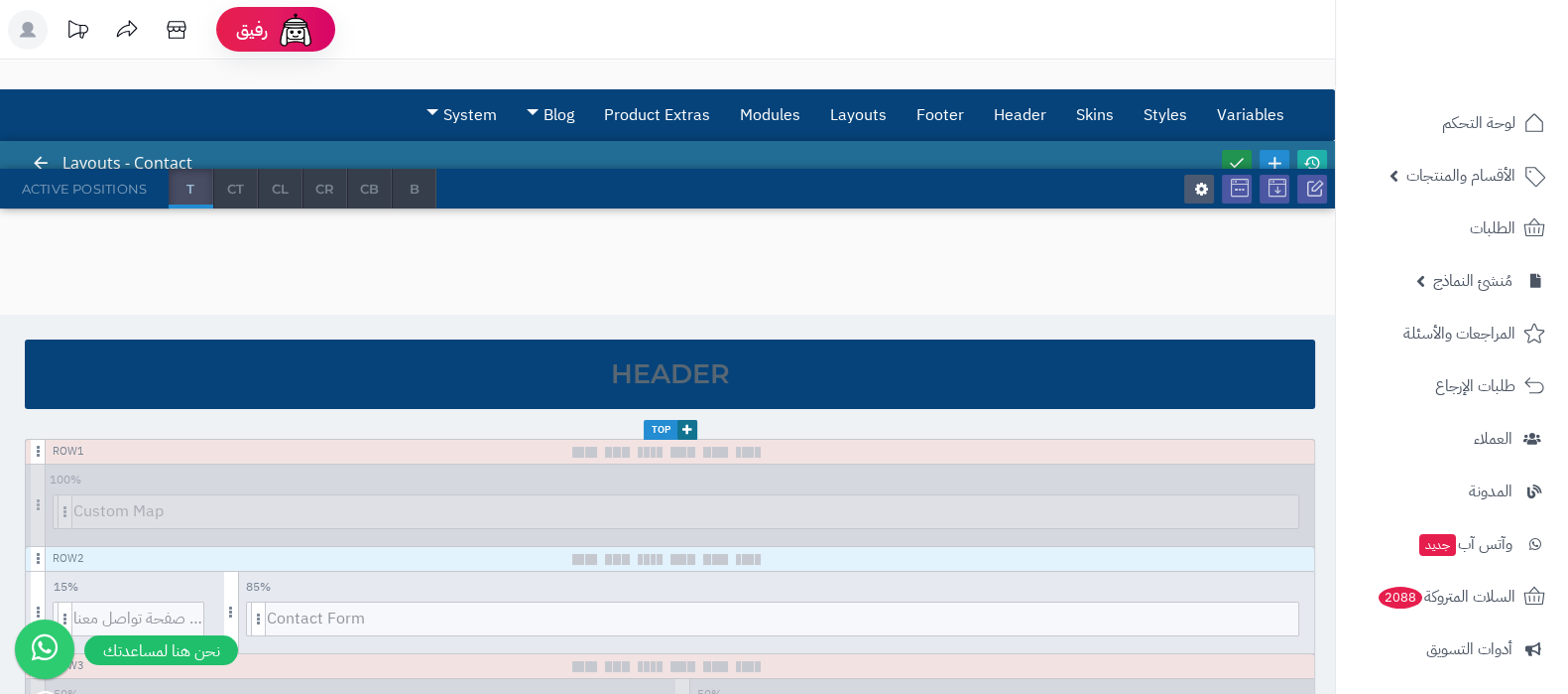
click at [1235, 150] on link at bounding box center [1237, 163] width 30 height 27
click at [1314, 156] on icon at bounding box center [1312, 163] width 18 height 18
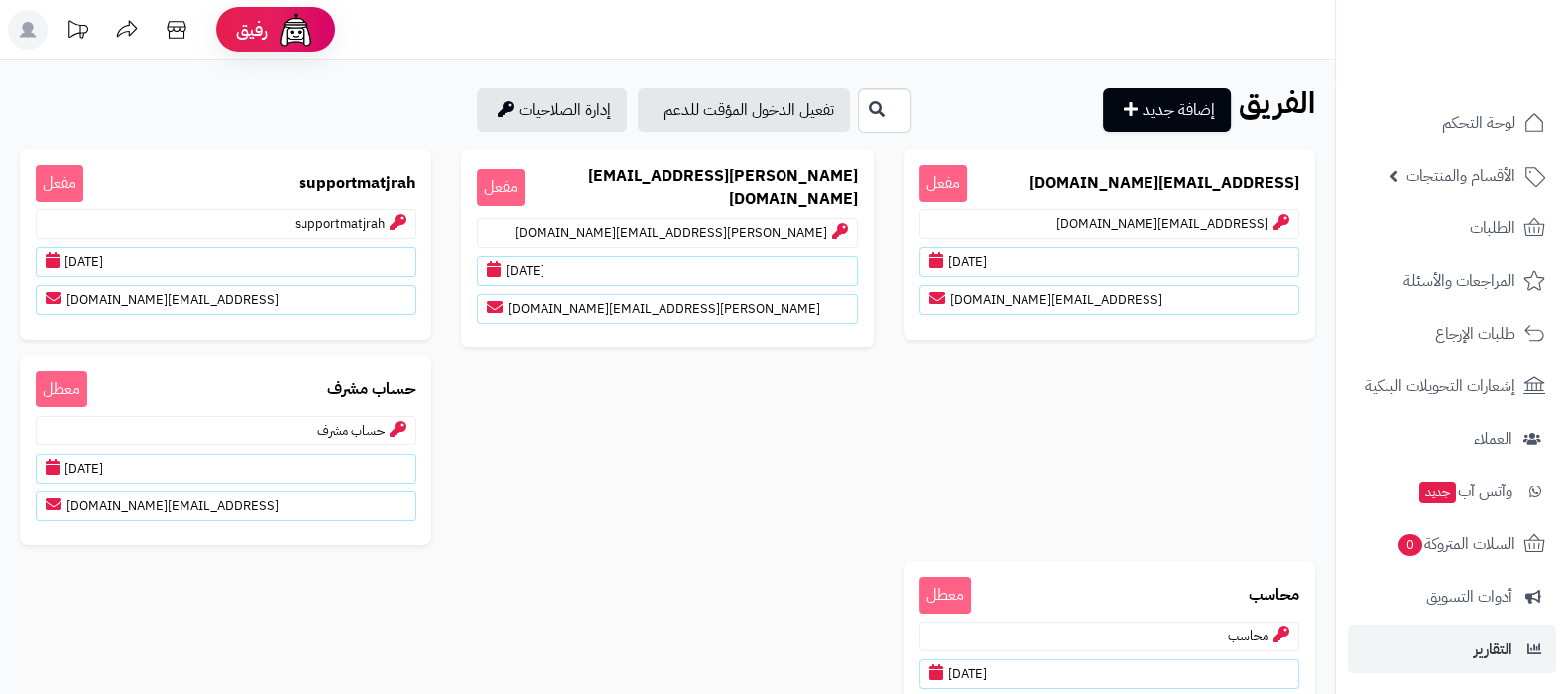
scroll to position [214, 0]
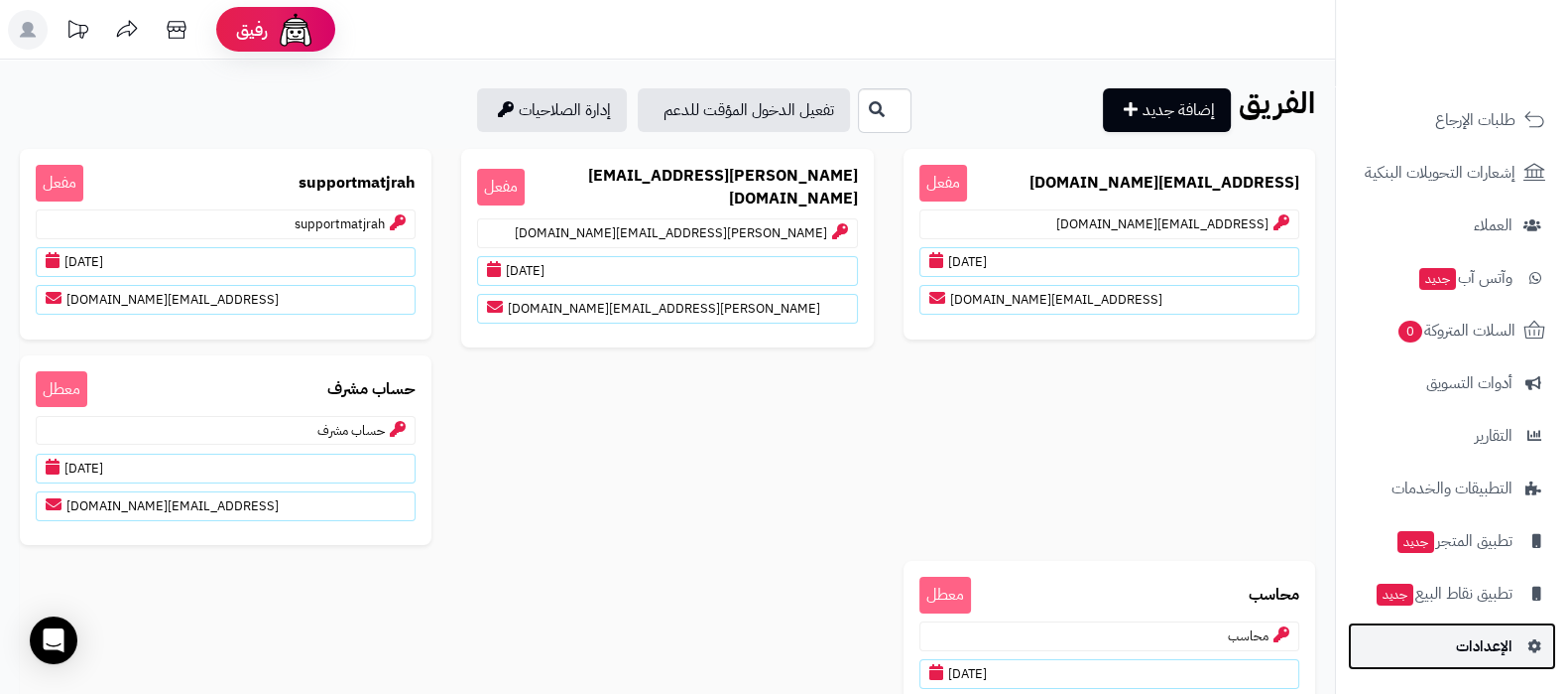
click at [1481, 640] on span "الإعدادات" at bounding box center [1484, 646] width 57 height 28
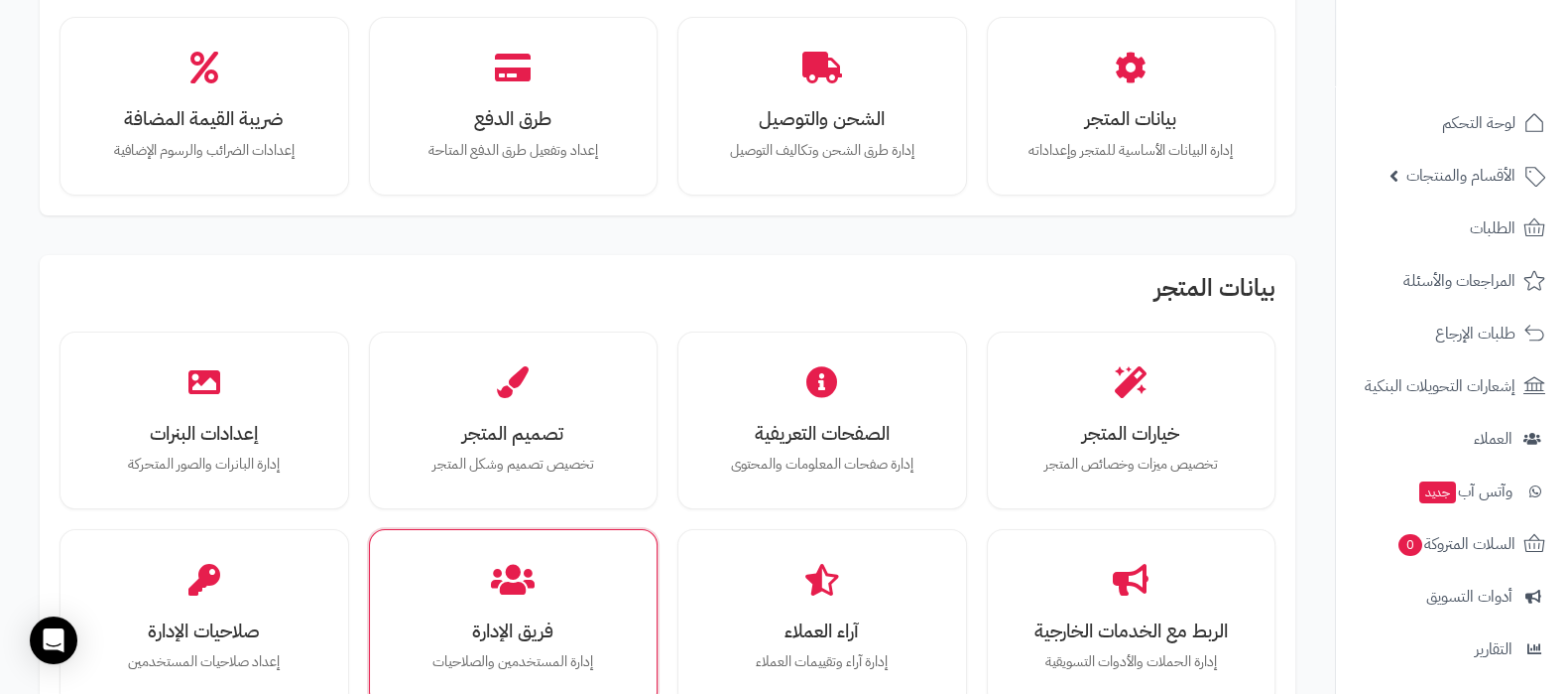
scroll to position [372, 0]
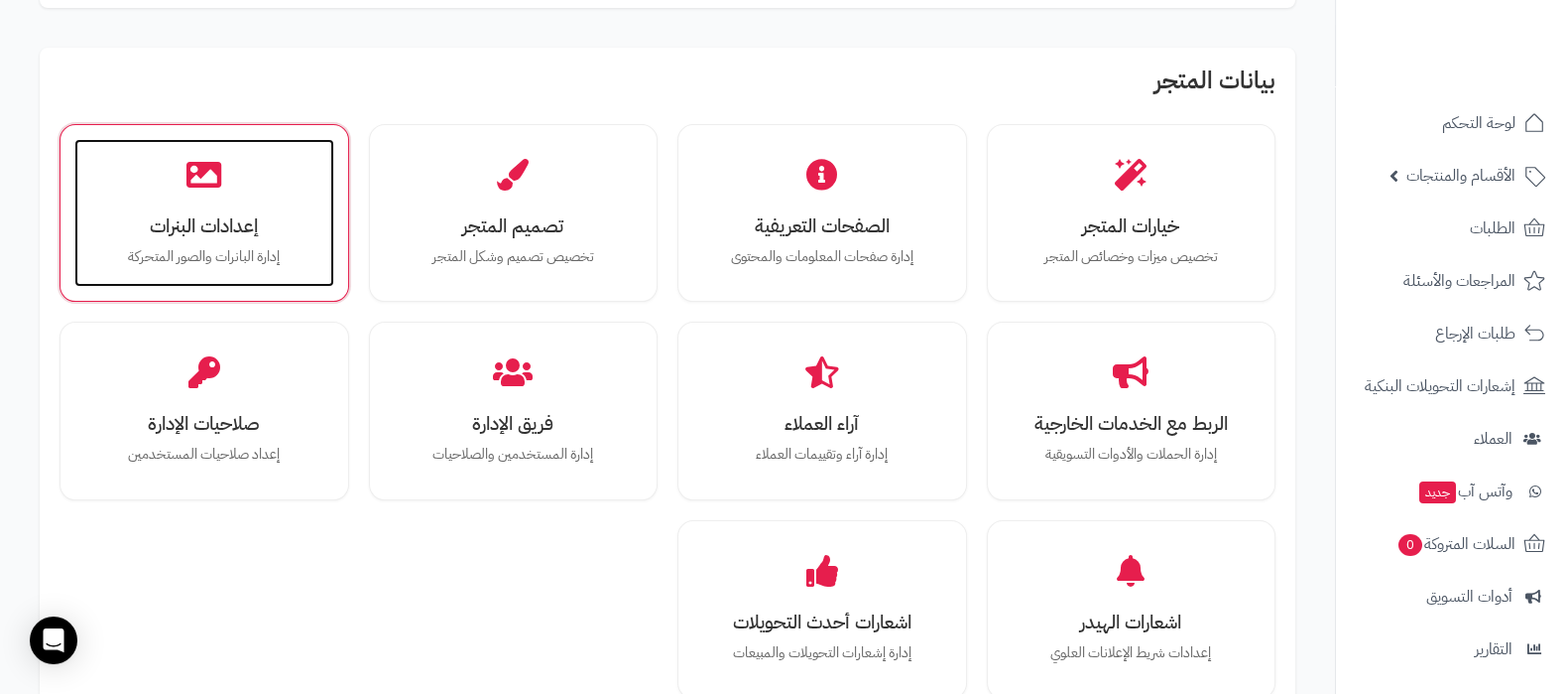
click at [189, 226] on h3 "إعدادات البنرات" at bounding box center [204, 226] width 221 height 21
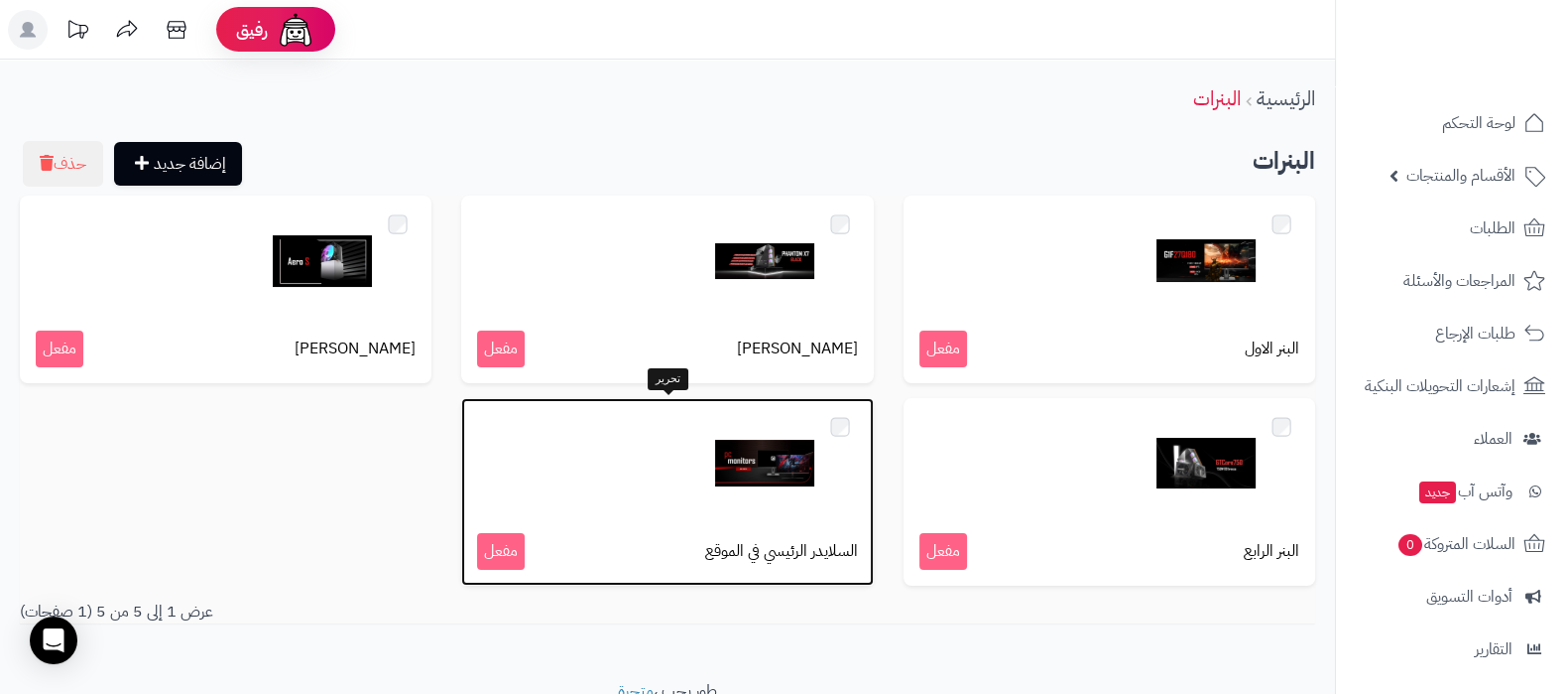
click at [779, 473] on img at bounding box center [764, 462] width 99 height 99
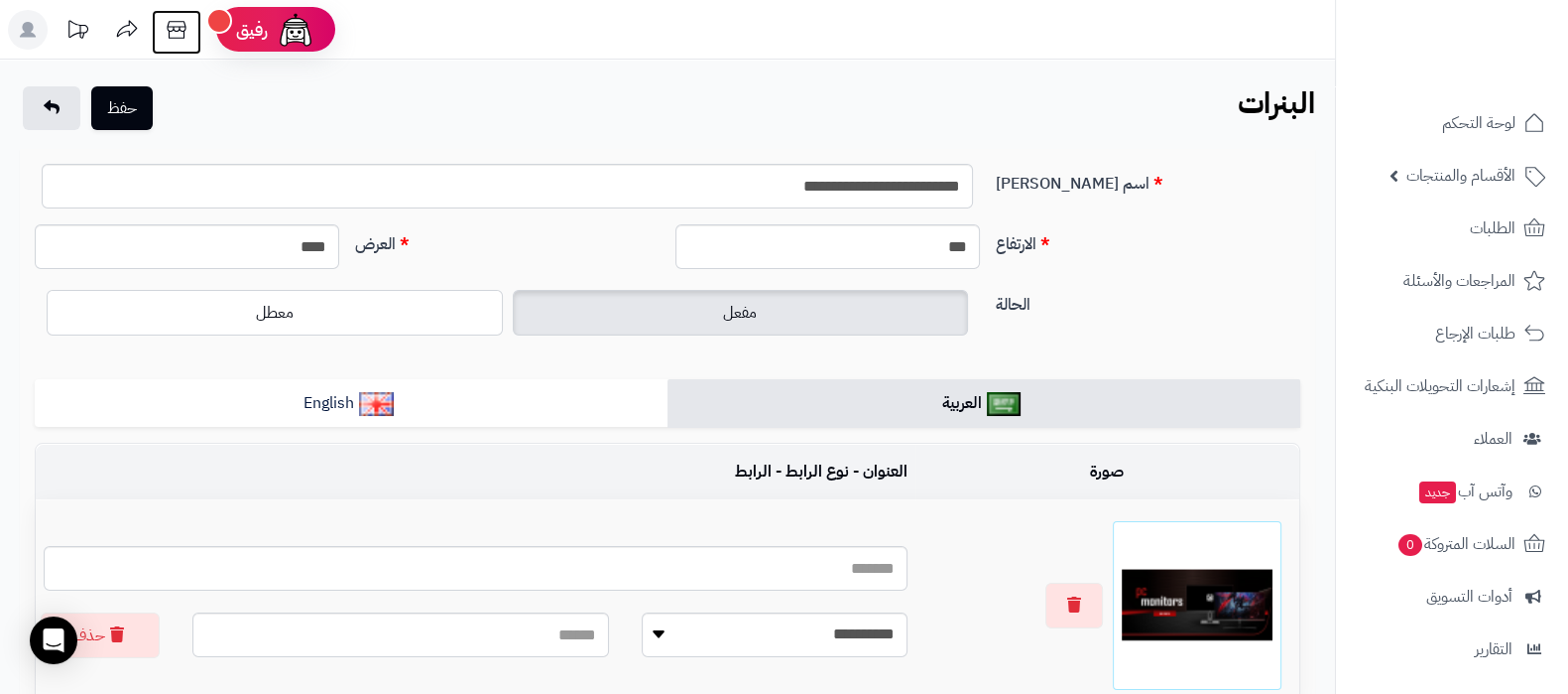
click at [175, 37] on icon at bounding box center [176, 30] width 19 height 18
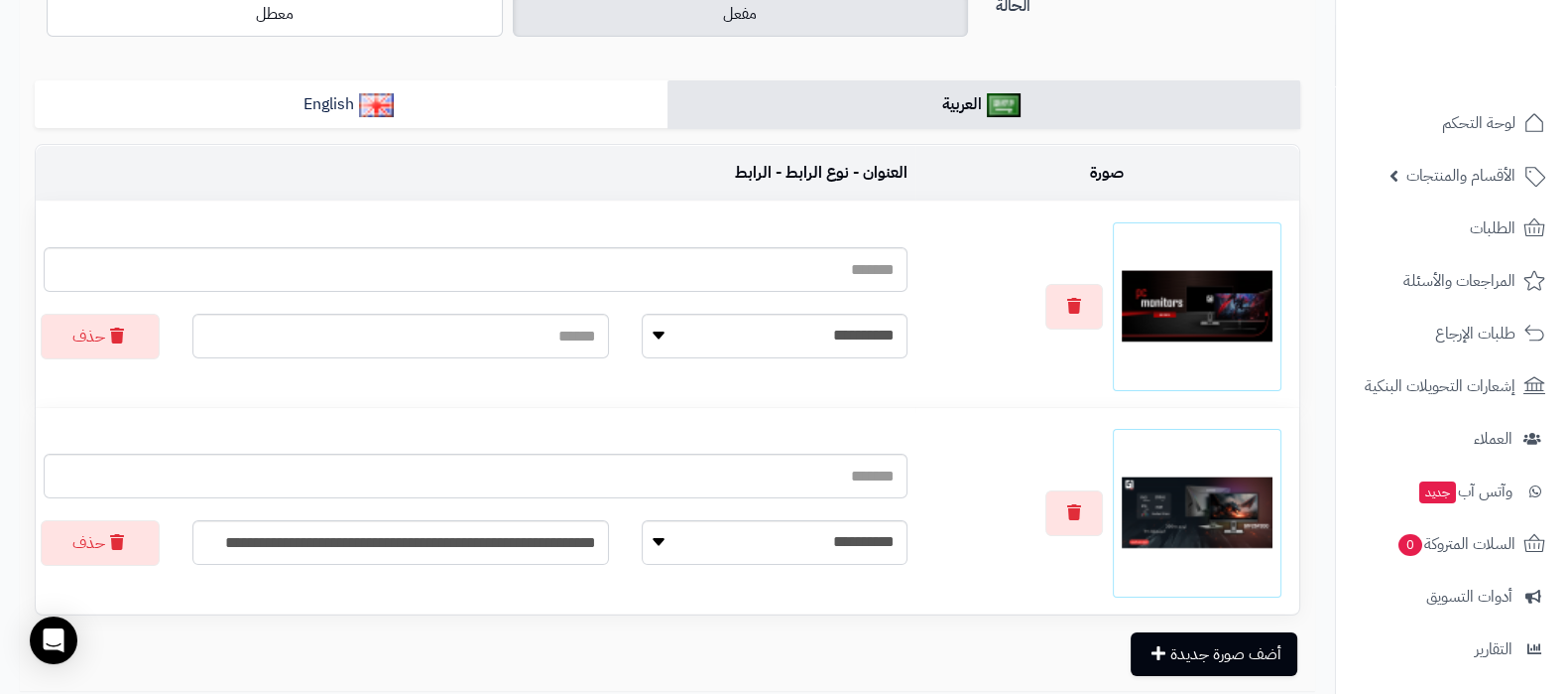
scroll to position [448, 0]
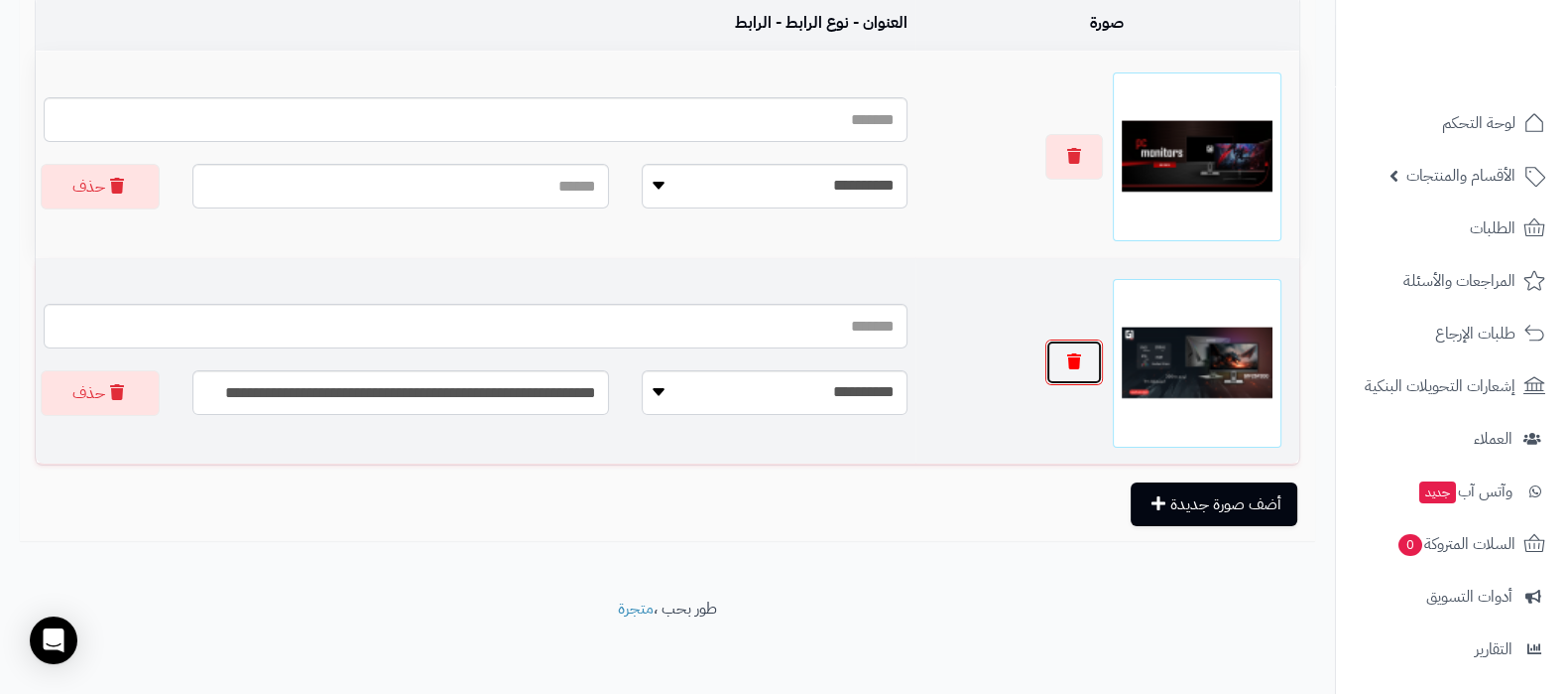
click at [1086, 360] on button "button" at bounding box center [1074, 362] width 58 height 46
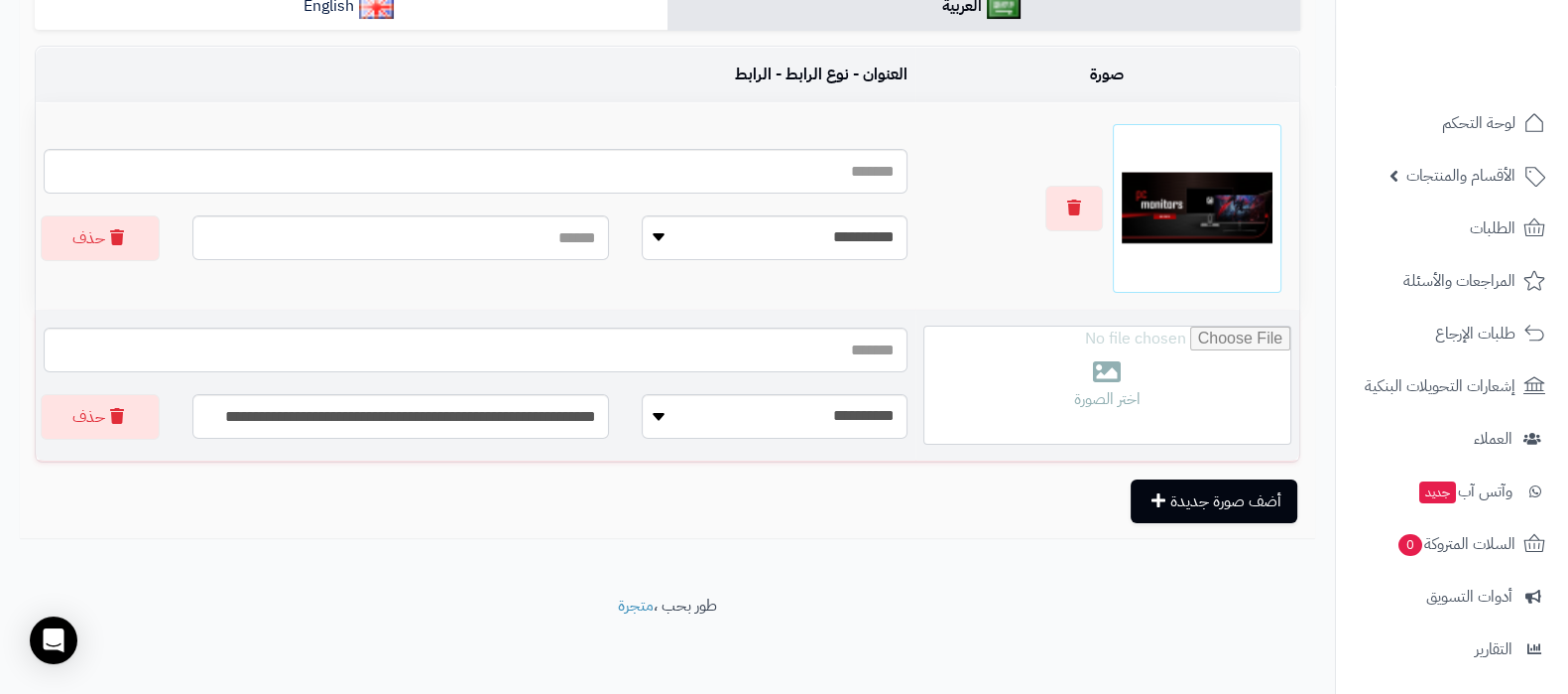
scroll to position [393, 0]
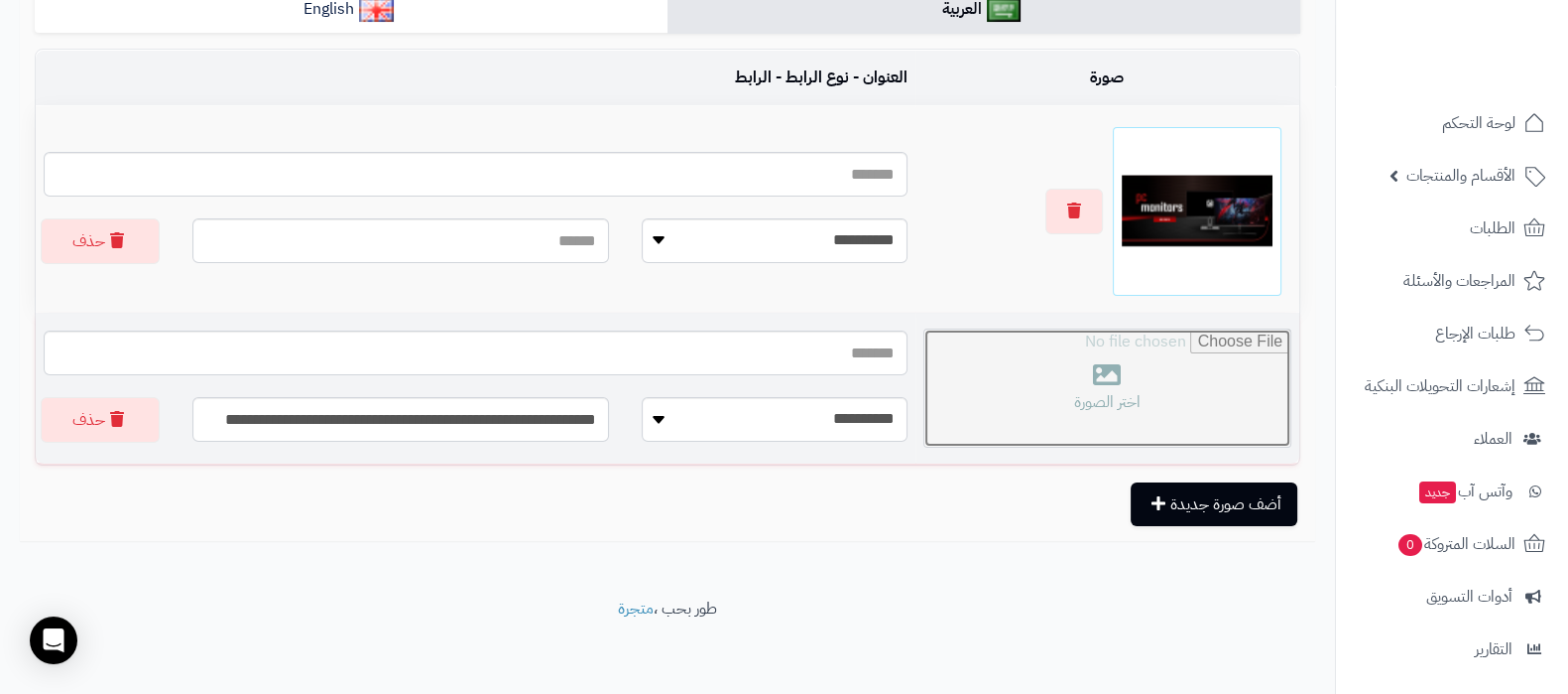
click at [1096, 359] on input "file" at bounding box center [1107, 387] width 366 height 117
type input "**********"
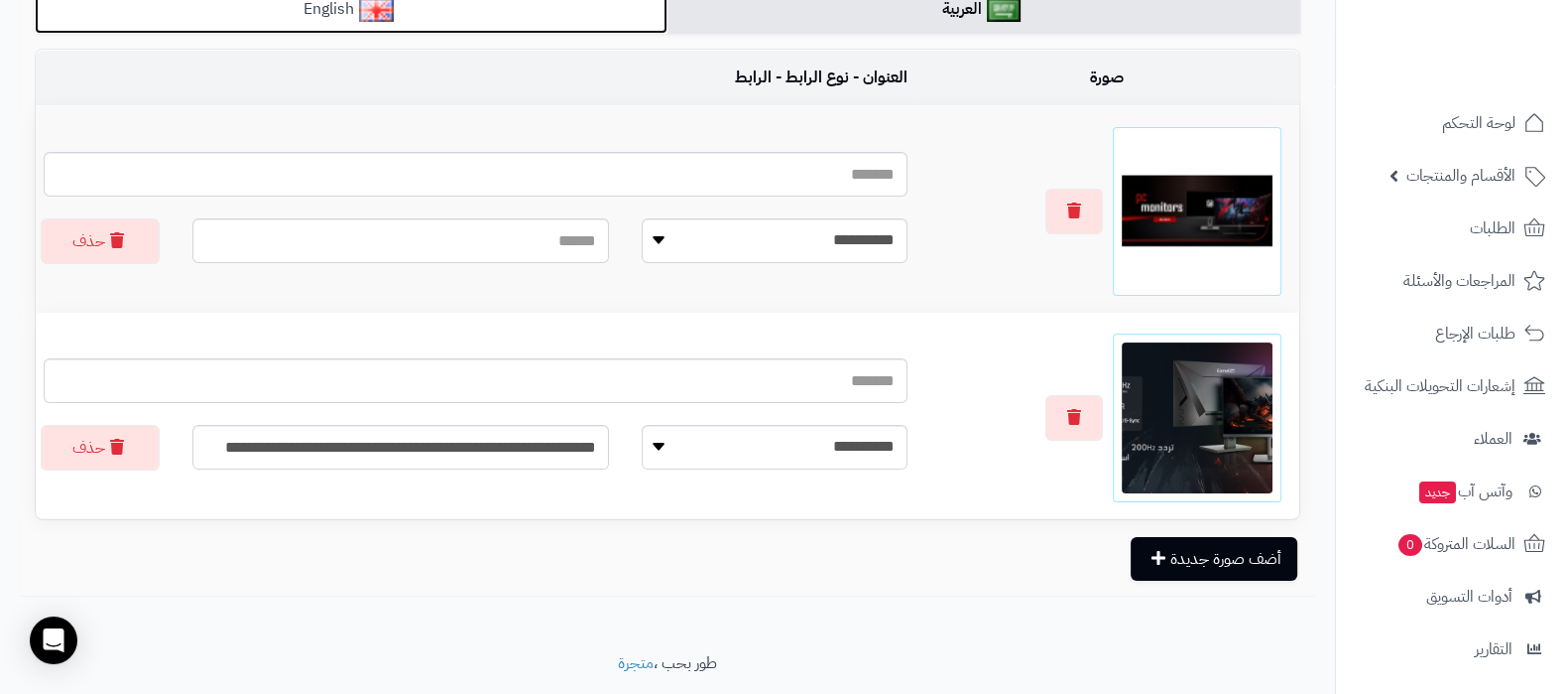
click at [544, 17] on link "English" at bounding box center [351, 9] width 633 height 49
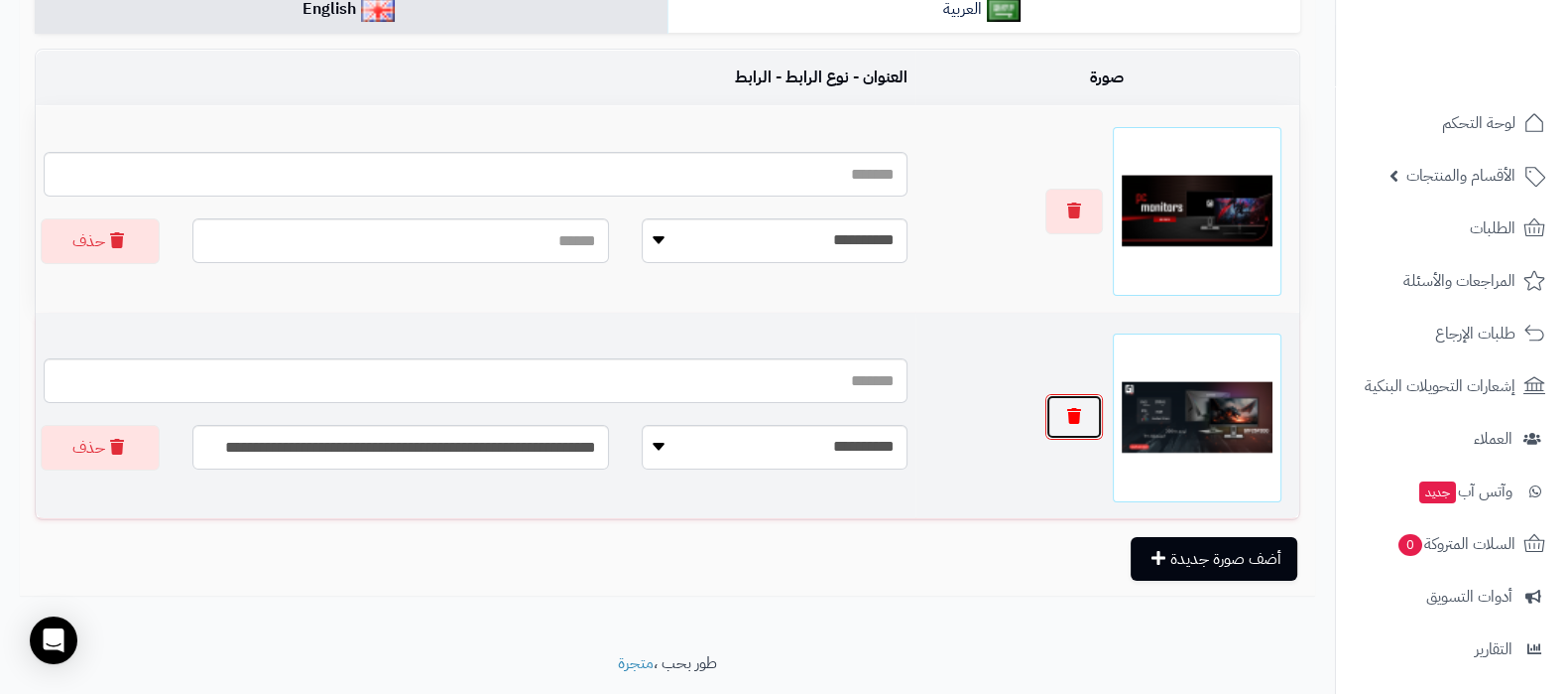
click at [1074, 407] on icon "button" at bounding box center [1074, 415] width 14 height 16
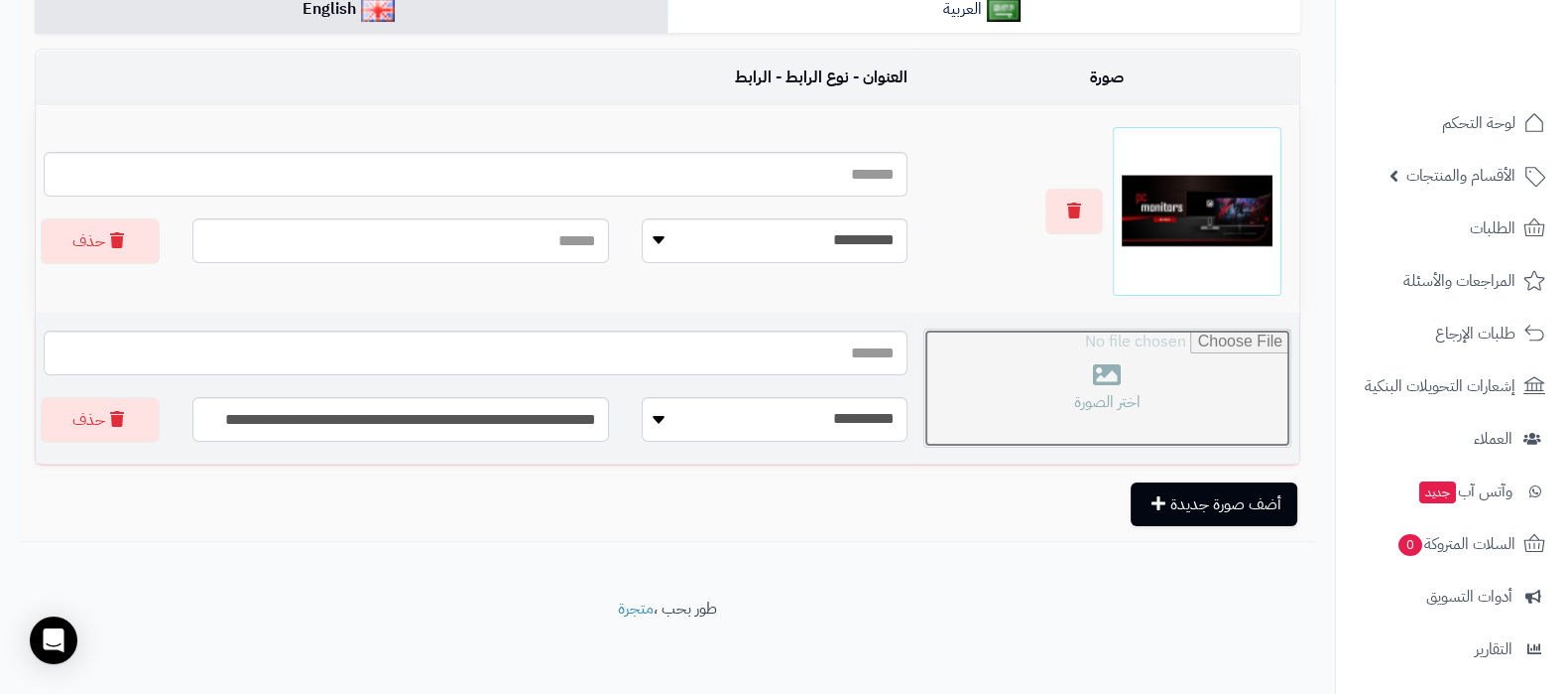
click at [1087, 387] on input "file" at bounding box center [1107, 387] width 366 height 117
type input "**********"
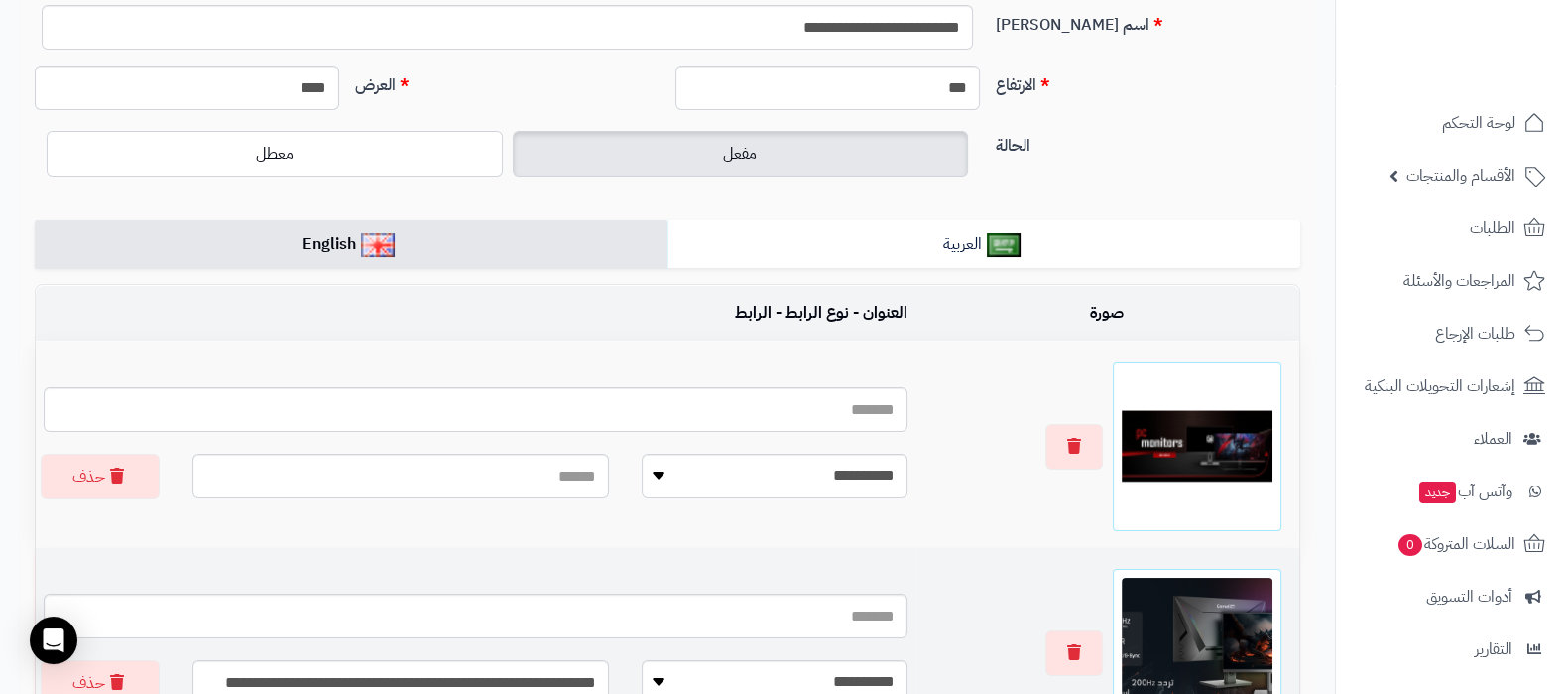
scroll to position [0, 0]
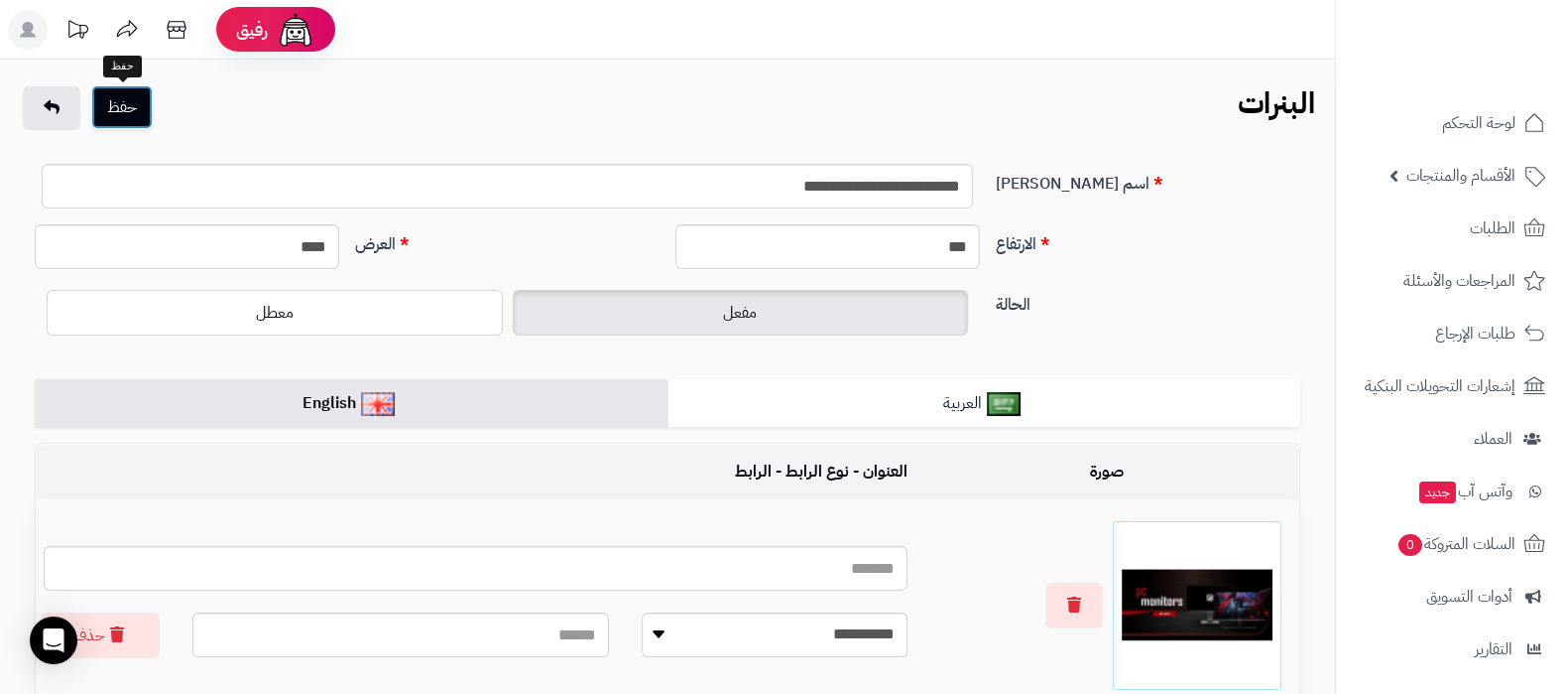
click at [126, 106] on button "حفظ" at bounding box center [122, 107] width 62 height 44
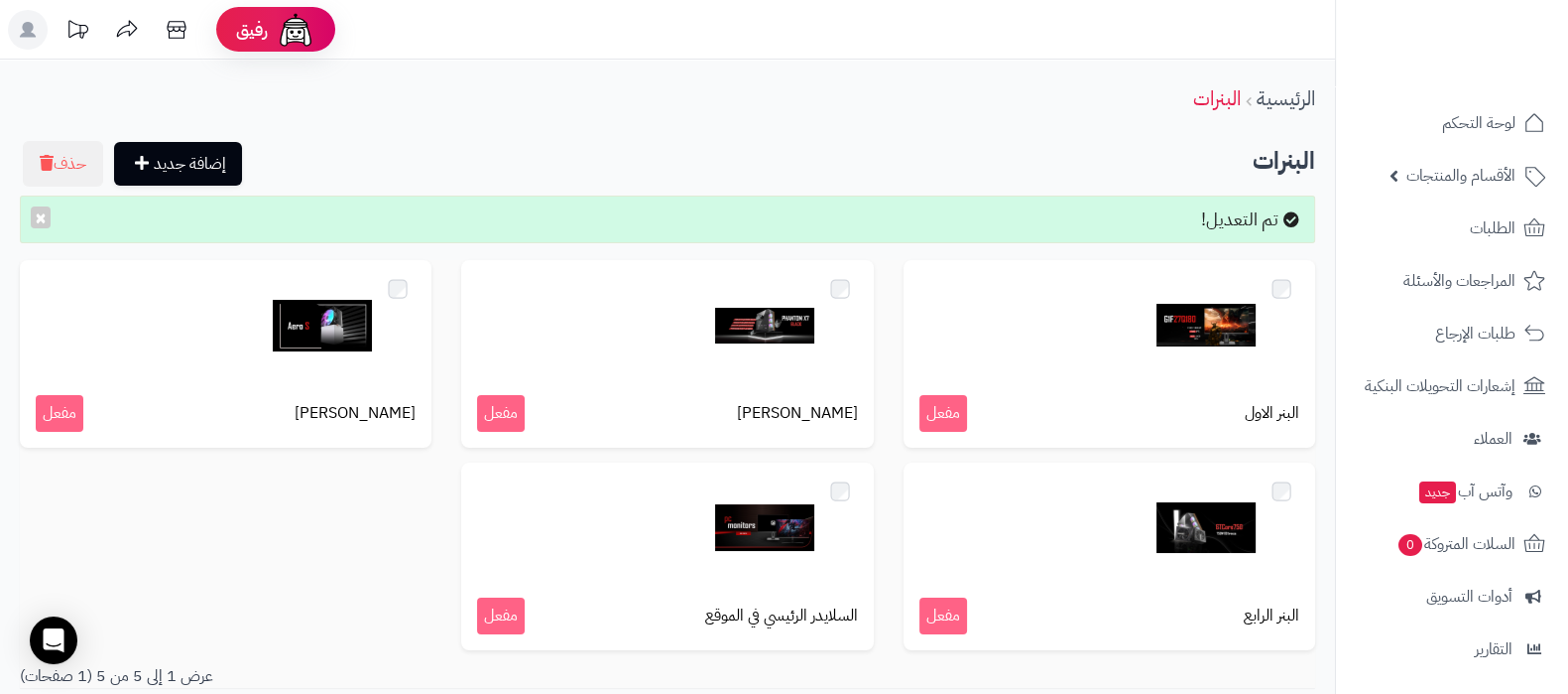
scroll to position [214, 0]
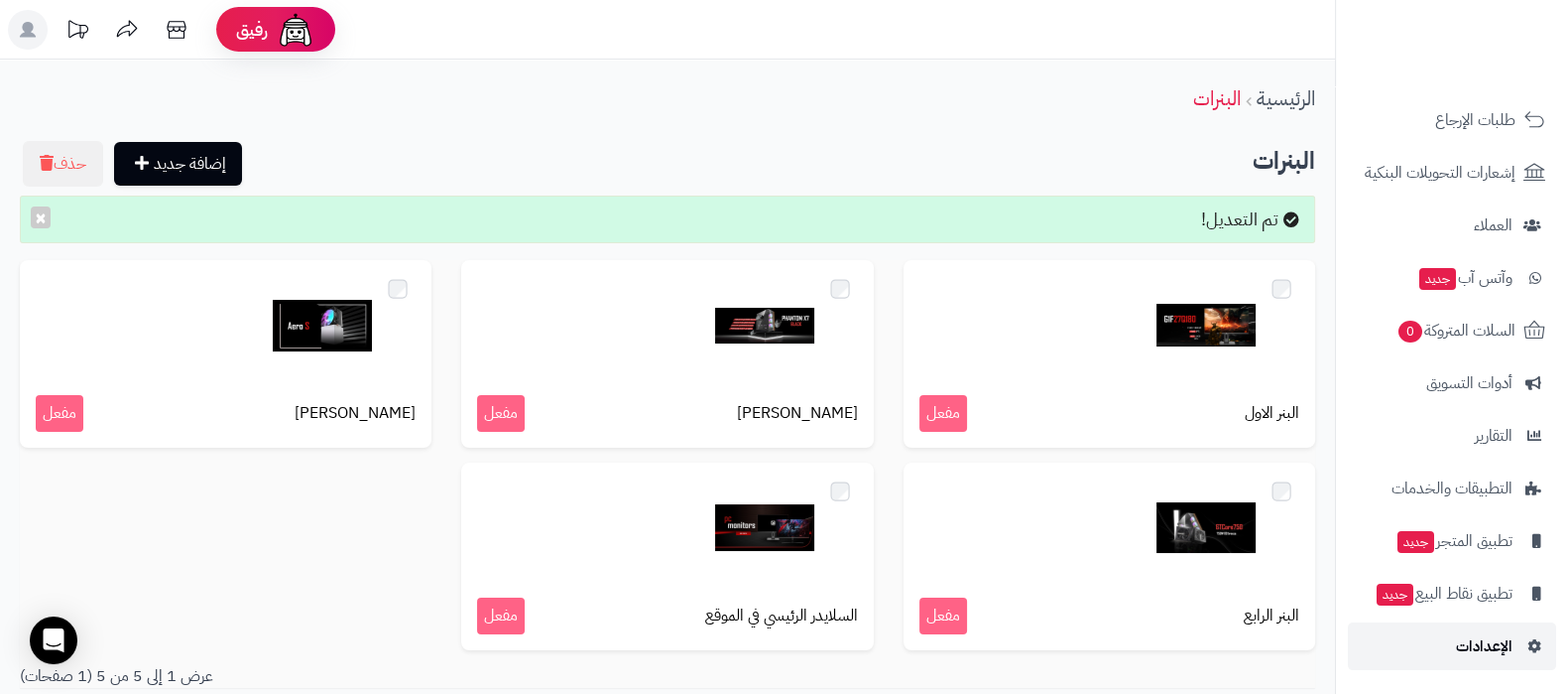
click at [1474, 642] on span "الإعدادات" at bounding box center [1484, 646] width 57 height 28
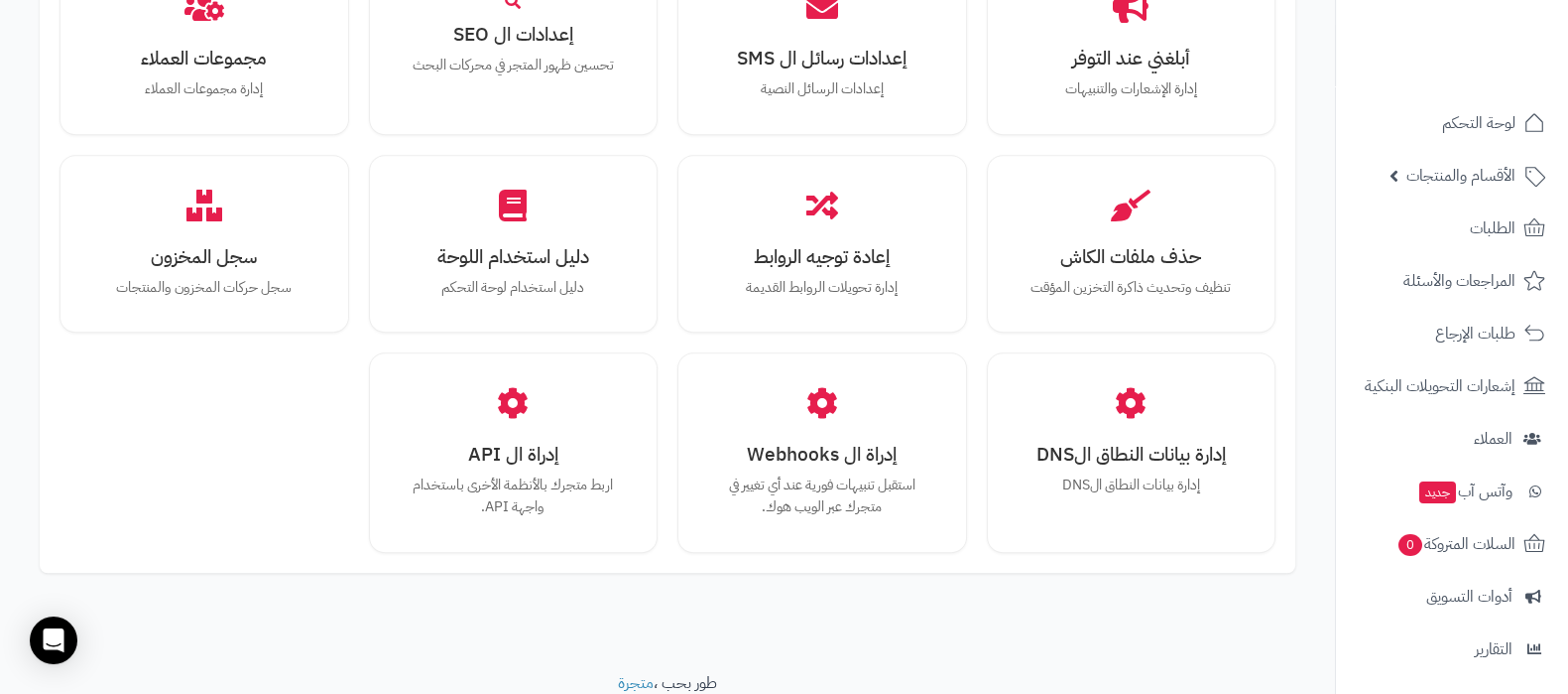
scroll to position [1834, 0]
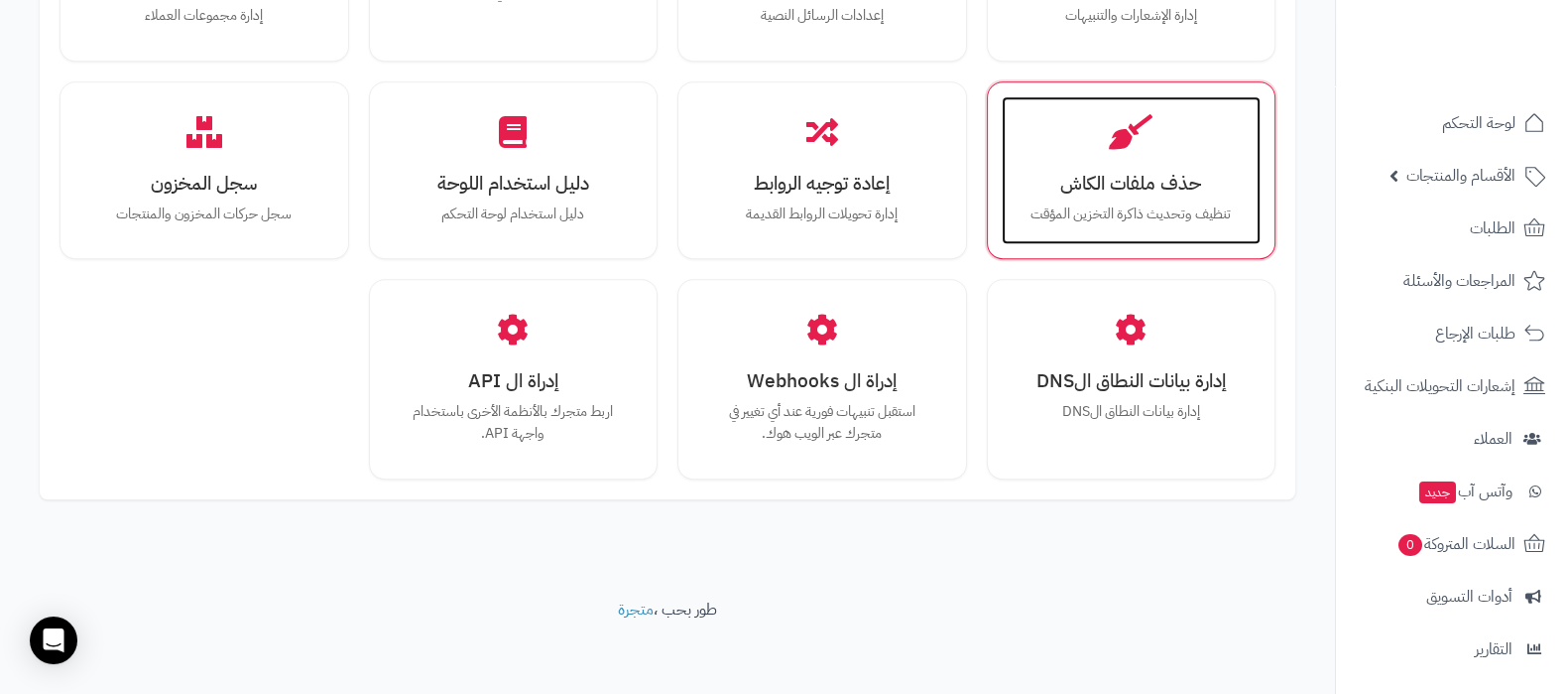
click at [1134, 196] on div "حذف ملفات الكاش تنظيف وتحديث ذاكرة التخزين المؤقت" at bounding box center [1132, 170] width 260 height 149
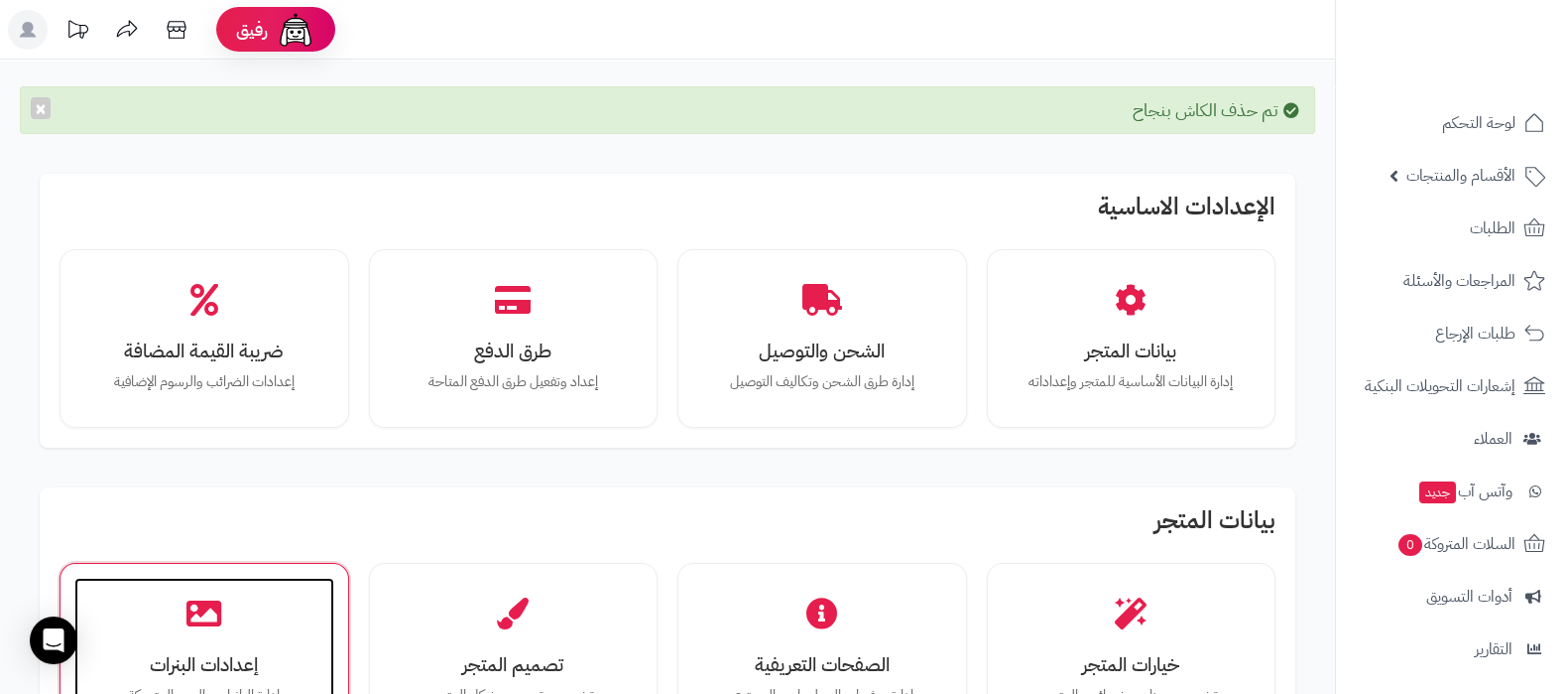
click at [223, 602] on div "إعدادات البنرات إدارة البانرات والصور المتحركة" at bounding box center [205, 651] width 260 height 149
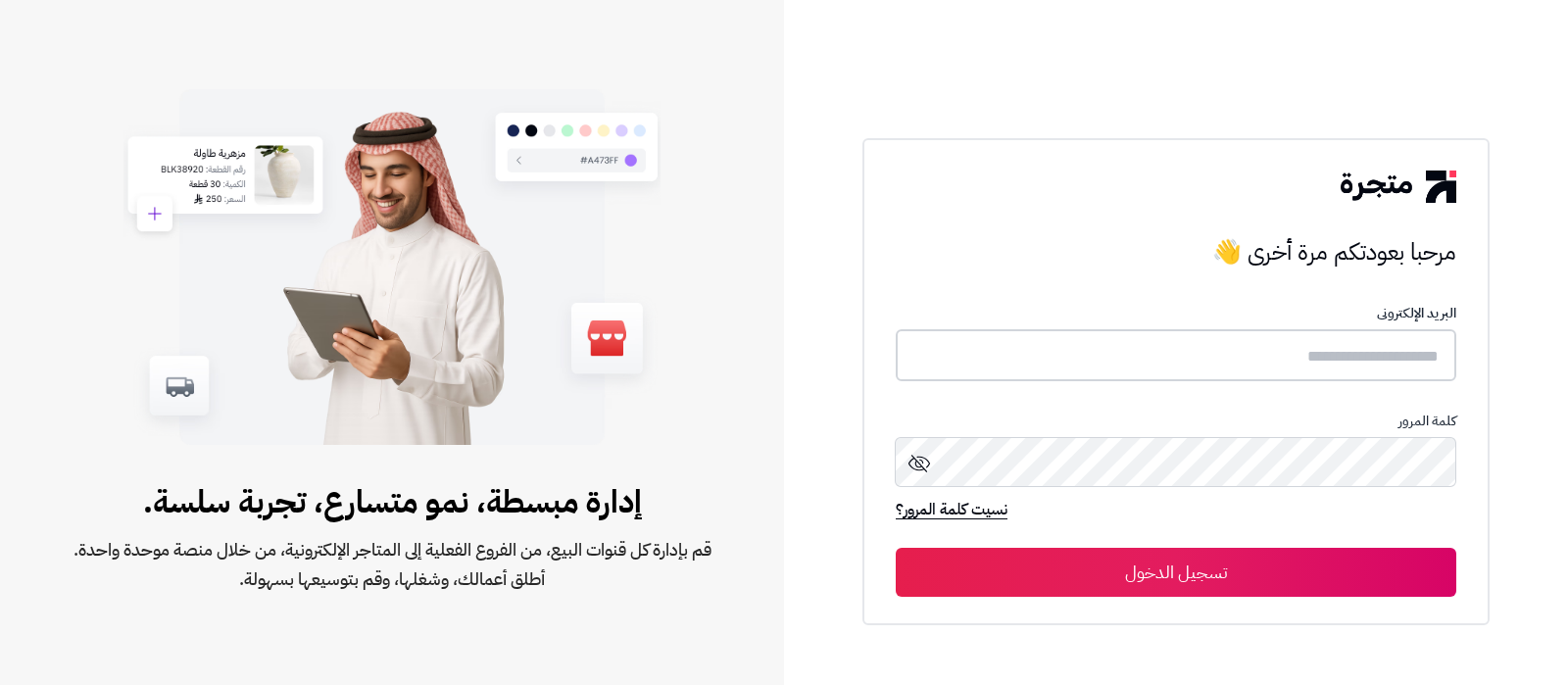
type input "**********"
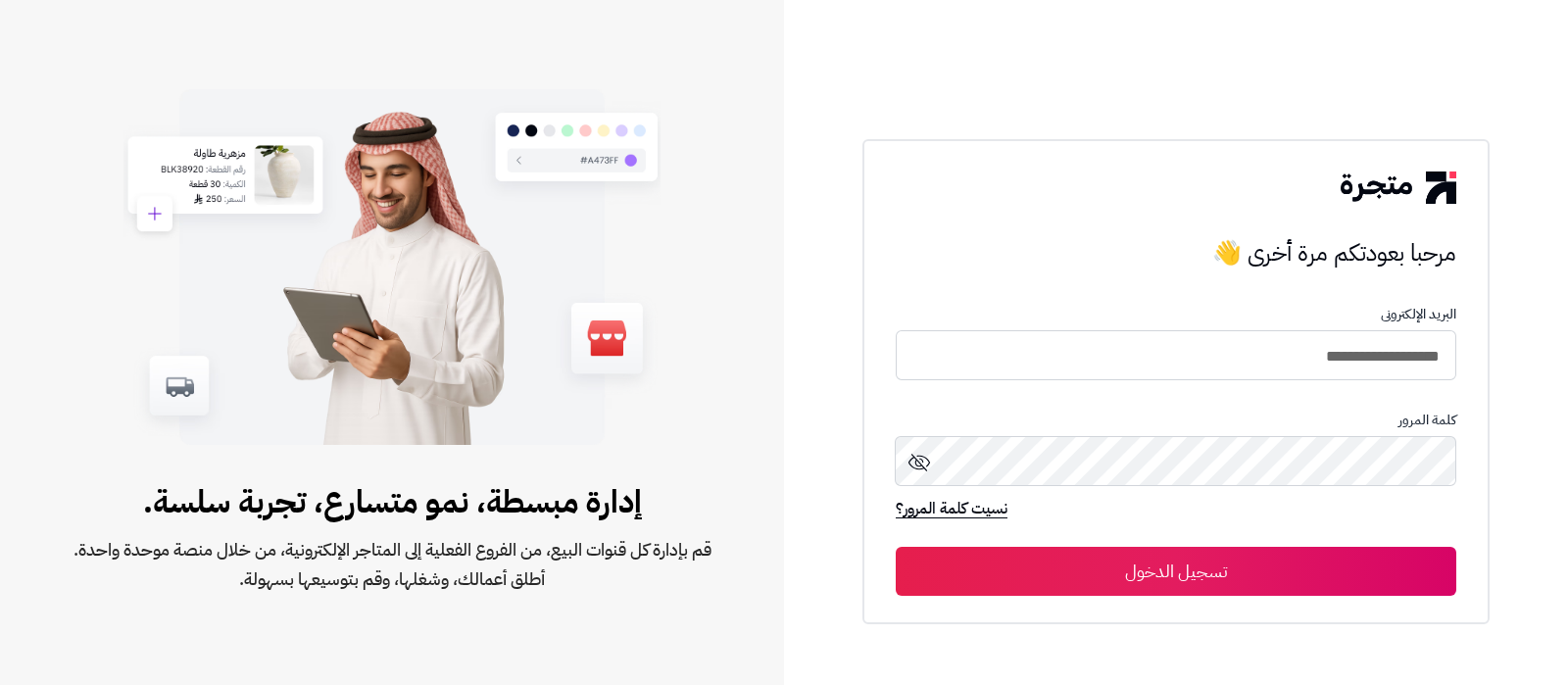
click at [1256, 562] on button "تسجيل الدخول" at bounding box center [1176, 571] width 560 height 49
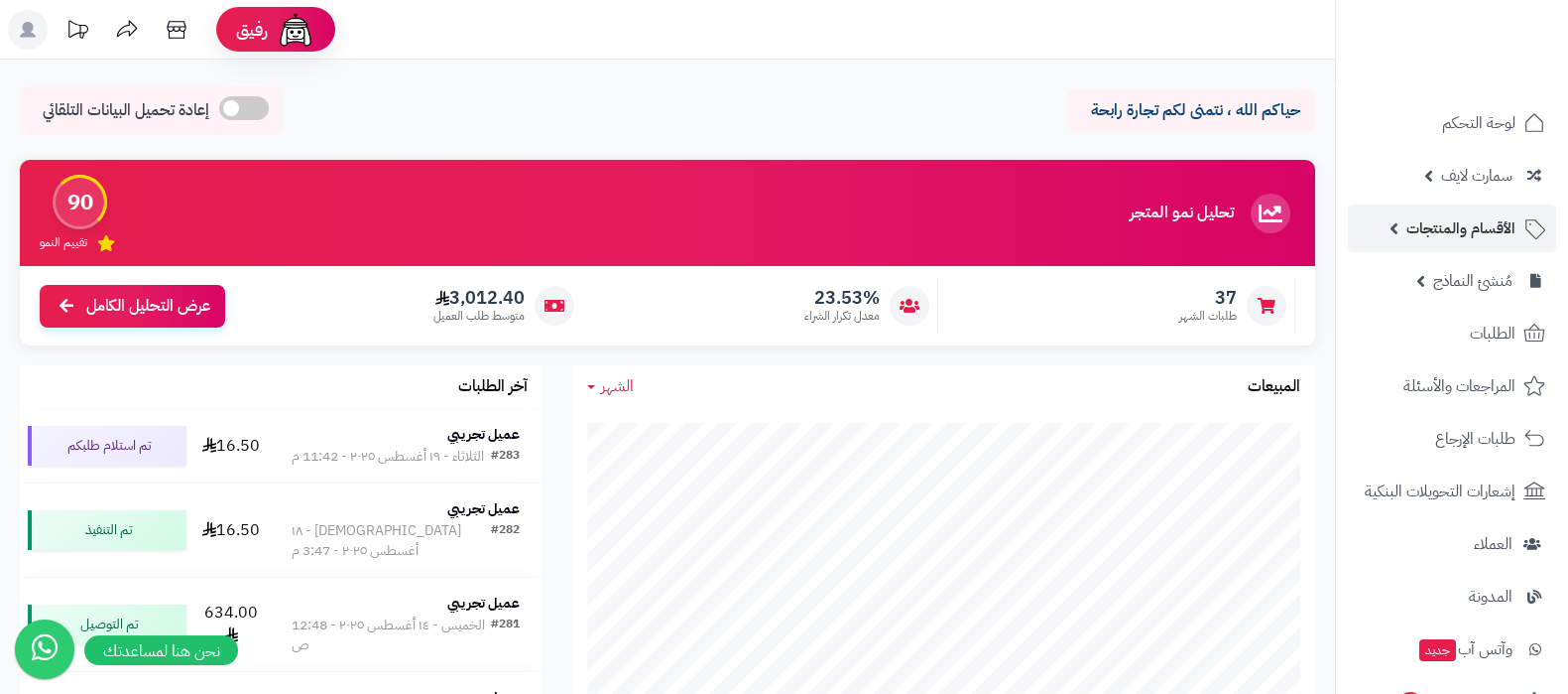
click at [1432, 225] on span "الأقسام والمنتجات" at bounding box center [1460, 229] width 109 height 28
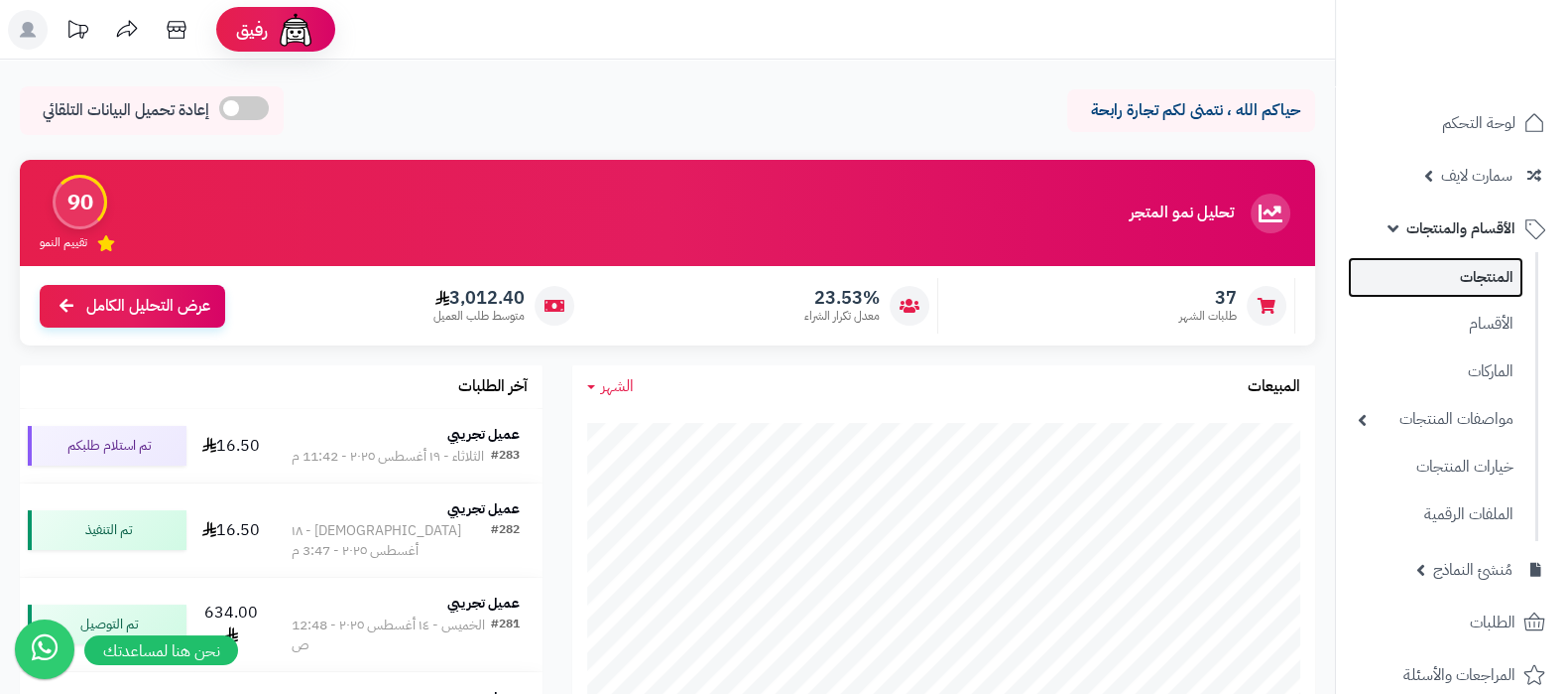
click at [1432, 267] on link "المنتجات" at bounding box center [1435, 277] width 176 height 41
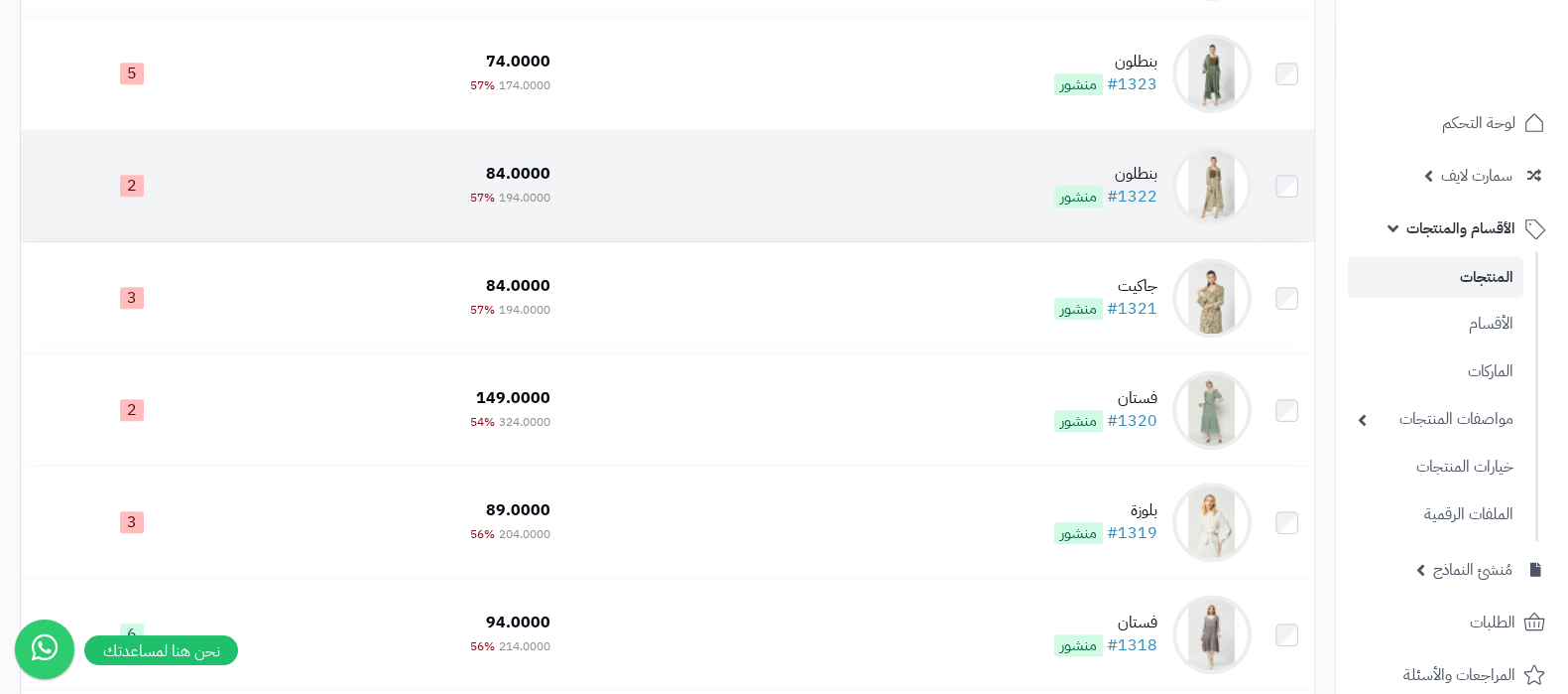
scroll to position [1240, 0]
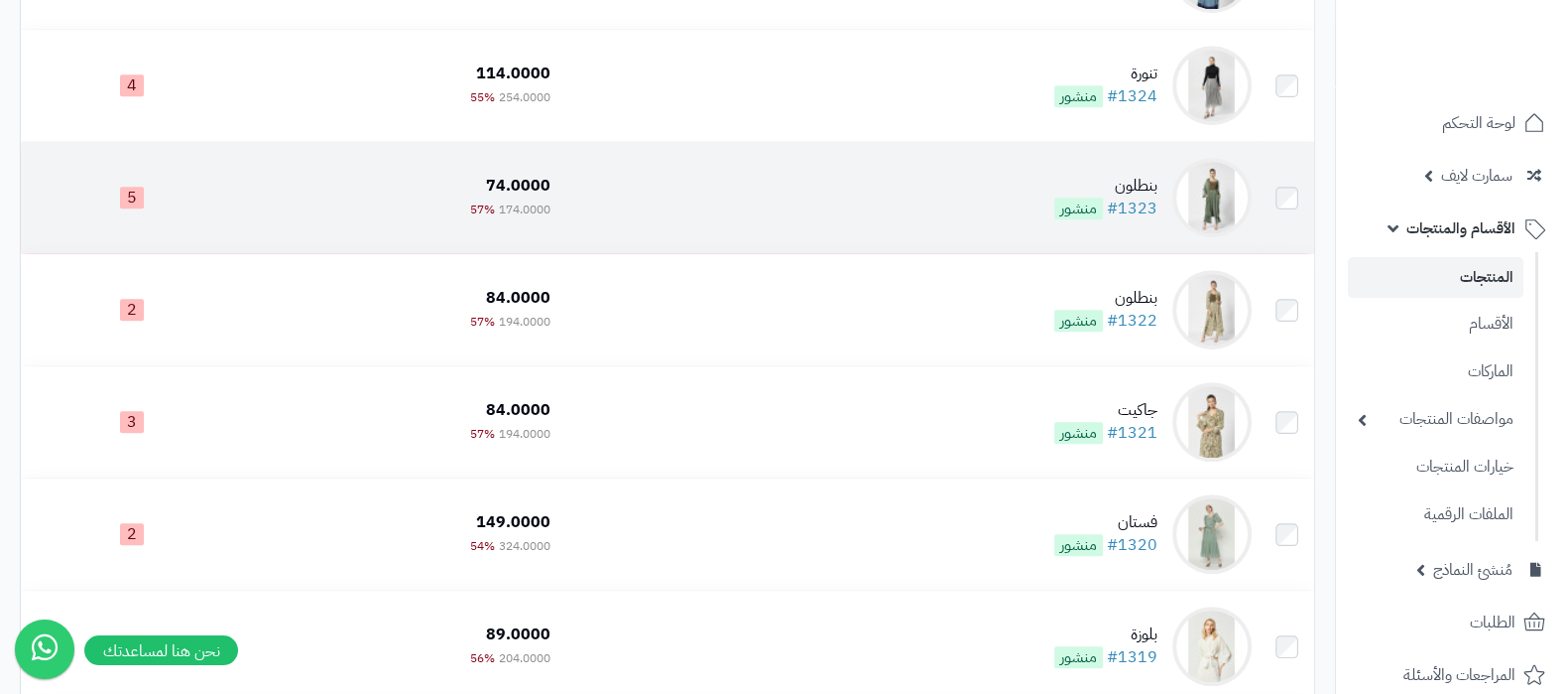
click at [1137, 175] on div "بنطلون" at bounding box center [1105, 186] width 103 height 23
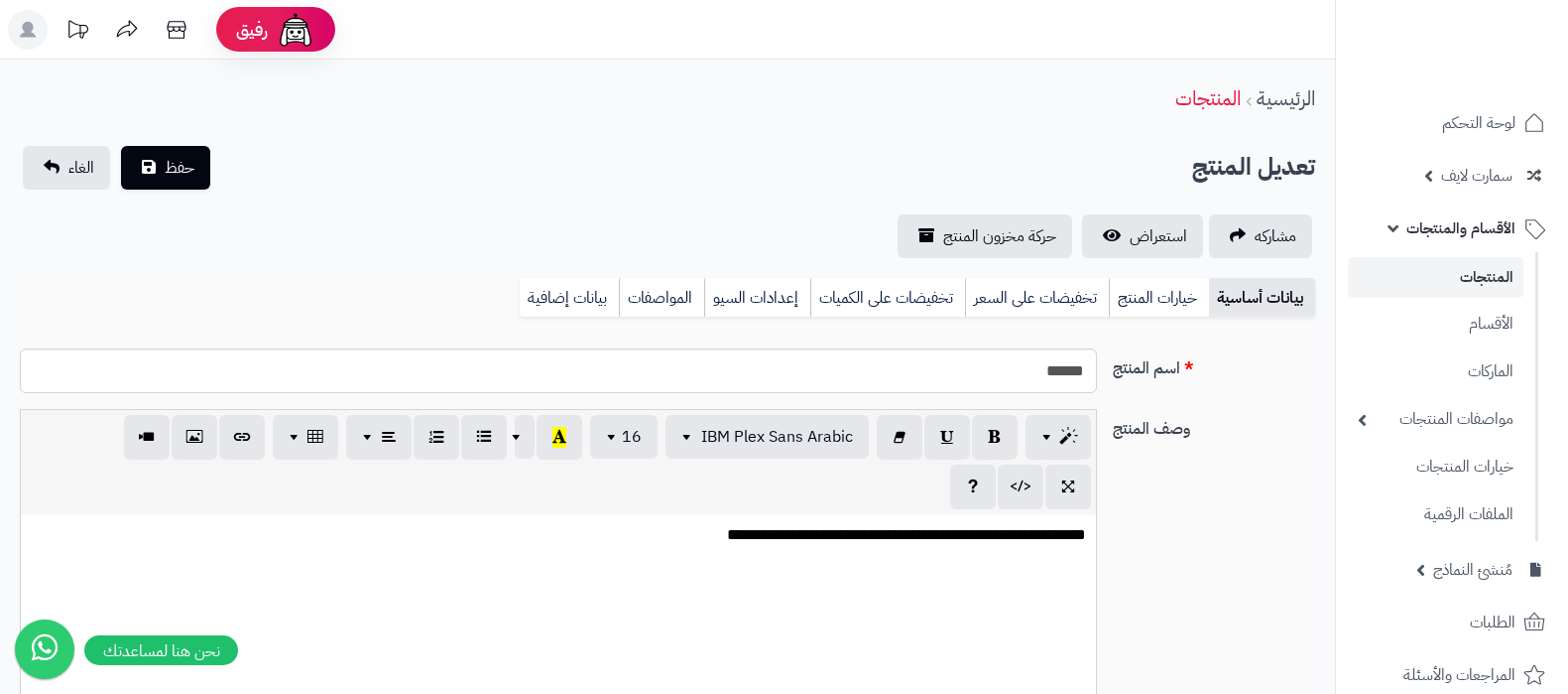
select select
click at [1135, 301] on link "خيارات المنتج" at bounding box center [1159, 298] width 100 height 40
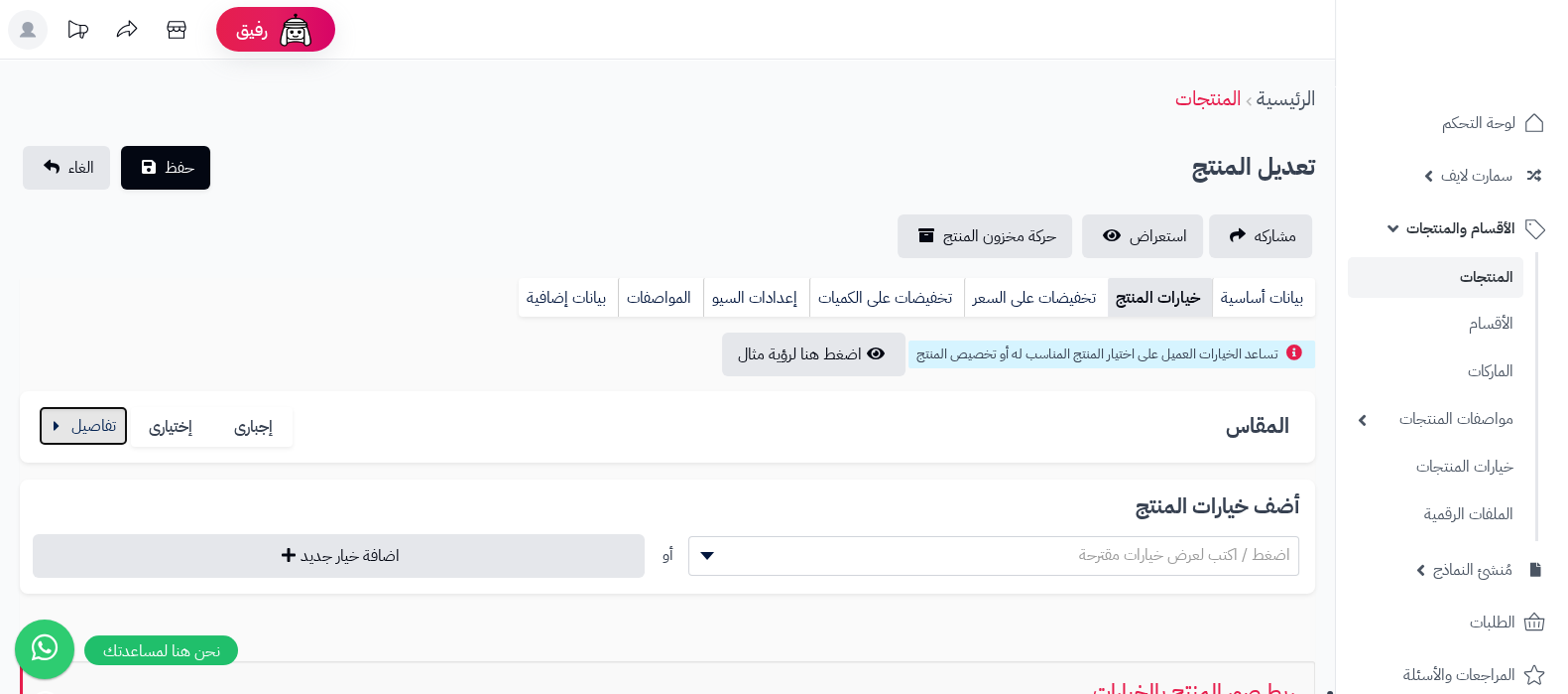
click at [99, 440] on button "button" at bounding box center [83, 425] width 89 height 40
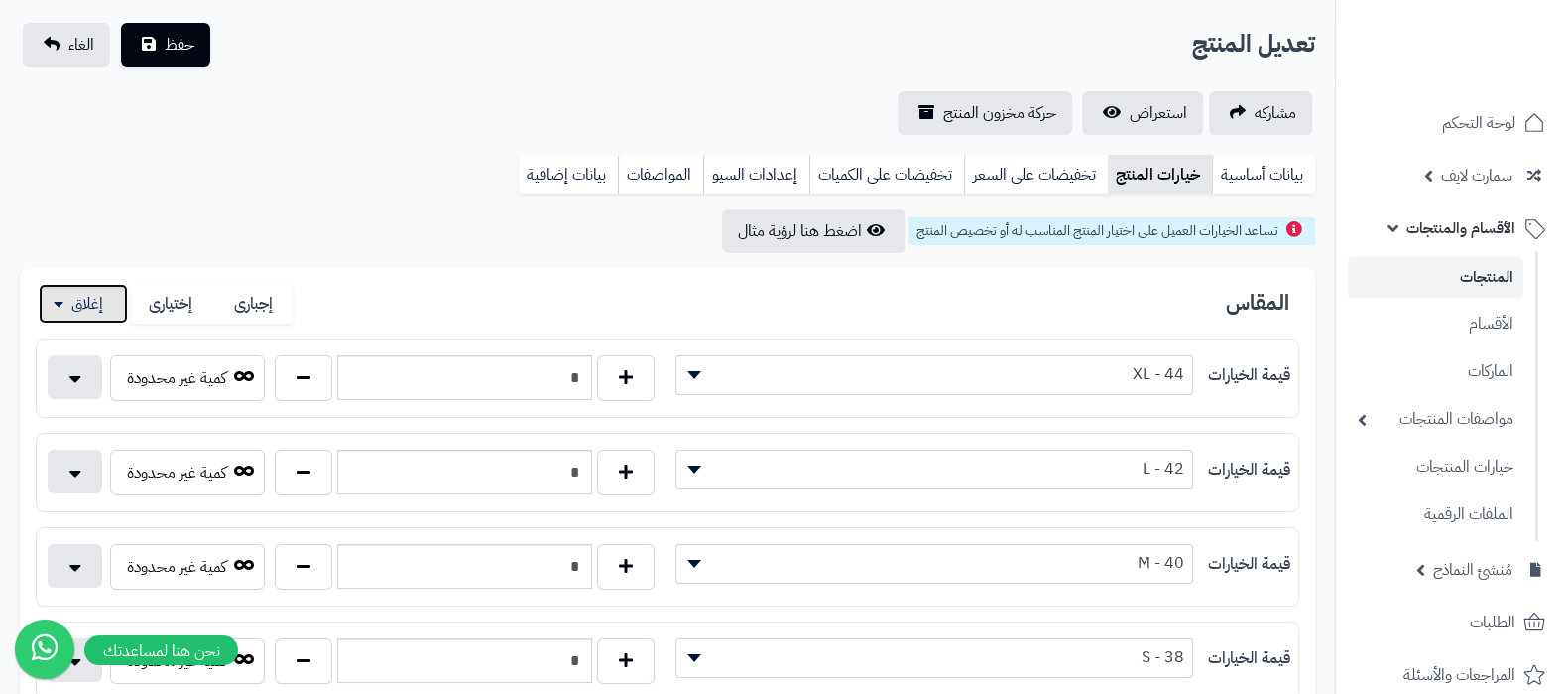
scroll to position [247, 0]
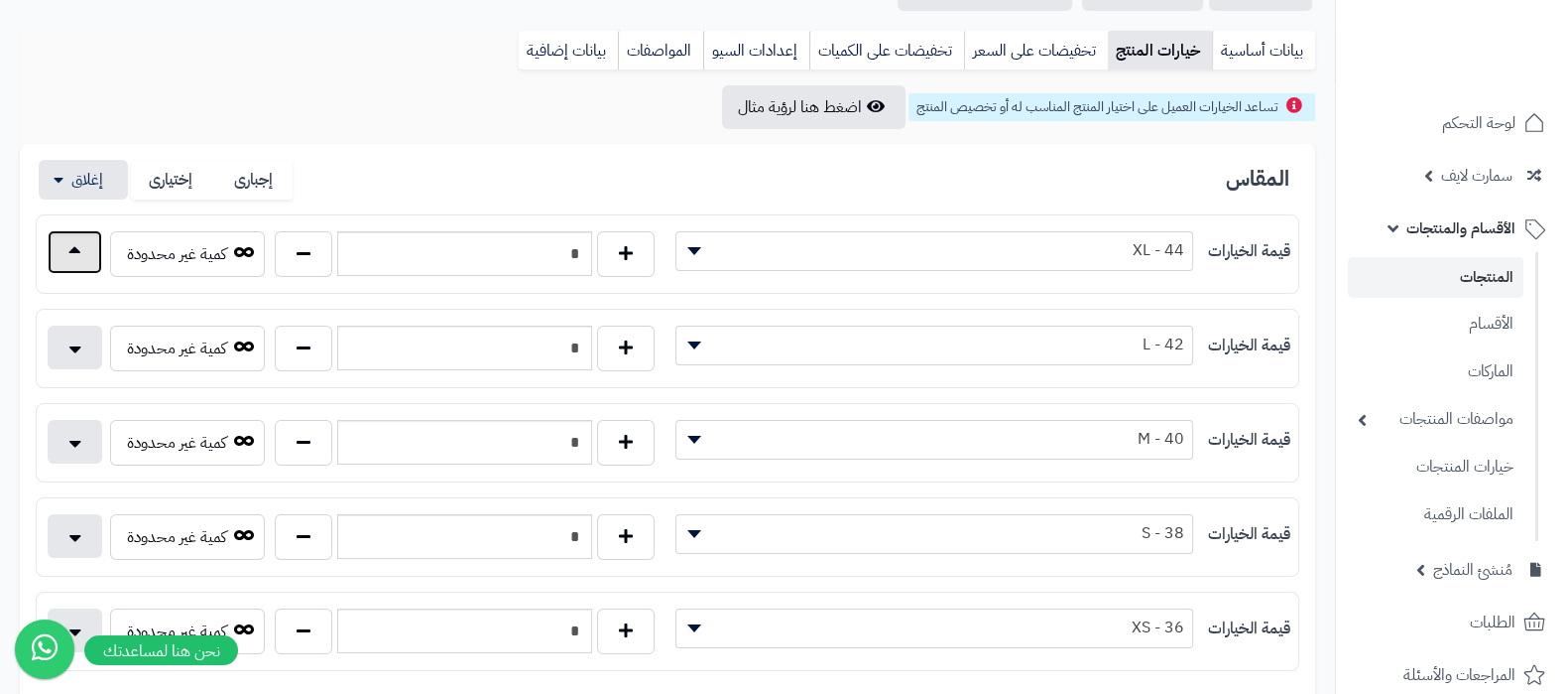
click at [72, 260] on button "button" at bounding box center [75, 253] width 55 height 44
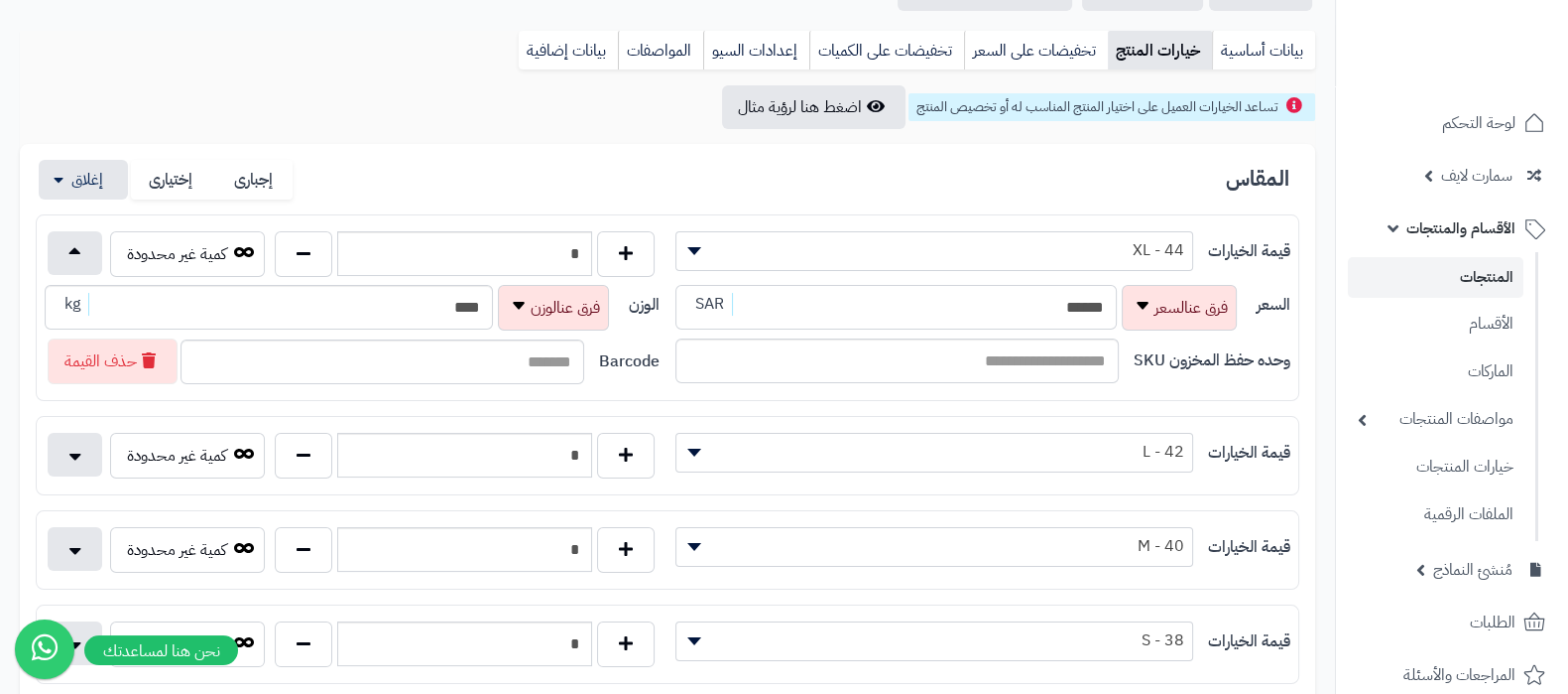
drag, startPoint x: 1006, startPoint y: 300, endPoint x: 1050, endPoint y: 310, distance: 45.1
click at [1050, 310] on input "******" at bounding box center [896, 307] width 441 height 45
click at [1021, 306] on input "******" at bounding box center [896, 307] width 441 height 45
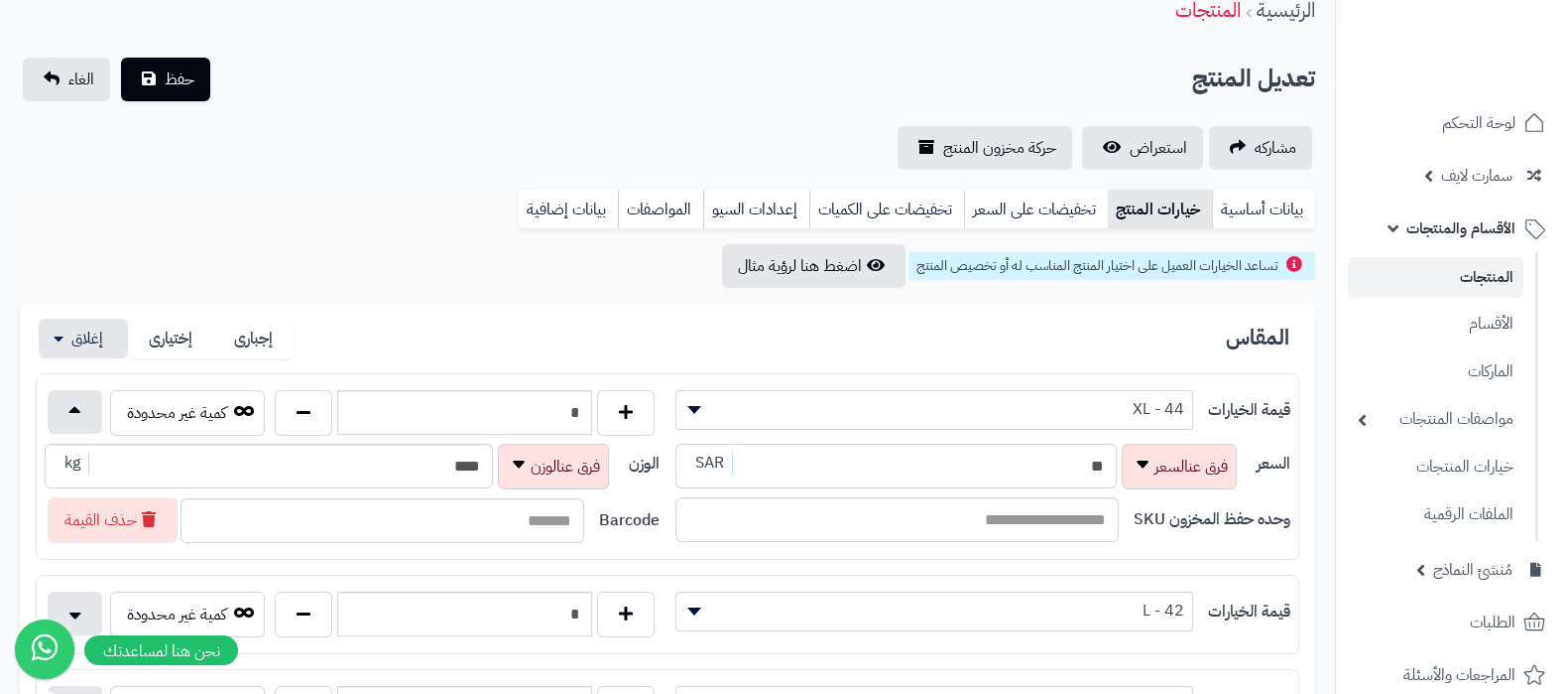
scroll to position [0, 0]
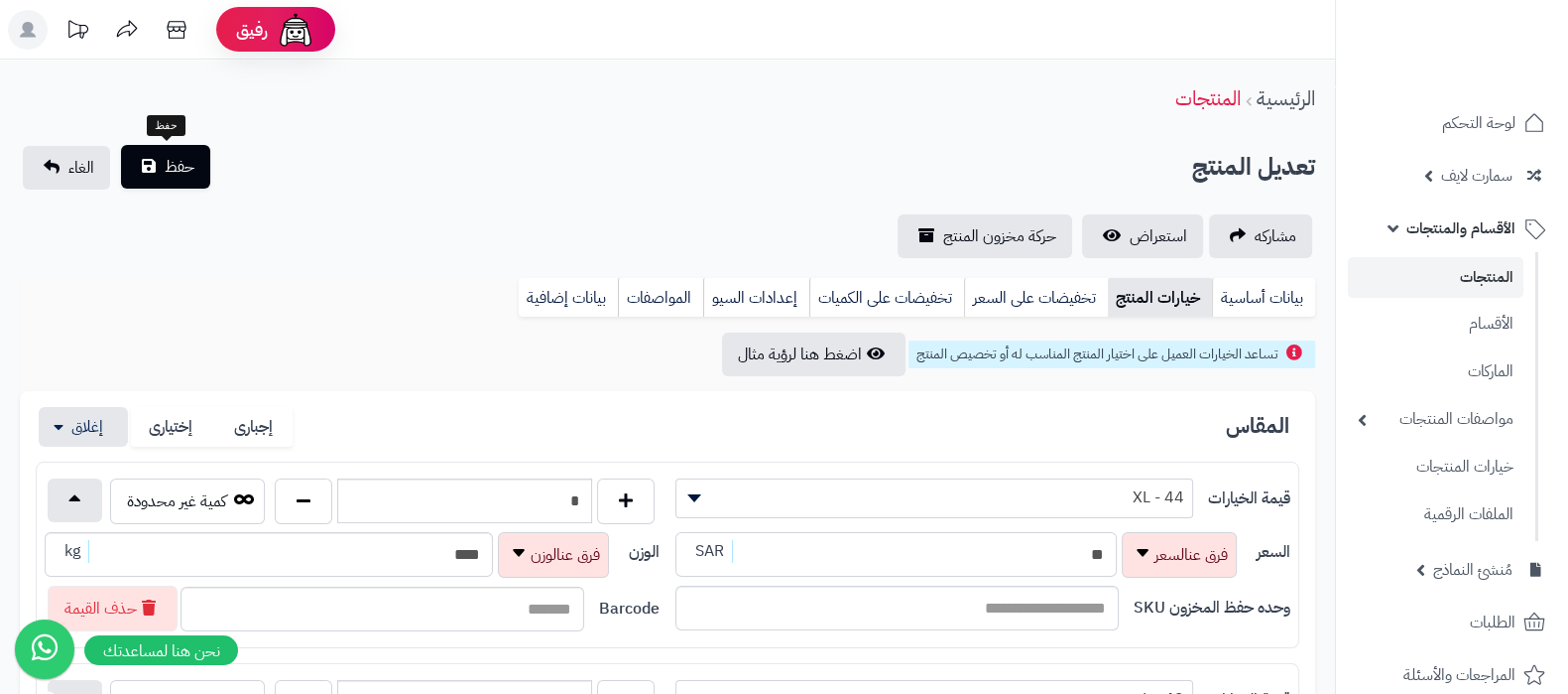
type input "**"
click at [177, 170] on span "حفظ" at bounding box center [180, 167] width 30 height 24
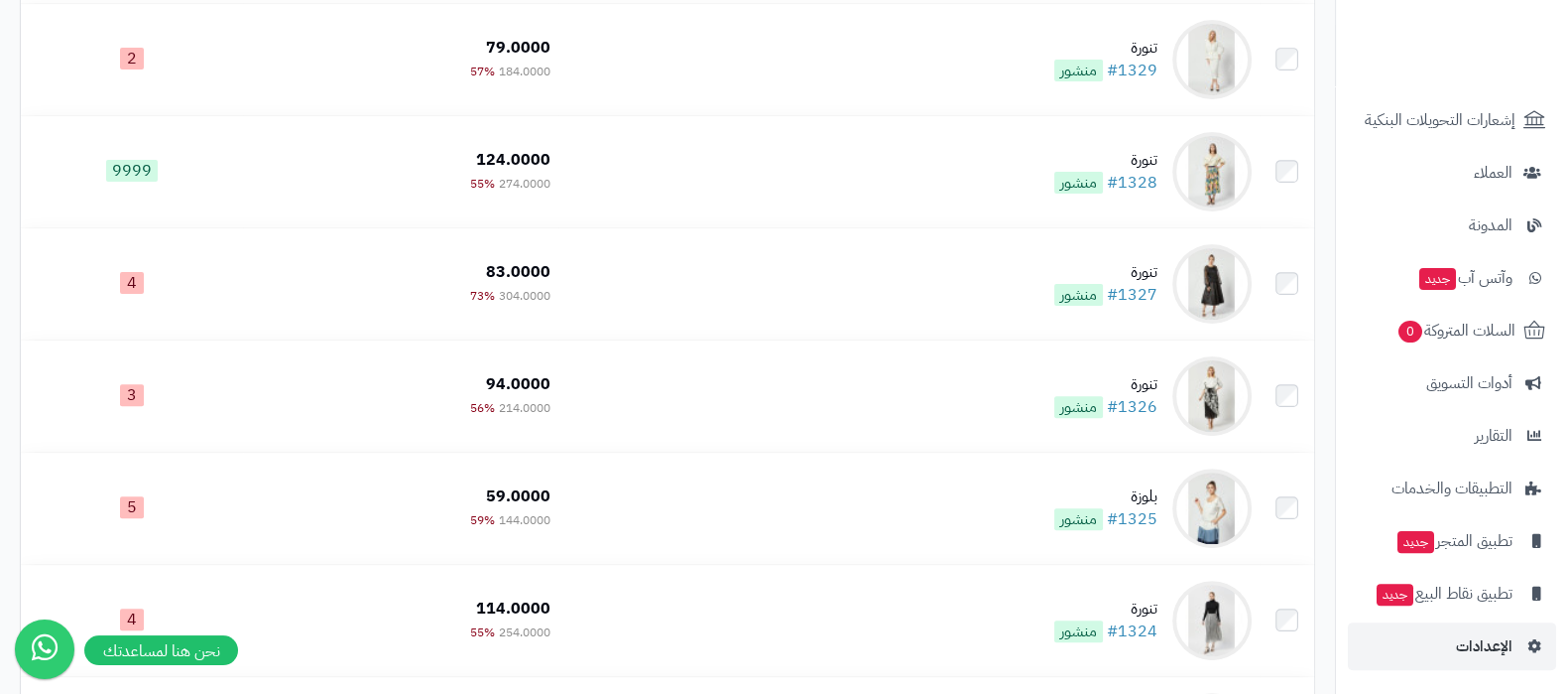
scroll to position [867, 0]
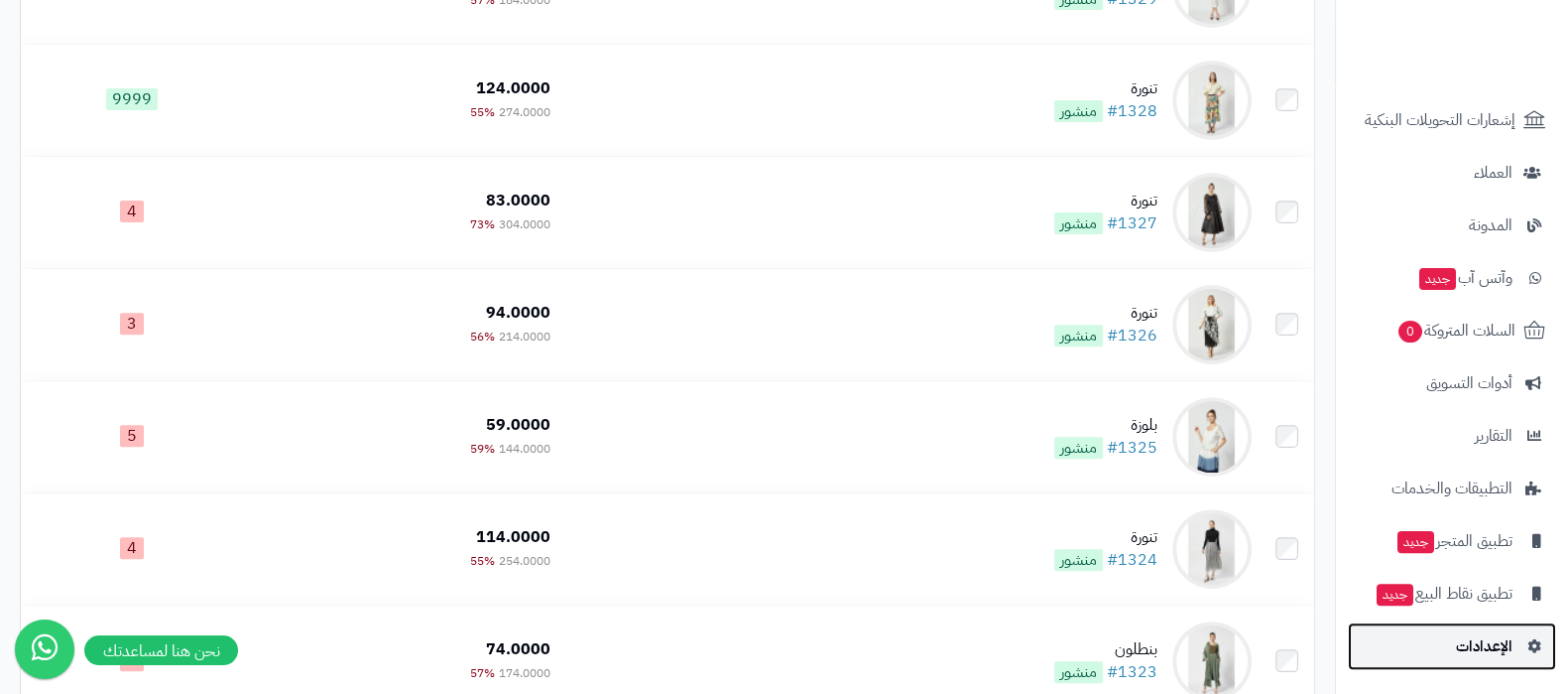
click at [1433, 653] on link "الإعدادات" at bounding box center [1451, 646] width 209 height 48
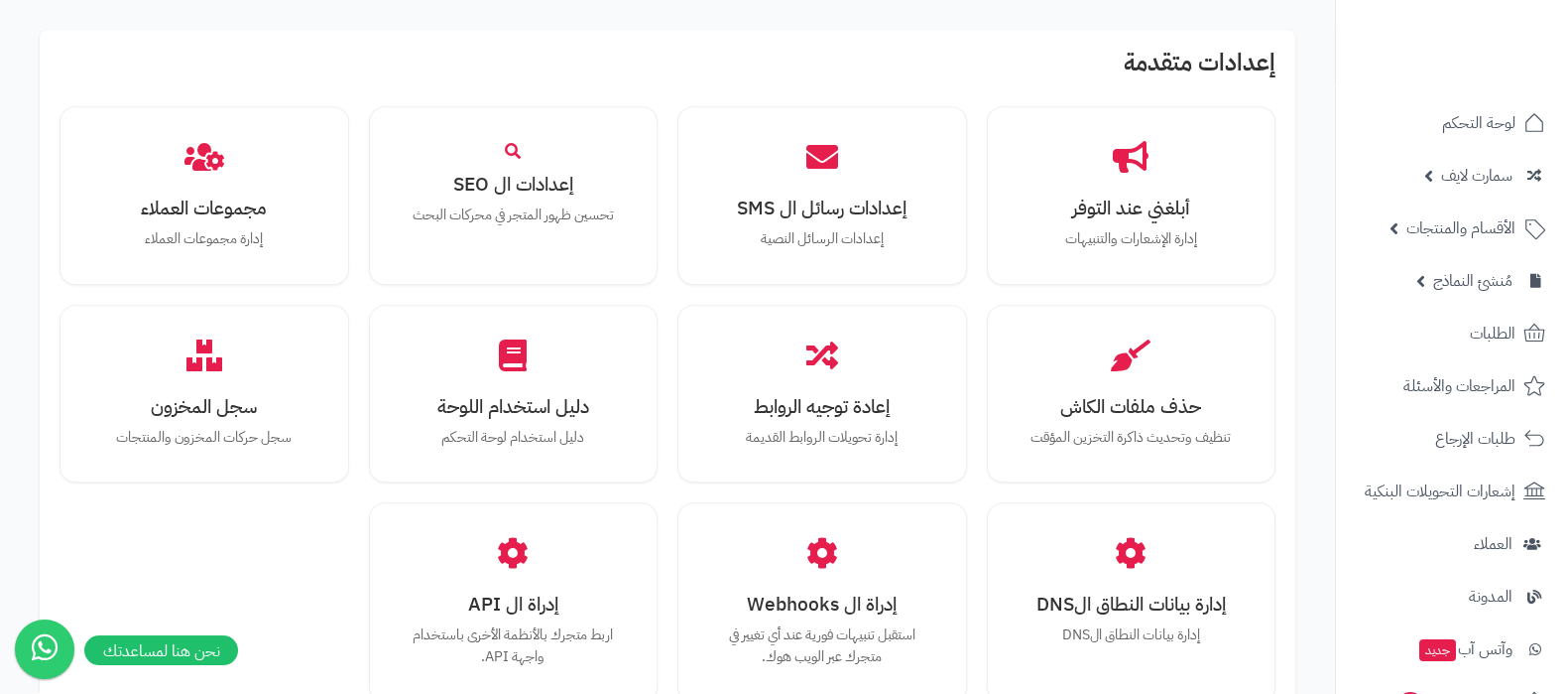
scroll to position [1834, 0]
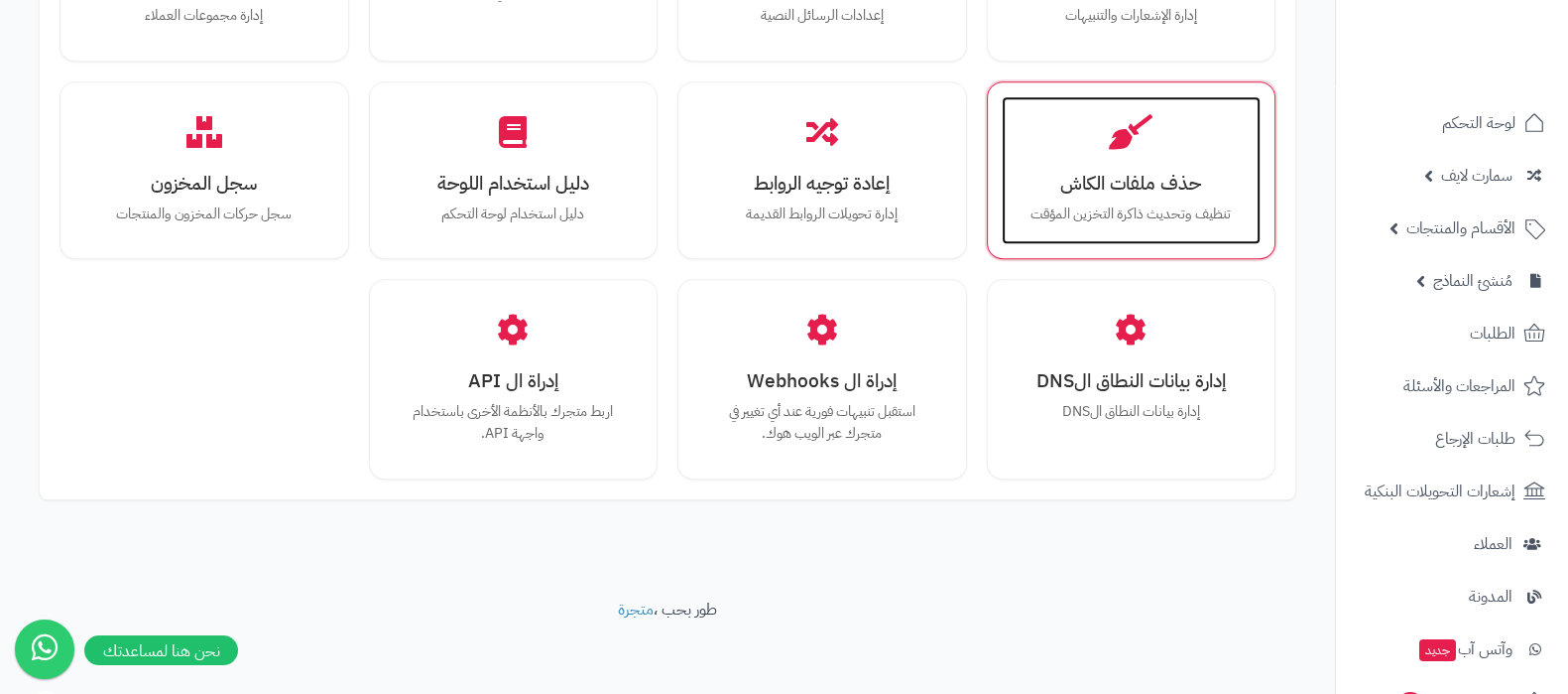
click at [1144, 173] on h3 "حذف ملفات الكاش" at bounding box center [1131, 183] width 221 height 21
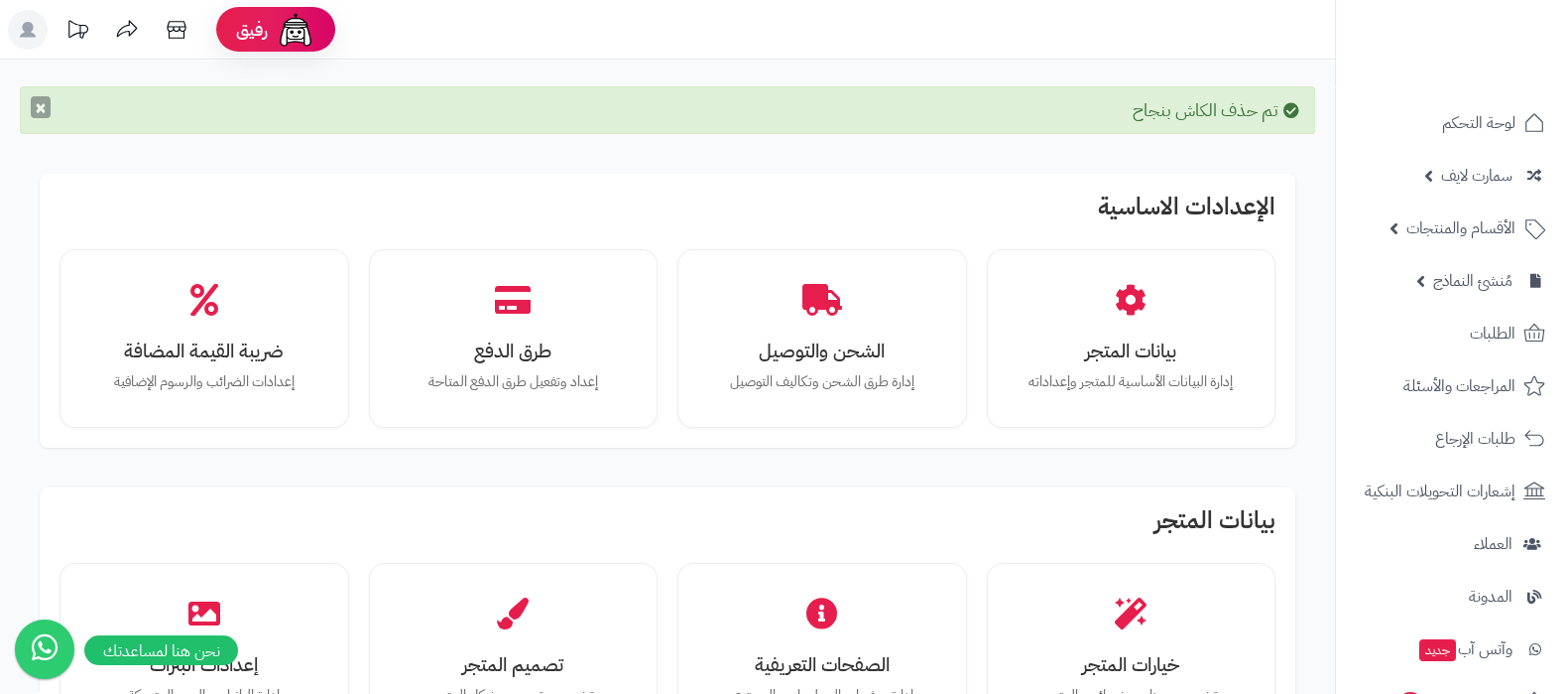
click at [40, 104] on button "×" at bounding box center [41, 107] width 20 height 22
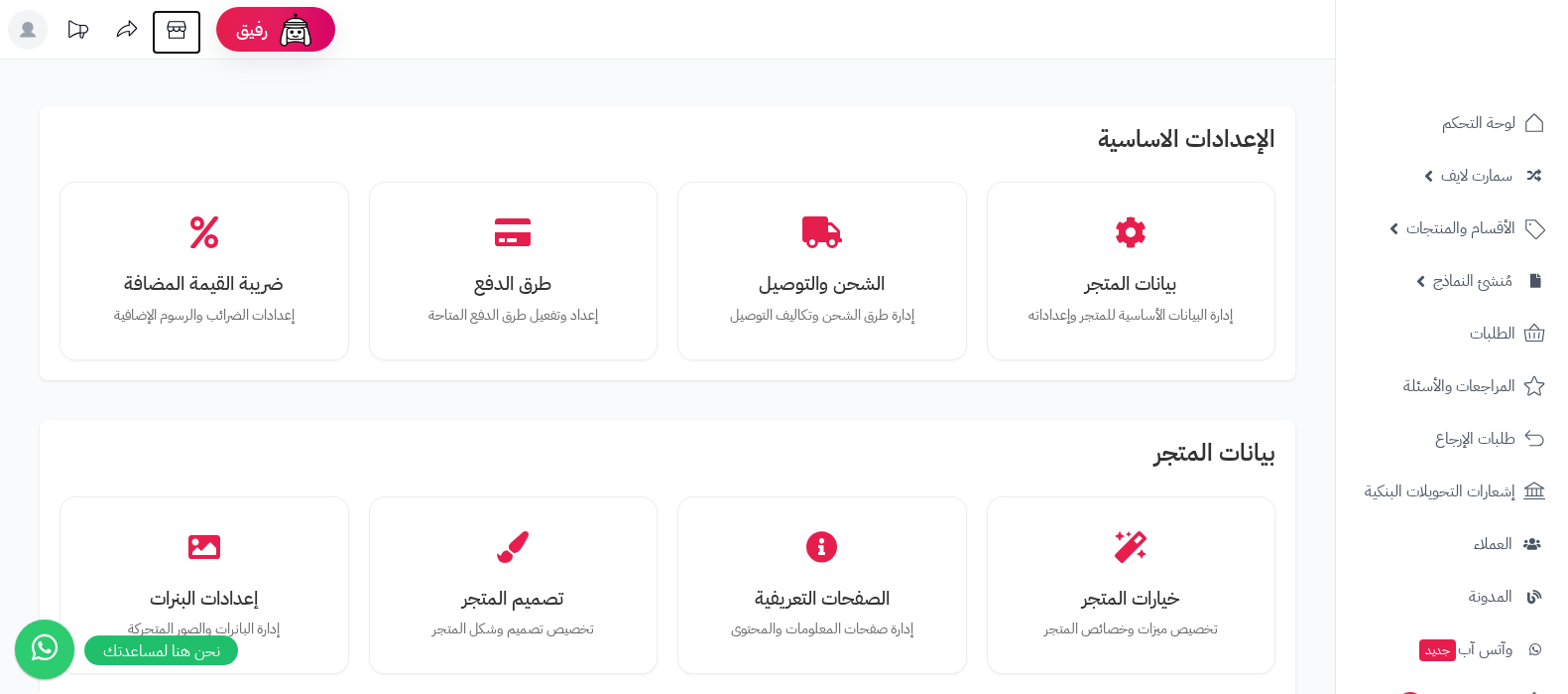
click at [186, 31] on icon at bounding box center [177, 30] width 40 height 40
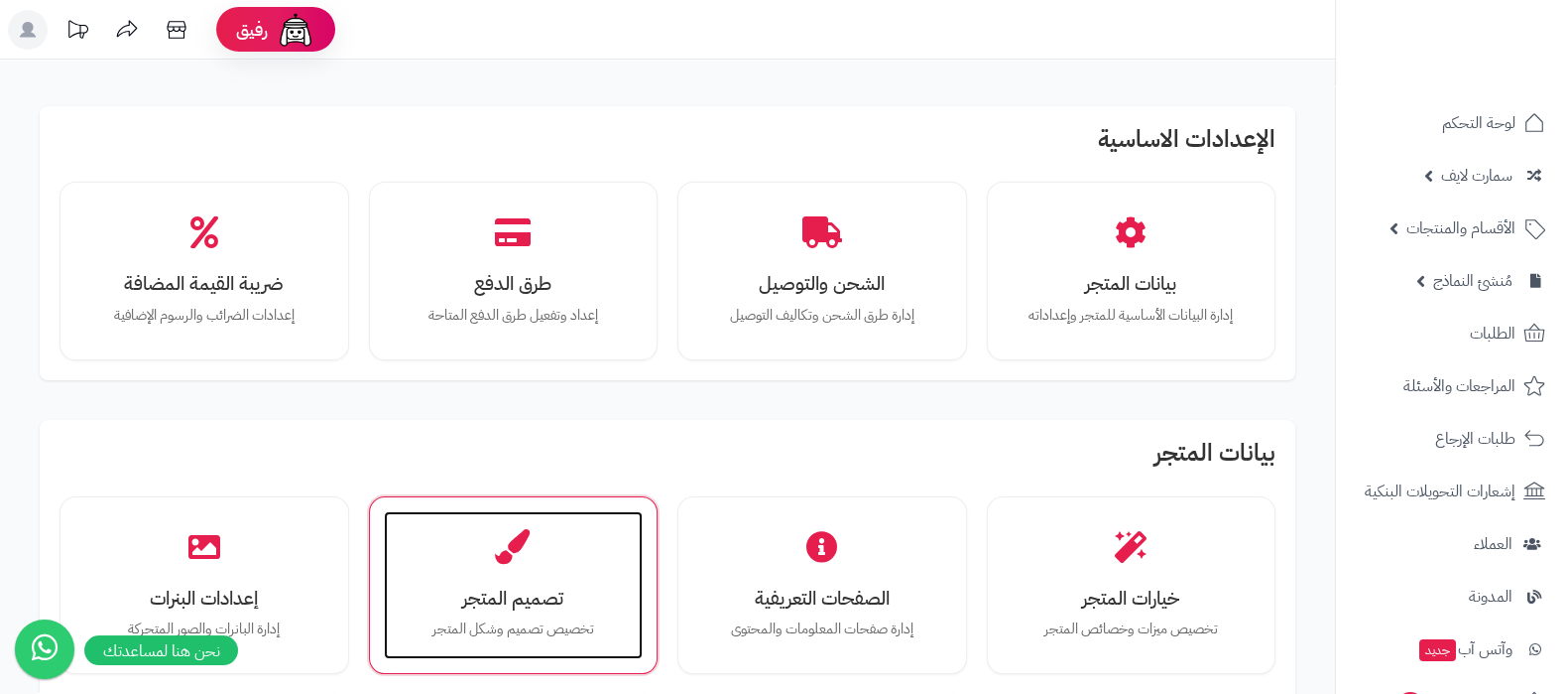
click at [554, 599] on h3 "تصميم المتجر" at bounding box center [513, 597] width 221 height 21
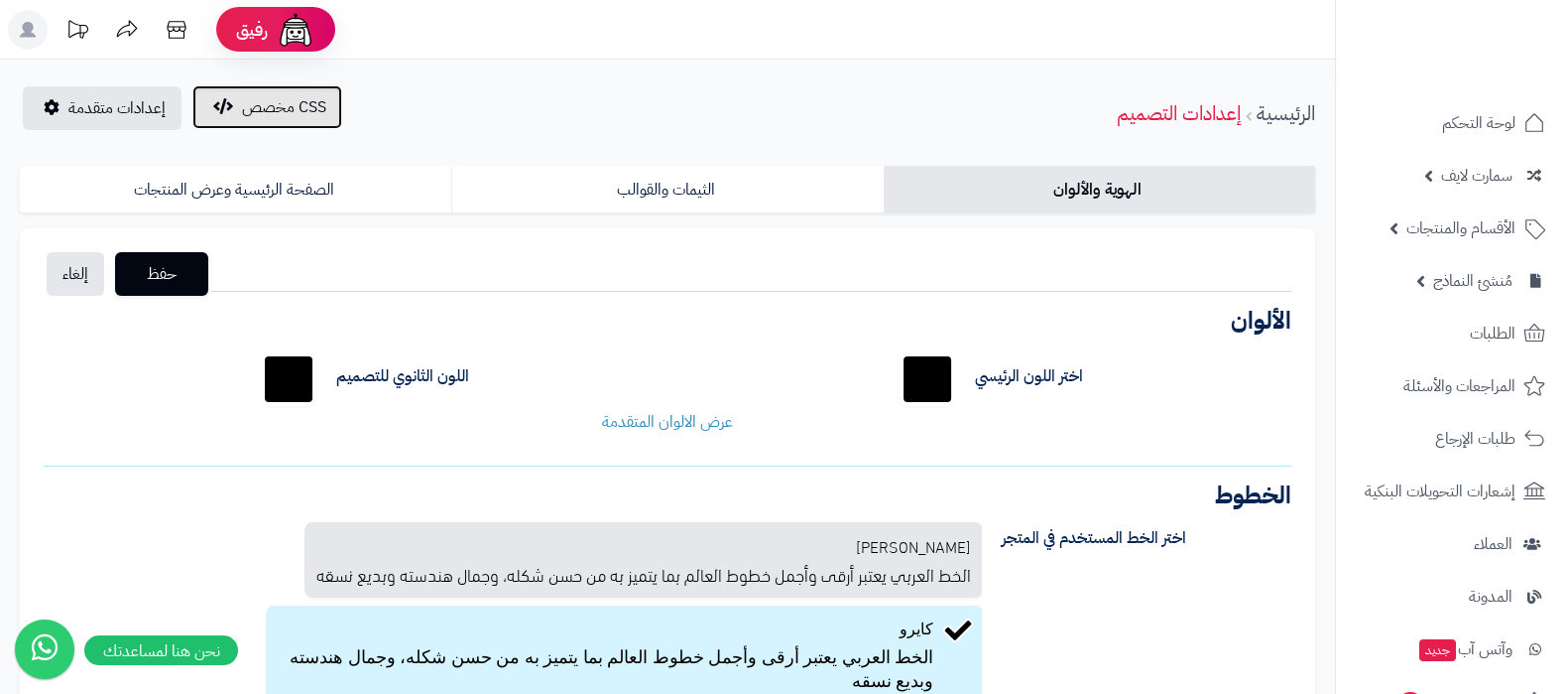
click at [293, 115] on span "CSS مخصص" at bounding box center [283, 107] width 84 height 24
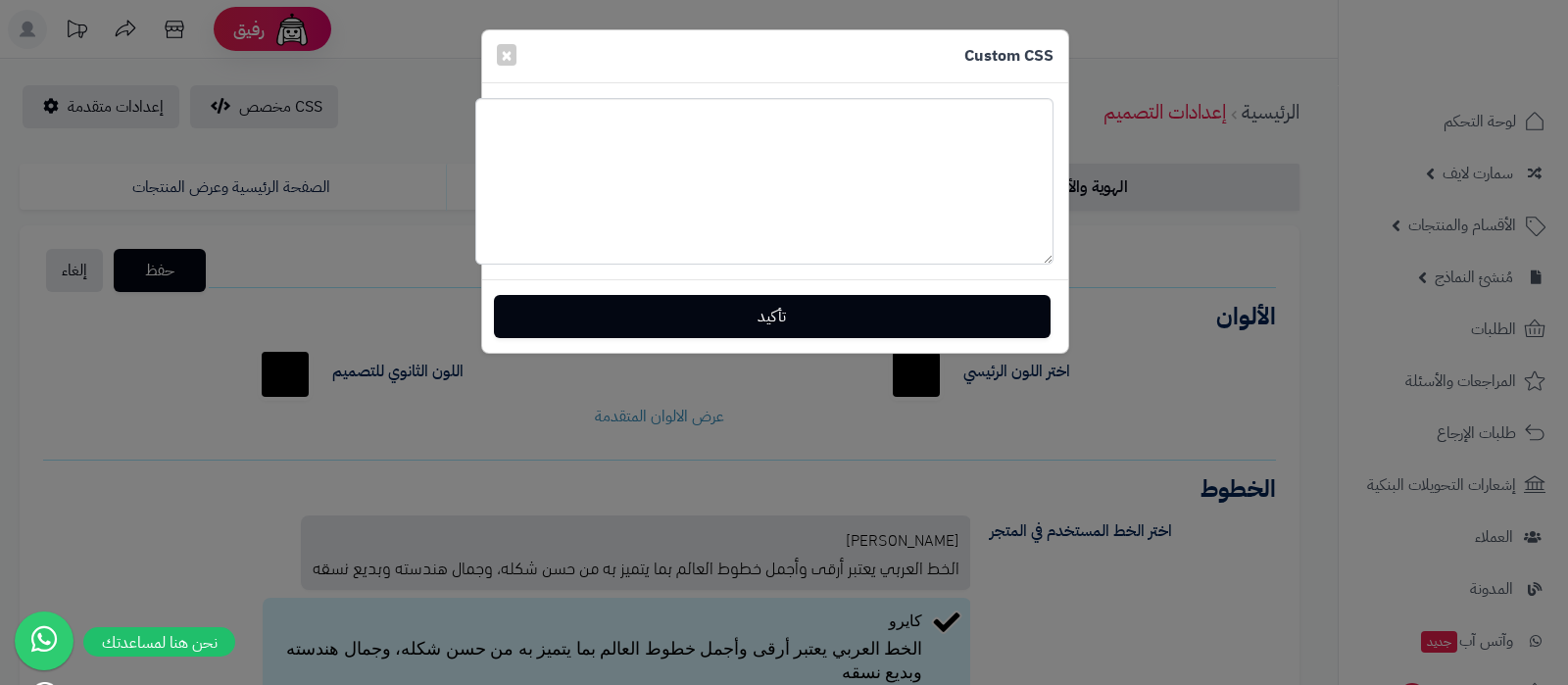
drag, startPoint x: 1045, startPoint y: 136, endPoint x: 1069, endPoint y: 277, distance: 143.0
click at [1069, 277] on div "Custom CSS × تأكيد" at bounding box center [784, 342] width 1568 height 685
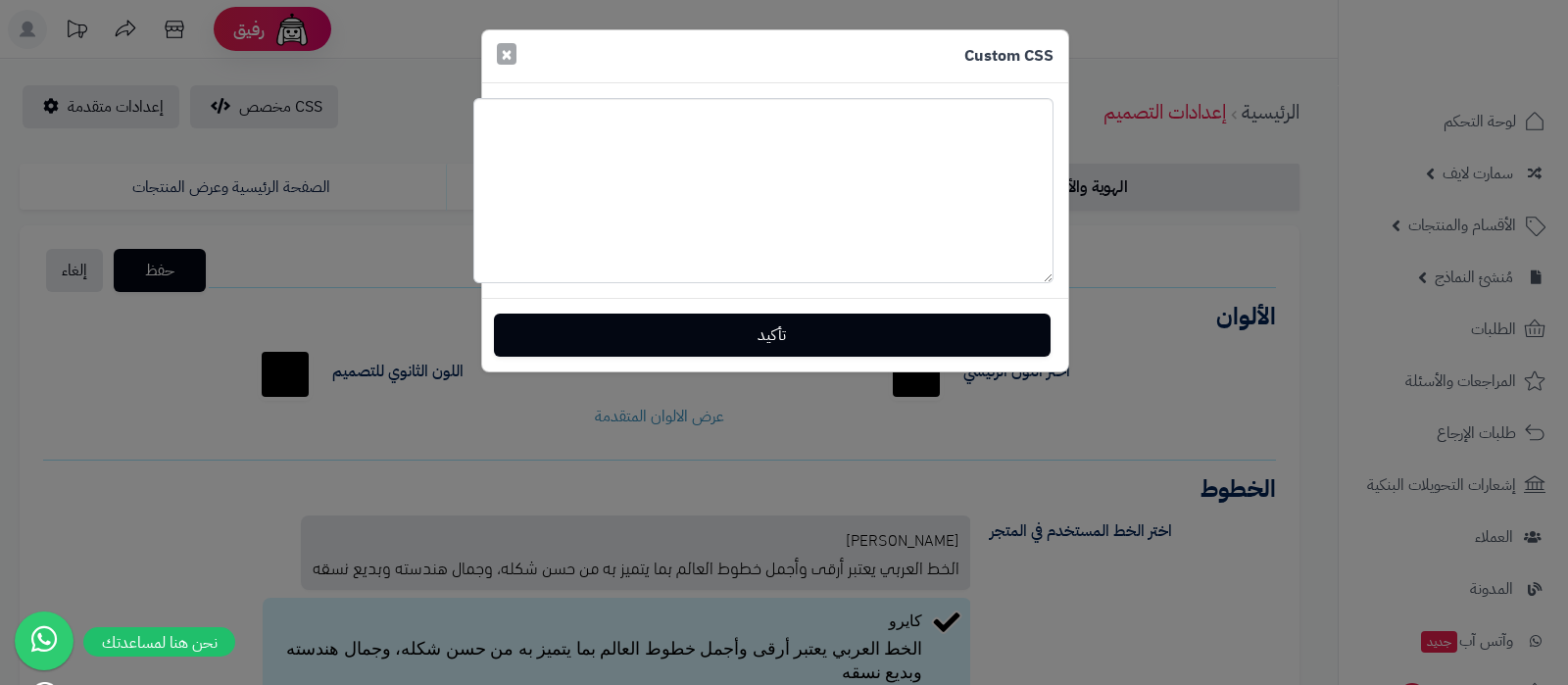
click at [503, 53] on span "×" at bounding box center [507, 54] width 12 height 30
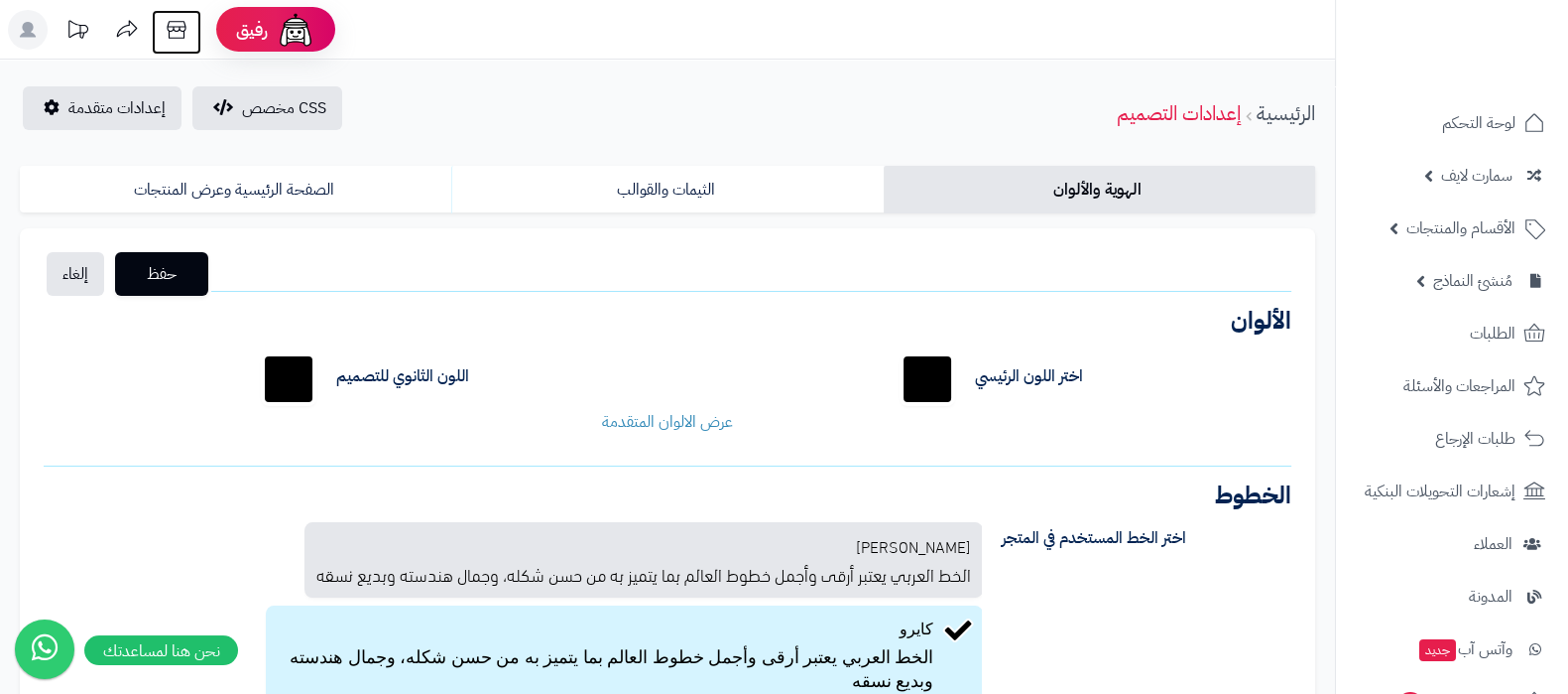
click at [174, 33] on icon at bounding box center [177, 30] width 40 height 40
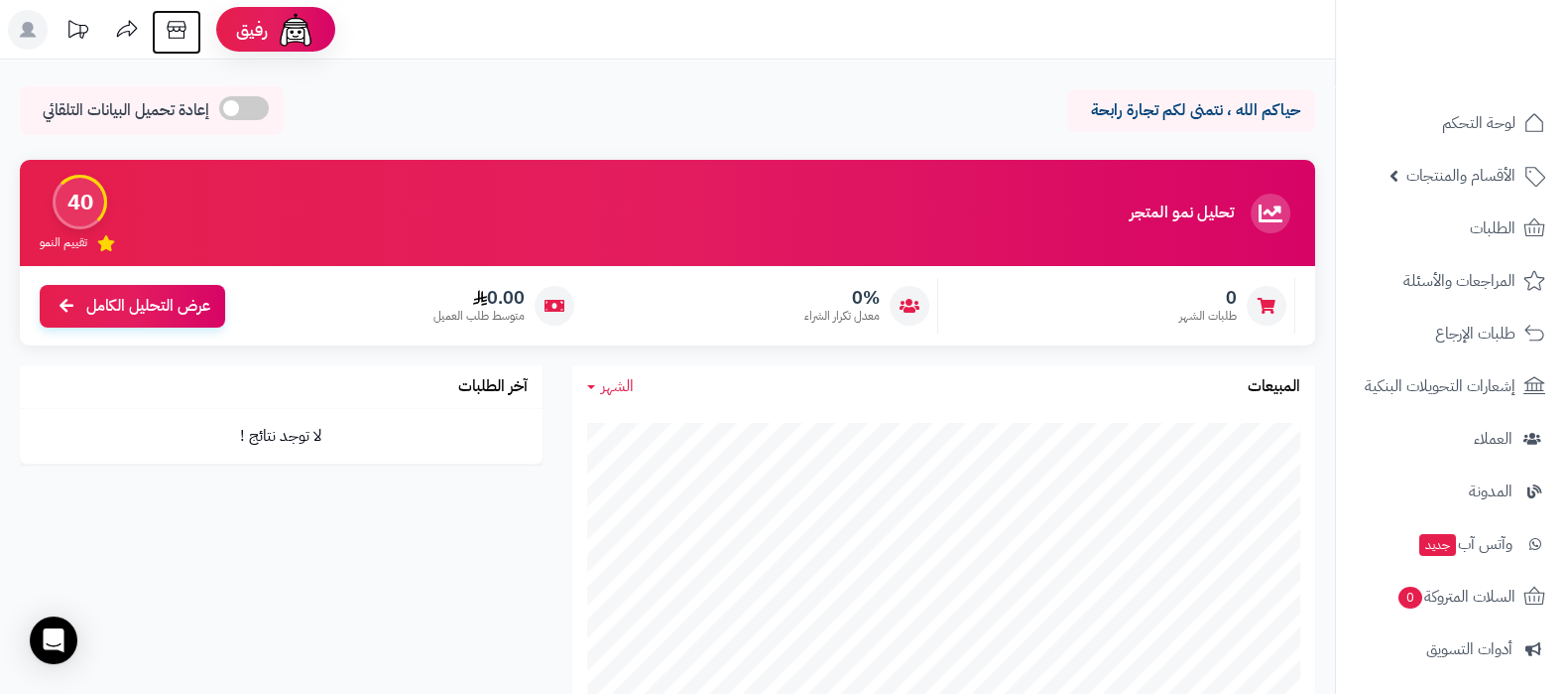
click at [185, 24] on icon at bounding box center [176, 30] width 19 height 18
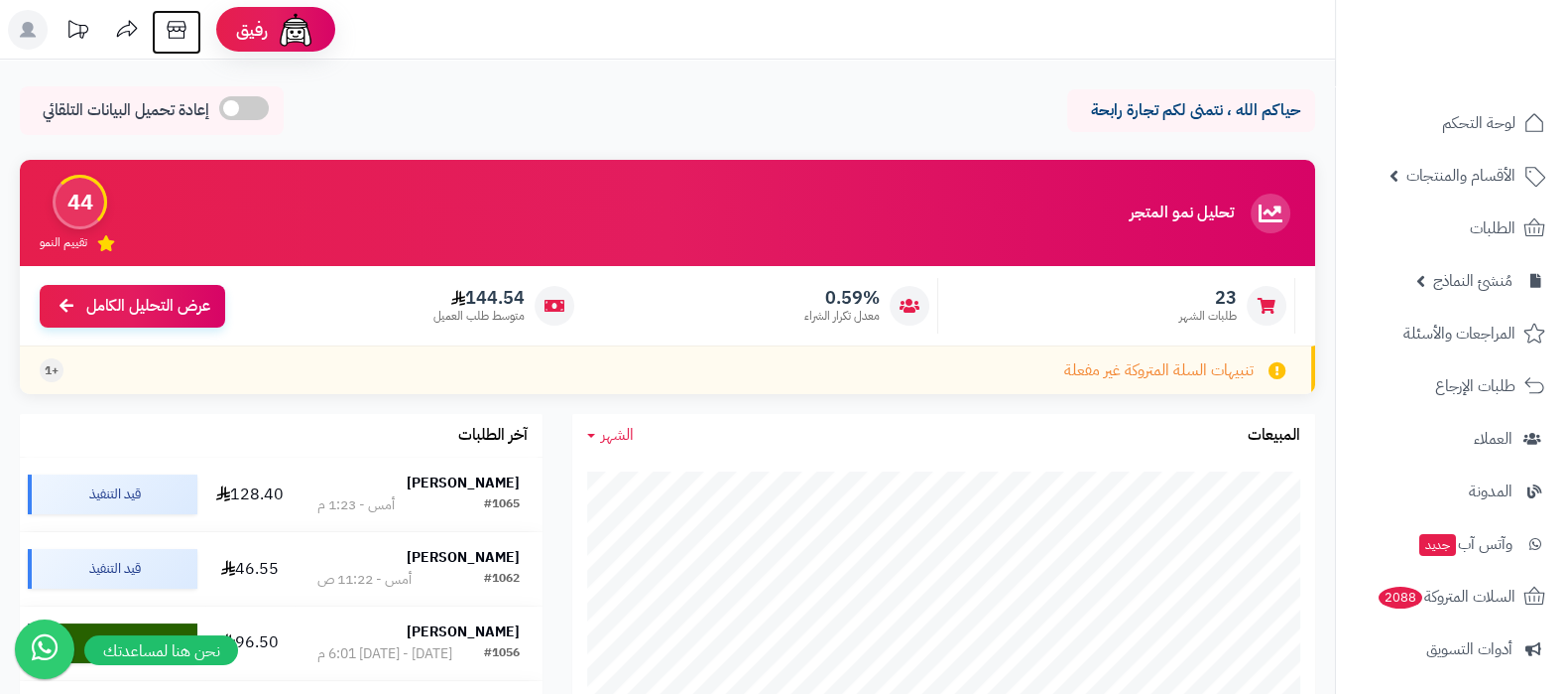
click at [170, 21] on icon at bounding box center [176, 30] width 19 height 18
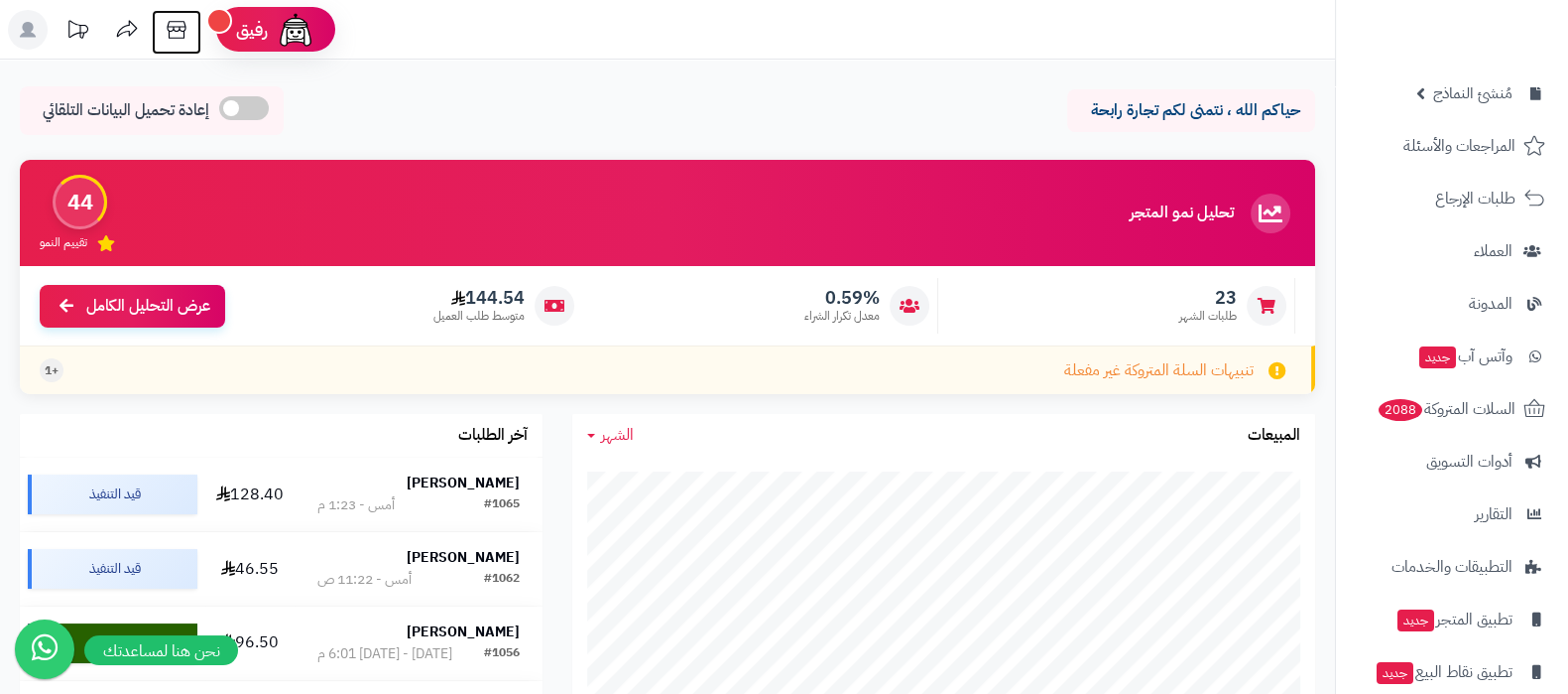
scroll to position [267, 0]
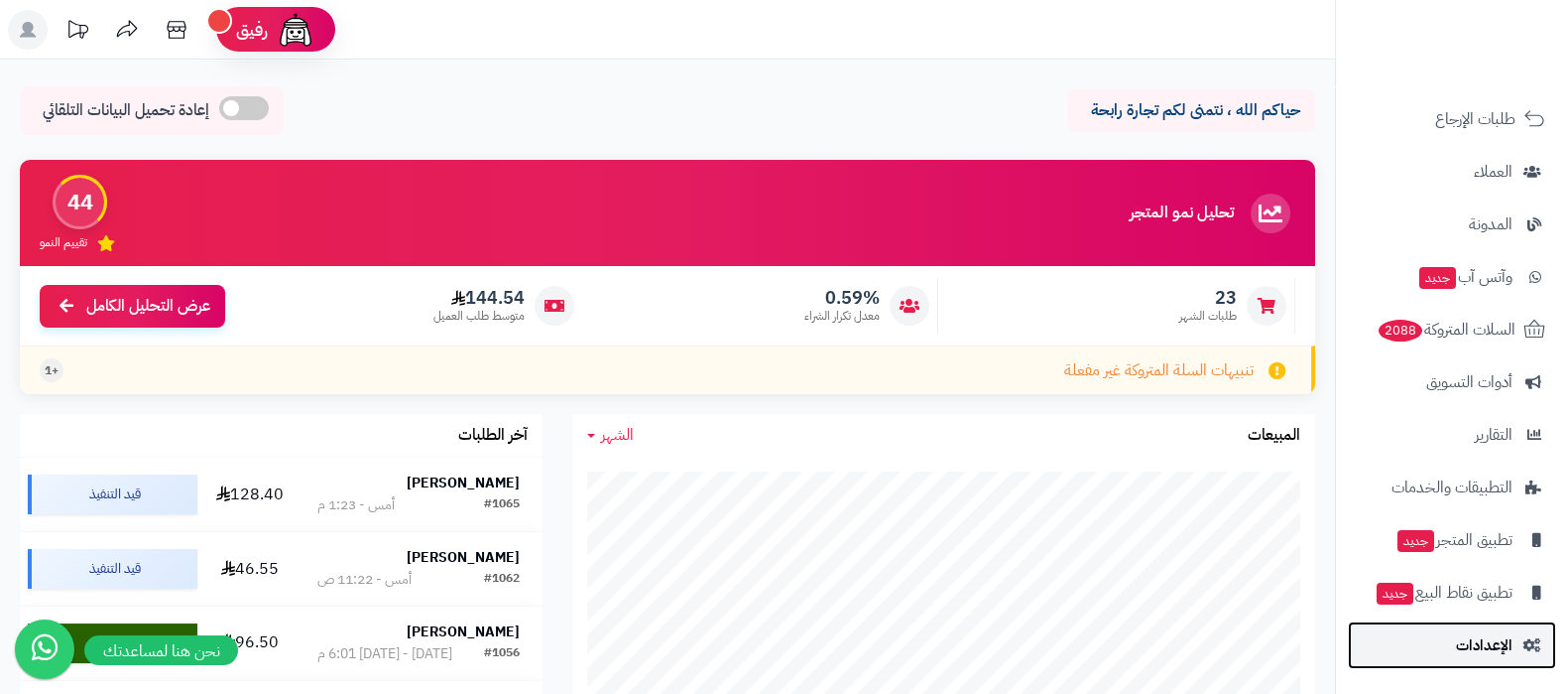
click at [1482, 657] on span "الإعدادات" at bounding box center [1484, 645] width 57 height 28
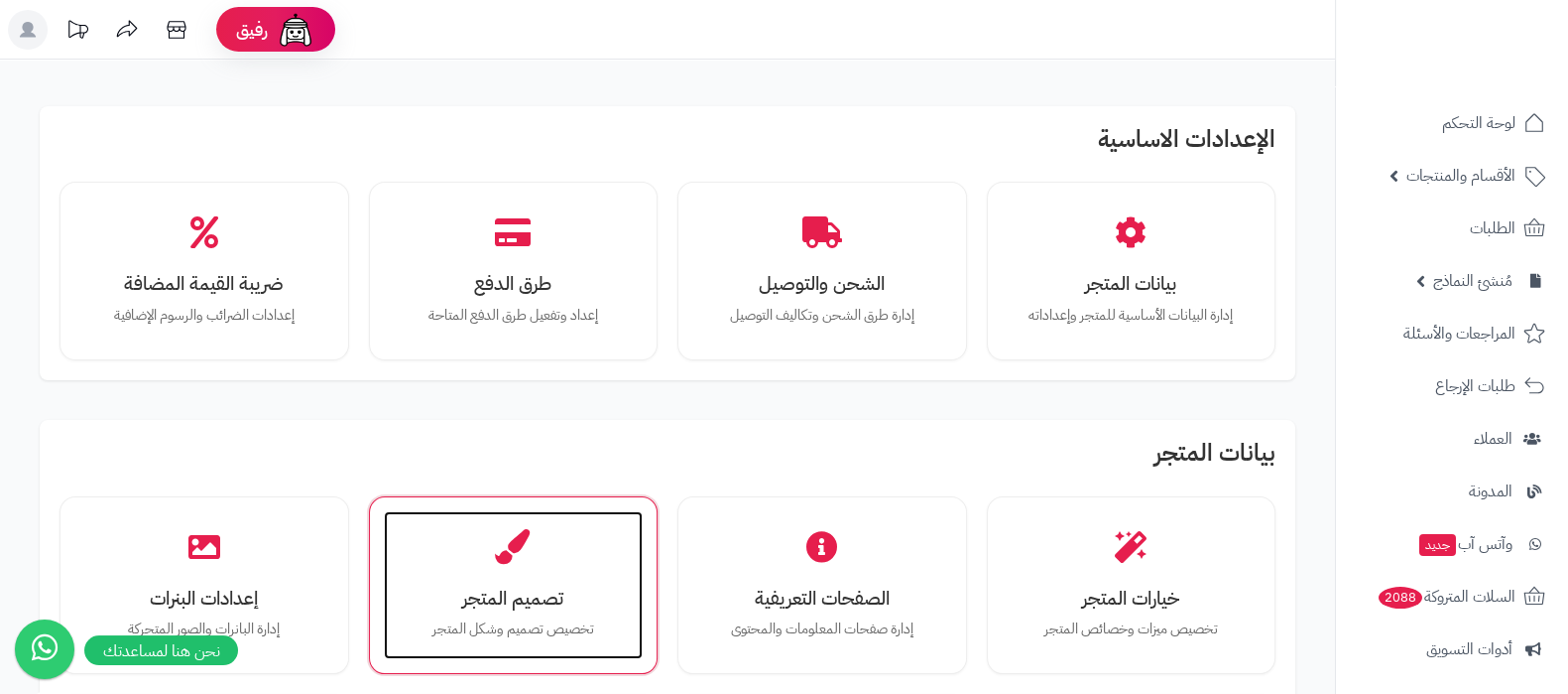
click at [482, 578] on div "تصميم المتجر تخصيص تصميم وشكل المتجر" at bounding box center [514, 585] width 260 height 149
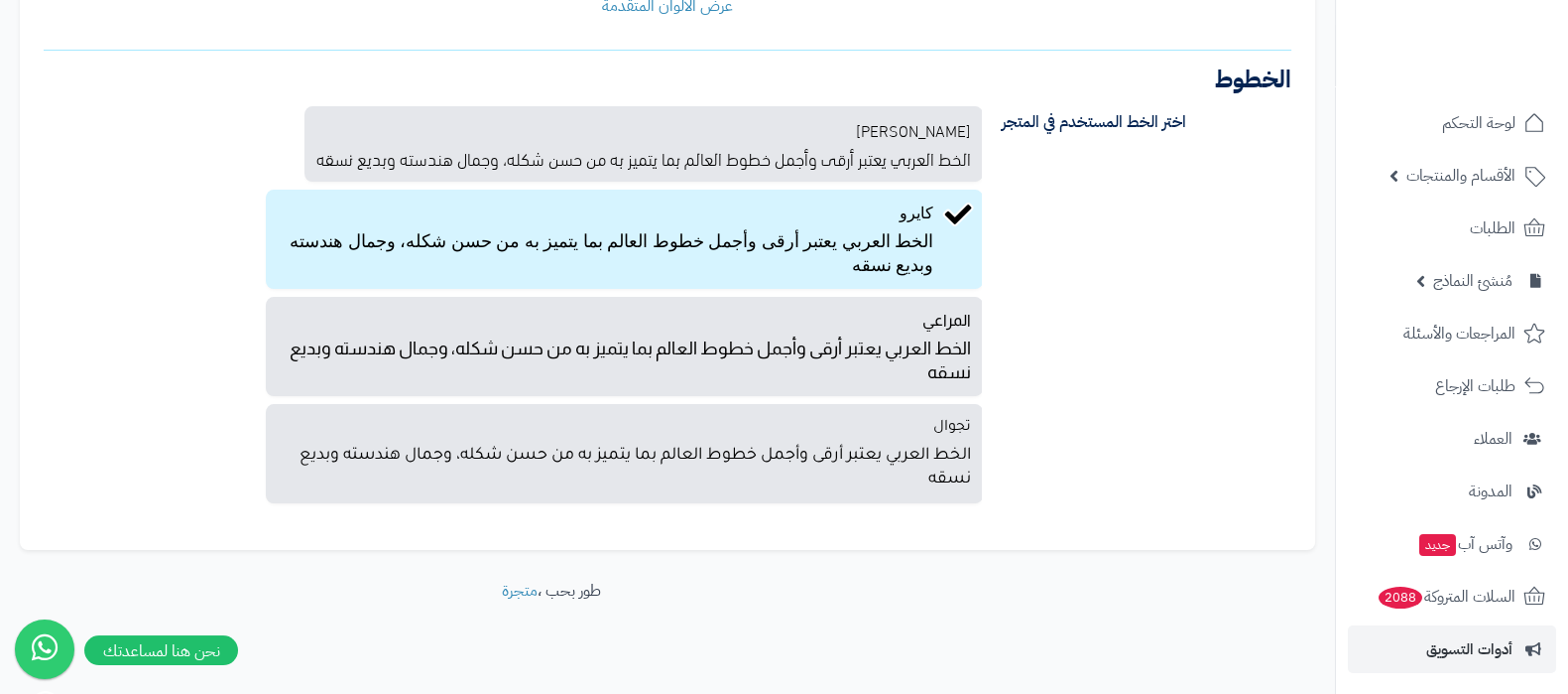
scroll to position [267, 0]
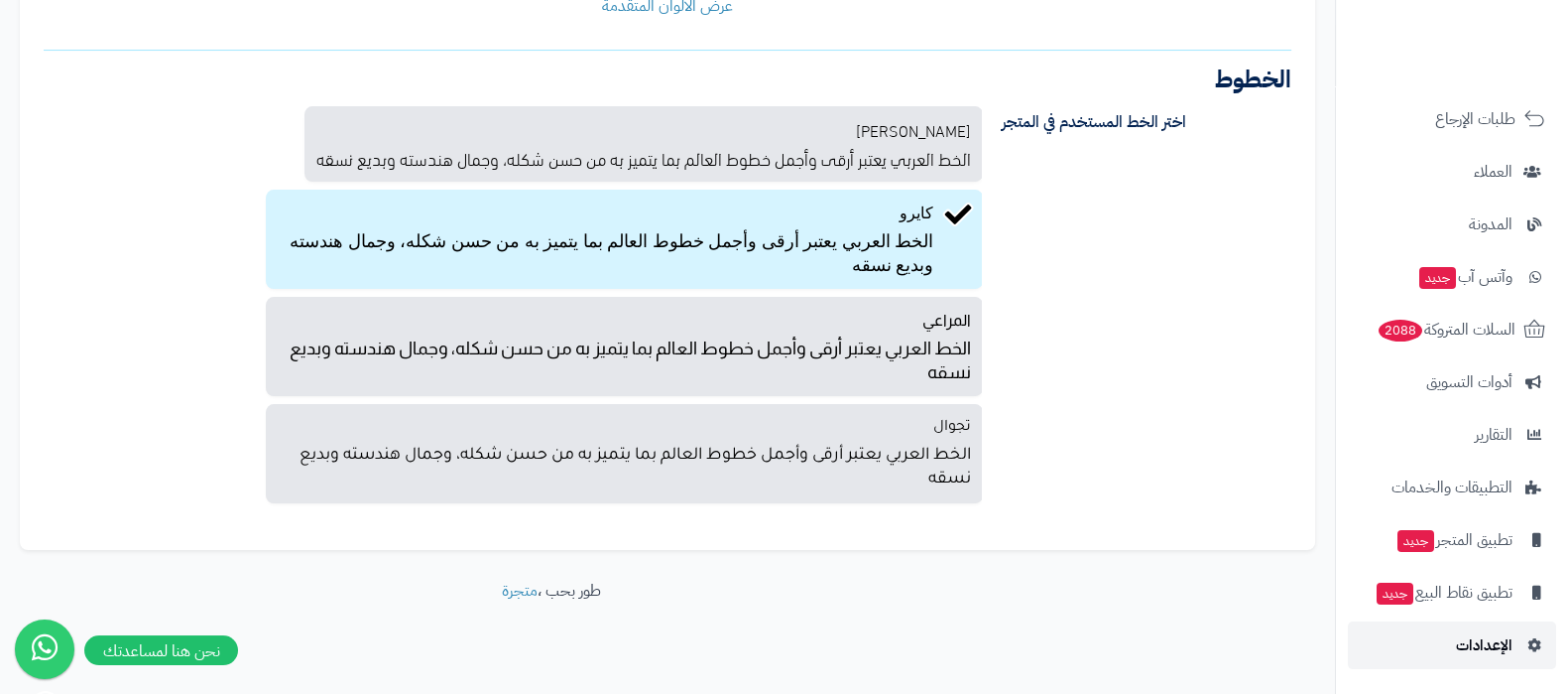
click at [1441, 661] on link "الإعدادات" at bounding box center [1451, 645] width 209 height 48
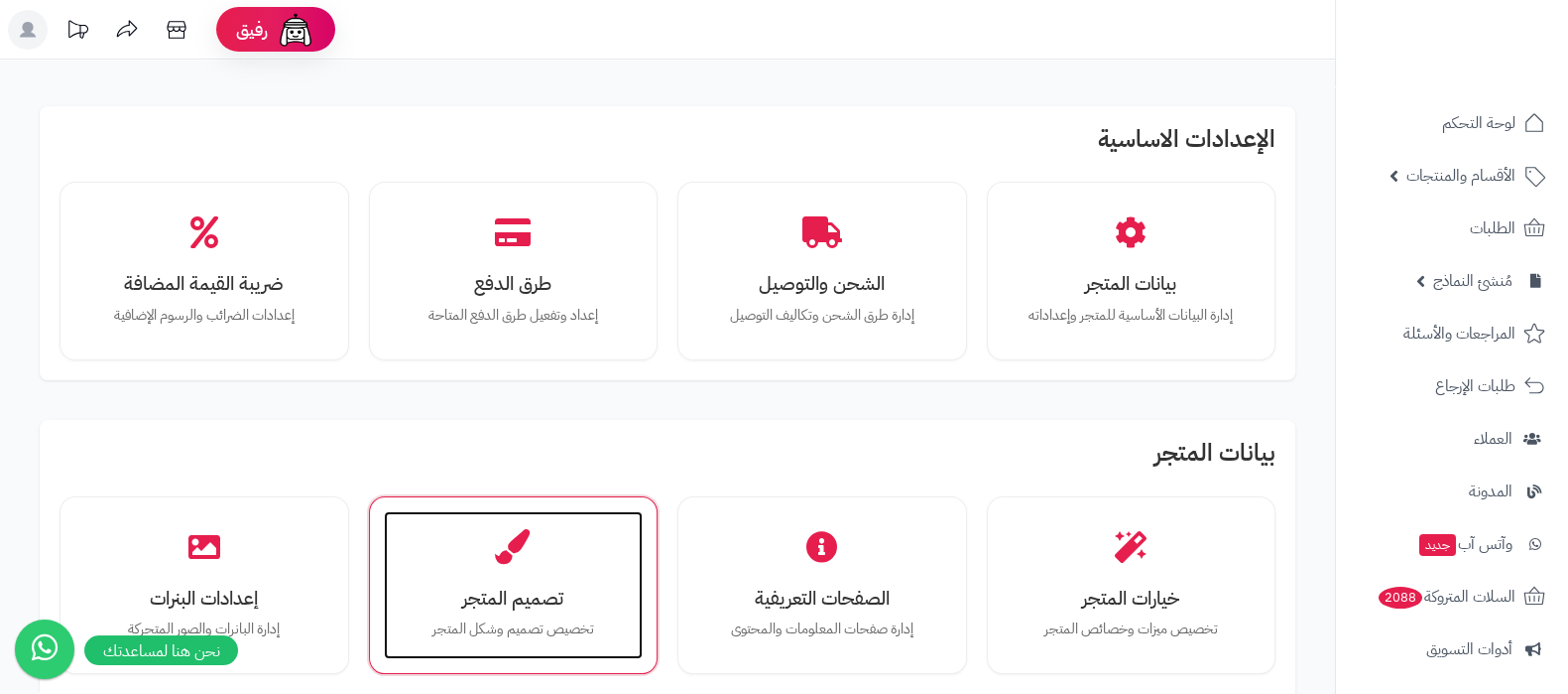
click at [481, 575] on div "تصميم المتجر تخصيص تصميم وشكل المتجر" at bounding box center [514, 585] width 260 height 149
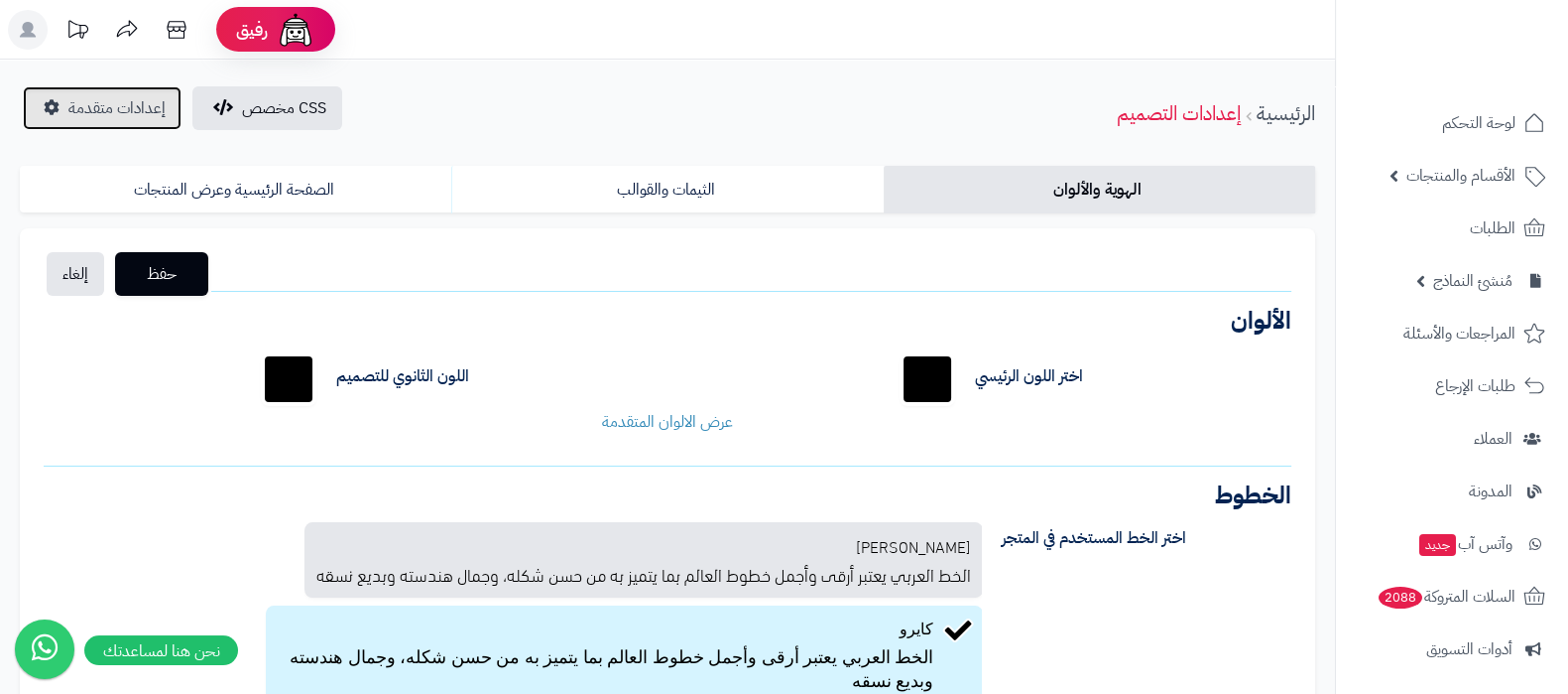
click at [107, 106] on span "إعدادات متقدمة" at bounding box center [117, 108] width 97 height 24
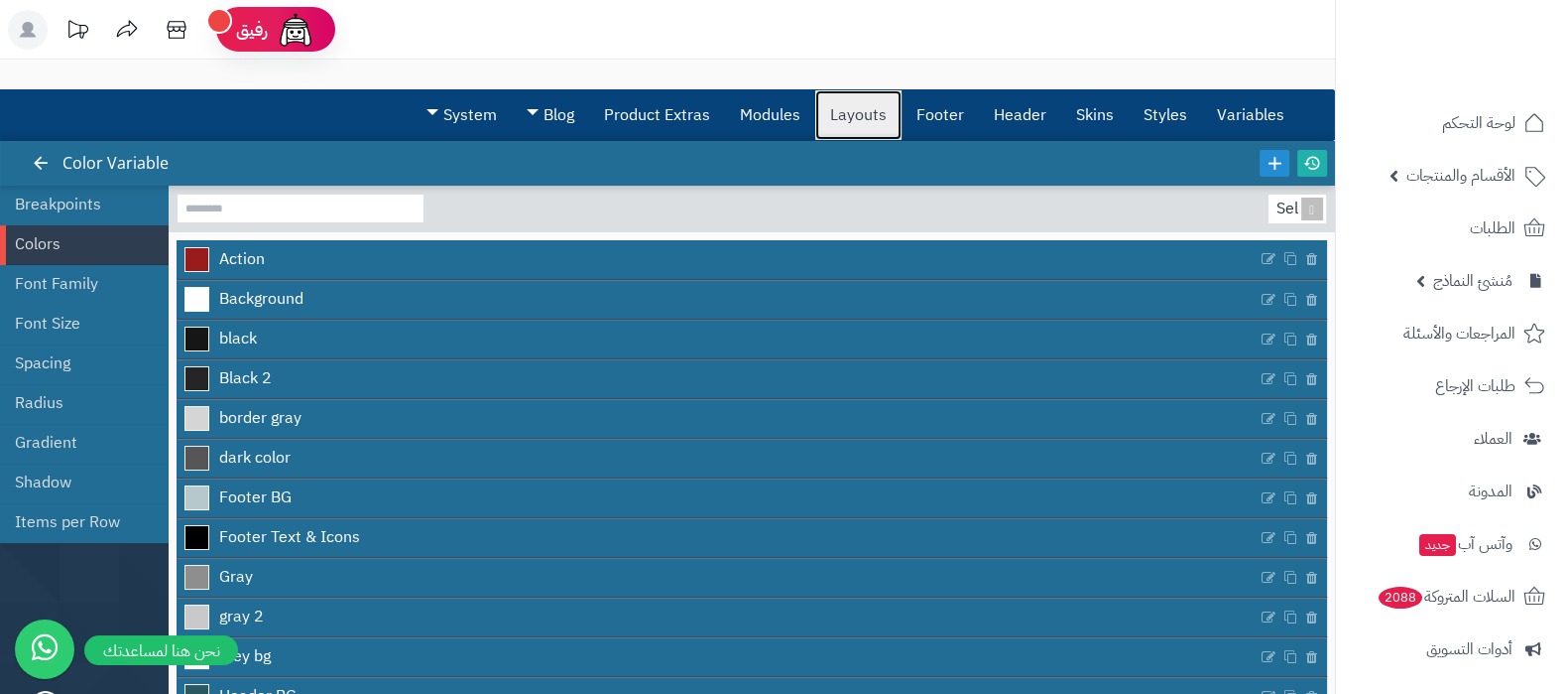
click at [889, 104] on link "Layouts" at bounding box center [858, 115] width 86 height 50
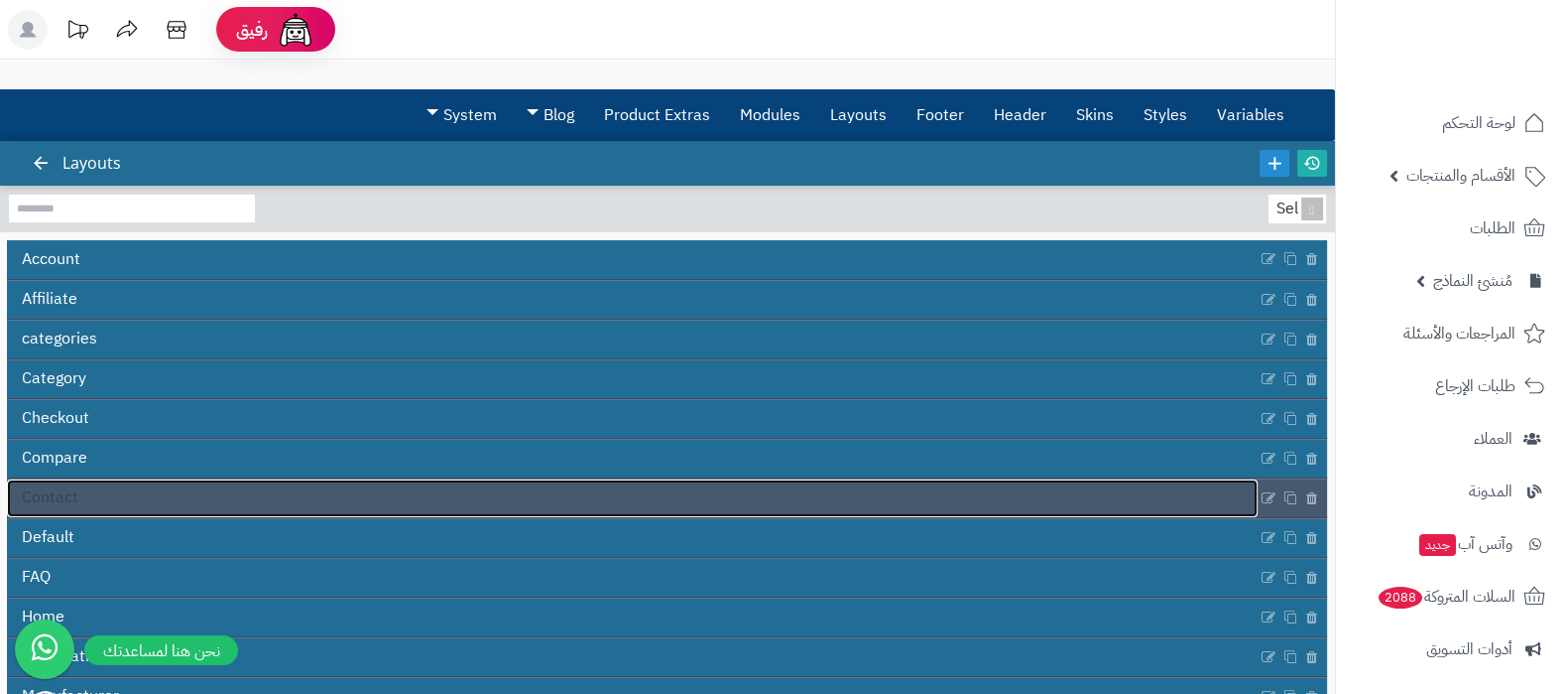
click at [486, 484] on link "Contact" at bounding box center [632, 498] width 1251 height 38
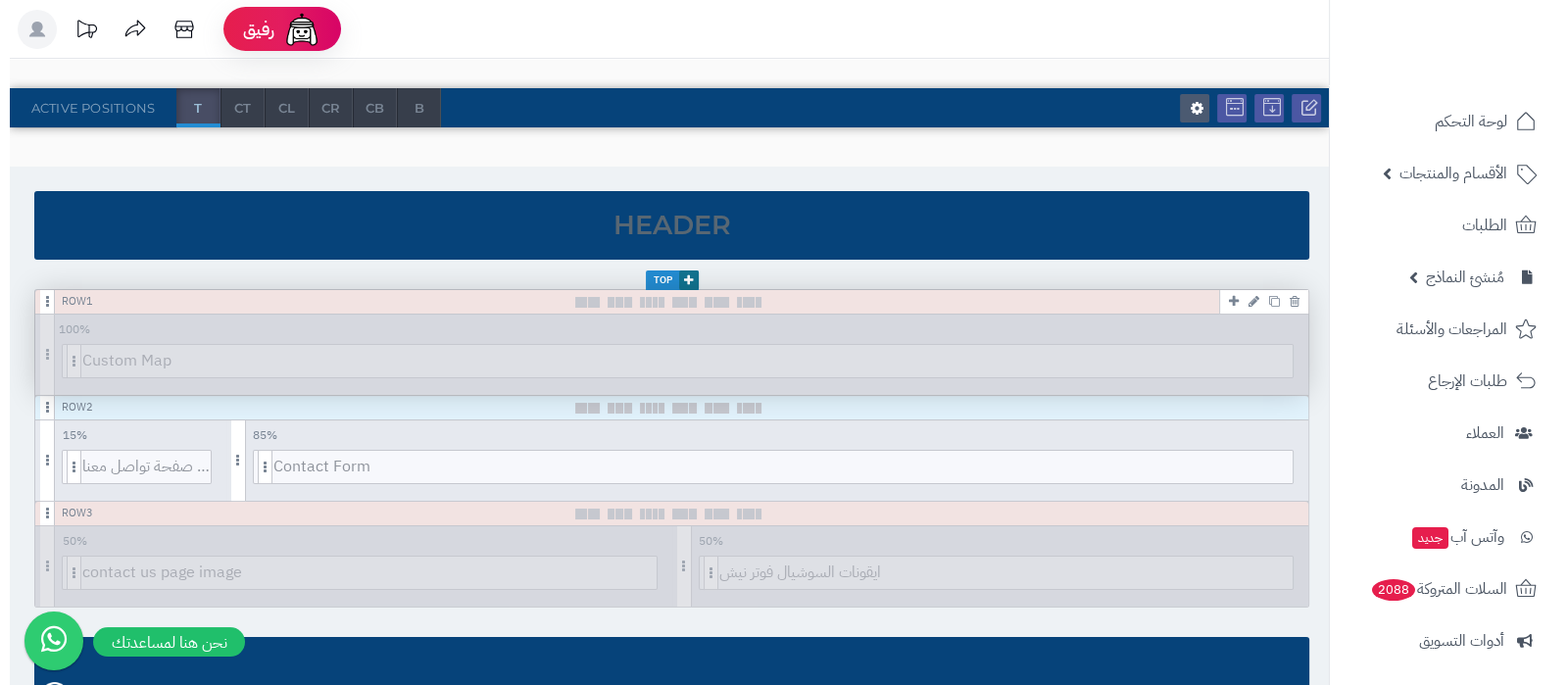
scroll to position [243, 0]
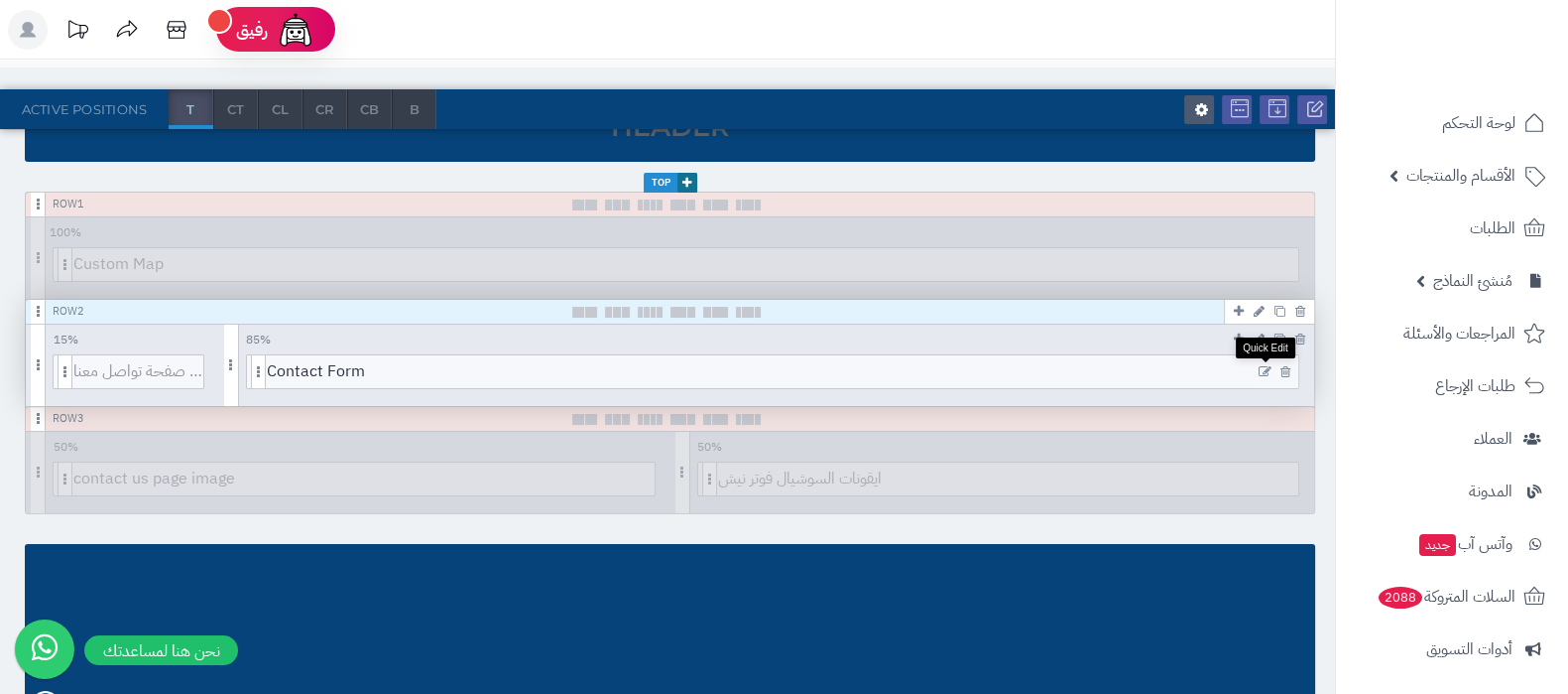
click at [1262, 369] on icon at bounding box center [1265, 372] width 13 height 14
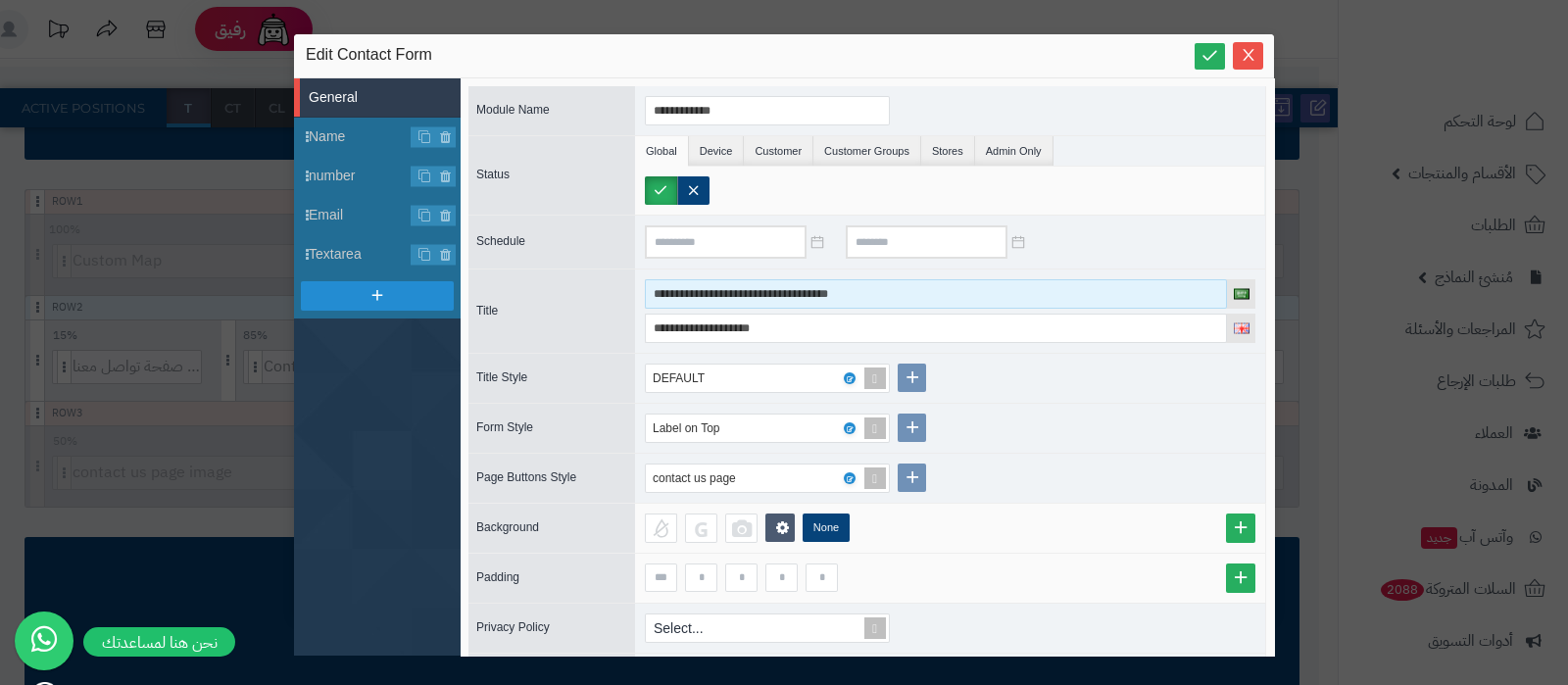
click at [779, 290] on input "**********" at bounding box center [936, 294] width 582 height 30
paste input "**********"
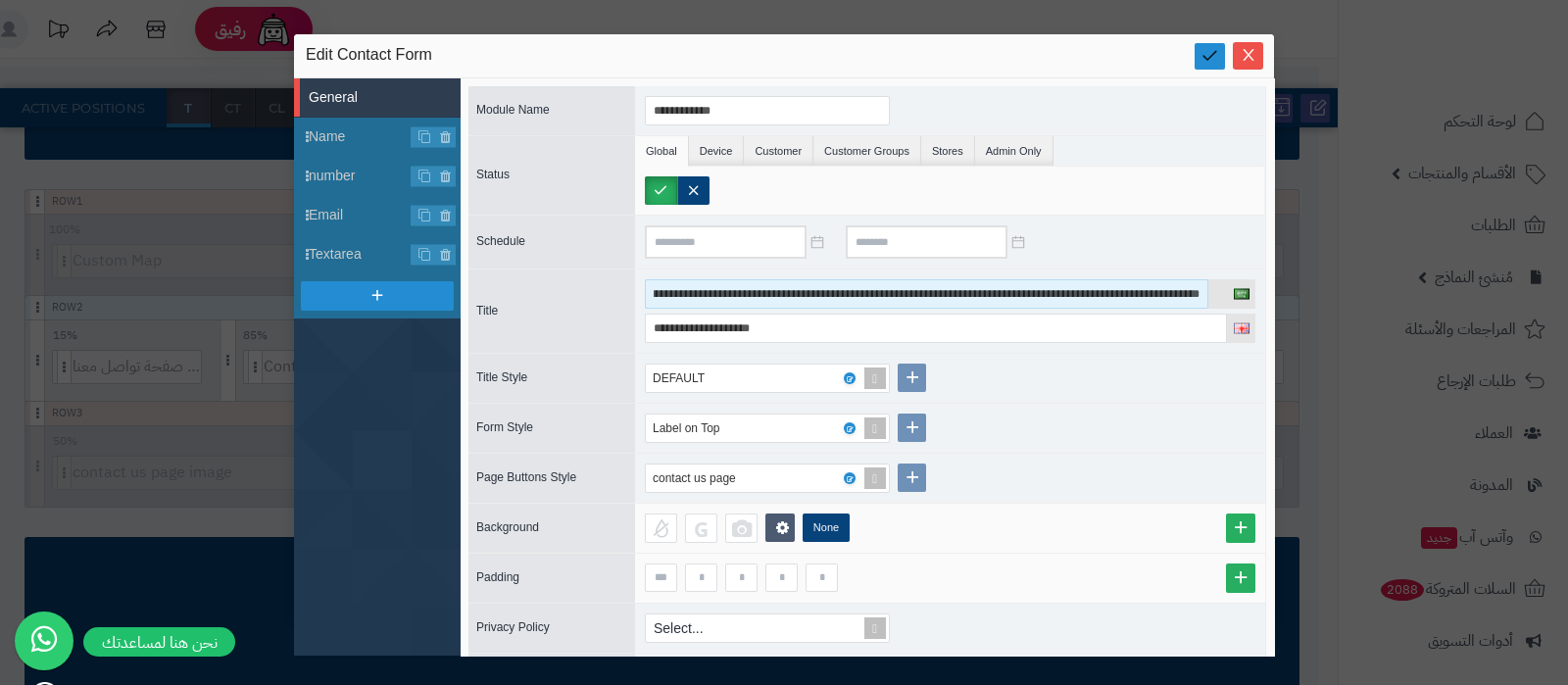
type input "**********"
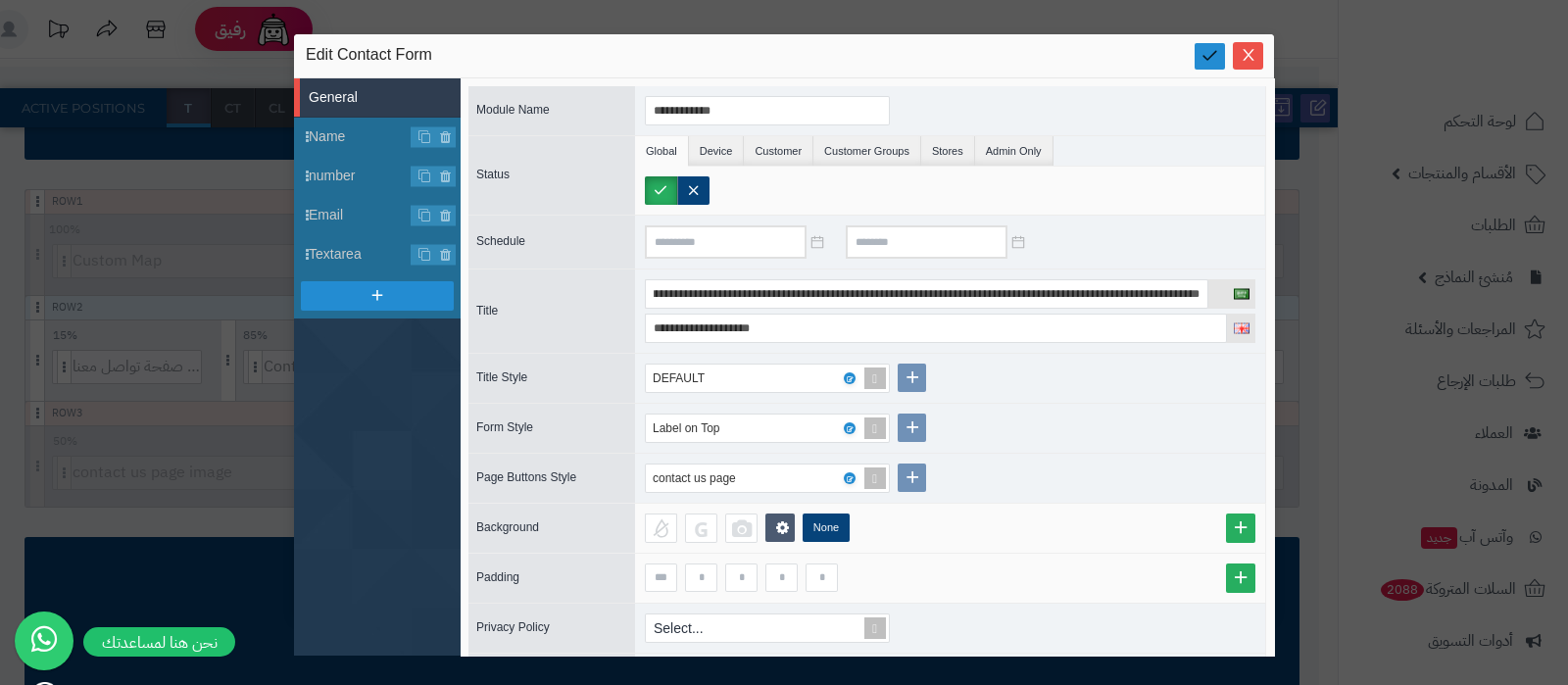
click at [1198, 48] on link at bounding box center [1209, 56] width 31 height 27
click at [1242, 54] on icon "Close" at bounding box center [1248, 54] width 16 height 16
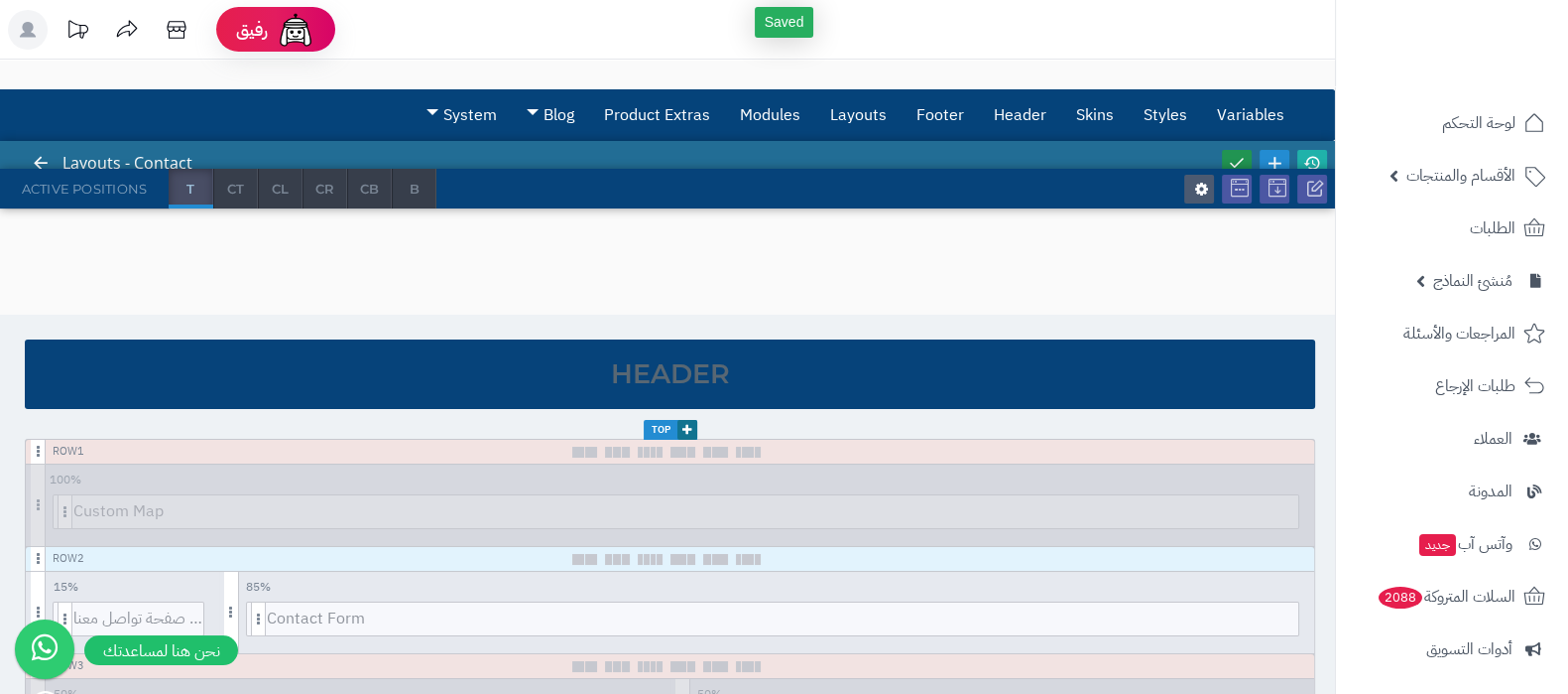
click at [1238, 154] on icon at bounding box center [1237, 163] width 18 height 18
click at [1306, 156] on icon at bounding box center [1312, 163] width 18 height 18
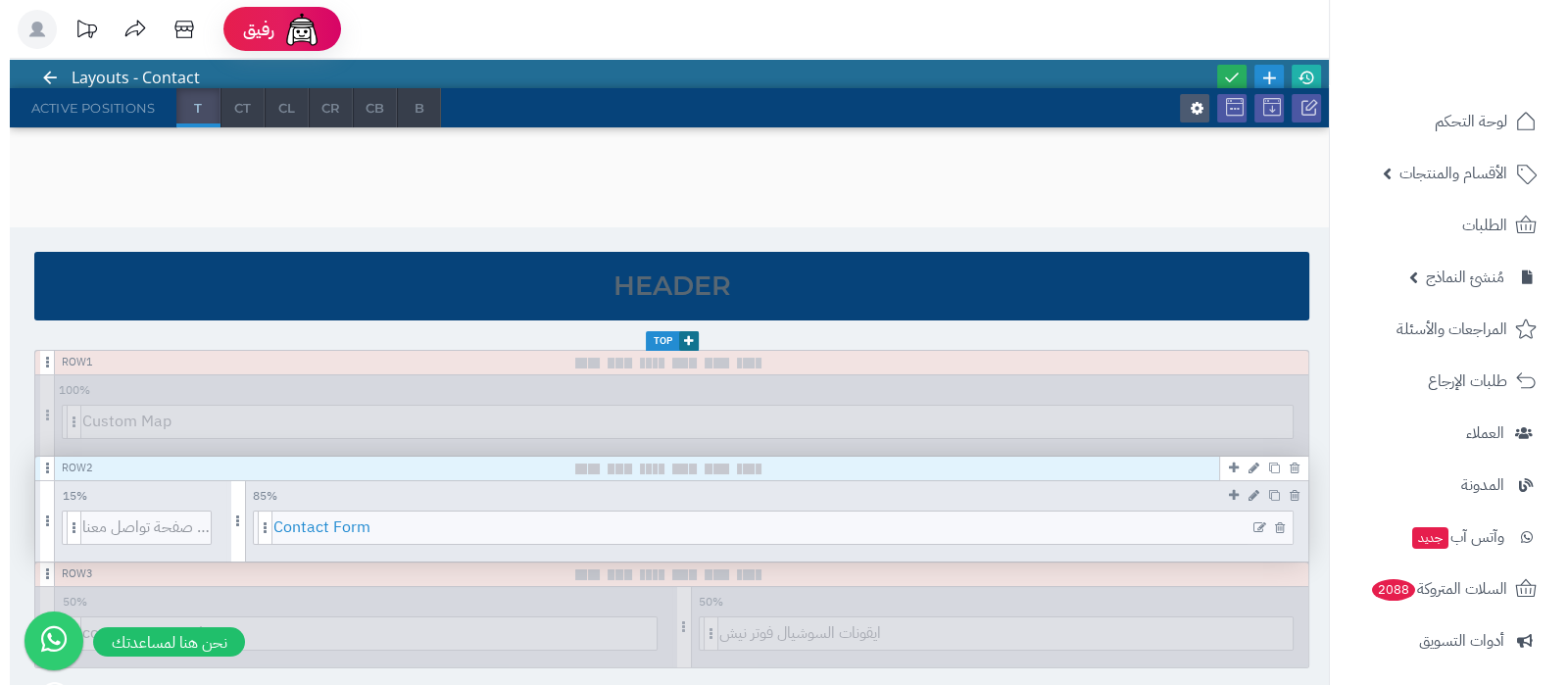
scroll to position [121, 0]
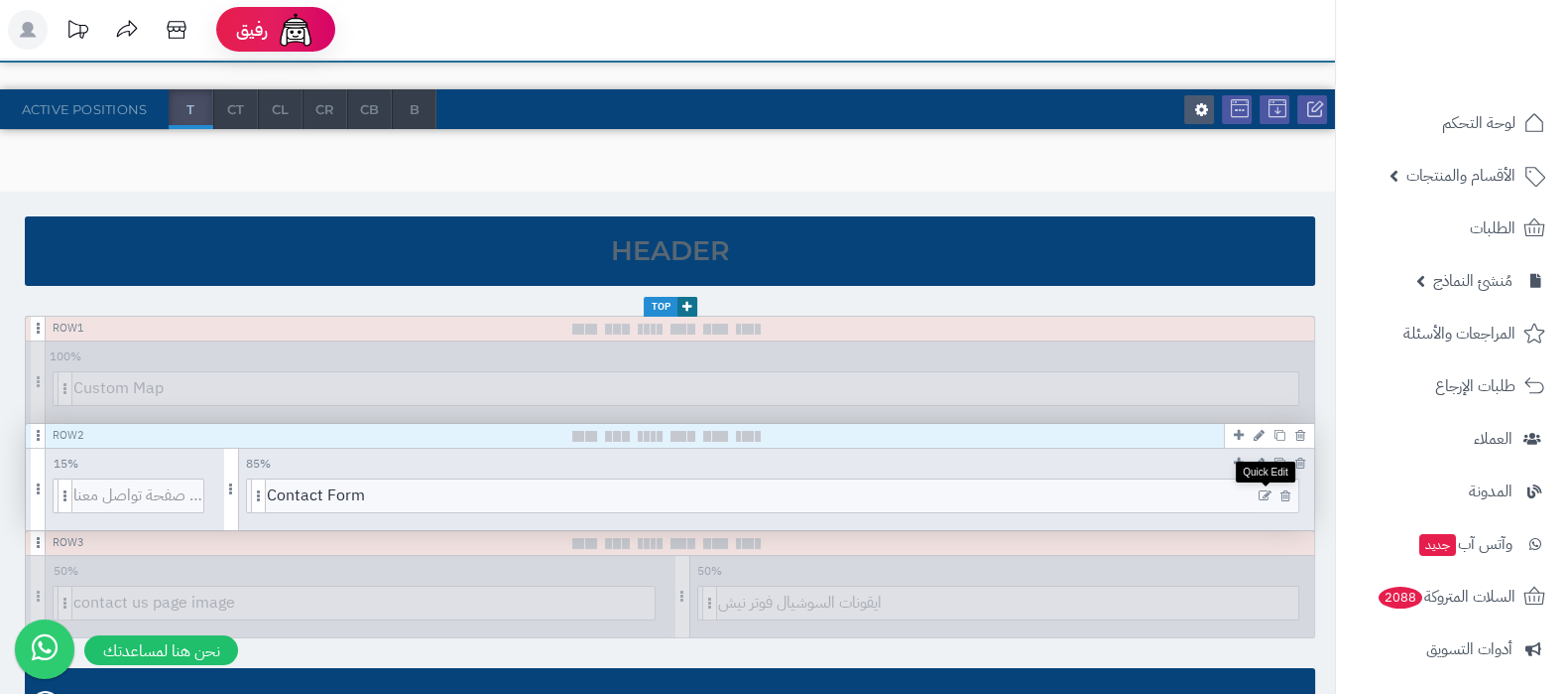
click at [1265, 489] on icon at bounding box center [1265, 496] width 13 height 14
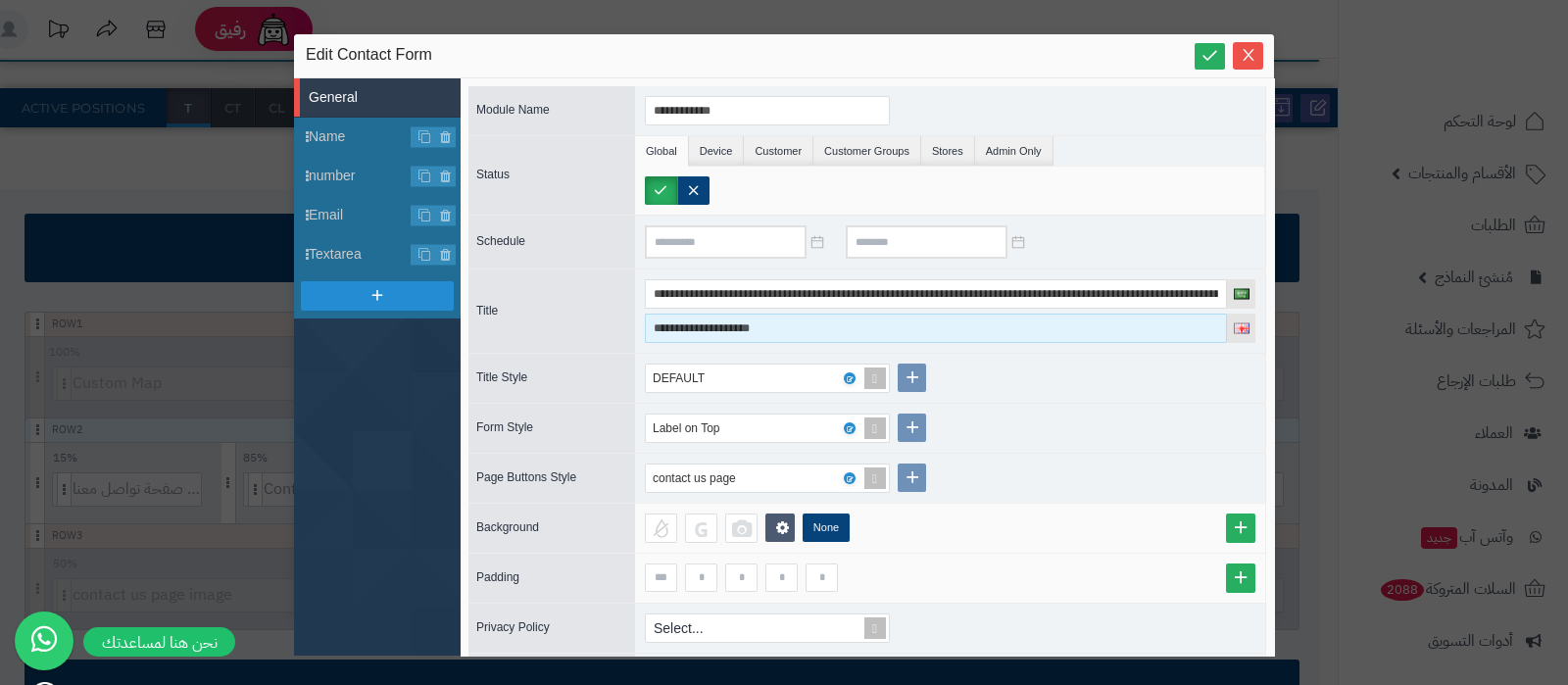
click at [799, 328] on input "**********" at bounding box center [936, 328] width 582 height 30
paste input "**********"
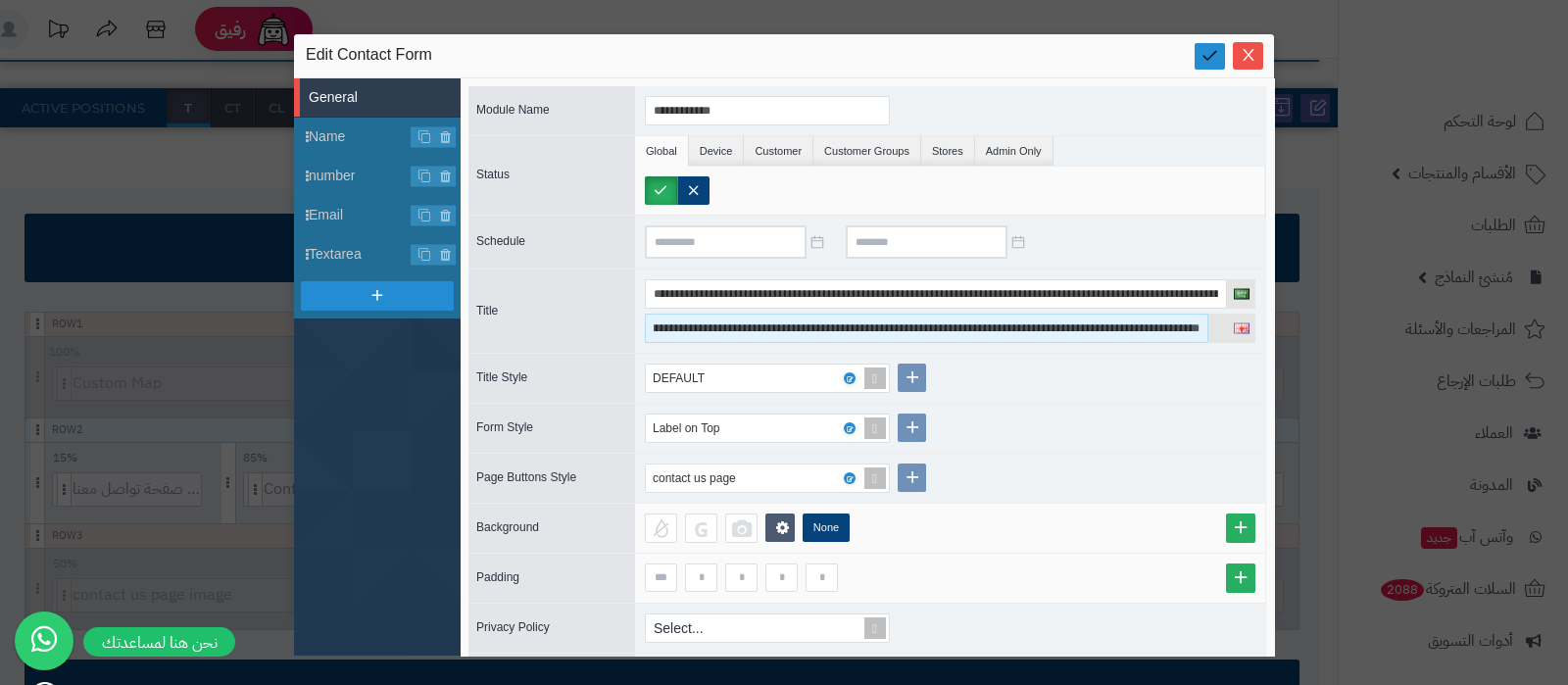
type input "**********"
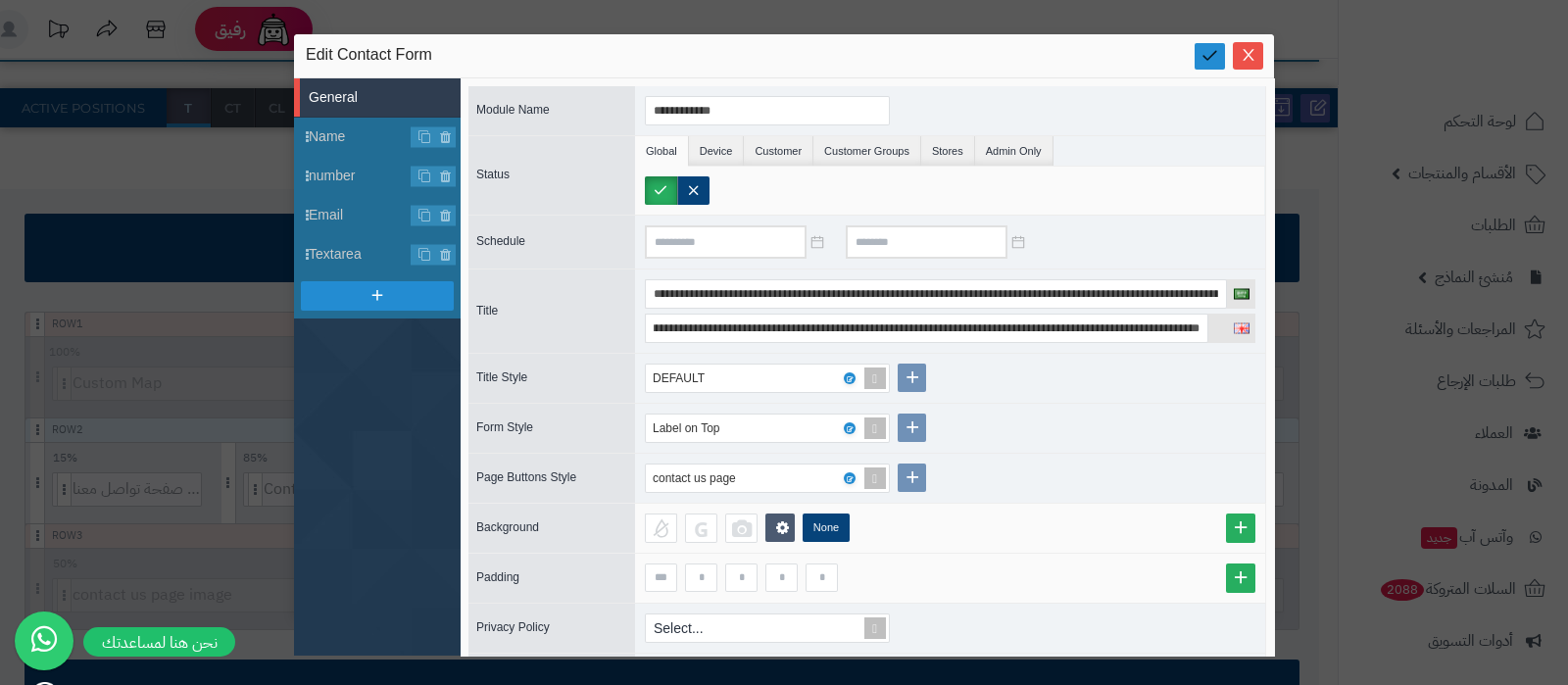
click at [1203, 56] on icon at bounding box center [1209, 55] width 19 height 19
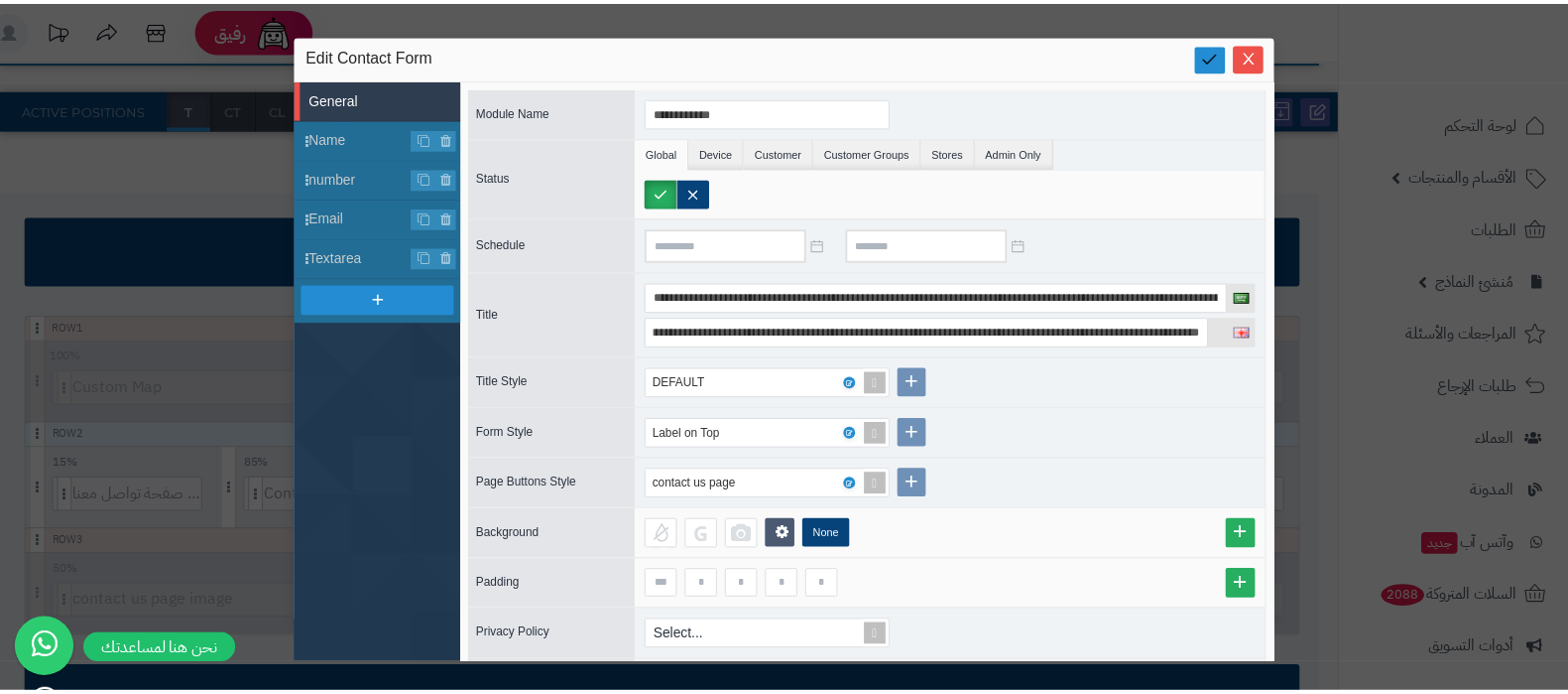
scroll to position [0, 0]
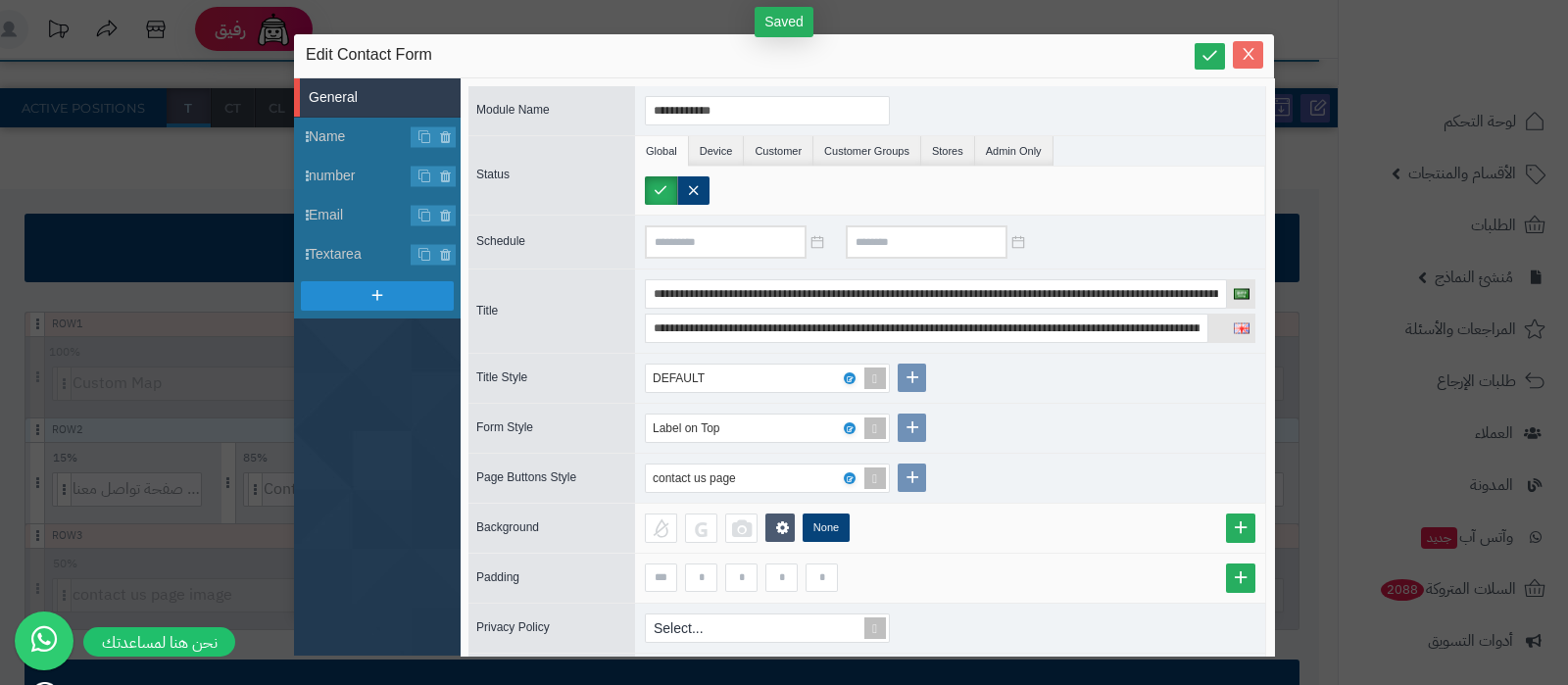
click at [1242, 58] on icon "Close" at bounding box center [1248, 54] width 16 height 16
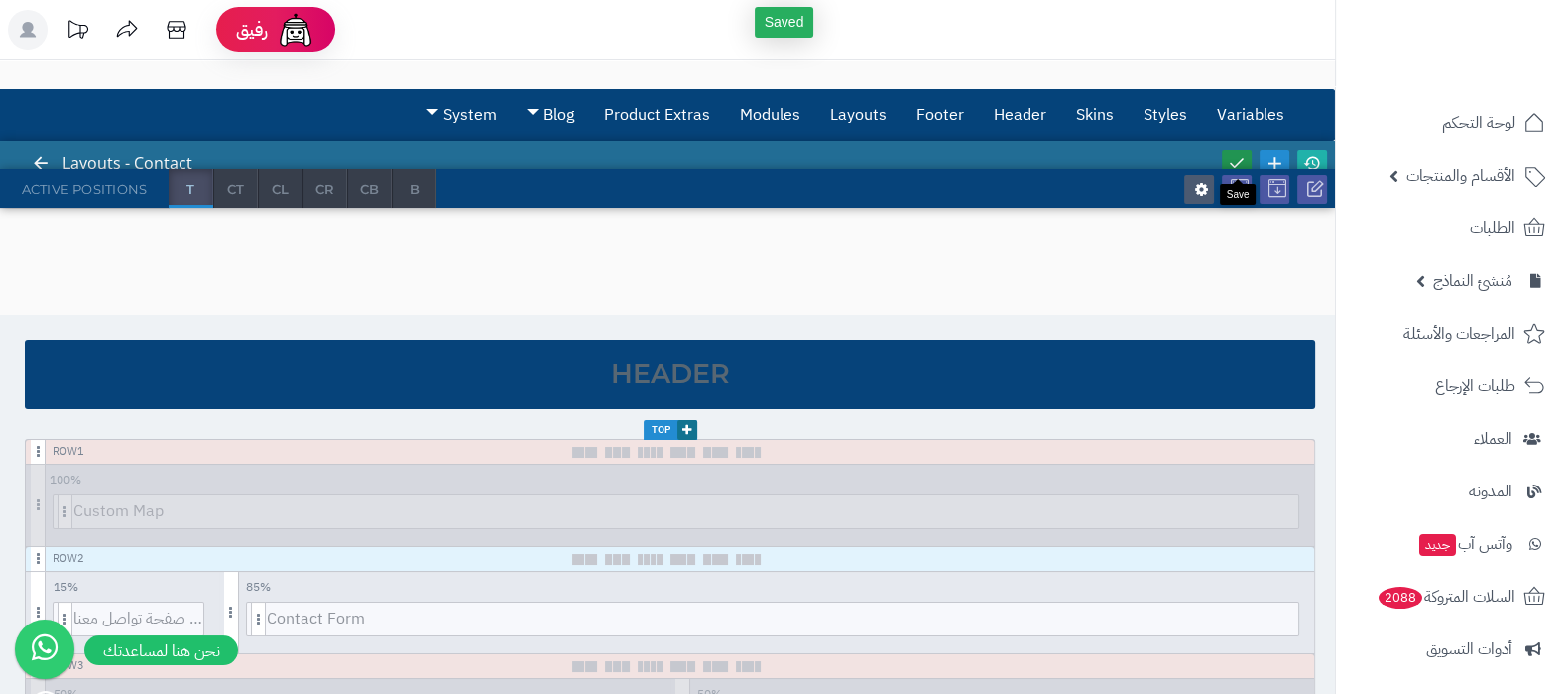
click at [1235, 162] on icon at bounding box center [1237, 163] width 18 height 18
click at [1323, 161] on link at bounding box center [1312, 163] width 30 height 27
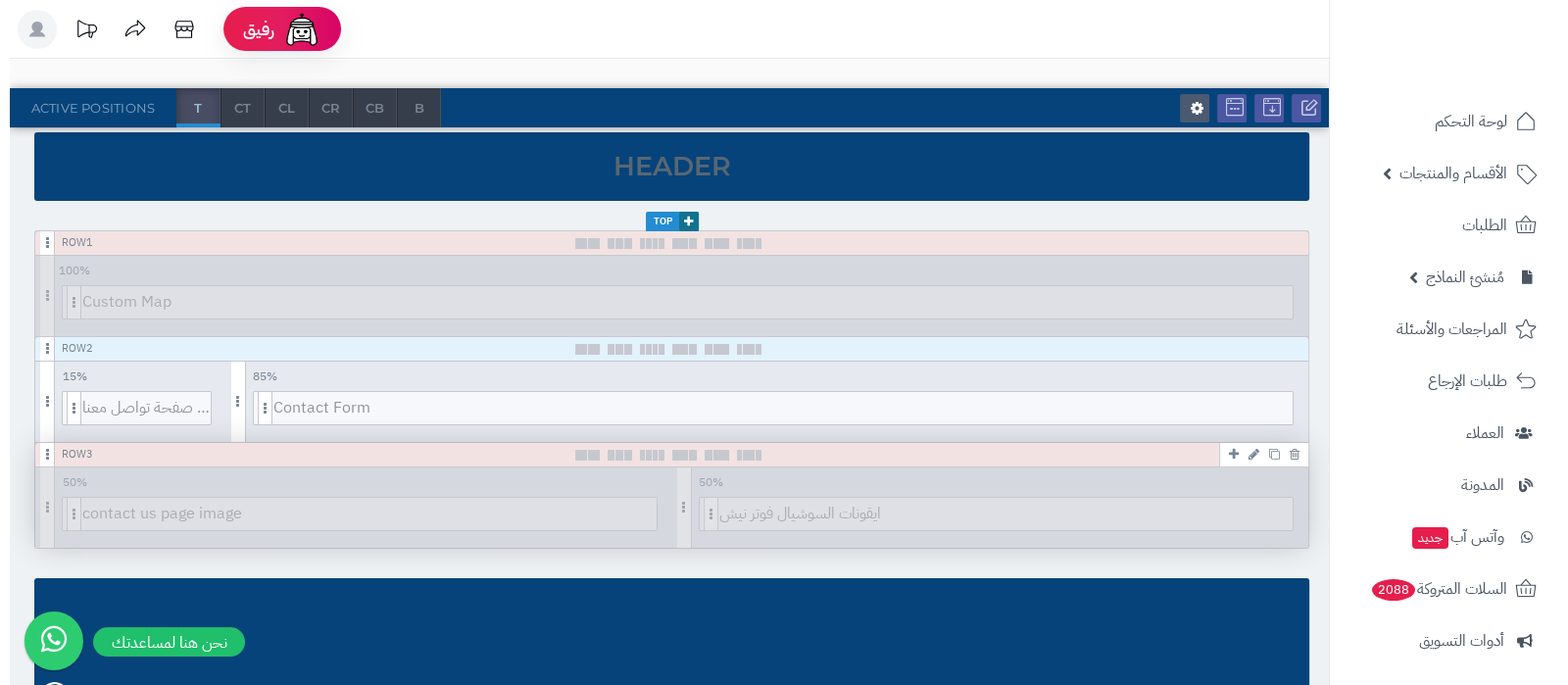
scroll to position [243, 0]
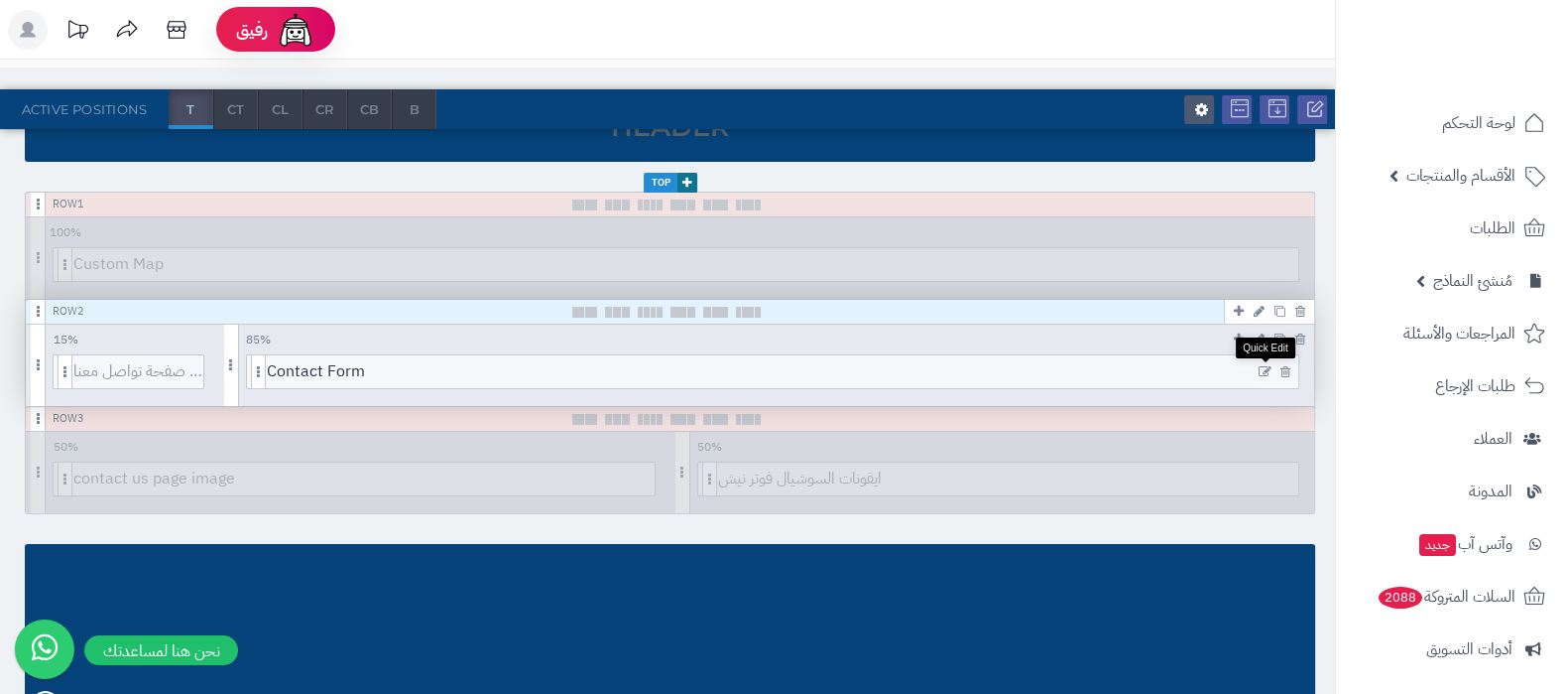
click at [1263, 365] on icon at bounding box center [1265, 372] width 13 height 14
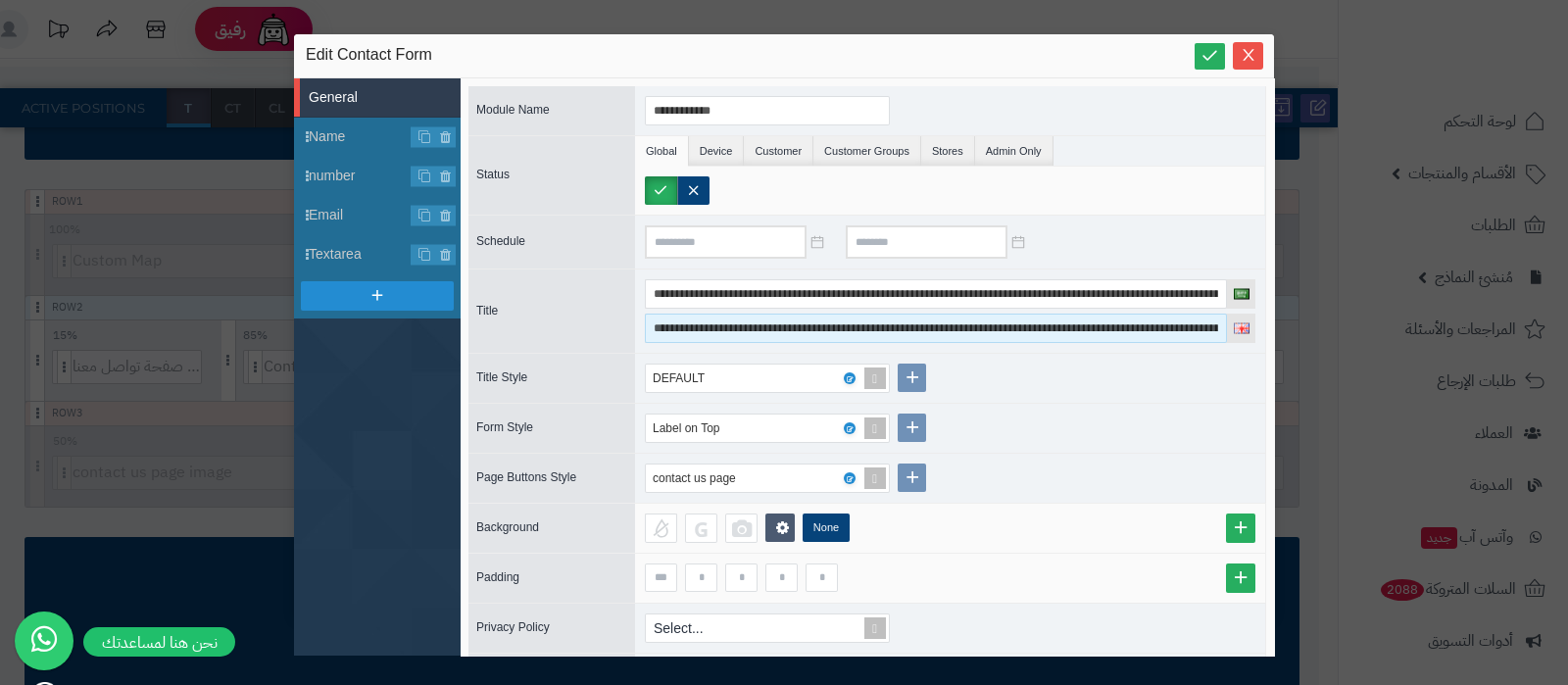
click at [913, 323] on input "**********" at bounding box center [936, 328] width 582 height 30
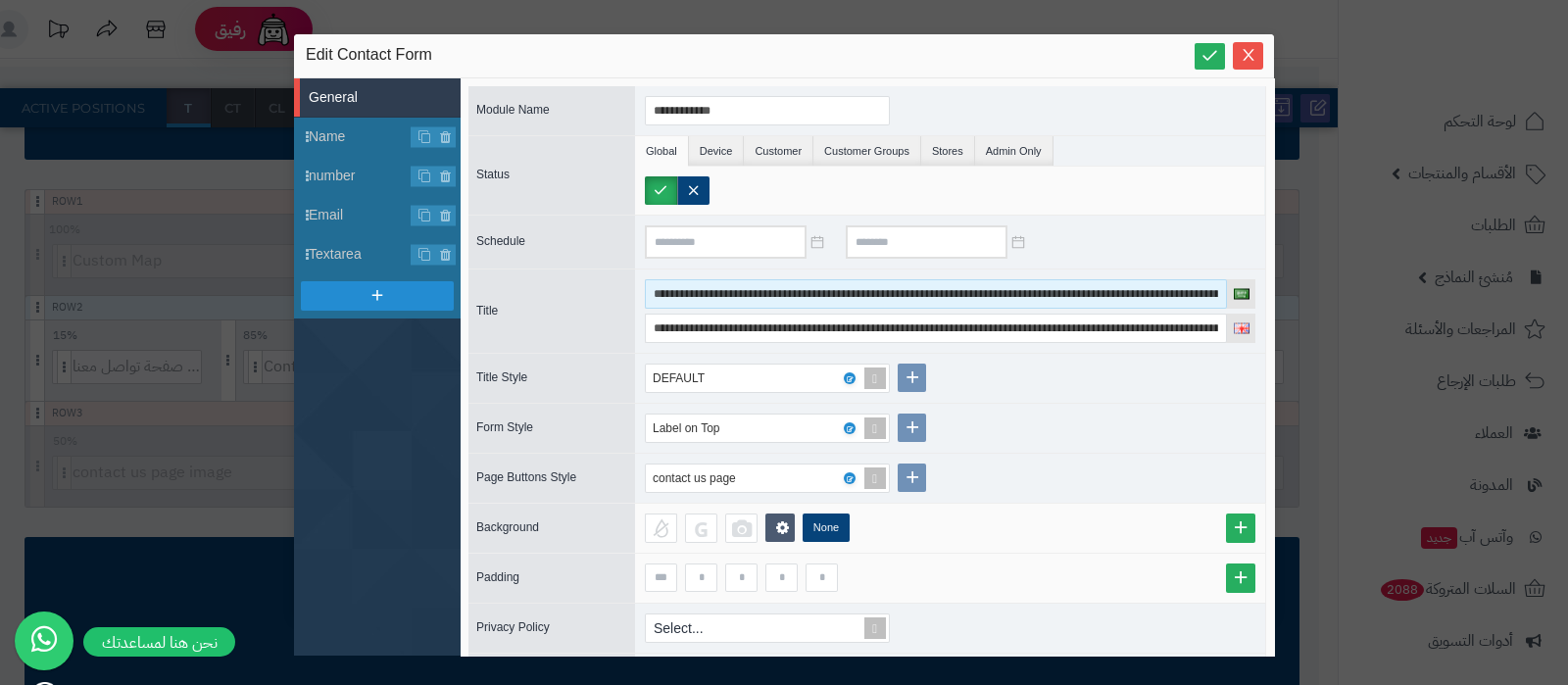
click at [906, 290] on input "**********" at bounding box center [936, 294] width 582 height 30
paste input "**********"
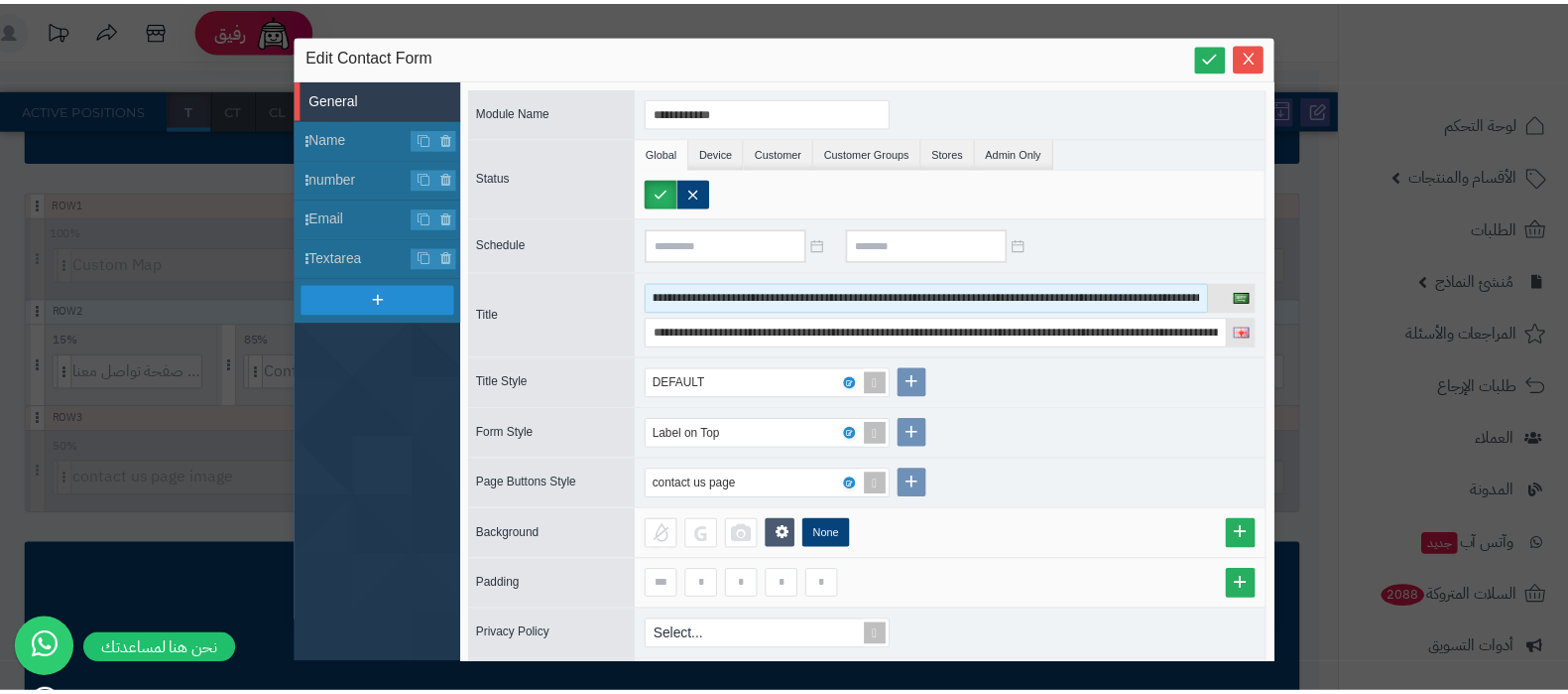
scroll to position [0, 0]
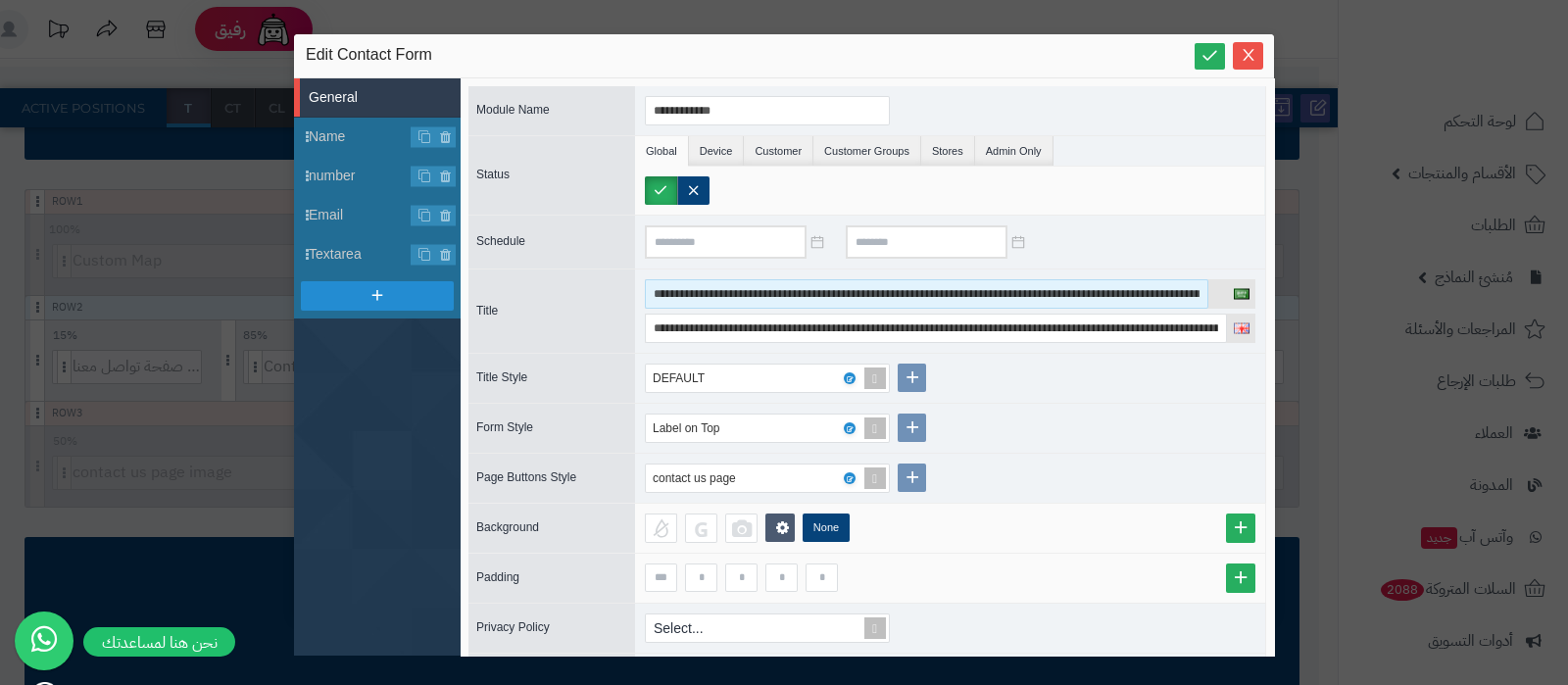
drag, startPoint x: 916, startPoint y: 295, endPoint x: 601, endPoint y: 284, distance: 315.2
click at [601, 284] on div "**********" at bounding box center [867, 309] width 798 height 84
click at [880, 286] on input "**********" at bounding box center [926, 294] width 563 height 30
drag, startPoint x: 867, startPoint y: 289, endPoint x: 877, endPoint y: 290, distance: 10.0
click at [877, 290] on input "**********" at bounding box center [926, 294] width 563 height 30
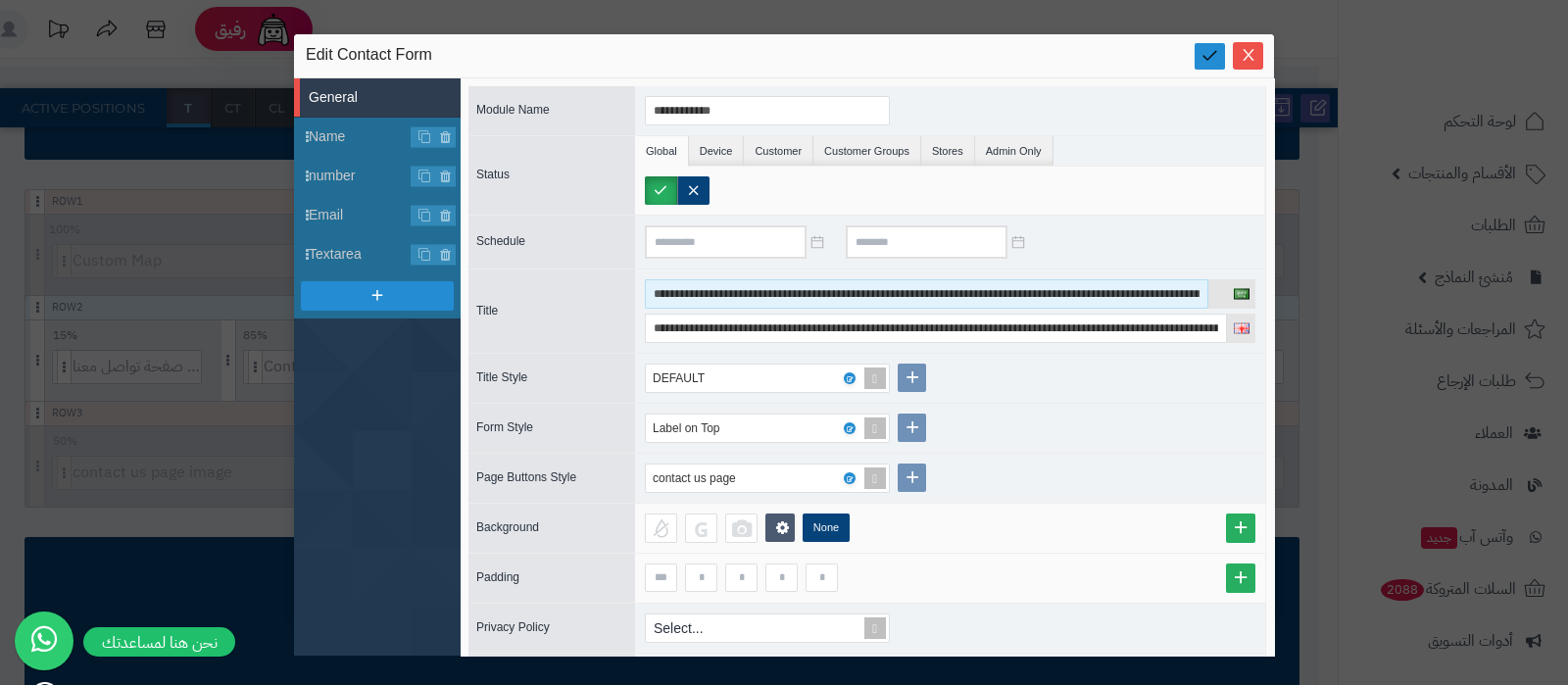
type input "**********"
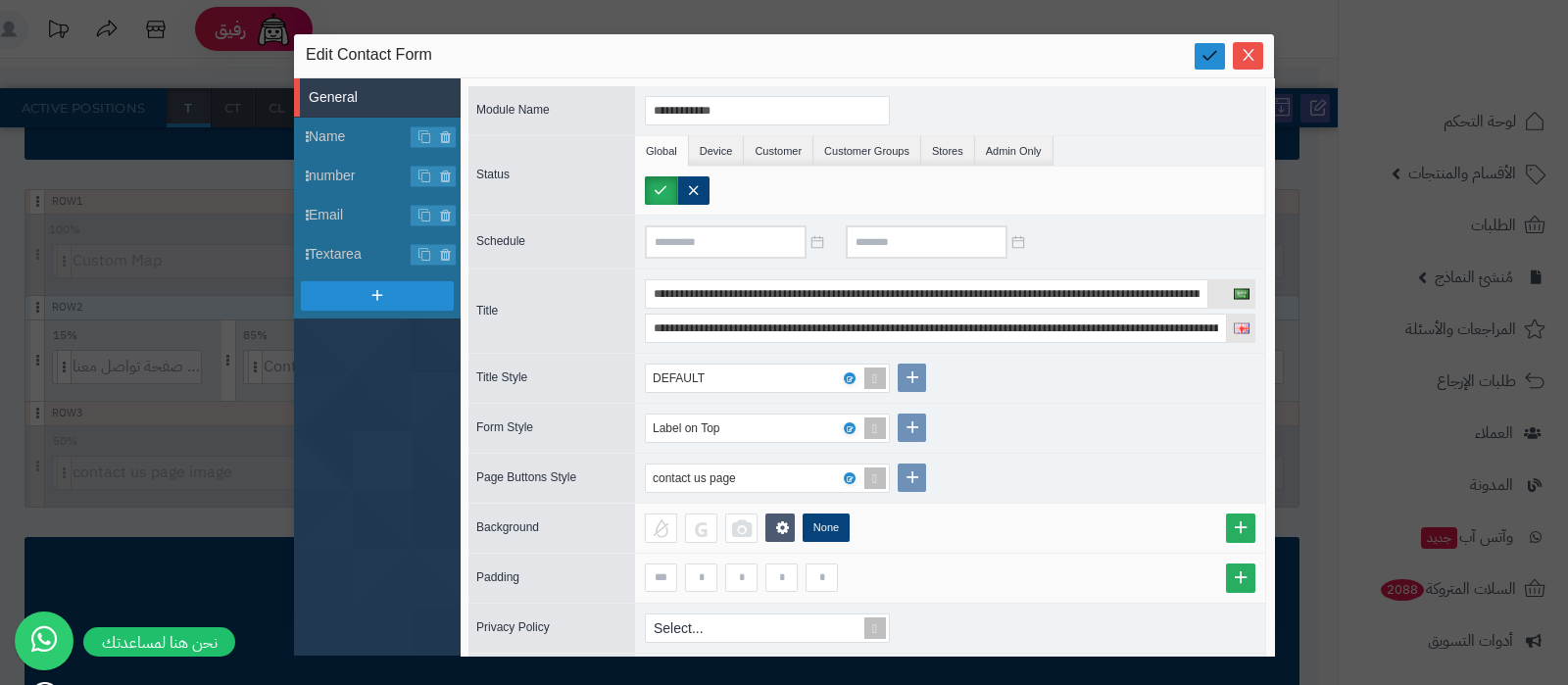
click at [1200, 60] on icon at bounding box center [1209, 55] width 19 height 19
click at [1247, 56] on icon "Close" at bounding box center [1248, 54] width 16 height 16
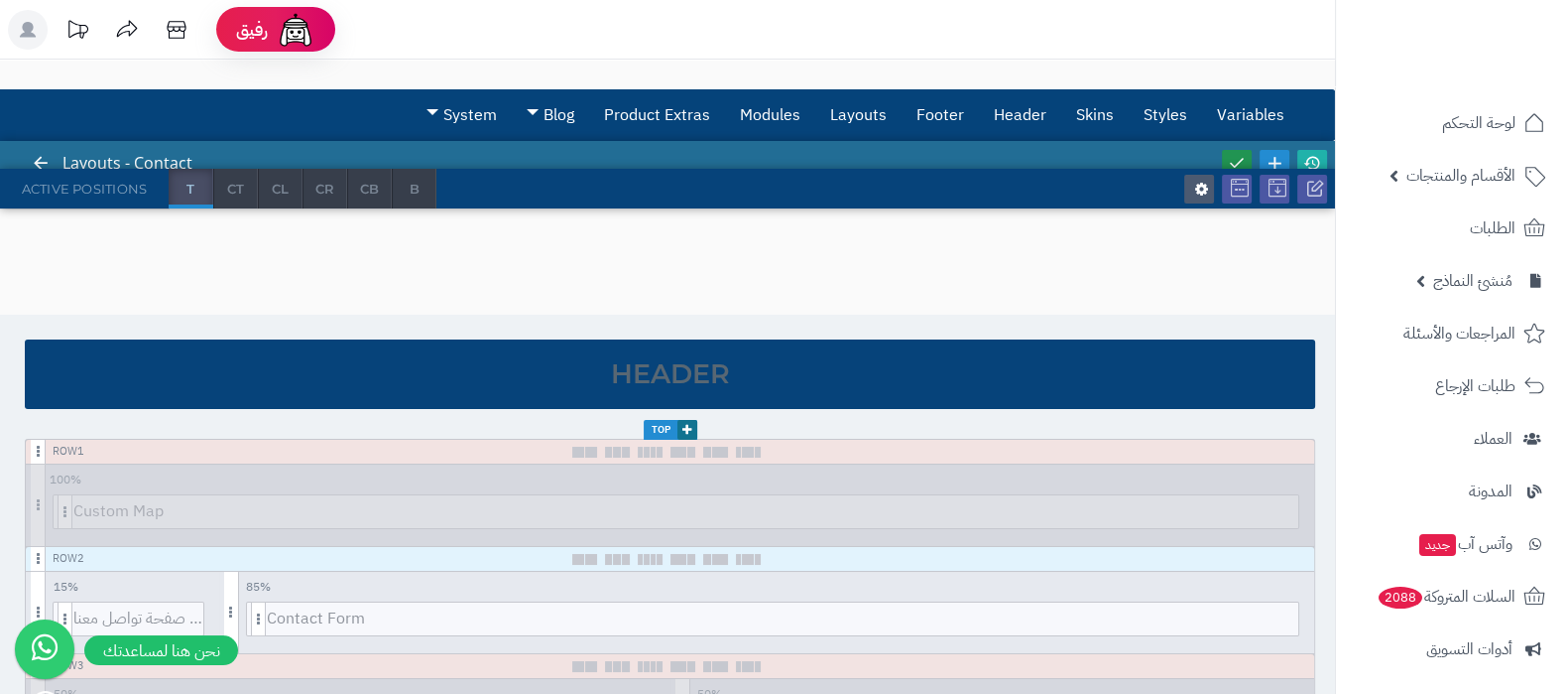
click at [1235, 157] on icon at bounding box center [1237, 163] width 18 height 18
click at [1309, 154] on icon at bounding box center [1312, 163] width 18 height 18
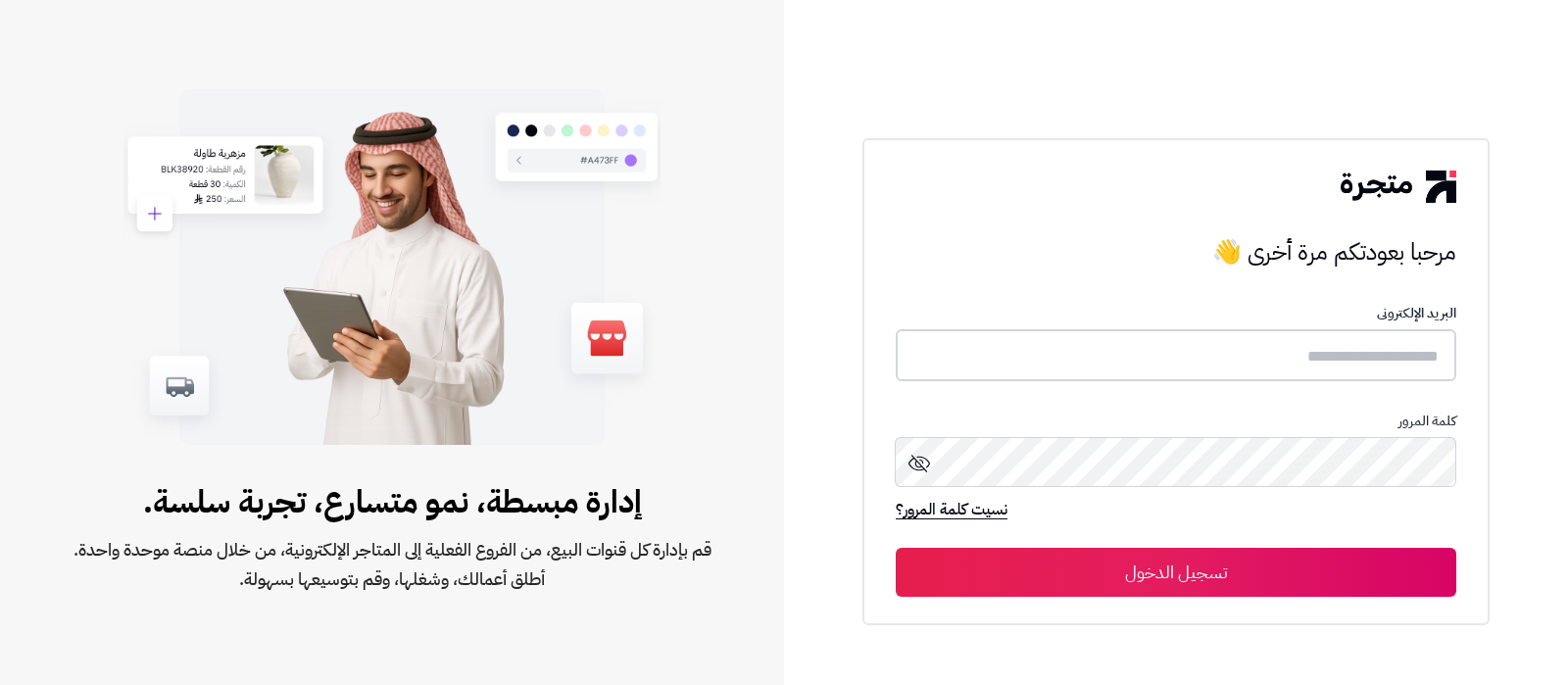
type input "**********"
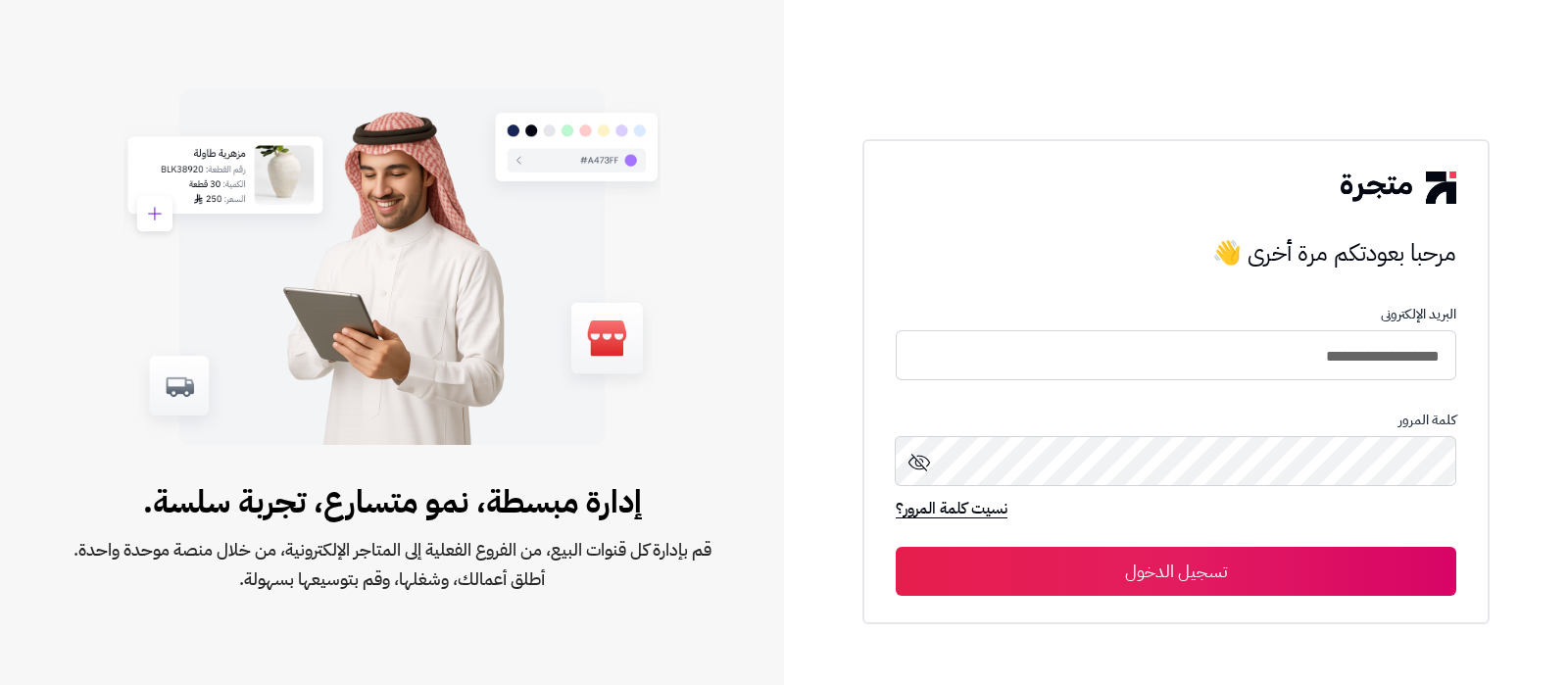
click at [1189, 568] on button "تسجيل الدخول" at bounding box center [1176, 571] width 560 height 49
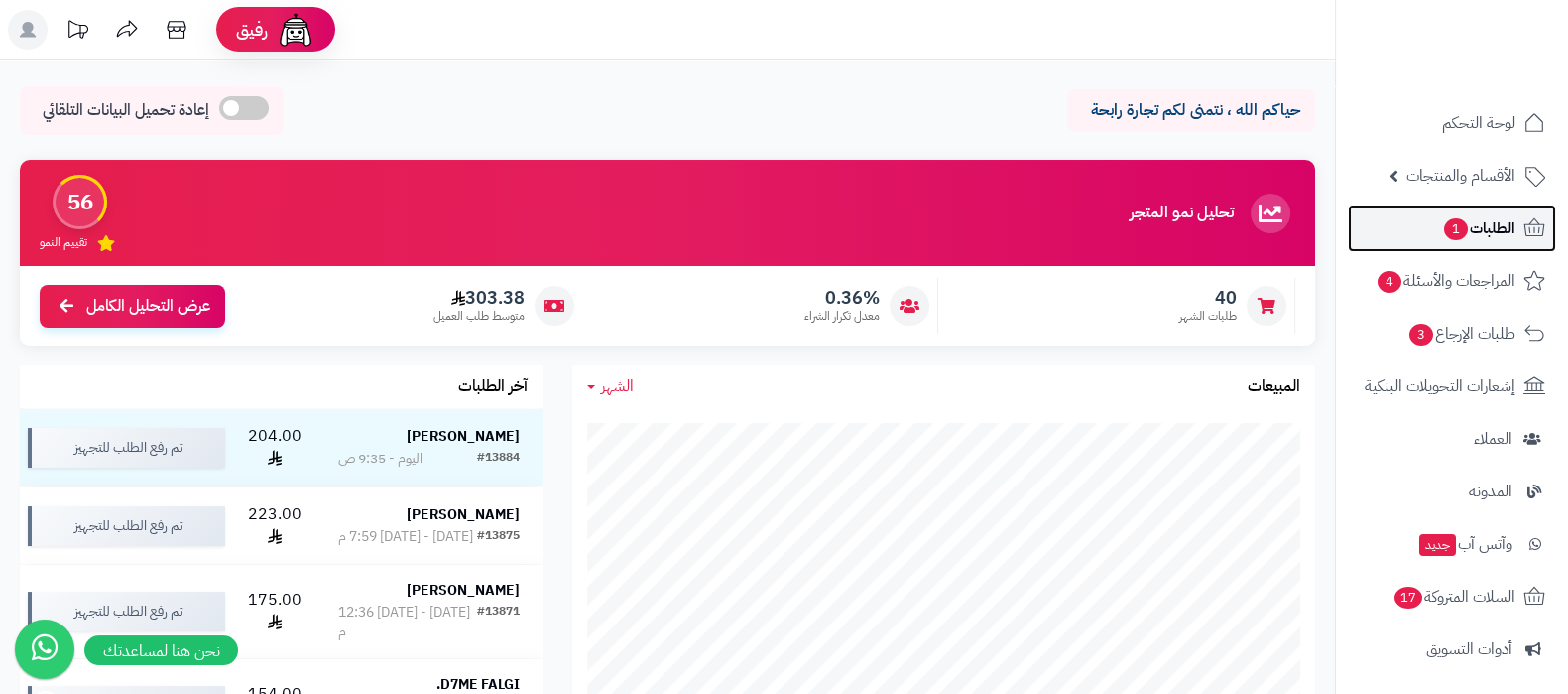
click at [1422, 215] on link "الطلبات 1" at bounding box center [1451, 229] width 209 height 48
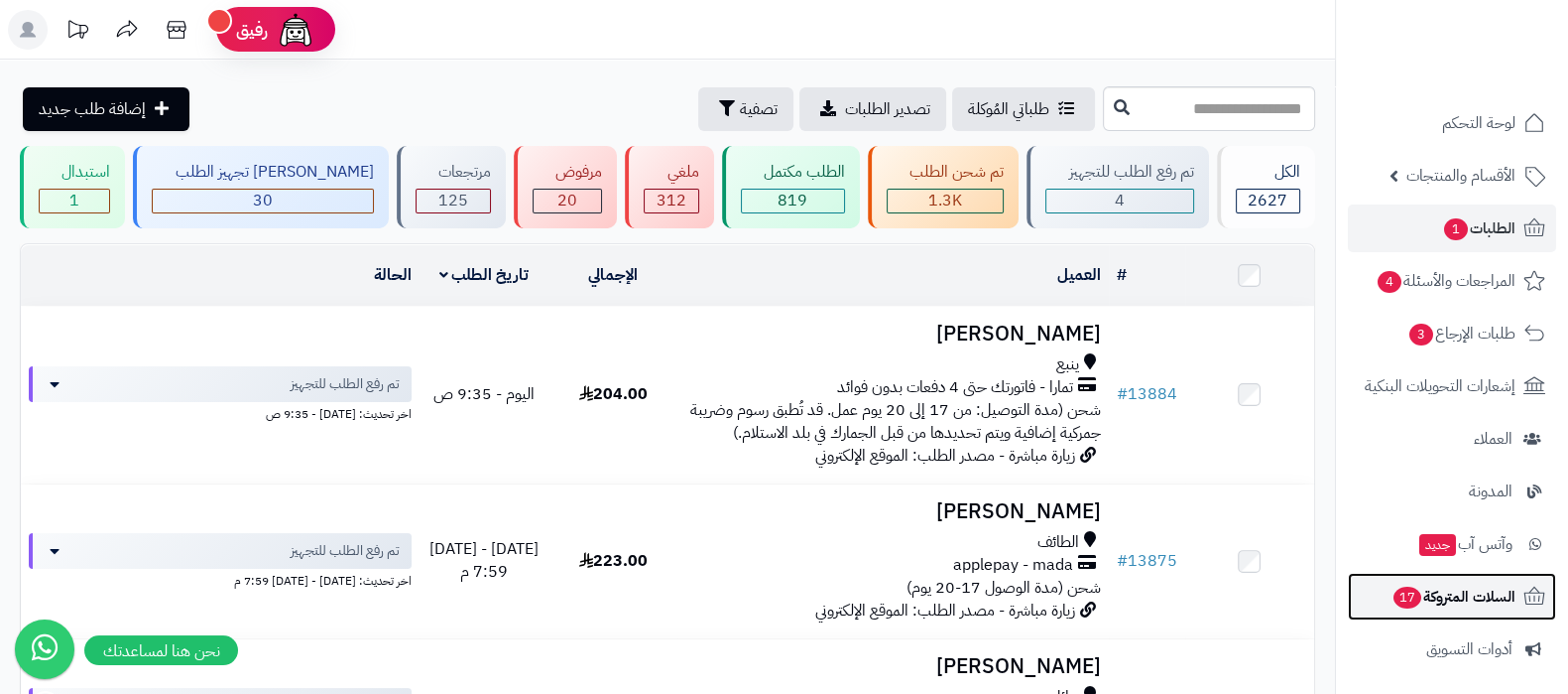
click at [1463, 587] on span "السلات المتروكة 17" at bounding box center [1453, 596] width 124 height 28
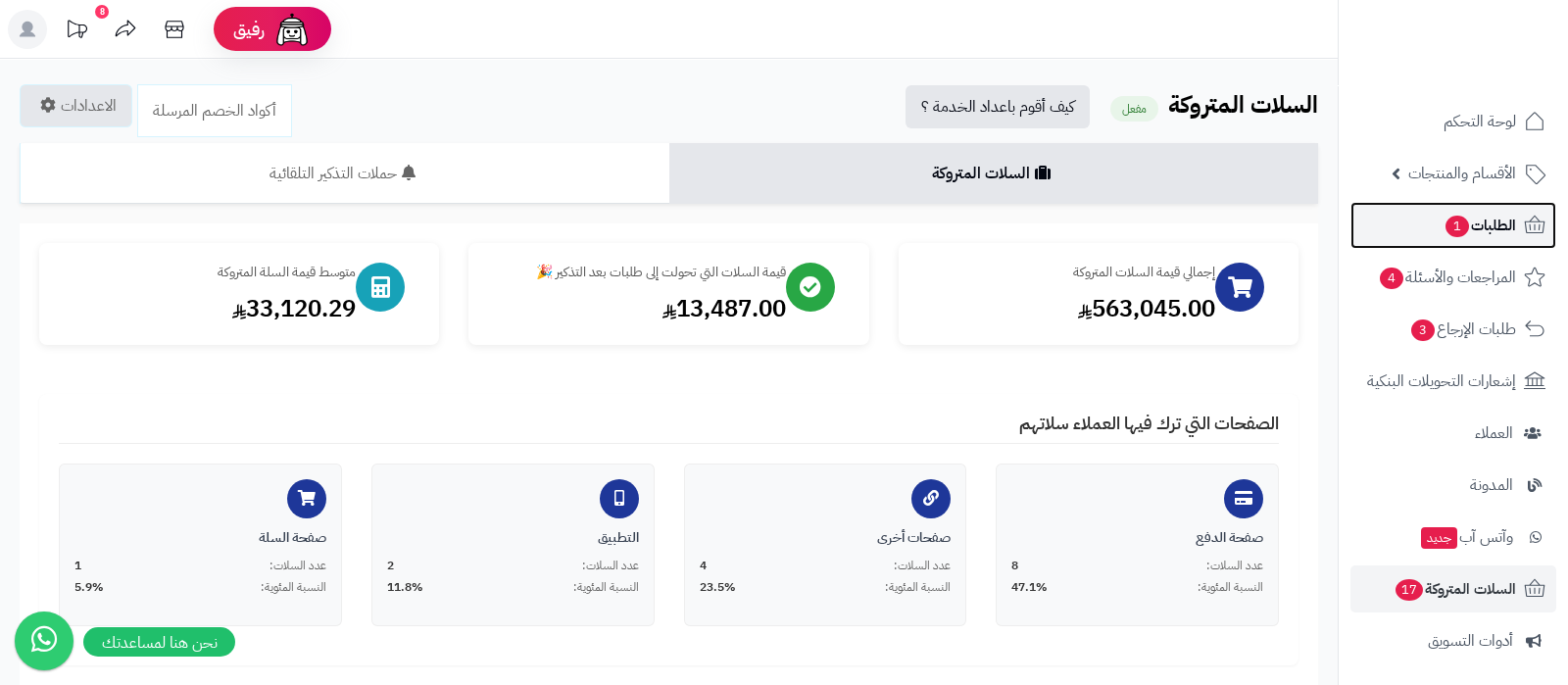
click at [1446, 224] on span "1" at bounding box center [1458, 227] width 24 height 22
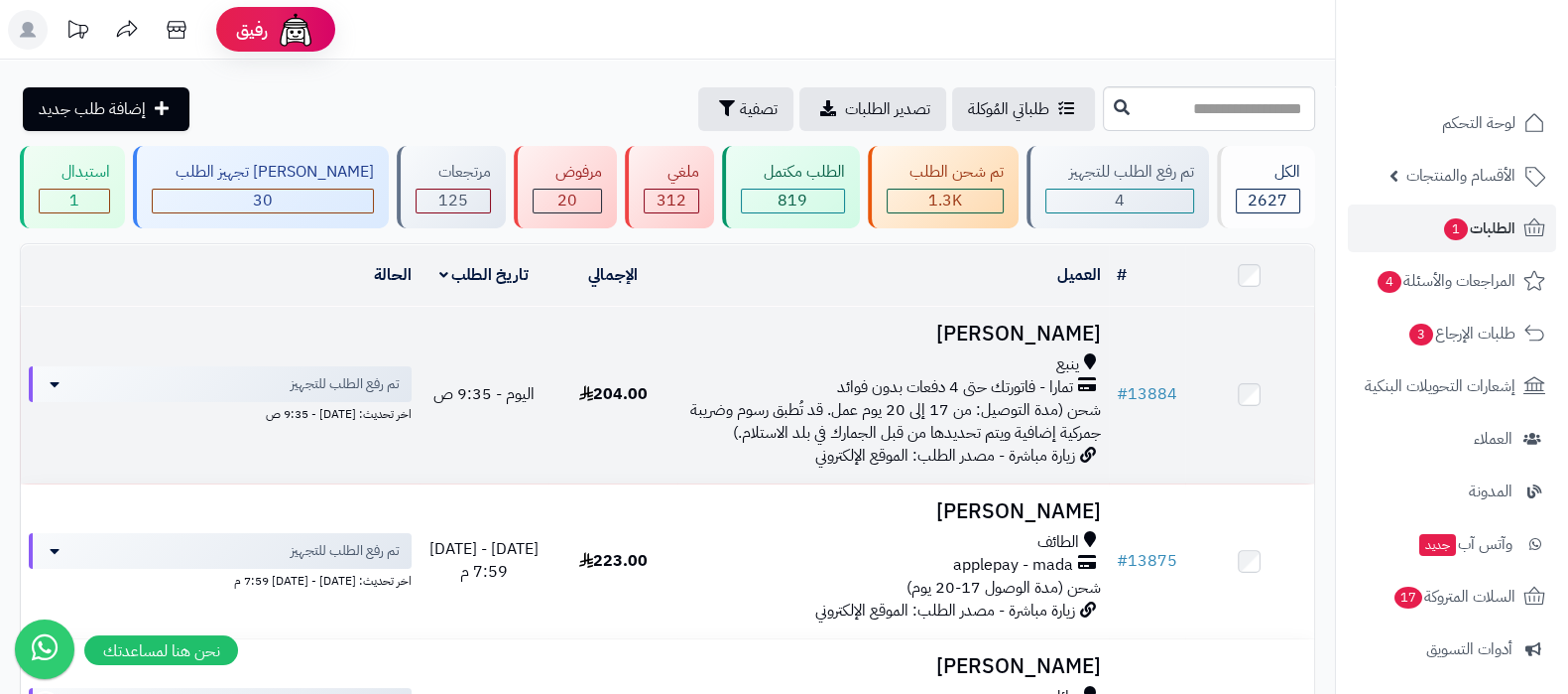
click at [1008, 328] on h3 "[PERSON_NAME]" at bounding box center [892, 334] width 414 height 23
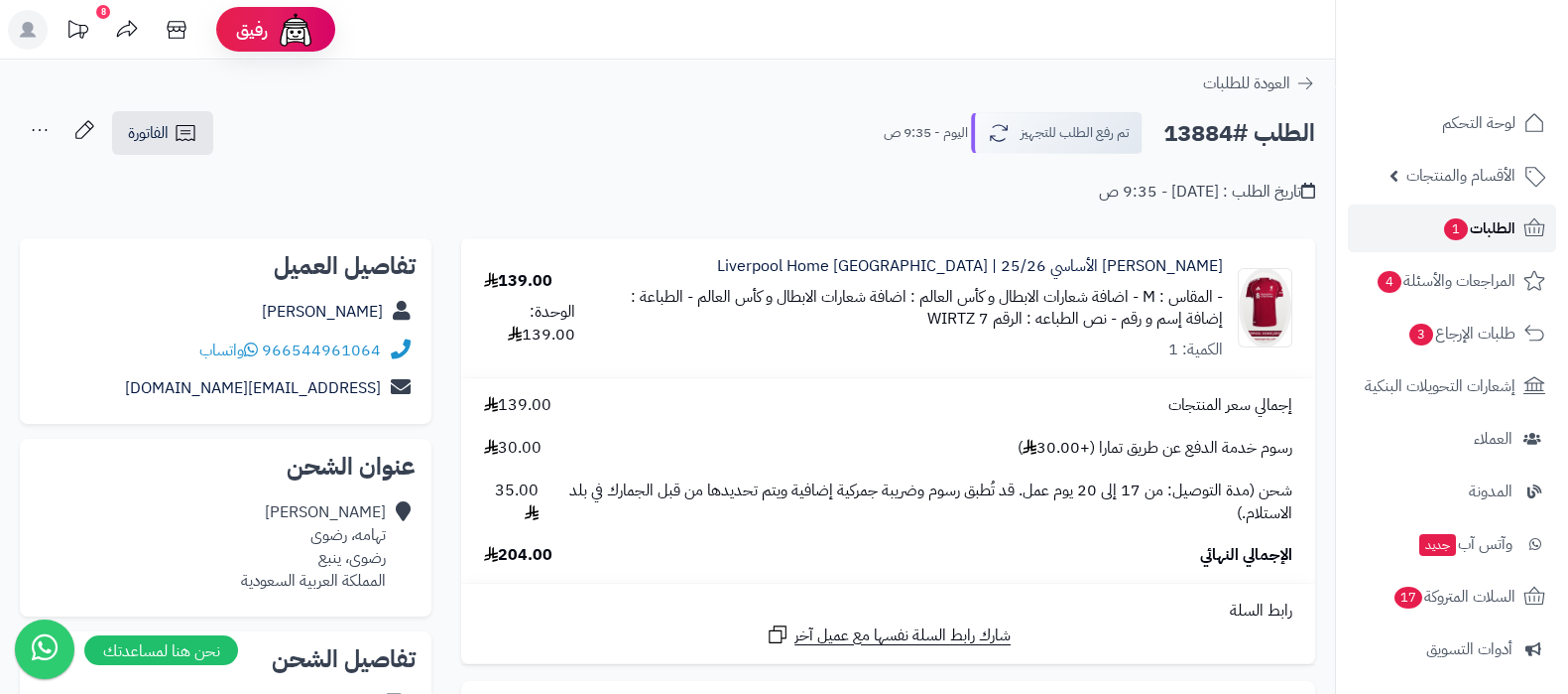
click at [1458, 232] on span "1" at bounding box center [1456, 230] width 24 height 22
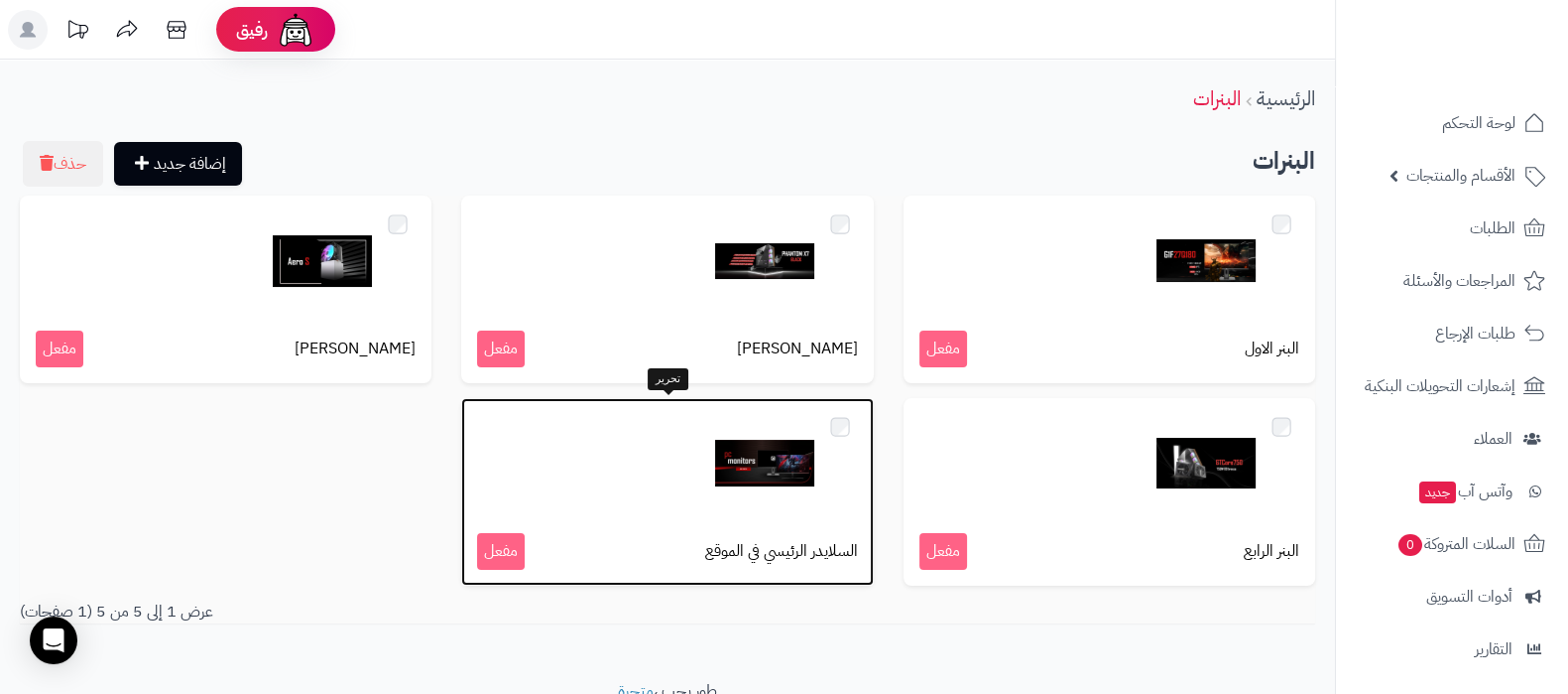
click at [783, 463] on img at bounding box center [764, 462] width 99 height 99
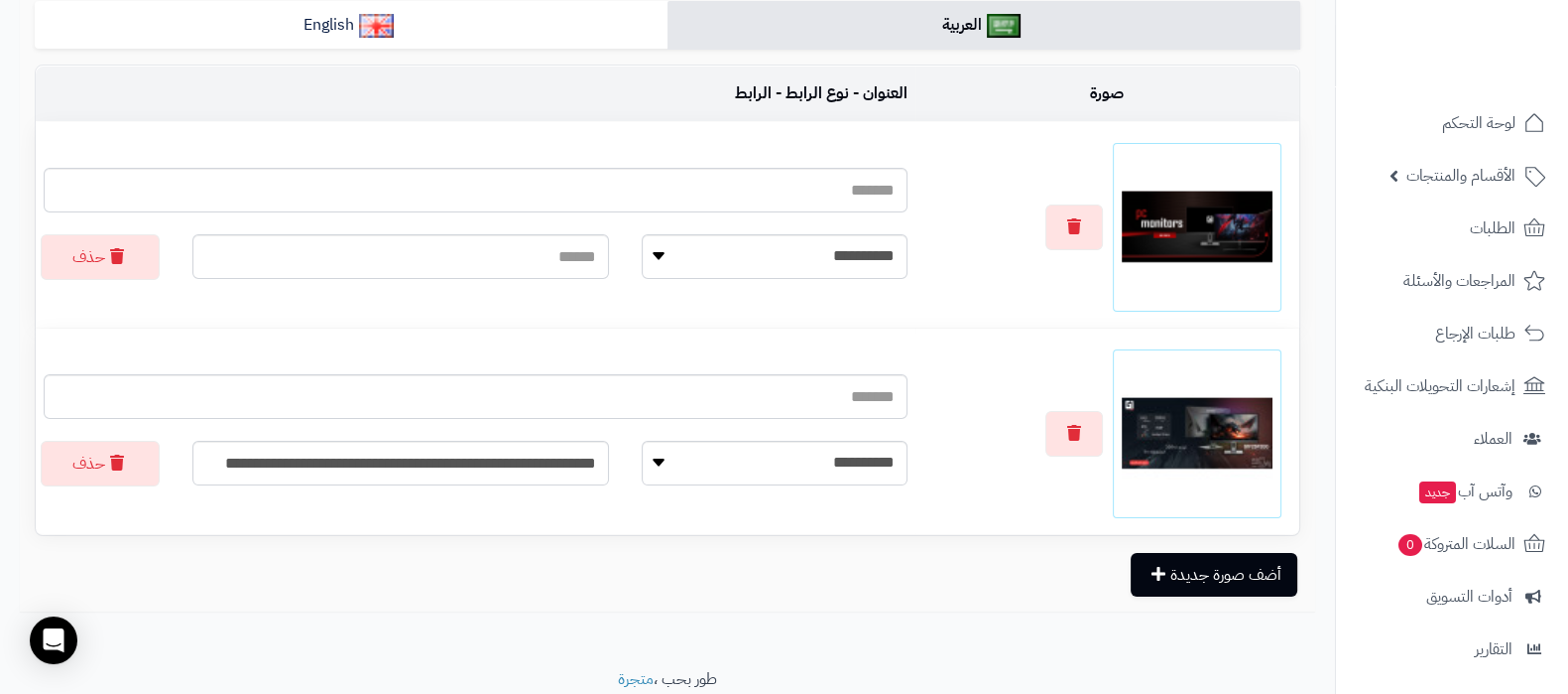
scroll to position [448, 0]
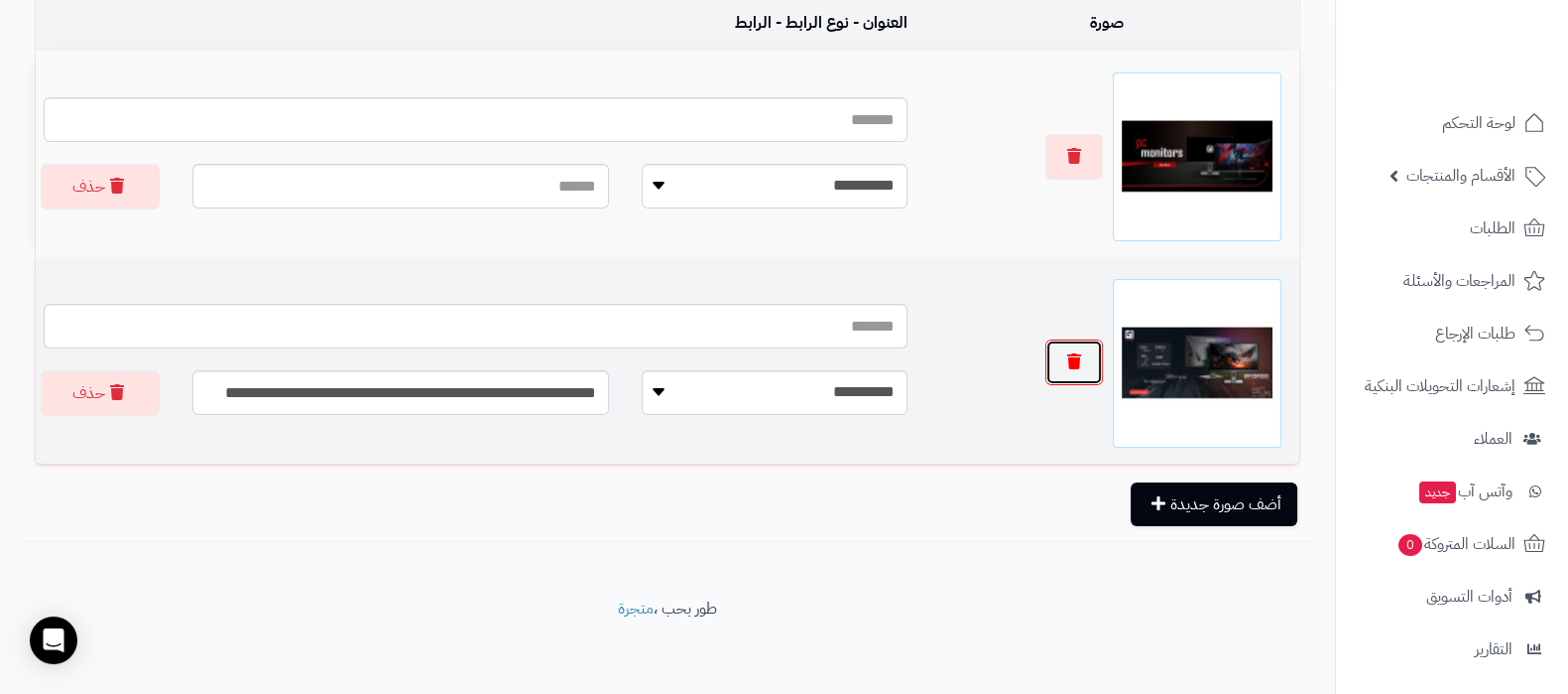
click at [1081, 358] on icon "button" at bounding box center [1074, 361] width 14 height 16
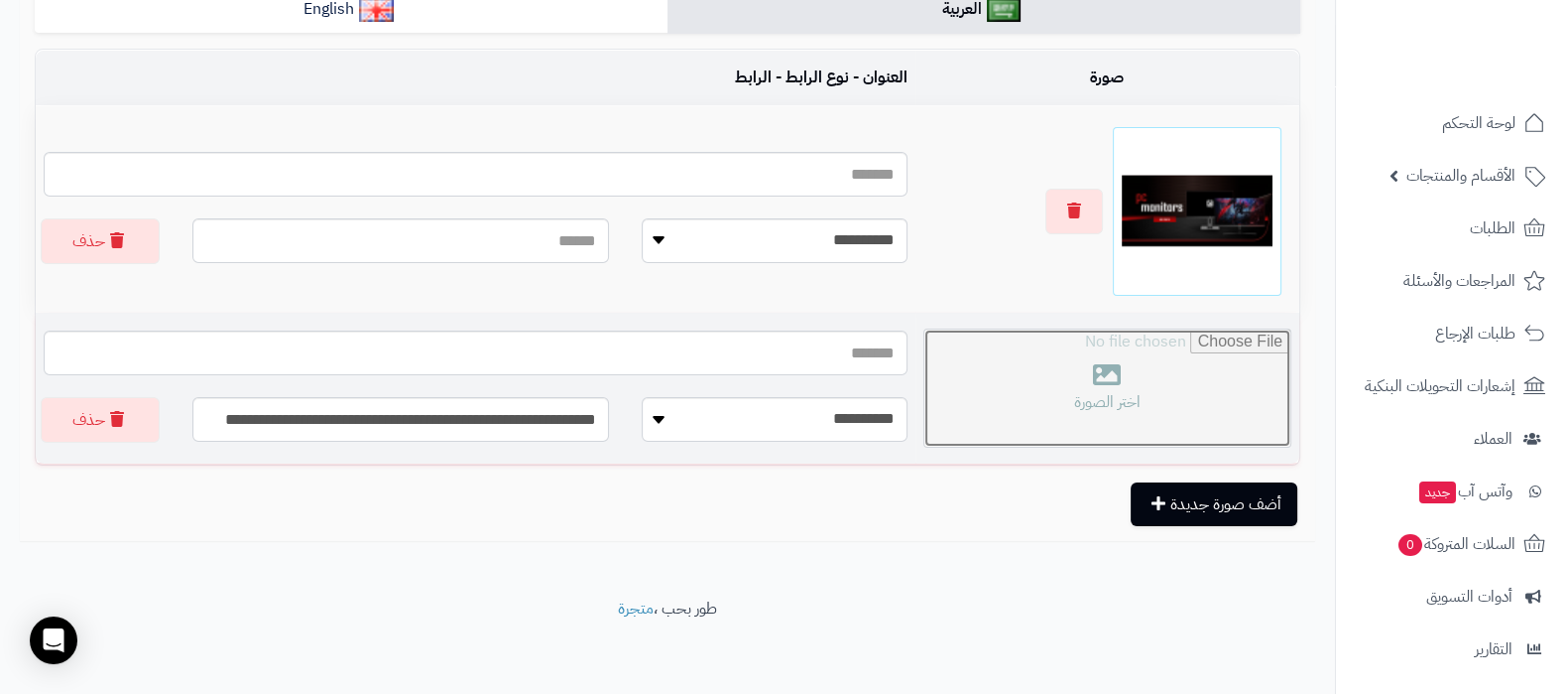
click at [1116, 370] on input "file" at bounding box center [1107, 387] width 366 height 117
type input "**********"
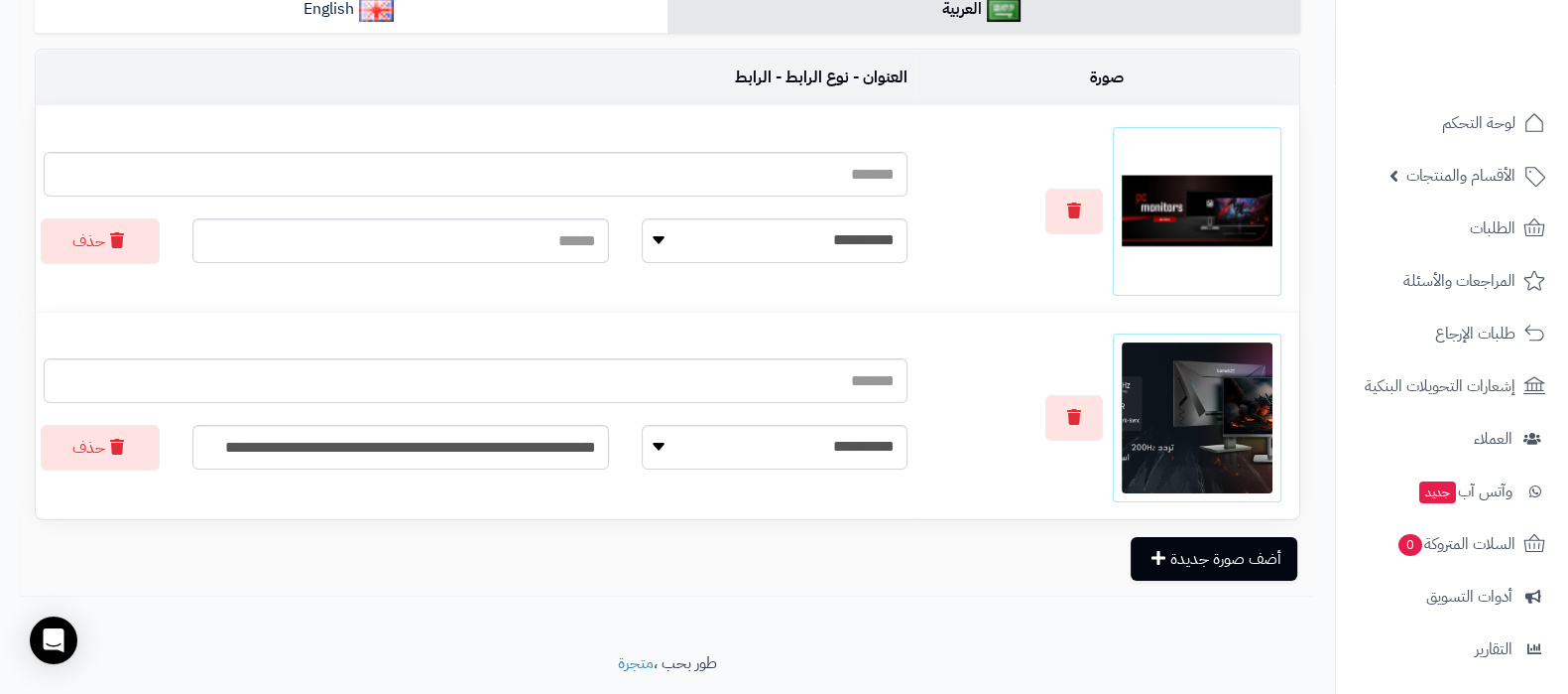
scroll to position [0, 0]
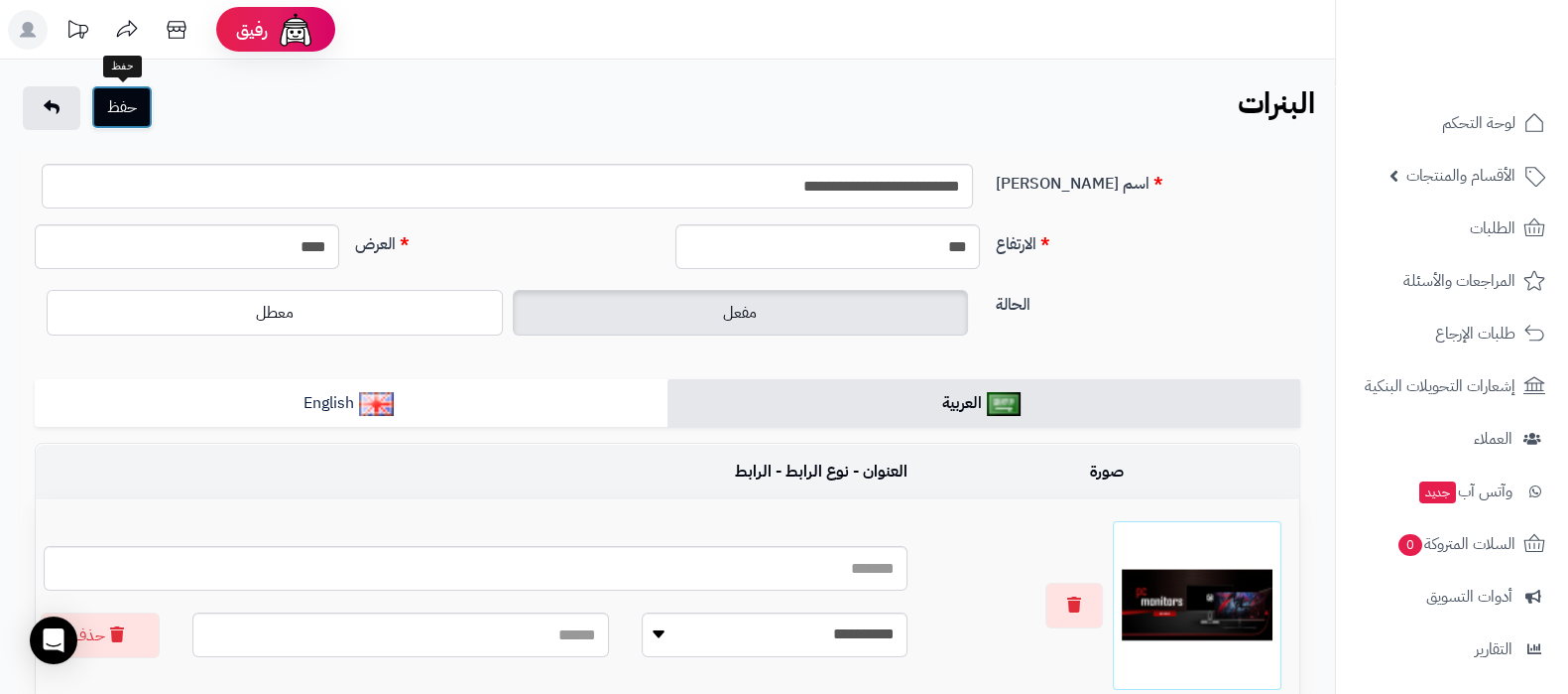
click at [116, 101] on button "حفظ" at bounding box center [122, 107] width 62 height 44
click at [184, 33] on icon at bounding box center [176, 30] width 19 height 18
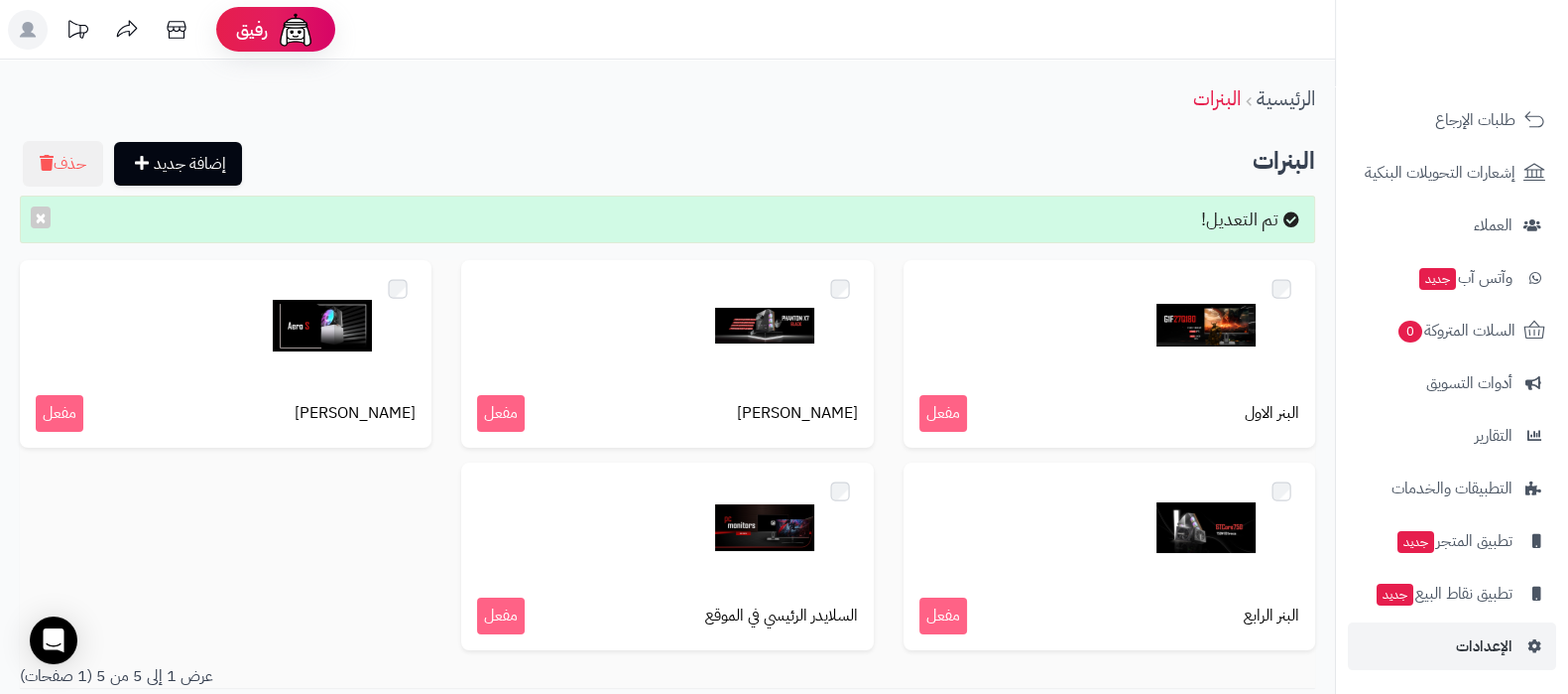
scroll to position [149, 0]
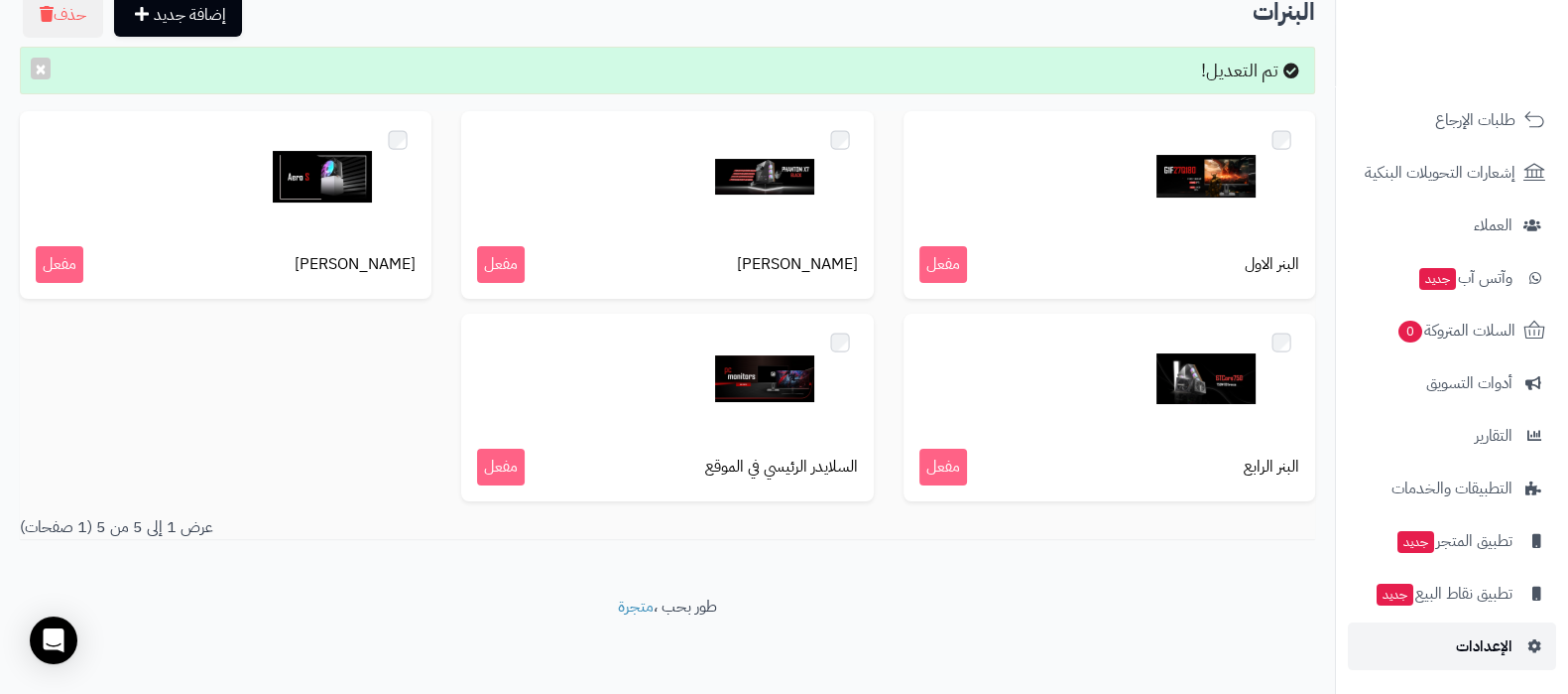
click at [1453, 647] on link "الإعدادات" at bounding box center [1451, 646] width 209 height 48
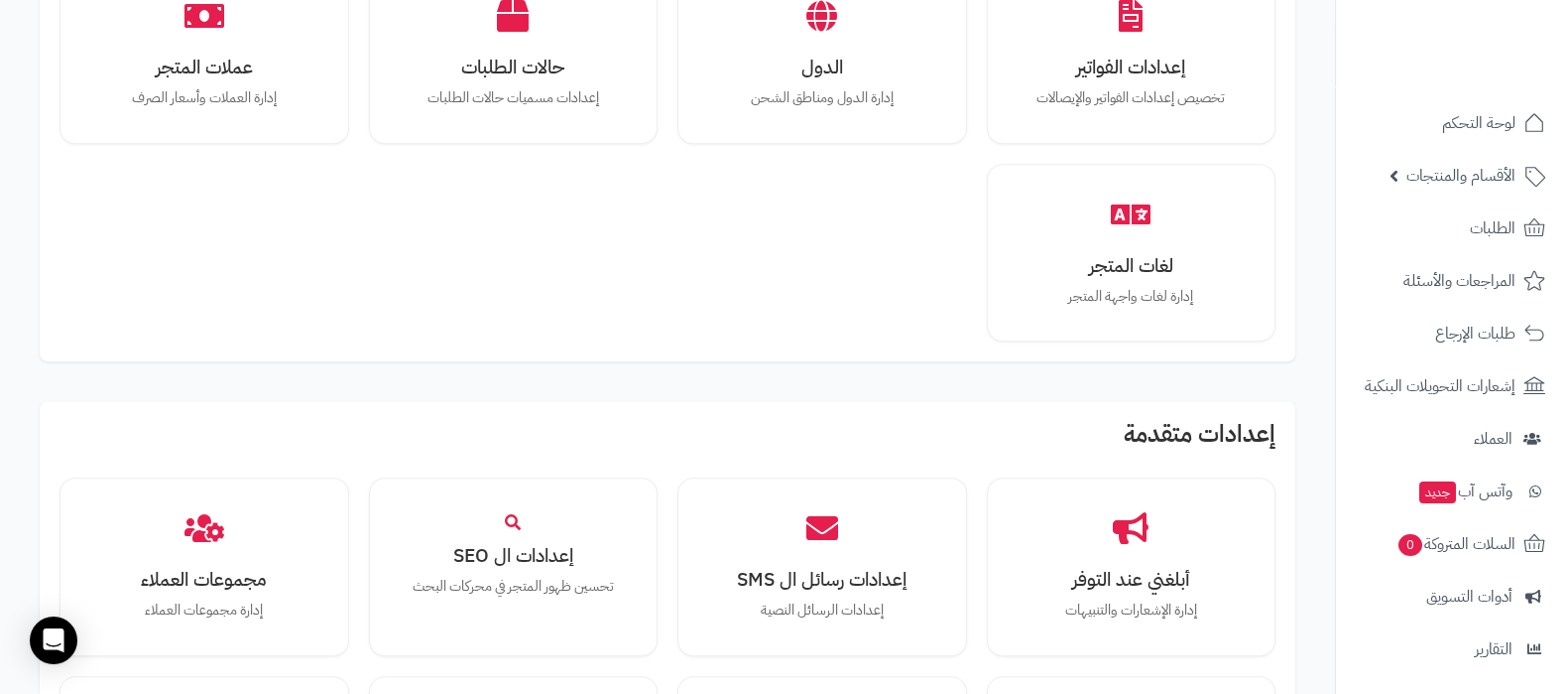
scroll to position [1834, 0]
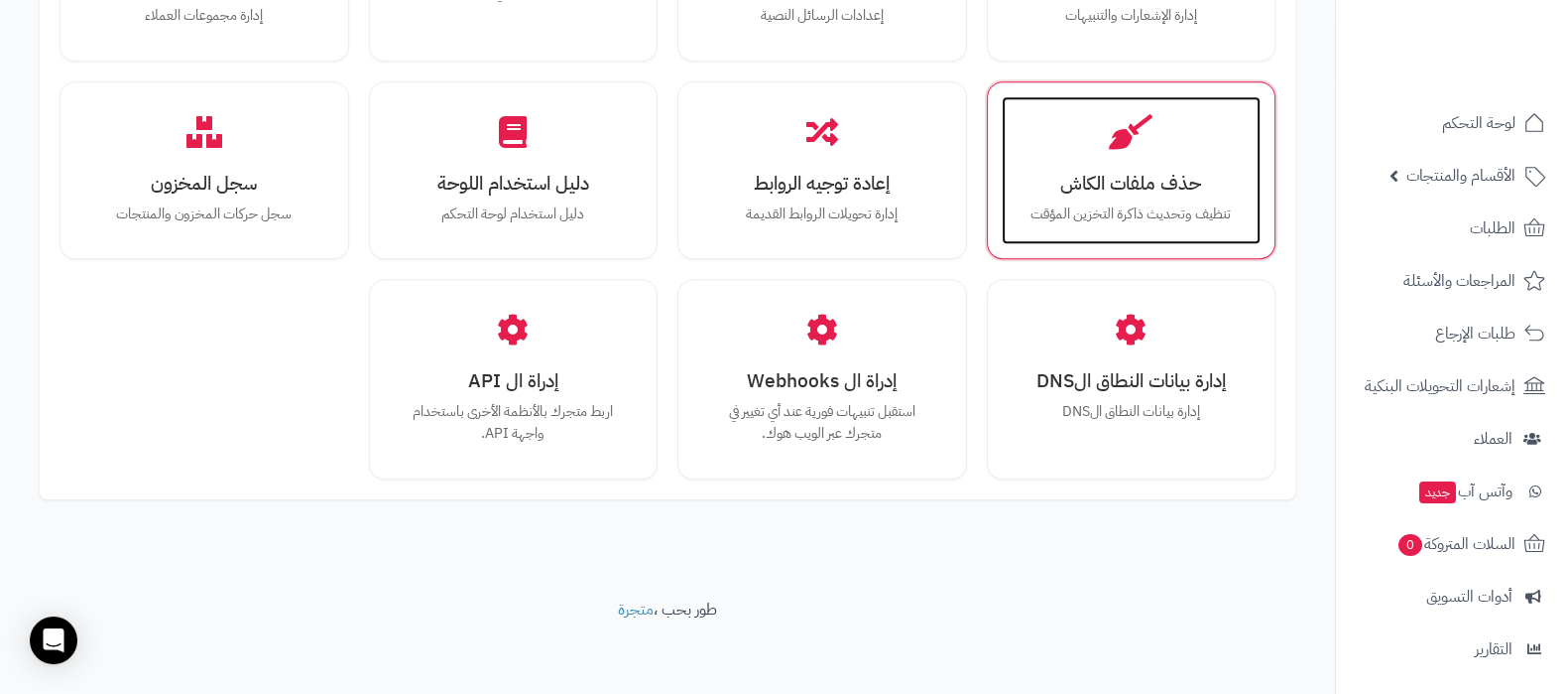
click at [1140, 180] on h3 "حذف ملفات الكاش" at bounding box center [1131, 183] width 221 height 21
